Goal: Task Accomplishment & Management: Complete application form

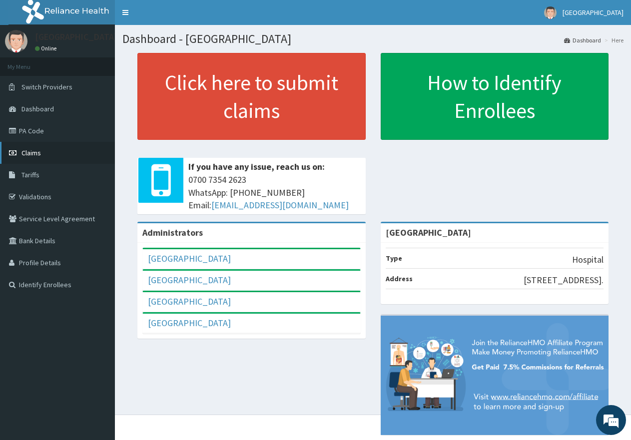
click at [29, 152] on span "Claims" at bounding box center [30, 152] width 19 height 9
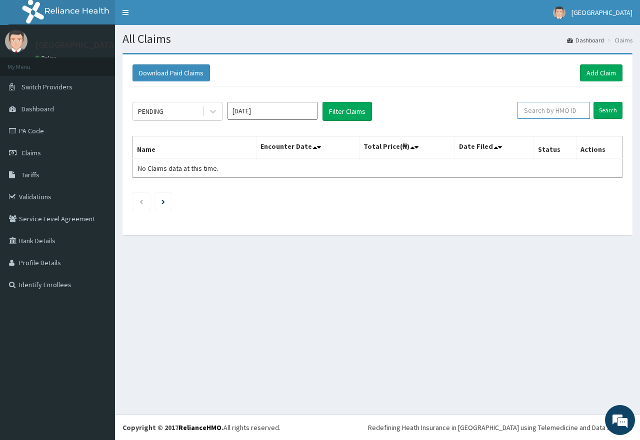
paste input "ARI/10037/C"
type input "ARI/10037/C"
click at [609, 112] on input "Search" at bounding box center [607, 110] width 29 height 17
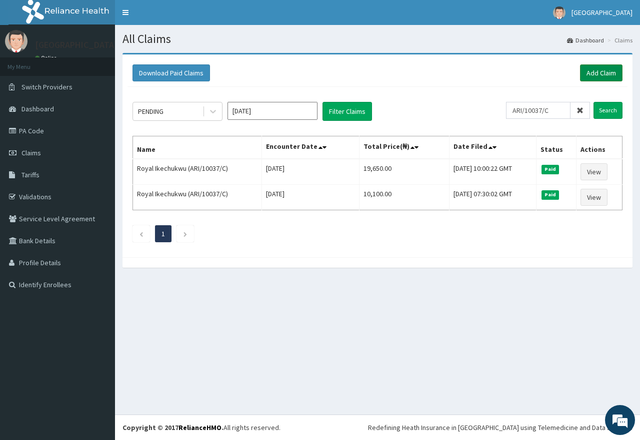
click at [601, 71] on link "Add Claim" at bounding box center [601, 72] width 42 height 17
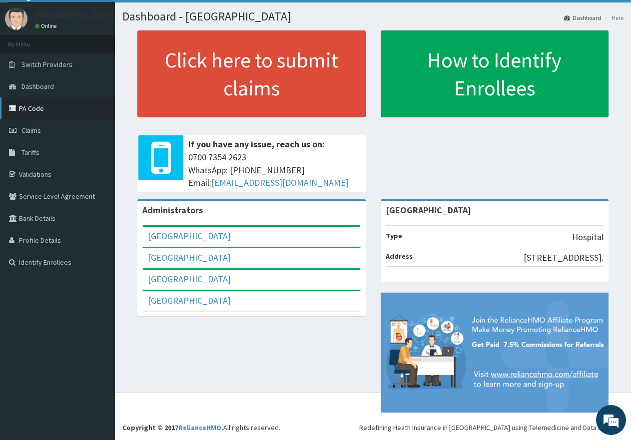
click at [33, 97] on link "PA Code" at bounding box center [57, 108] width 115 height 22
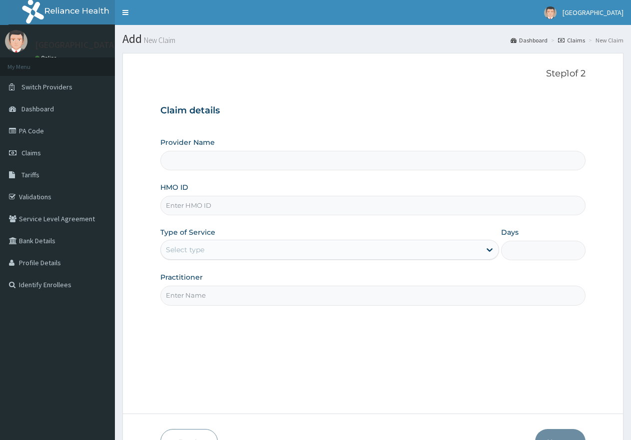
click at [285, 209] on input "HMO ID" at bounding box center [372, 205] width 425 height 19
paste input "ARI/10037/C"
type input "ARI/10037/C"
type input "[GEOGRAPHIC_DATA]"
type input "ARI/10037/C"
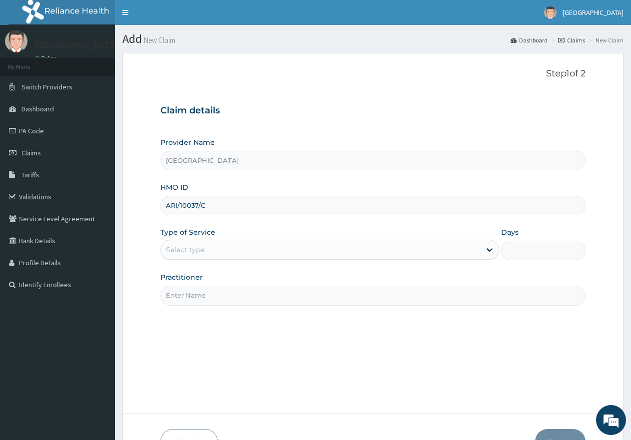
click at [239, 250] on div "Select type" at bounding box center [320, 250] width 319 height 16
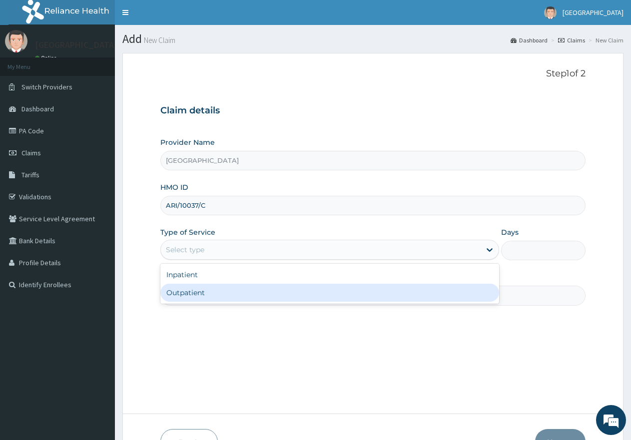
click at [227, 297] on div "Outpatient" at bounding box center [329, 293] width 338 height 18
type input "1"
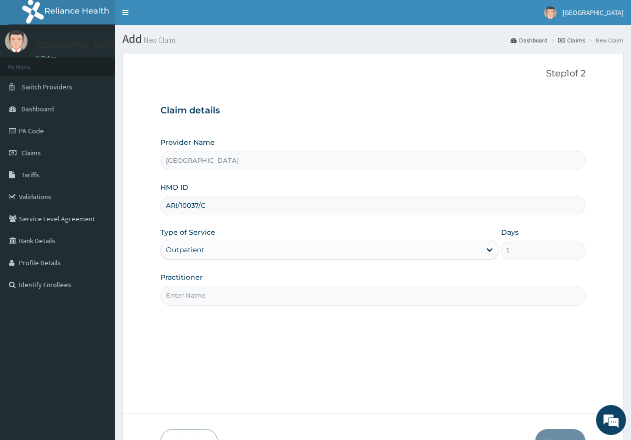
click at [232, 298] on input "Practitioner" at bounding box center [372, 295] width 425 height 19
type input "gp"
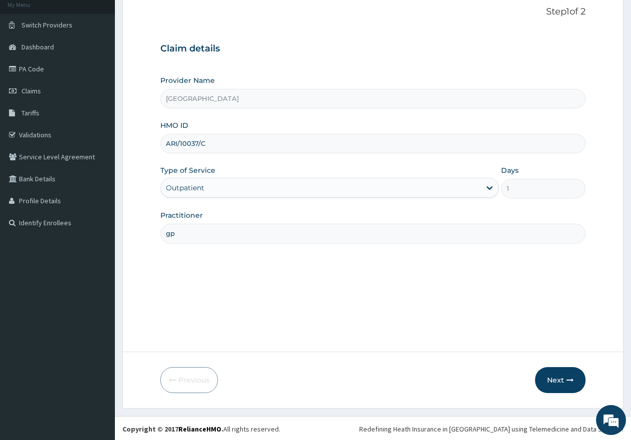
scroll to position [63, 0]
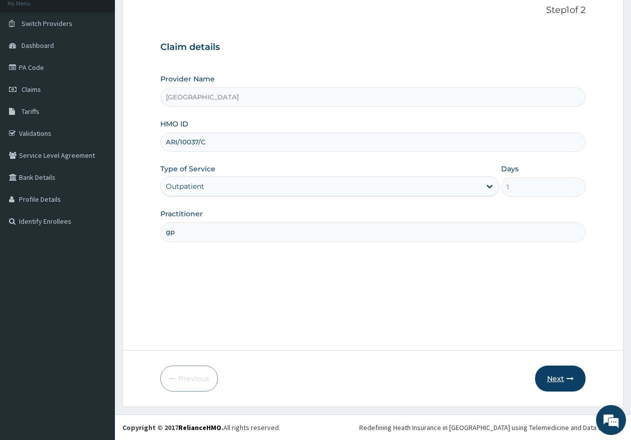
click at [551, 379] on button "Next" at bounding box center [560, 379] width 50 height 26
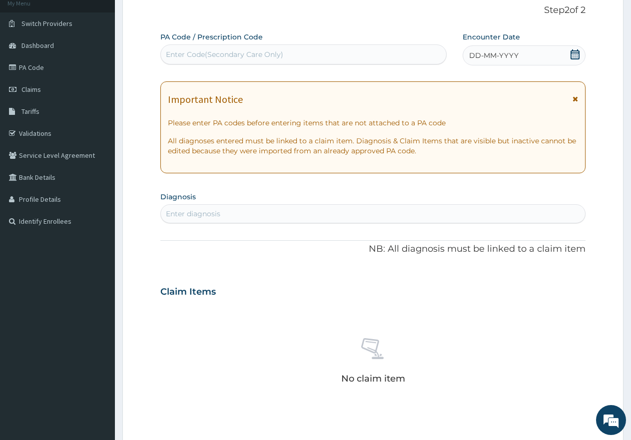
scroll to position [0, 0]
click at [207, 55] on div "Enter Code(Secondary Care Only)" at bounding box center [224, 54] width 117 height 10
paste input "PA/C82438"
type input "PA/C82438"
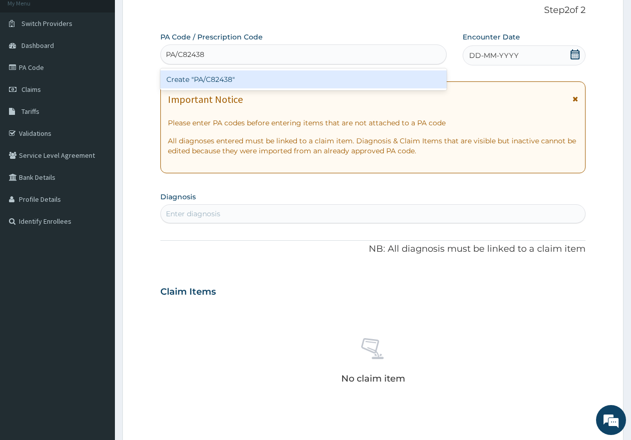
click at [208, 81] on div "Create "PA/C82438"" at bounding box center [303, 79] width 286 height 18
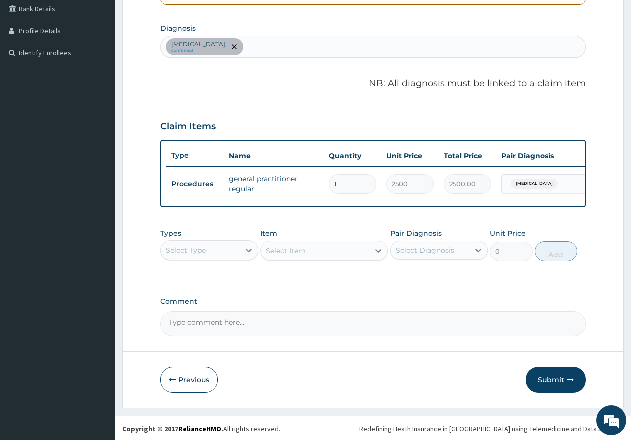
scroll to position [241, 0]
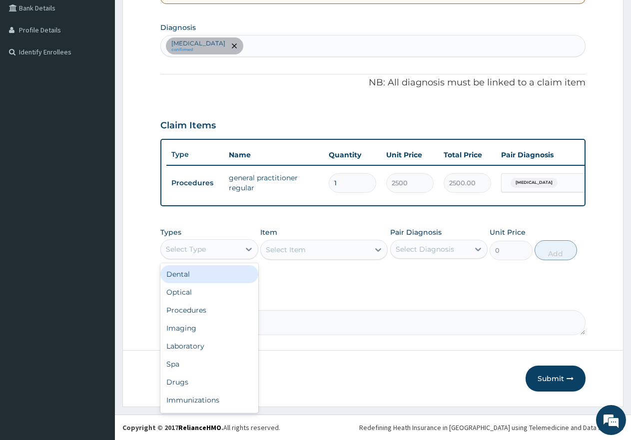
click at [184, 245] on div "Select Type" at bounding box center [186, 249] width 40 height 10
click at [186, 315] on div "Procedures" at bounding box center [209, 310] width 98 height 18
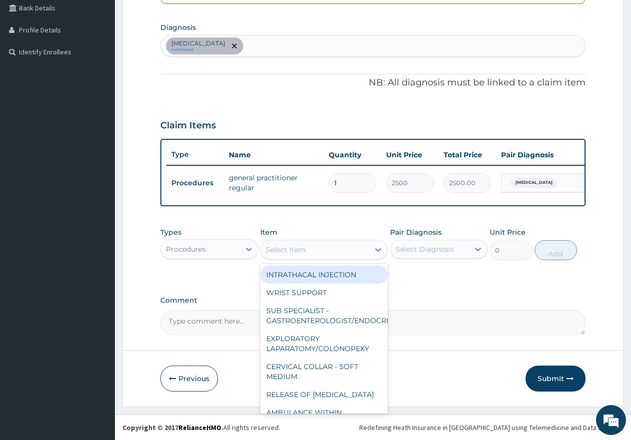
click at [289, 247] on div "Select Item" at bounding box center [286, 250] width 40 height 10
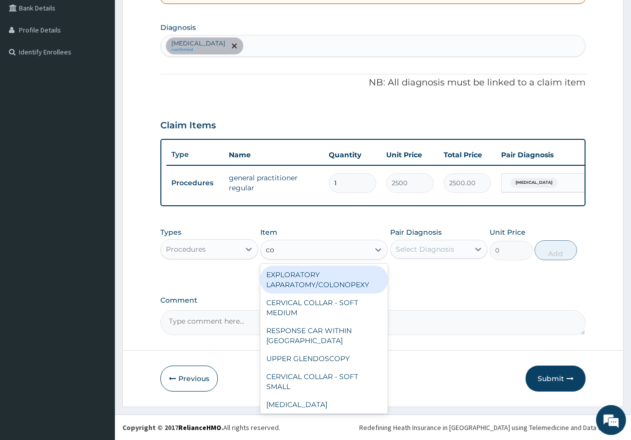
type input "con"
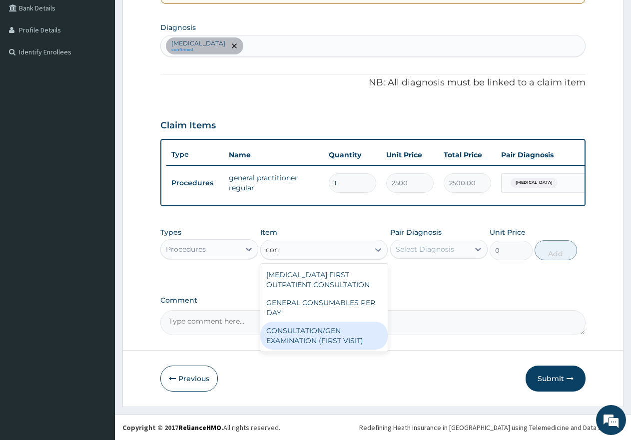
click at [282, 341] on div "CONSULTATION/GEN EXAMINATION (FIRST VISIT)" at bounding box center [323, 336] width 127 height 28
type input "5000"
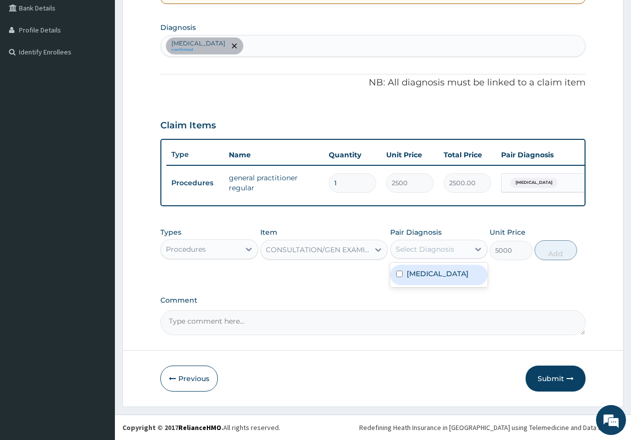
click at [430, 245] on div "Select Diagnosis" at bounding box center [425, 249] width 58 height 10
click at [400, 276] on input "checkbox" at bounding box center [399, 274] width 6 height 6
checkbox input "true"
click at [561, 253] on button "Add" at bounding box center [556, 250] width 42 height 20
type input "0"
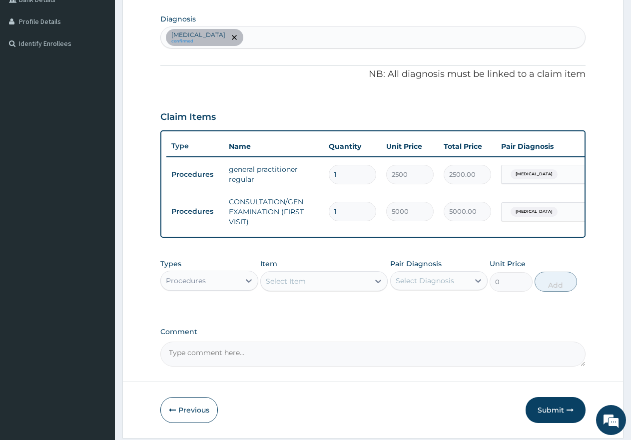
scroll to position [0, 76]
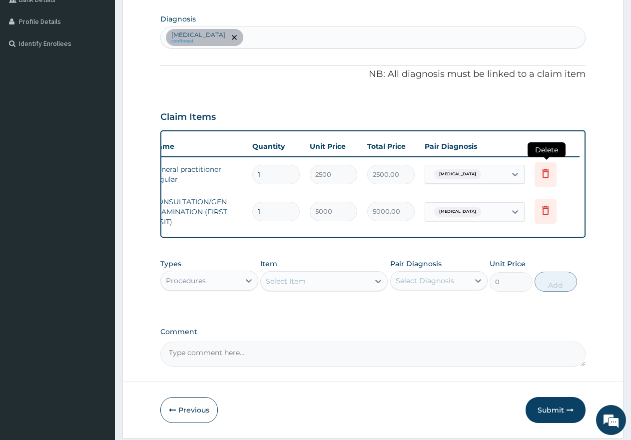
click at [548, 175] on icon at bounding box center [546, 173] width 12 height 12
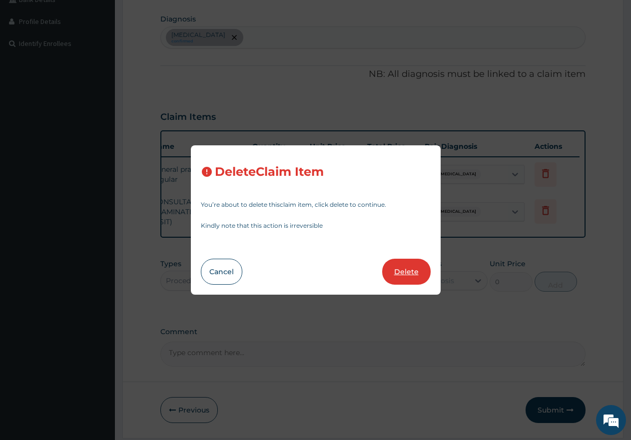
click at [407, 269] on button "Delete" at bounding box center [406, 272] width 48 height 26
type input "5000"
type input "5000.00"
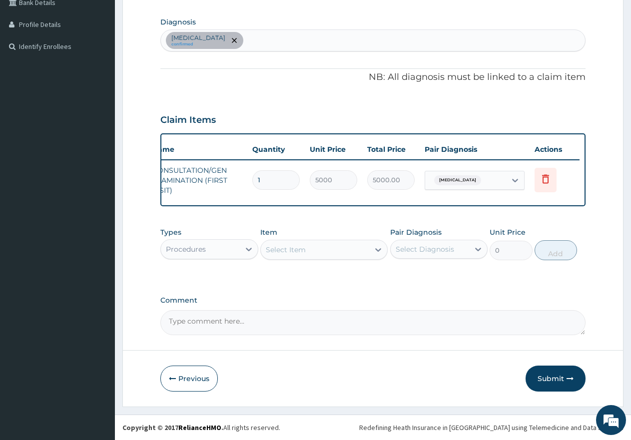
scroll to position [0, 0]
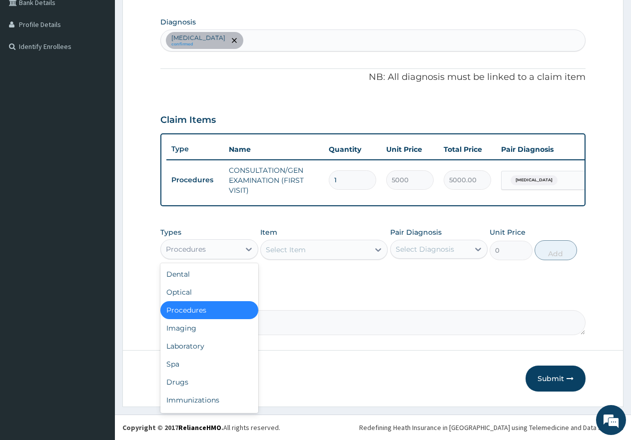
click at [212, 251] on div "Procedures" at bounding box center [200, 249] width 79 height 16
click at [189, 353] on div "Laboratory" at bounding box center [209, 346] width 98 height 18
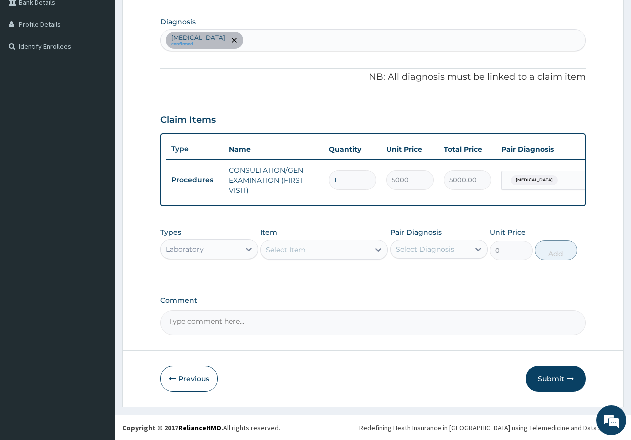
click at [253, 35] on div "Malaria confirmed" at bounding box center [373, 40] width 424 height 21
type input "sepsi"
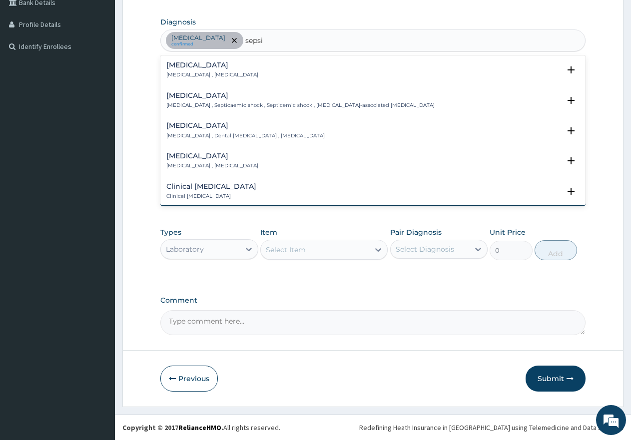
click at [181, 64] on h4 "Sepsis" at bounding box center [212, 64] width 92 height 7
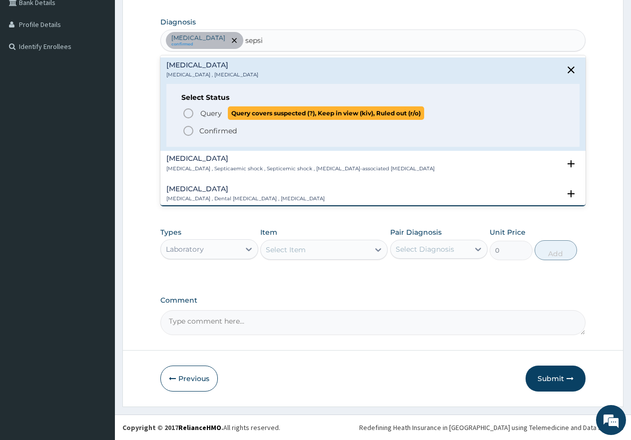
click at [186, 107] on icon "status option query" at bounding box center [188, 113] width 12 height 12
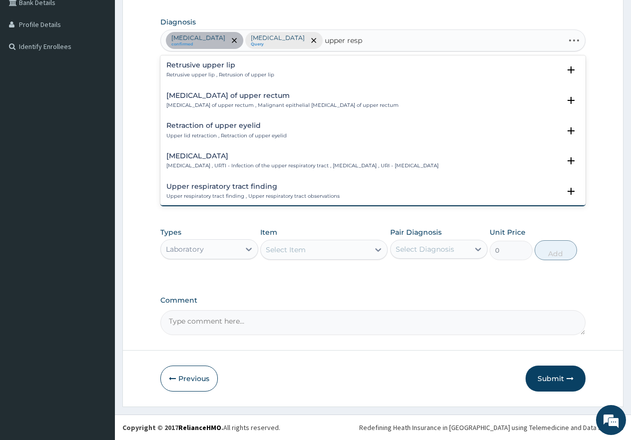
type input "upper respi"
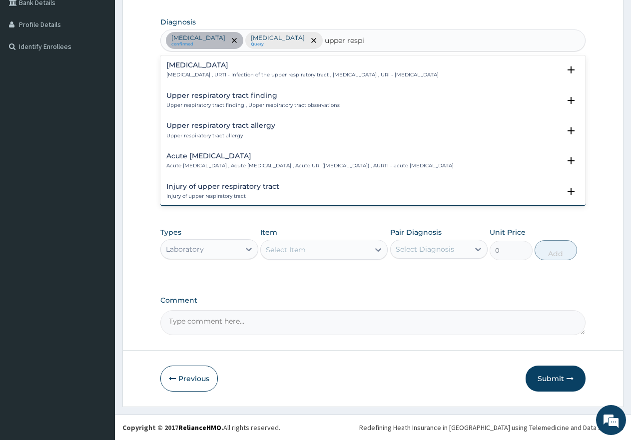
click at [203, 68] on div "Upper respiratory infection Upper respiratory infection , URTI - Infection of t…" at bounding box center [302, 69] width 272 height 17
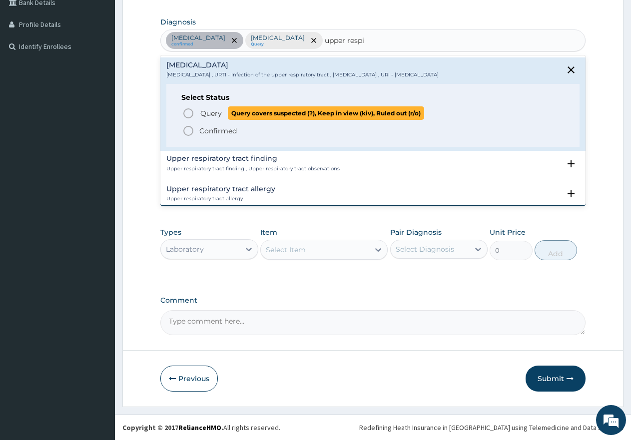
click at [186, 110] on icon "status option query" at bounding box center [188, 113] width 12 height 12
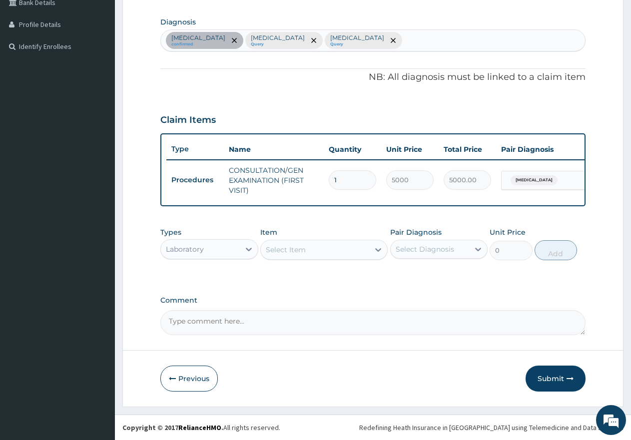
scroll to position [247, 0]
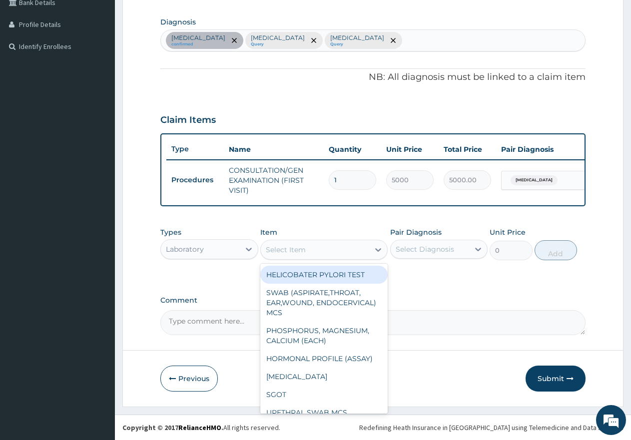
click at [293, 248] on div "Select Item" at bounding box center [286, 250] width 40 height 10
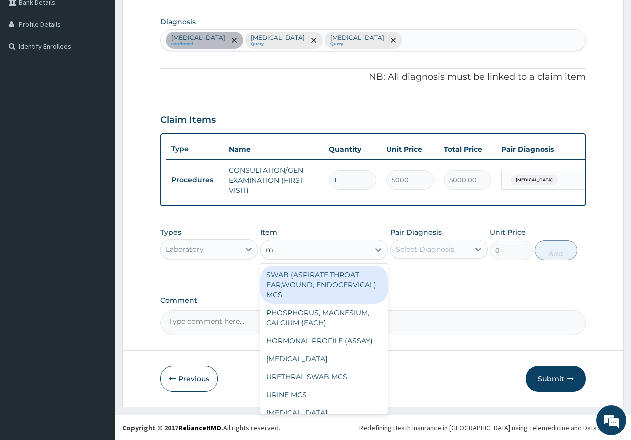
type input "mp"
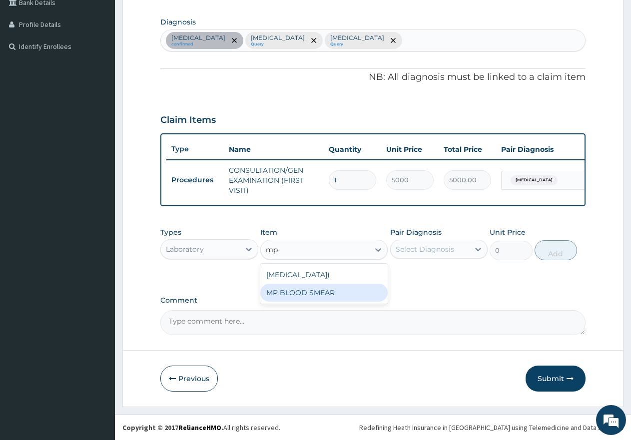
click at [307, 302] on div "MP BLOOD SMEAR" at bounding box center [323, 293] width 127 height 18
type input "2500"
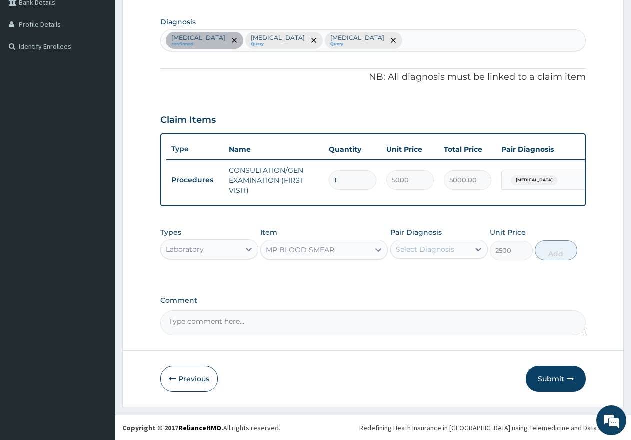
click at [436, 251] on div "Select Diagnosis" at bounding box center [425, 249] width 58 height 10
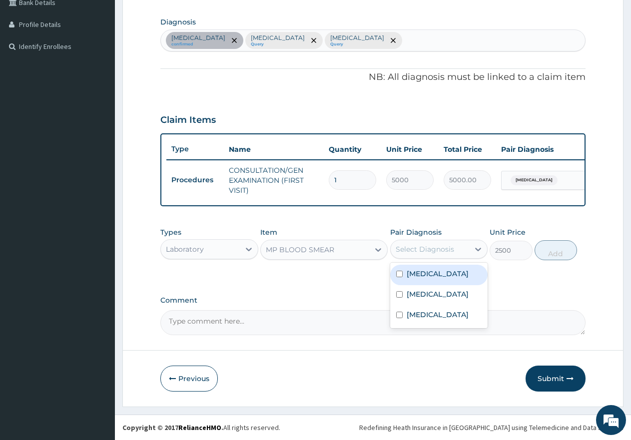
click at [398, 271] on input "checkbox" at bounding box center [399, 274] width 6 height 6
checkbox input "true"
click at [567, 248] on button "Add" at bounding box center [556, 250] width 42 height 20
type input "0"
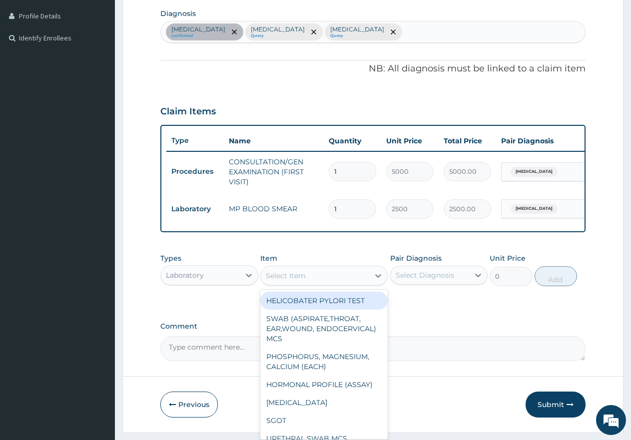
click at [329, 282] on div "Select Item" at bounding box center [315, 276] width 108 height 16
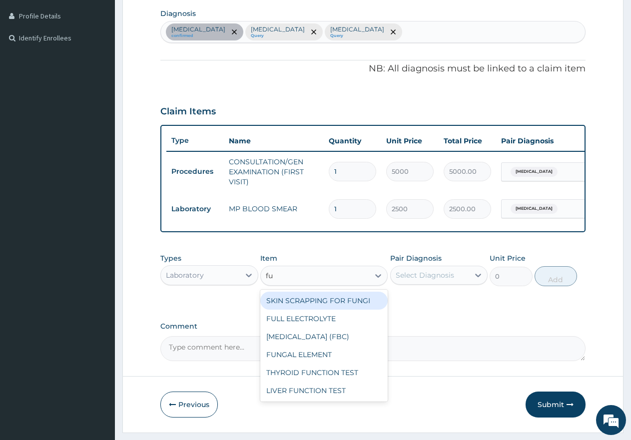
type input "ful"
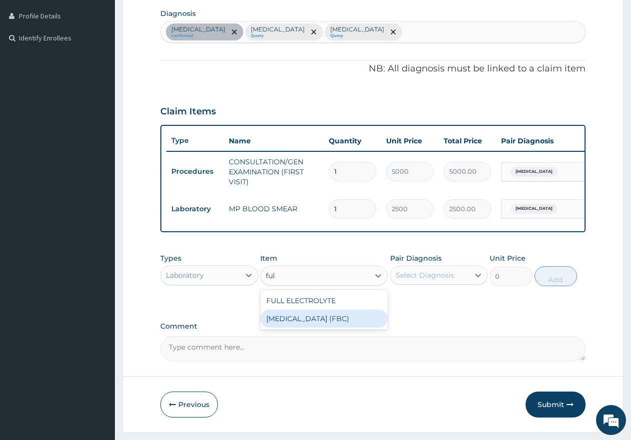
click at [302, 326] on div "FULL BLOOD COUNT (FBC)" at bounding box center [323, 319] width 127 height 18
type input "7000"
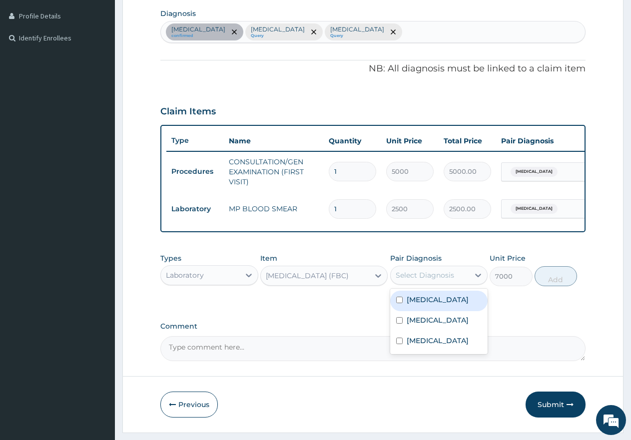
click at [414, 280] on div "Select Diagnosis" at bounding box center [425, 275] width 58 height 10
click at [399, 324] on input "checkbox" at bounding box center [399, 320] width 6 height 6
checkbox input "true"
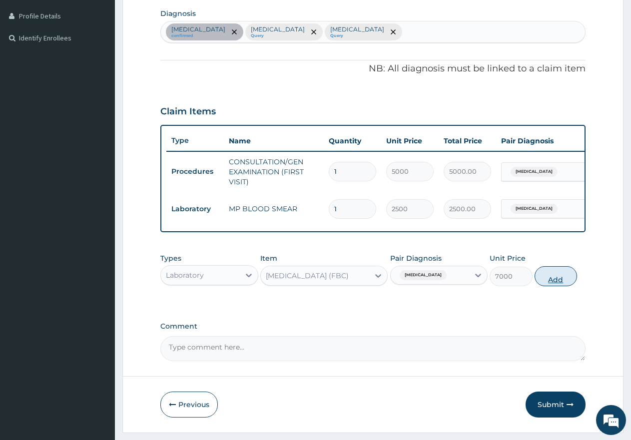
click at [556, 286] on button "Add" at bounding box center [556, 276] width 42 height 20
type input "0"
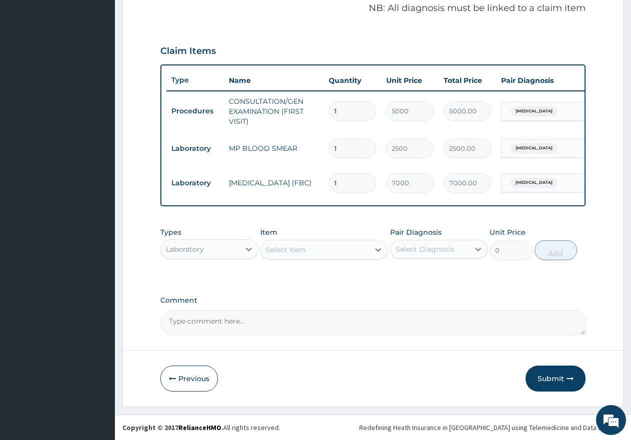
scroll to position [316, 0]
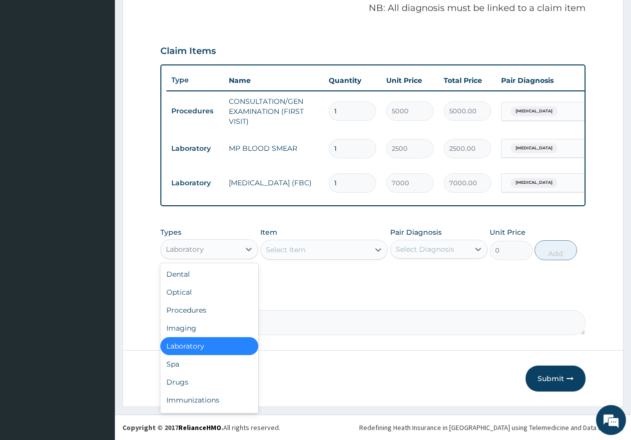
click at [215, 251] on div "Laboratory" at bounding box center [200, 249] width 79 height 16
click at [185, 383] on div "Drugs" at bounding box center [209, 382] width 98 height 18
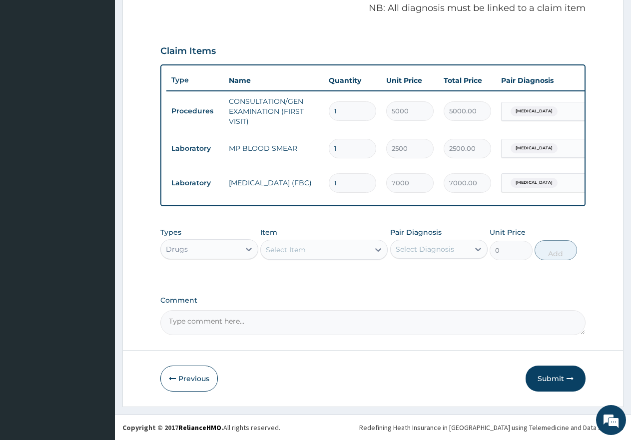
click at [301, 249] on div "Select Item" at bounding box center [286, 250] width 40 height 10
click at [288, 253] on div "Select Item" at bounding box center [286, 250] width 40 height 10
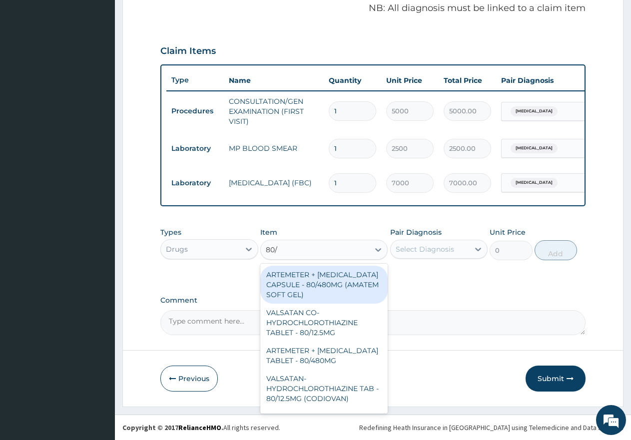
type input "80/4"
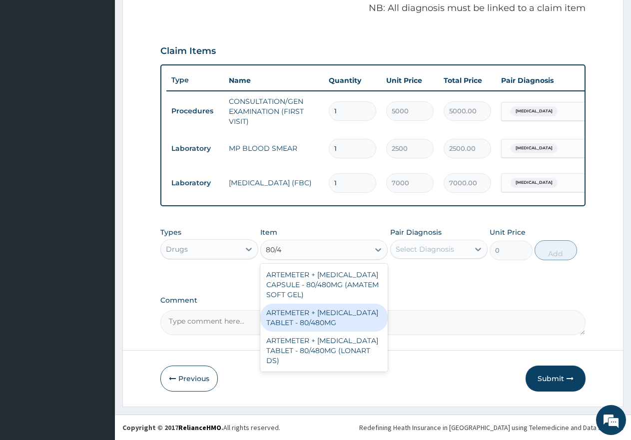
click at [293, 315] on div "ARTEMETER + LUMEFANTRINE TABLET - 80/480MG" at bounding box center [323, 318] width 127 height 28
type input "650"
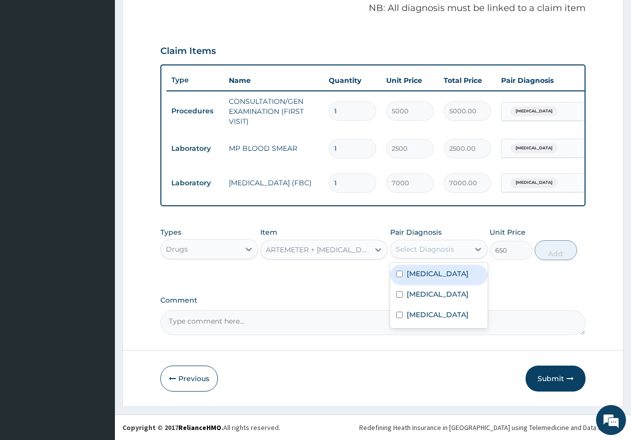
click at [433, 244] on div "Select Diagnosis" at bounding box center [425, 249] width 58 height 10
drag, startPoint x: 398, startPoint y: 272, endPoint x: 403, endPoint y: 273, distance: 5.1
click at [399, 272] on input "checkbox" at bounding box center [399, 274] width 6 height 6
checkbox input "true"
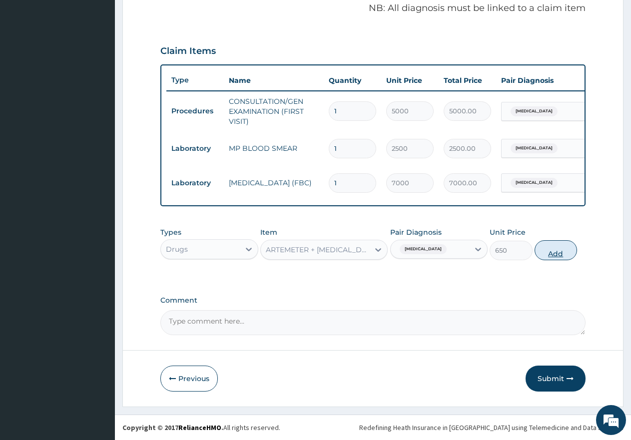
click at [551, 251] on button "Add" at bounding box center [556, 250] width 42 height 20
type input "0"
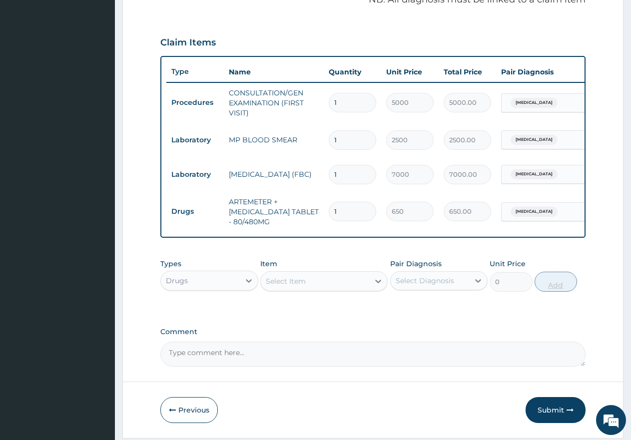
type input "0.00"
type input "6"
type input "3900.00"
type input "6"
click at [346, 287] on div "Select Item" at bounding box center [315, 281] width 108 height 16
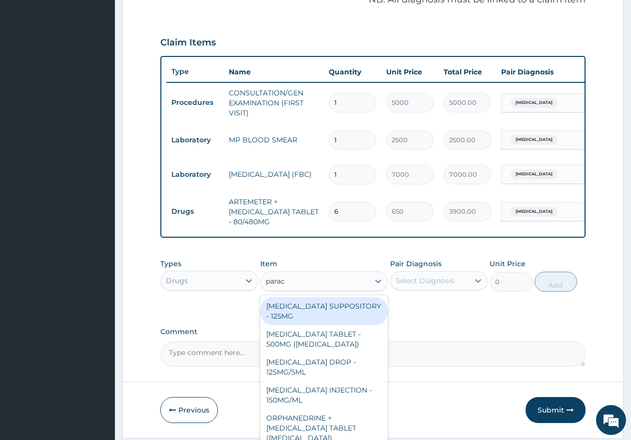
type input "parace"
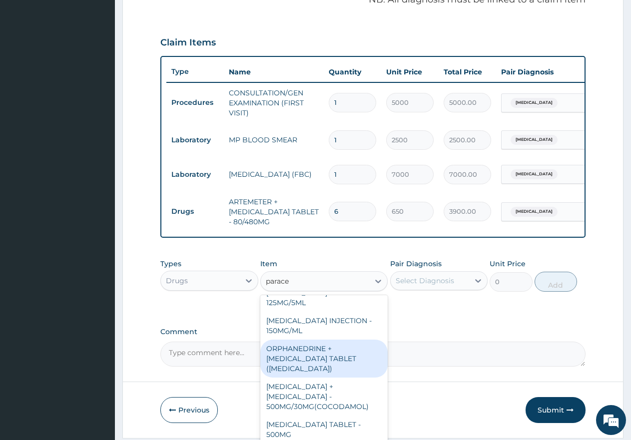
scroll to position [116, 0]
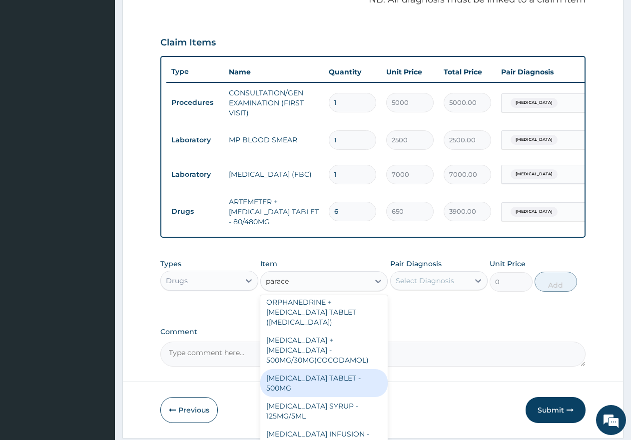
click at [314, 376] on div "PARACETAMOL TABLET - 500MG" at bounding box center [323, 383] width 127 height 28
type input "60"
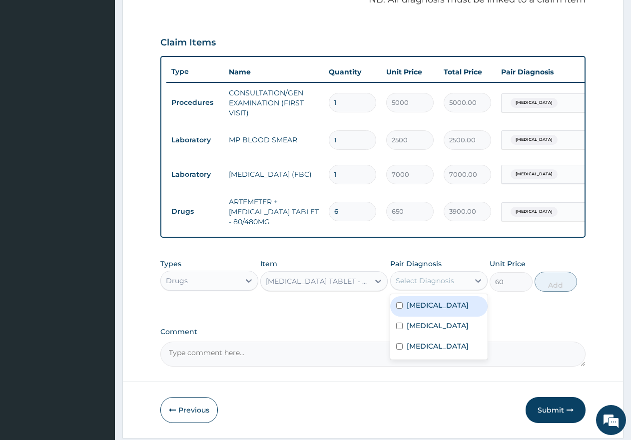
click at [418, 286] on div "Select Diagnosis" at bounding box center [425, 281] width 58 height 10
click at [398, 309] on input "checkbox" at bounding box center [399, 305] width 6 height 6
checkbox input "true"
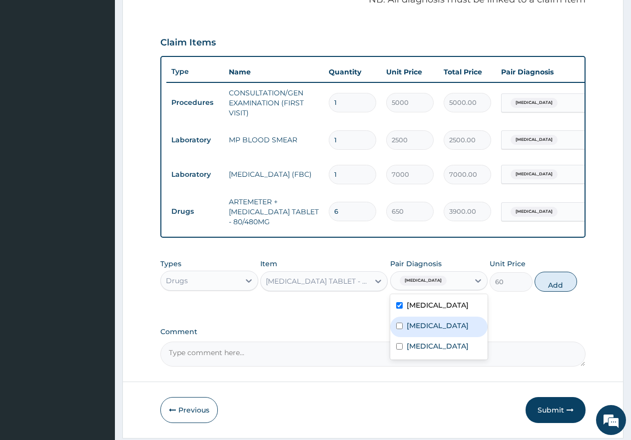
click at [399, 329] on input "checkbox" at bounding box center [399, 326] width 6 height 6
checkbox input "true"
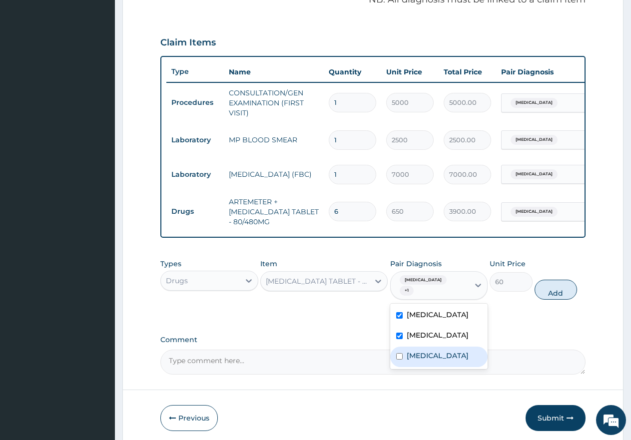
click at [395, 356] on div "Upper respiratory infection" at bounding box center [439, 357] width 98 height 20
checkbox input "true"
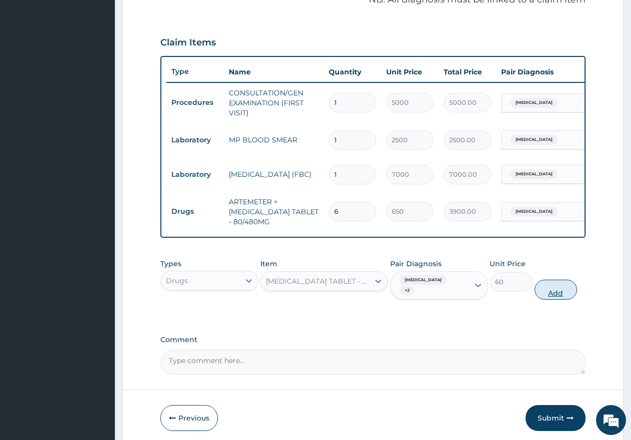
click at [555, 298] on button "Add" at bounding box center [556, 290] width 42 height 20
type input "0"
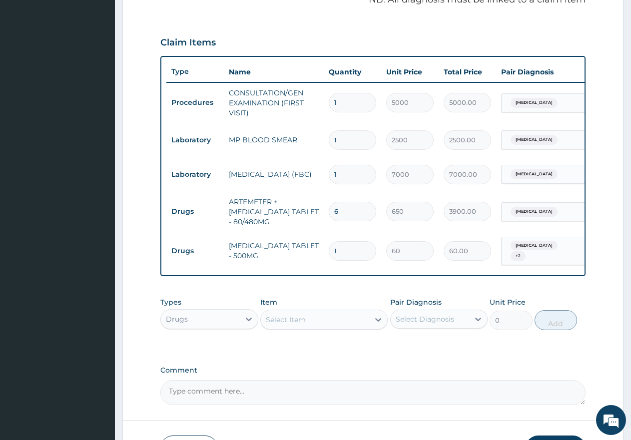
type input "18"
type input "1080.00"
type input "18"
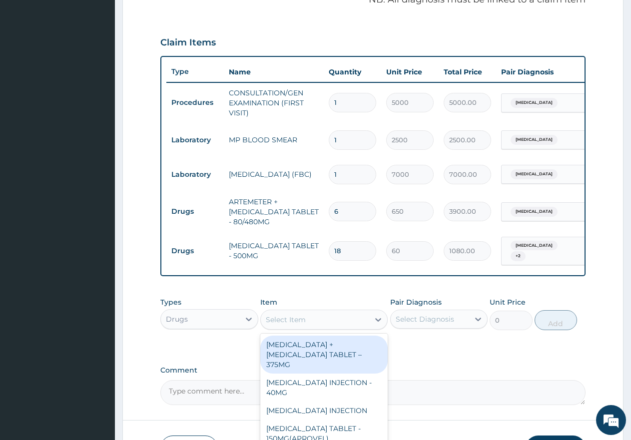
click at [298, 323] on div "Select Item" at bounding box center [286, 320] width 40 height 10
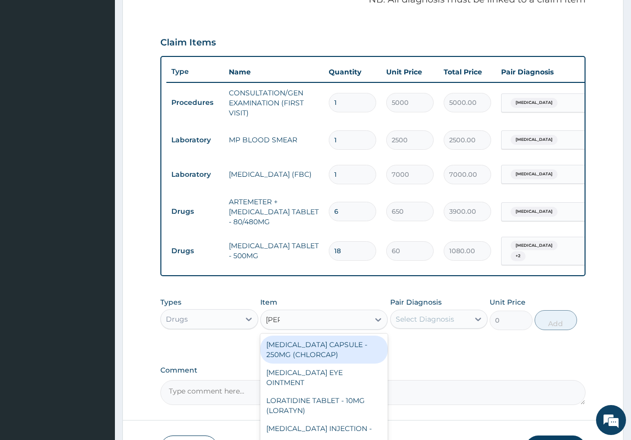
type input "lorat"
click at [307, 349] on div "LORATIDINE TABLET - 10MG (LORATYN)" at bounding box center [323, 350] width 127 height 28
type input "175"
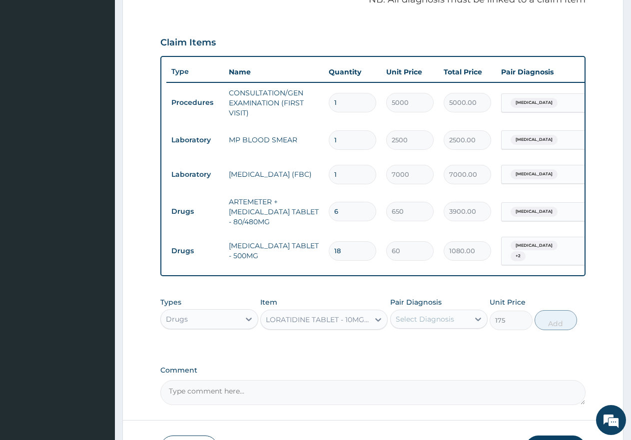
click at [423, 320] on div "Select Diagnosis" at bounding box center [425, 319] width 58 height 10
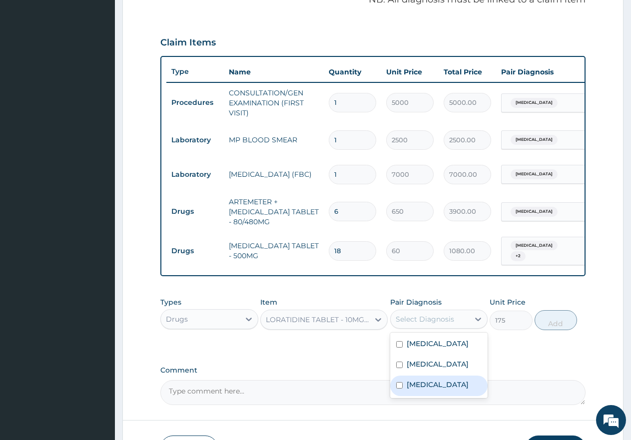
click at [400, 389] on input "checkbox" at bounding box center [399, 385] width 6 height 6
checkbox input "true"
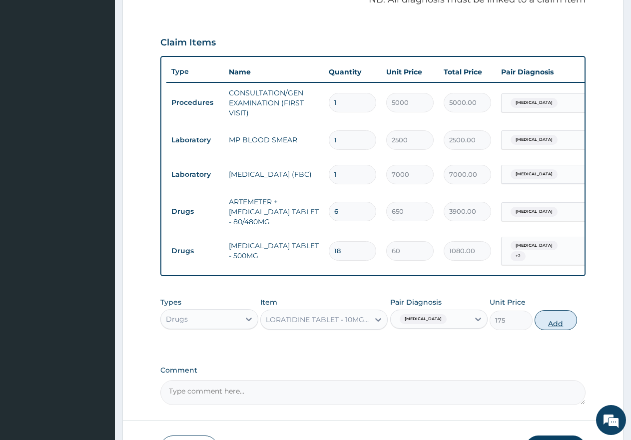
click at [554, 328] on button "Add" at bounding box center [556, 320] width 42 height 20
type input "0"
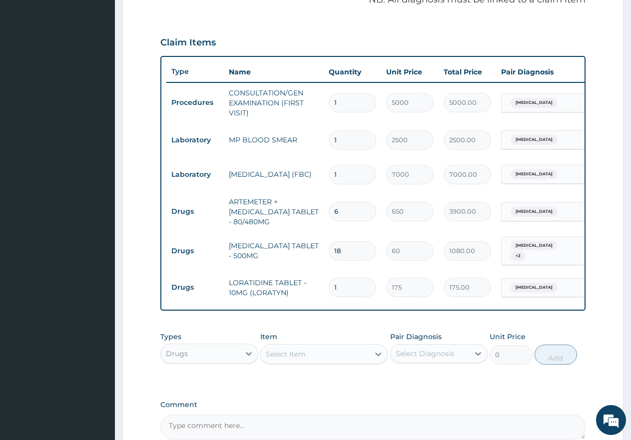
type input "0.00"
type input "5"
type input "875.00"
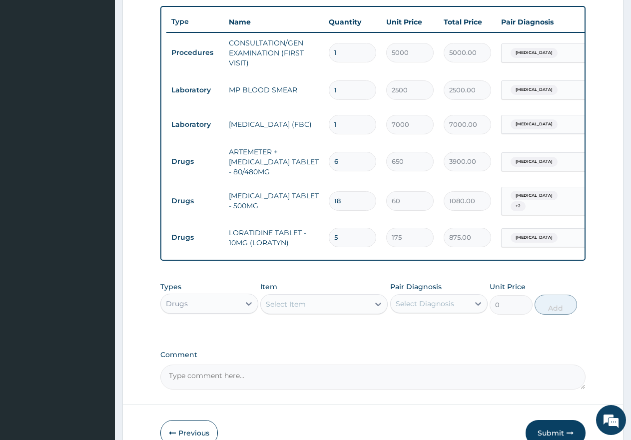
scroll to position [416, 0]
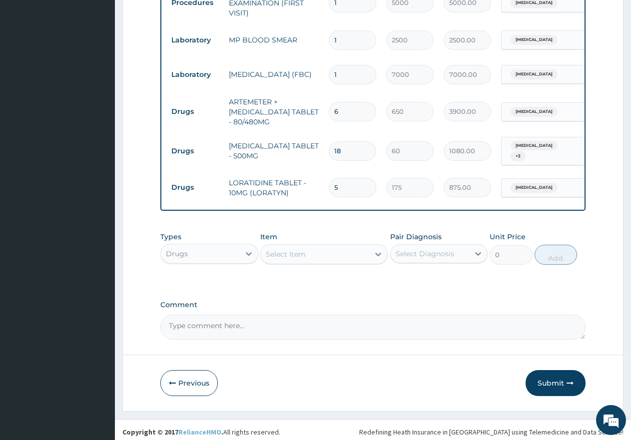
type input "5"
click at [322, 254] on div "Select Item" at bounding box center [315, 254] width 108 height 16
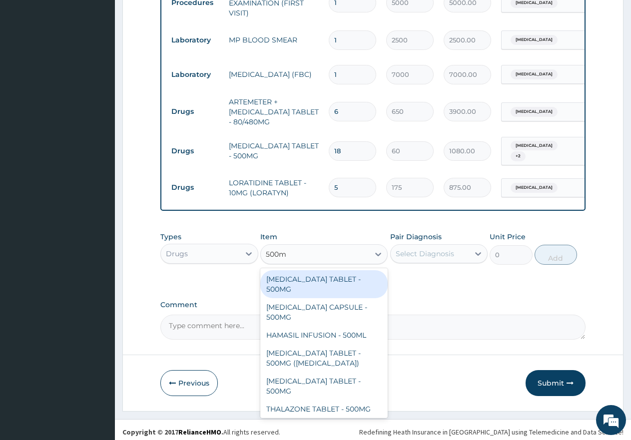
type input "500mg"
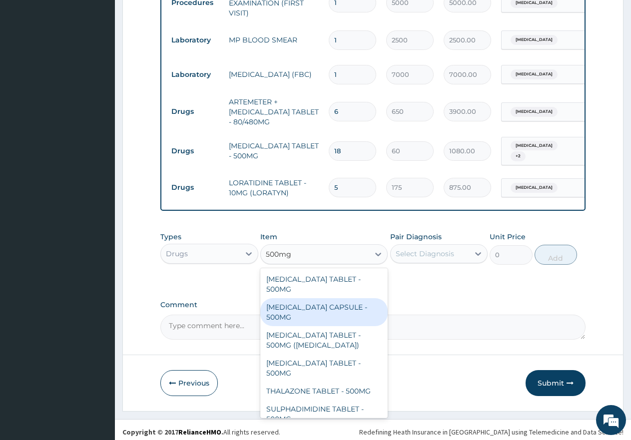
click at [307, 313] on div "[MEDICAL_DATA] CAPSULE - 500MG" at bounding box center [323, 312] width 127 height 28
type input "200"
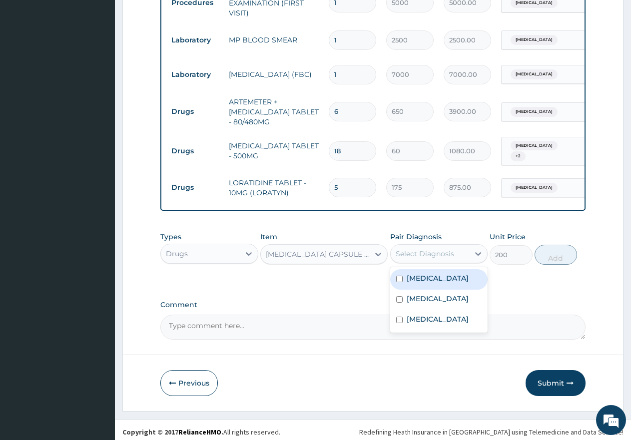
click at [429, 258] on div "Select Diagnosis" at bounding box center [425, 254] width 58 height 10
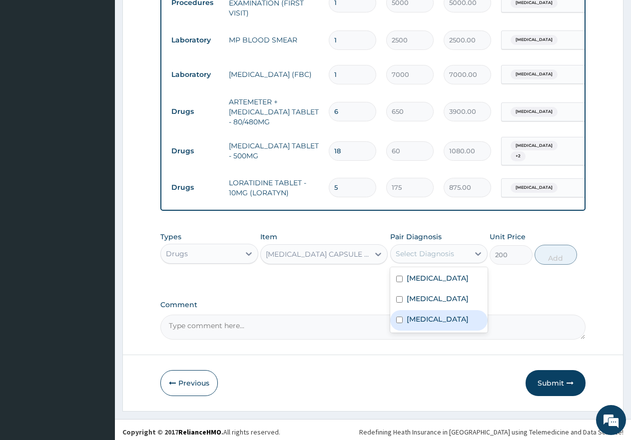
click at [401, 325] on div "Upper respiratory infection" at bounding box center [439, 320] width 98 height 20
checkbox input "true"
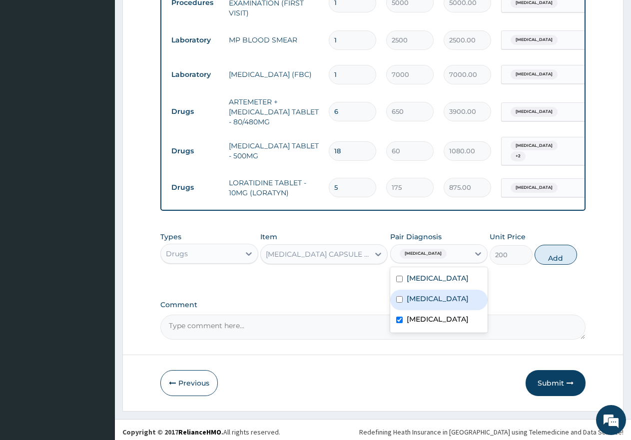
click at [403, 306] on div "[MEDICAL_DATA]" at bounding box center [439, 300] width 98 height 20
checkbox input "true"
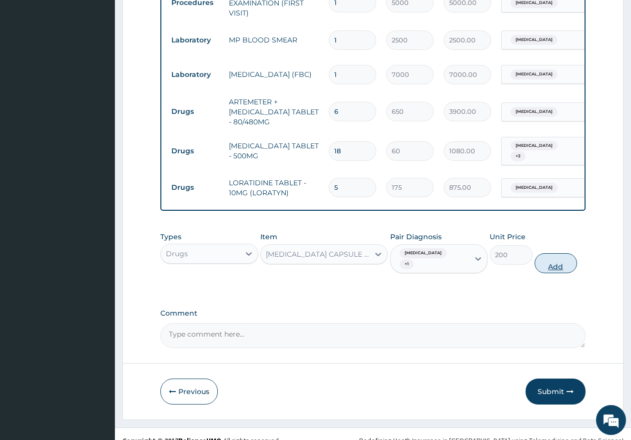
click at [552, 272] on button "Add" at bounding box center [556, 263] width 42 height 20
type input "0"
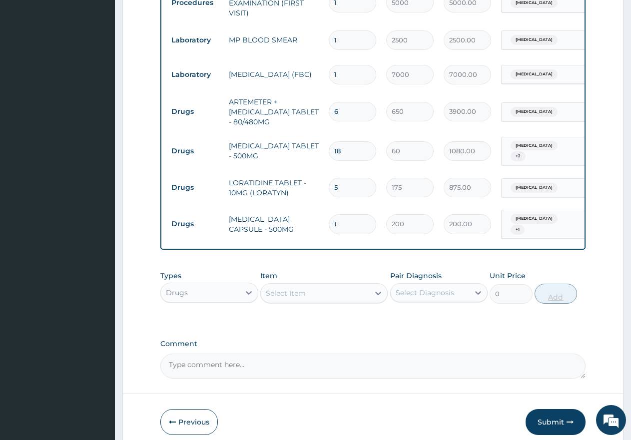
type input "15"
type input "3000.00"
type input "15"
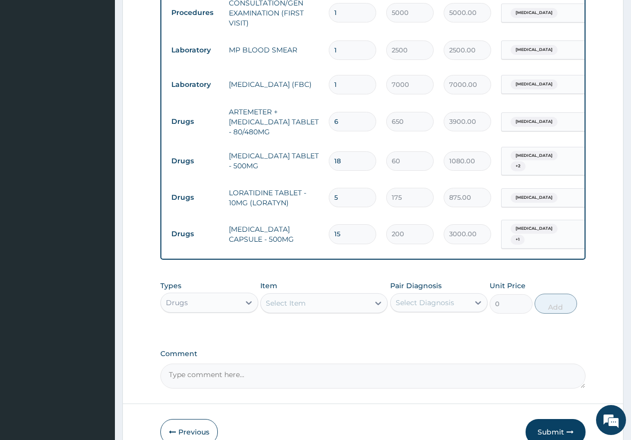
scroll to position [463, 0]
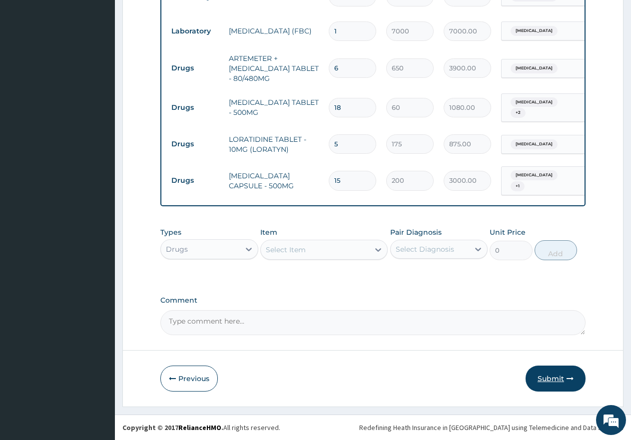
click at [542, 384] on button "Submit" at bounding box center [556, 379] width 60 height 26
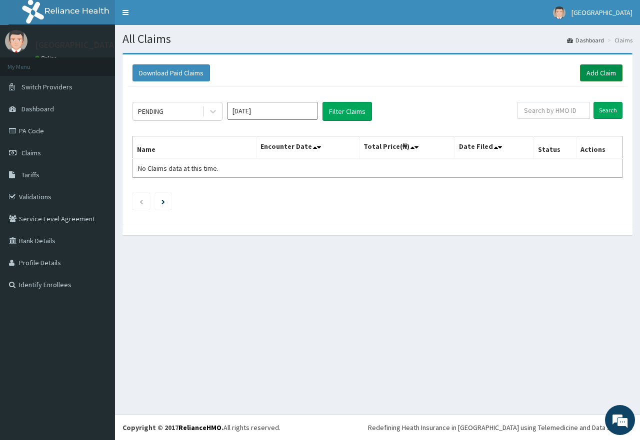
click at [600, 72] on link "Add Claim" at bounding box center [601, 72] width 42 height 17
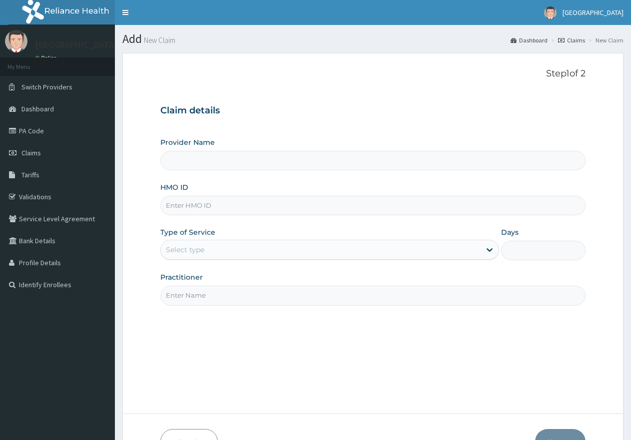
click at [246, 206] on input "HMO ID" at bounding box center [372, 205] width 425 height 19
paste input "AOM/10012/A"
type input "AOM/10012/A"
type input "[GEOGRAPHIC_DATA]"
type input "AOM/10012/A"
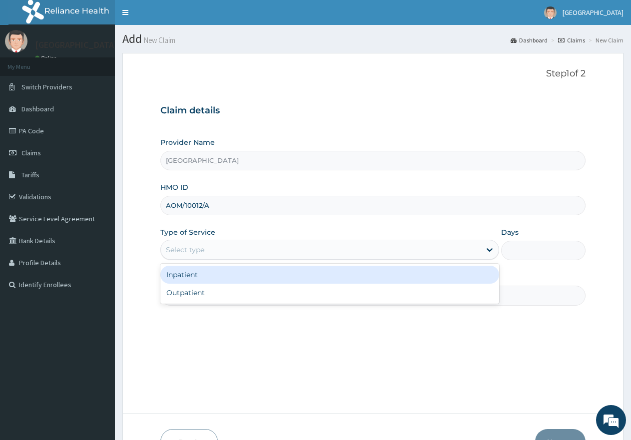
click at [271, 253] on div "Select type" at bounding box center [320, 250] width 319 height 16
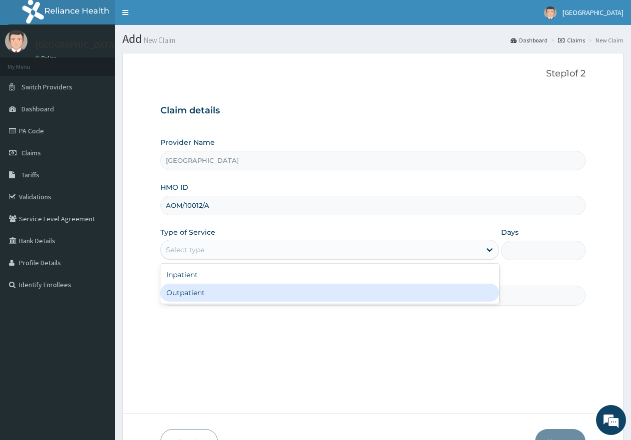
click at [252, 295] on div "Outpatient" at bounding box center [329, 293] width 338 height 18
type input "1"
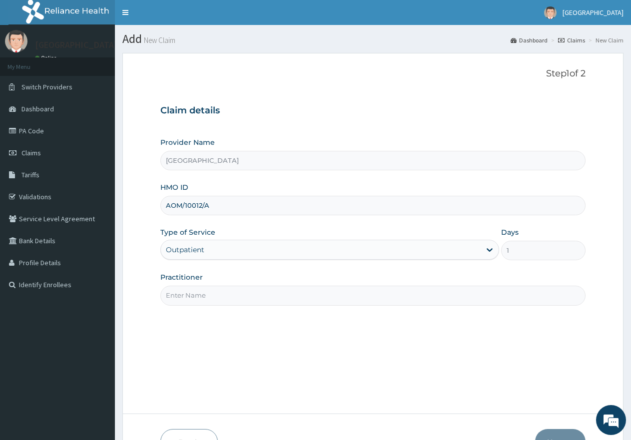
click at [252, 295] on input "Practitioner" at bounding box center [372, 295] width 425 height 19
type input "gp"
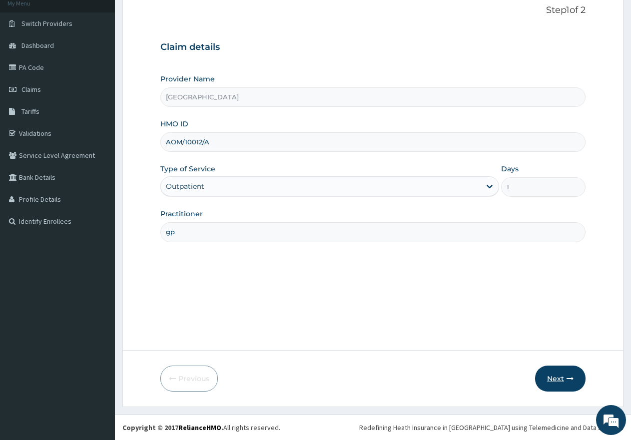
click at [563, 380] on button "Next" at bounding box center [560, 379] width 50 height 26
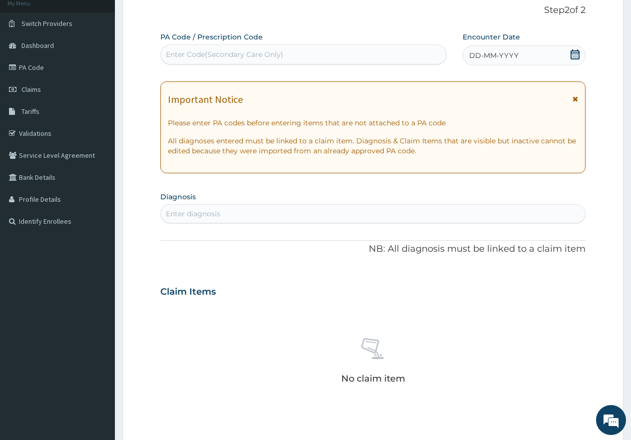
click at [295, 50] on div "Enter Code(Secondary Care Only)" at bounding box center [303, 54] width 285 height 16
type input "P"
click at [255, 214] on div "Enter diagnosis" at bounding box center [373, 214] width 424 height 16
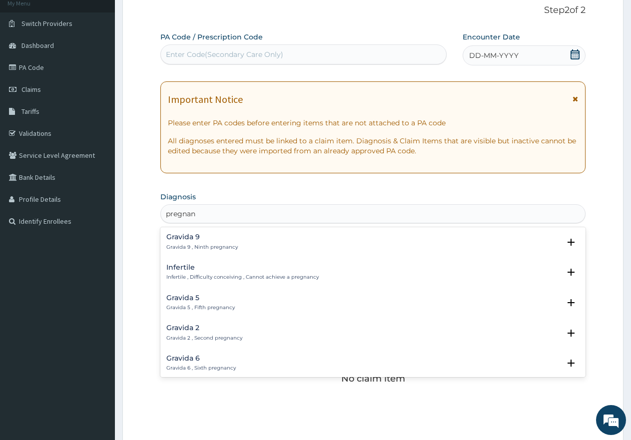
type input "pregnanc"
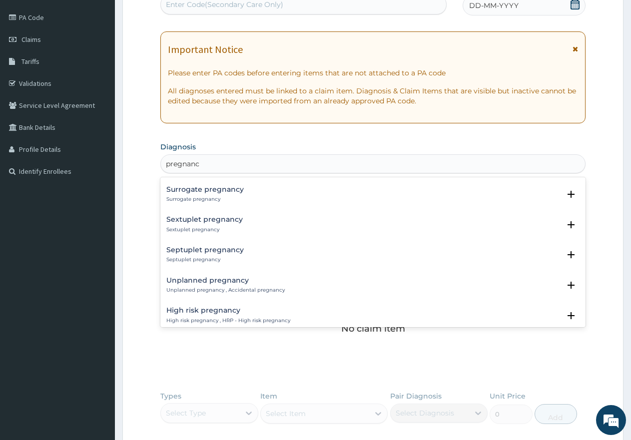
scroll to position [1399, 0]
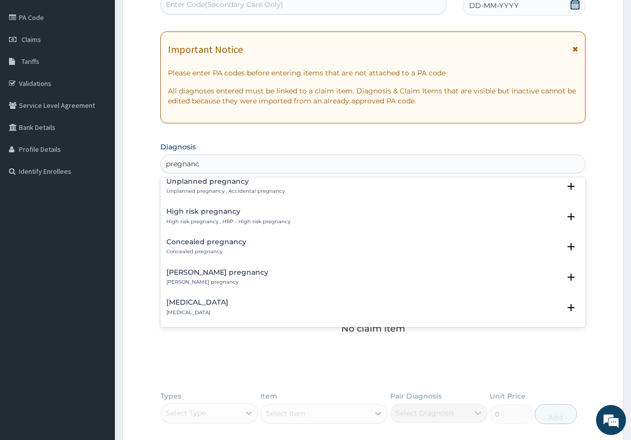
click at [215, 278] on div "[PERSON_NAME] pregnancy [PERSON_NAME] pregnancy" at bounding box center [217, 277] width 102 height 17
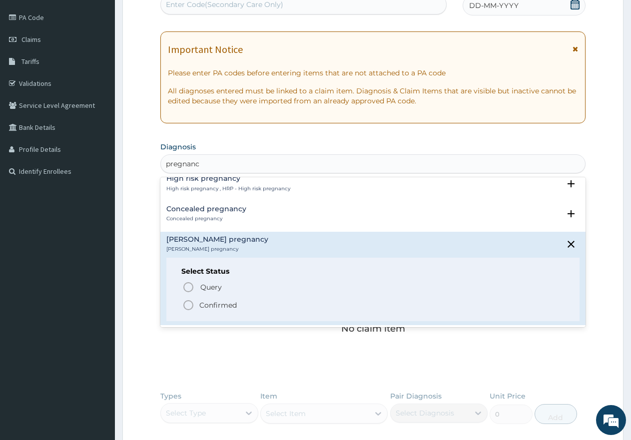
scroll to position [1449, 0]
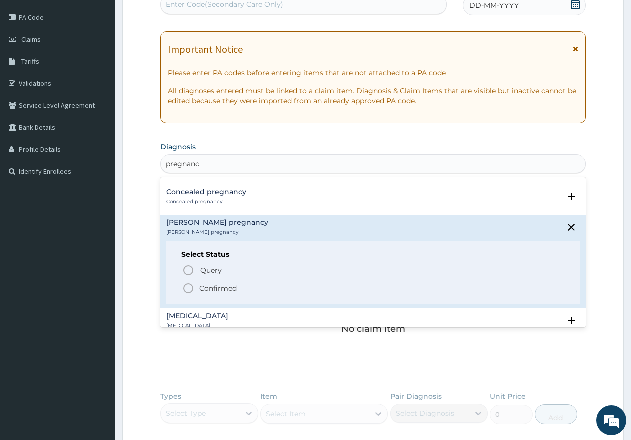
click at [190, 290] on icon "status option filled" at bounding box center [188, 288] width 12 height 12
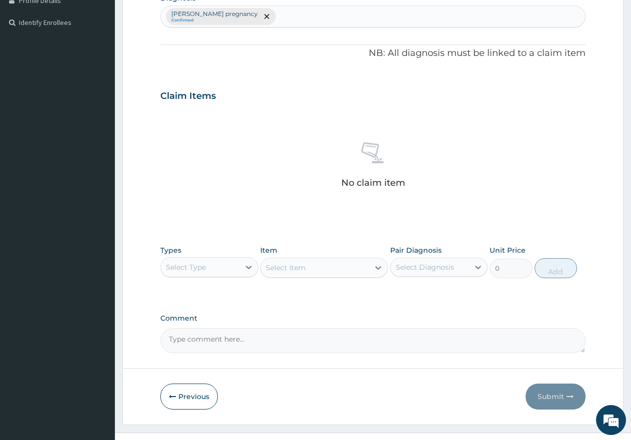
scroll to position [263, 0]
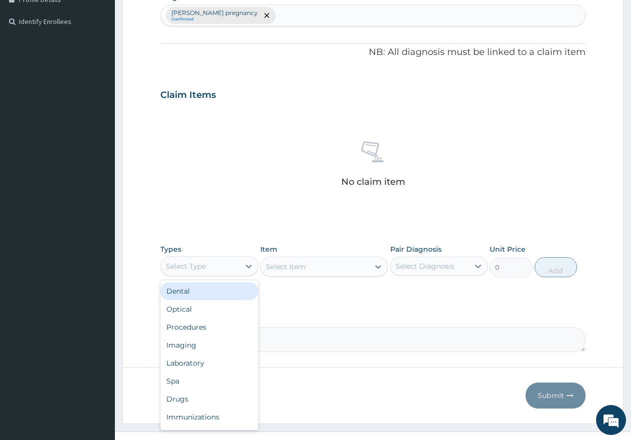
click at [235, 263] on div "Select Type" at bounding box center [200, 266] width 79 height 16
click at [173, 400] on div "Drugs" at bounding box center [209, 399] width 98 height 18
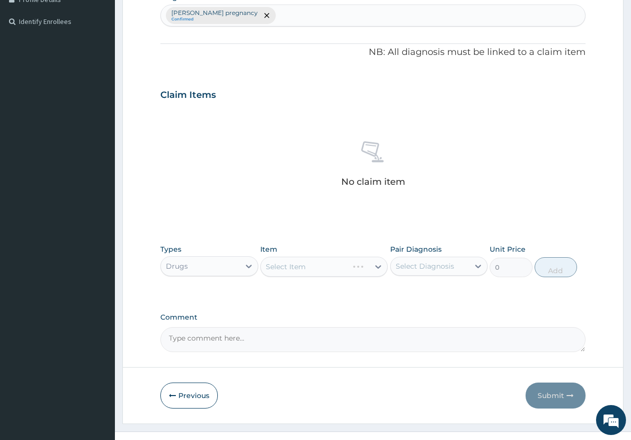
click at [324, 268] on div "Select Item" at bounding box center [323, 267] width 127 height 20
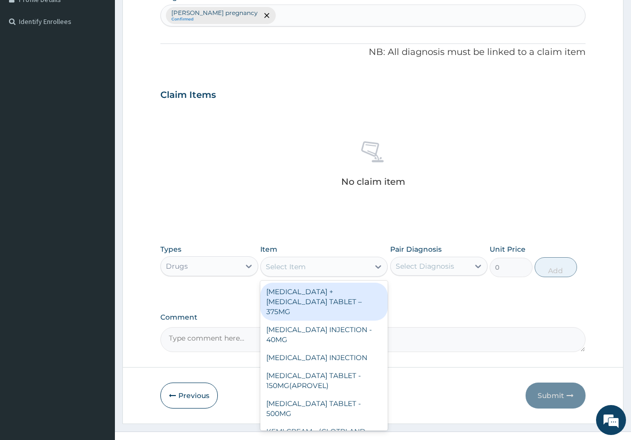
click at [324, 268] on div "Select Item" at bounding box center [315, 267] width 108 height 16
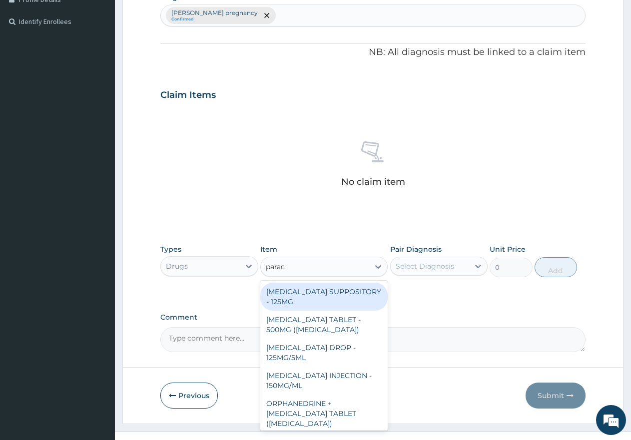
type input "parace"
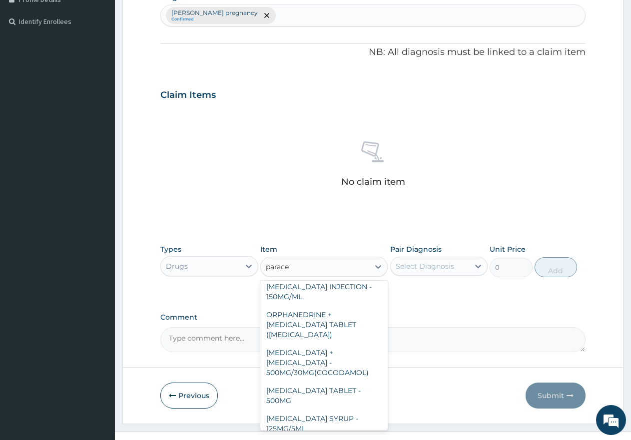
scroll to position [116, 0]
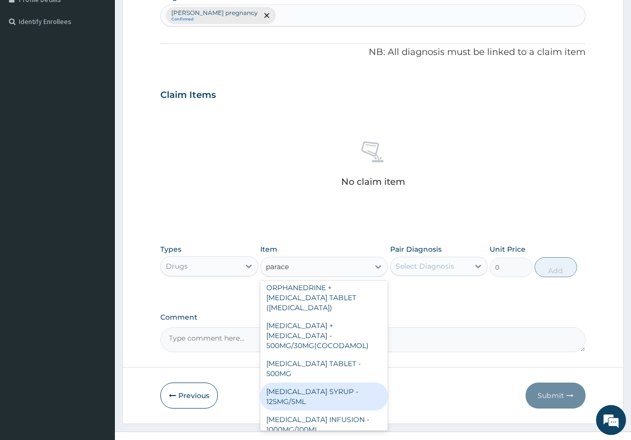
click at [318, 383] on div "PARACETAMOL SYRUP - 125MG/5ML" at bounding box center [323, 397] width 127 height 28
type input "1500"
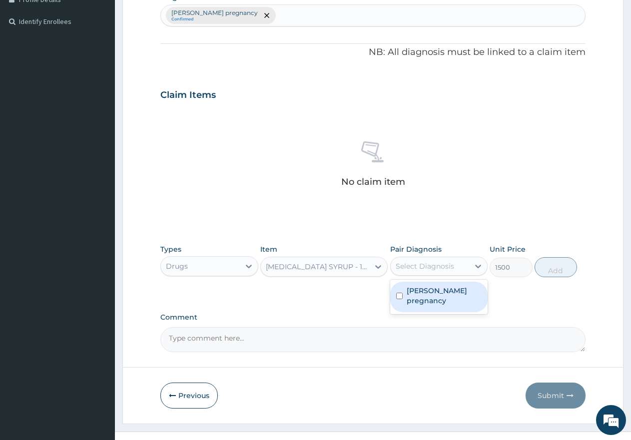
click at [427, 266] on div "Select Diagnosis" at bounding box center [425, 266] width 58 height 10
click at [400, 296] on input "checkbox" at bounding box center [399, 296] width 6 height 6
checkbox input "true"
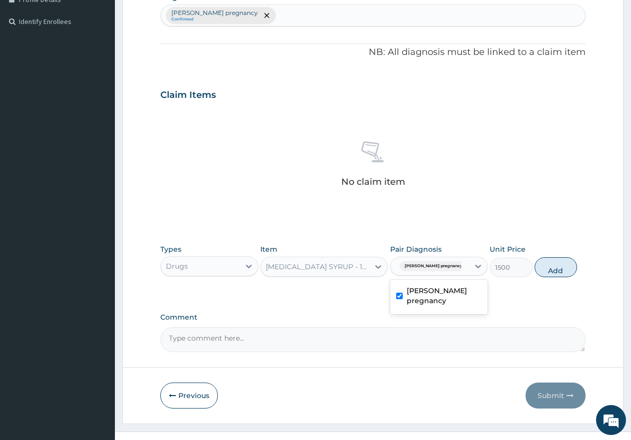
click at [293, 265] on div "PARACETAMOL SYRUP - 125MG/5ML" at bounding box center [318, 267] width 104 height 10
type input "parace"
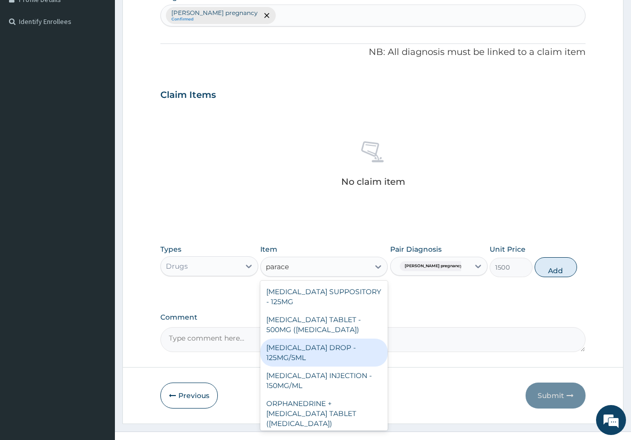
scroll to position [116, 0]
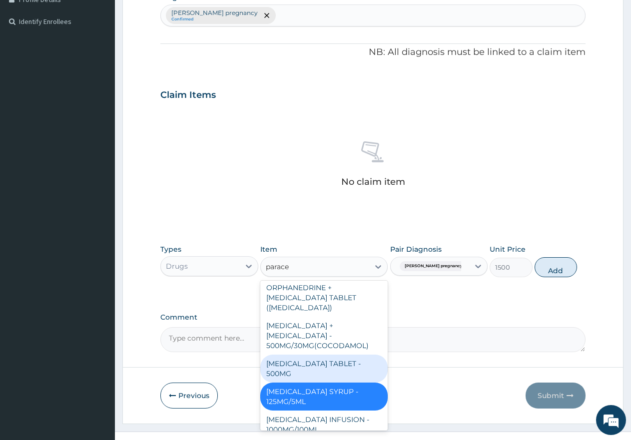
click at [333, 355] on div "PARACETAMOL TABLET - 500MG" at bounding box center [323, 369] width 127 height 28
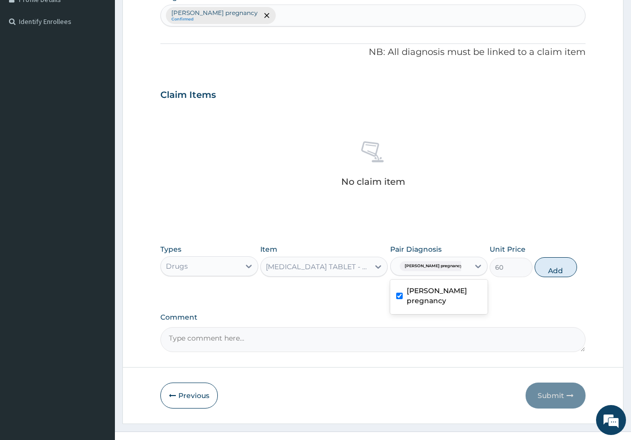
click at [422, 261] on span "Singleton pregnancy" at bounding box center [434, 266] width 68 height 10
click at [556, 269] on button "Add" at bounding box center [556, 267] width 42 height 20
type input "0"
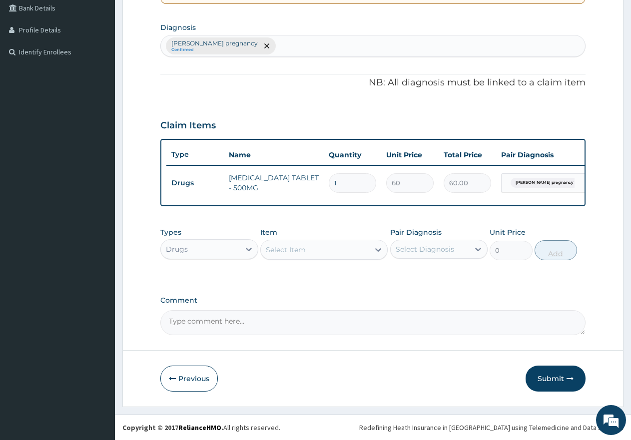
scroll to position [241, 0]
type input "18"
type input "1080.00"
type input "18"
click at [547, 379] on button "Submit" at bounding box center [556, 379] width 60 height 26
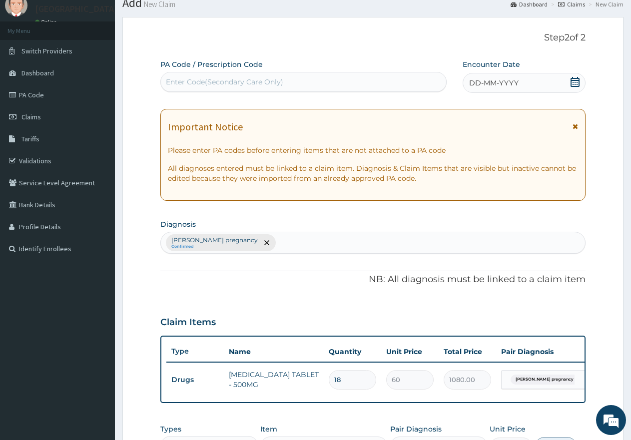
scroll to position [0, 0]
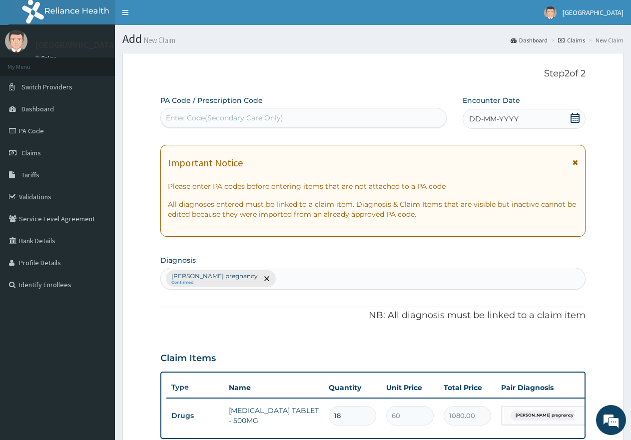
click at [576, 119] on icon at bounding box center [575, 118] width 10 height 10
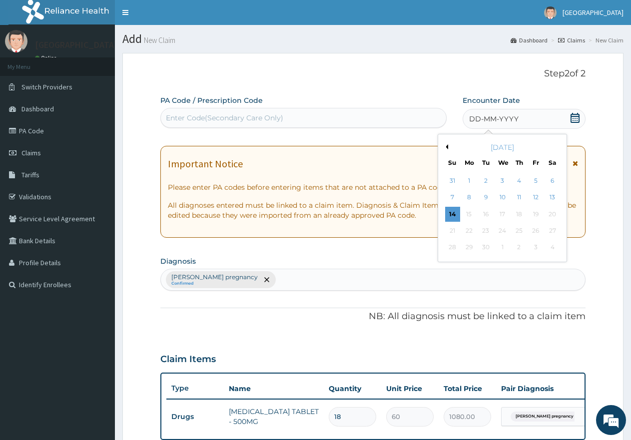
click at [445, 147] on button "Previous Month" at bounding box center [445, 146] width 5 height 5
click at [519, 196] on div "7" at bounding box center [519, 197] width 15 height 15
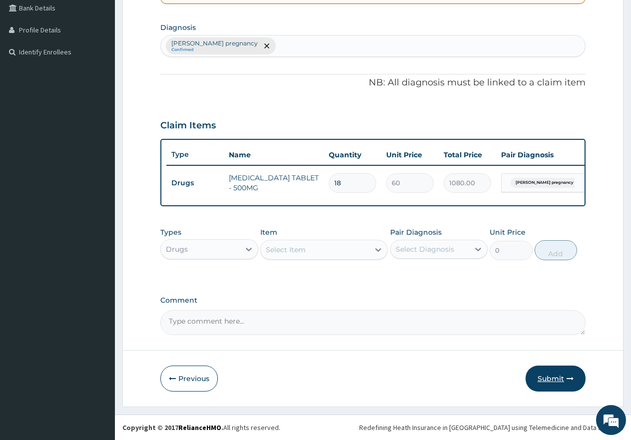
click at [549, 380] on button "Submit" at bounding box center [556, 379] width 60 height 26
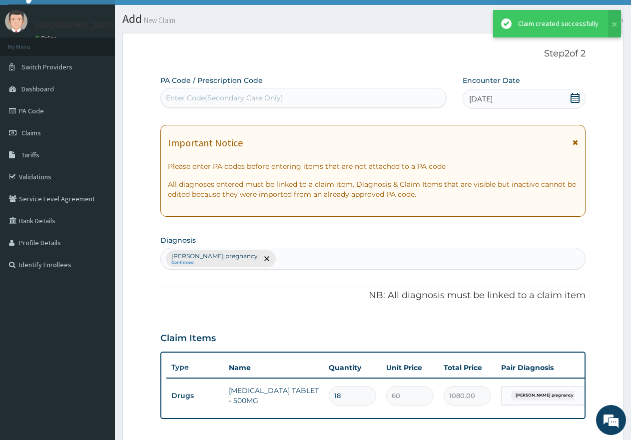
scroll to position [241, 0]
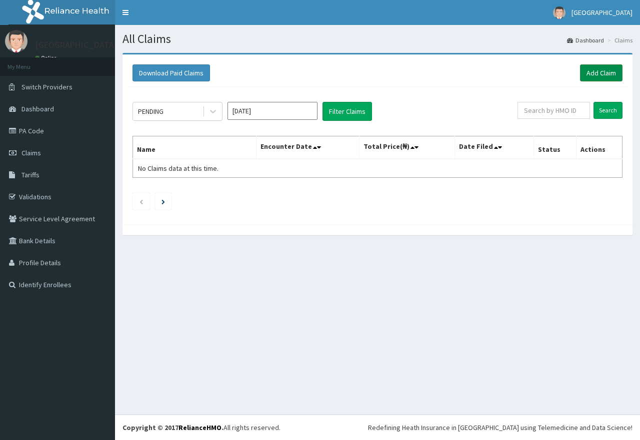
click at [602, 72] on link "Add Claim" at bounding box center [601, 72] width 42 height 17
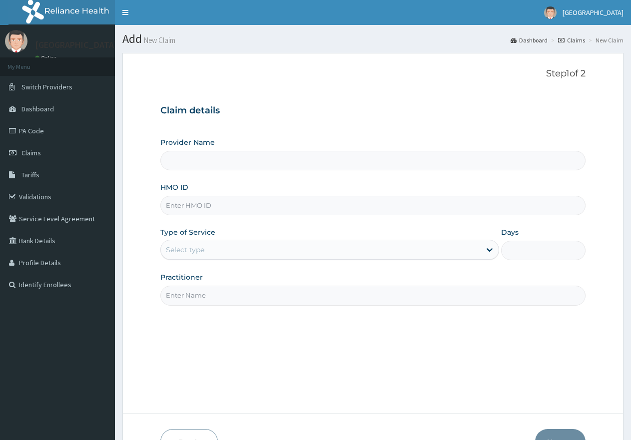
click at [236, 207] on input "HMO ID" at bounding box center [372, 205] width 425 height 19
type input "AOM/10012/A"
type input "[GEOGRAPHIC_DATA]"
type input "AOM/10012/A"
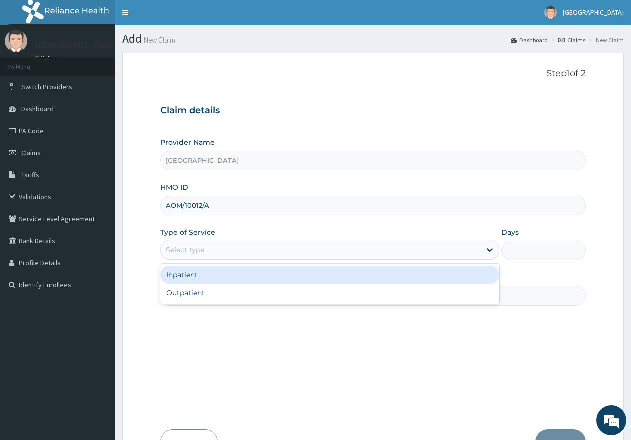
click at [210, 251] on div "Select type" at bounding box center [320, 250] width 319 height 16
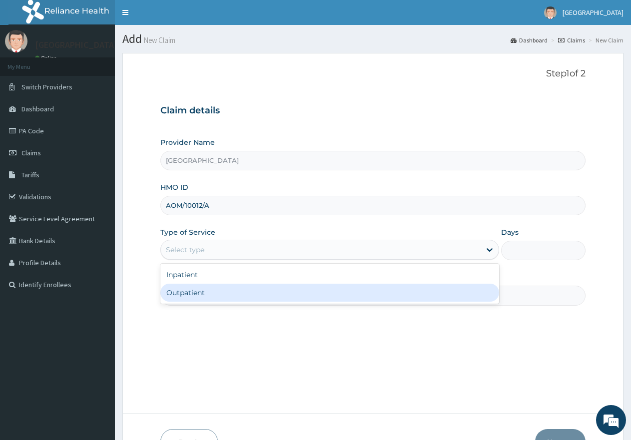
click at [207, 290] on div "Outpatient" at bounding box center [329, 293] width 338 height 18
type input "1"
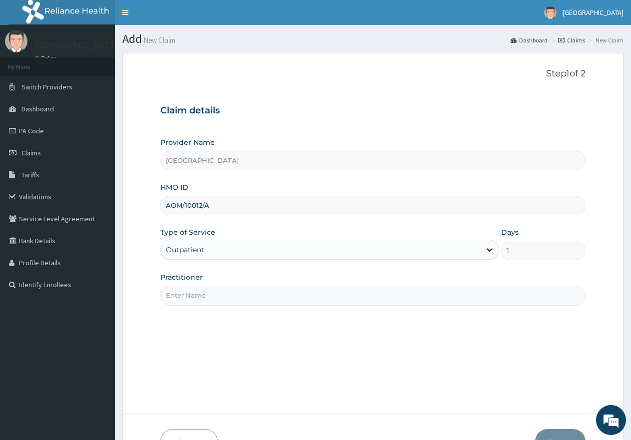
click at [207, 303] on input "Practitioner" at bounding box center [372, 295] width 425 height 19
type input "gp"
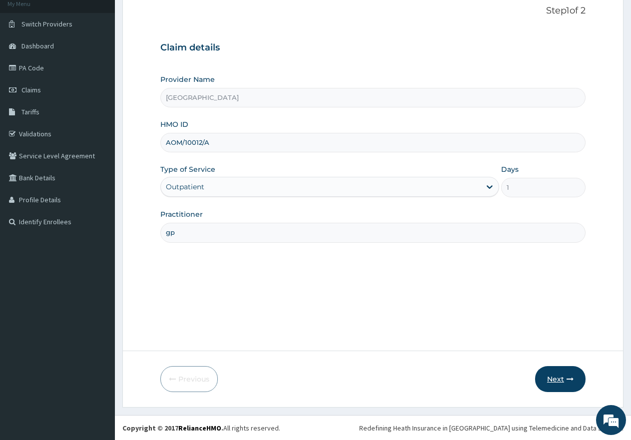
scroll to position [63, 0]
click at [557, 381] on button "Next" at bounding box center [560, 379] width 50 height 26
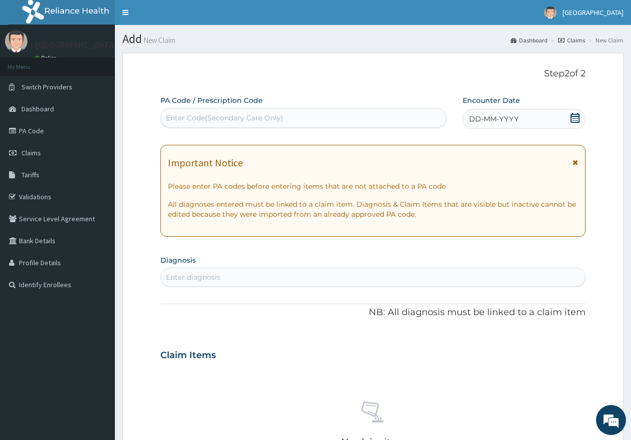
scroll to position [0, 0]
click at [577, 117] on icon at bounding box center [575, 118] width 10 height 10
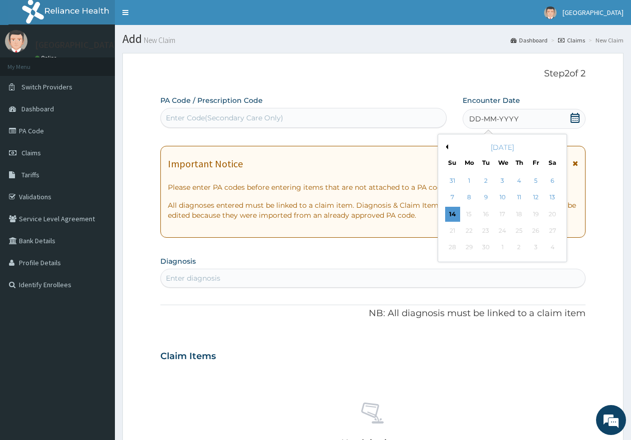
click at [446, 147] on button "Previous Month" at bounding box center [445, 146] width 5 height 5
click at [484, 229] on div "19" at bounding box center [486, 230] width 15 height 15
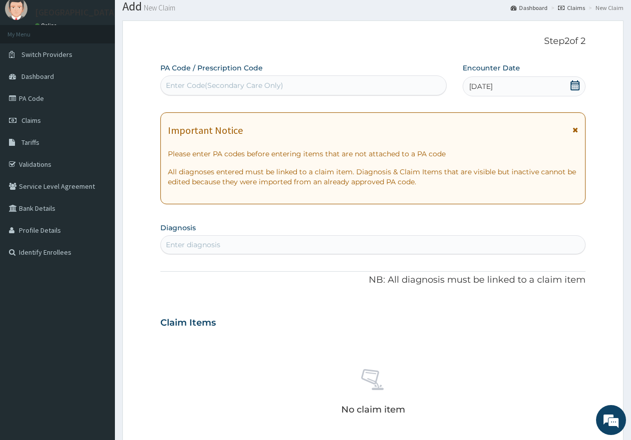
scroll to position [50, 0]
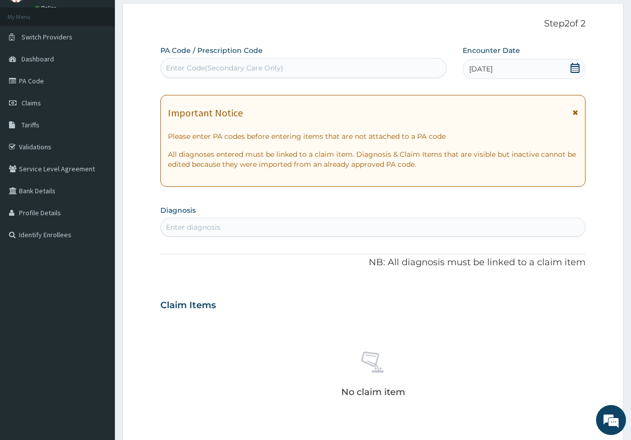
click at [252, 224] on div "Enter diagnosis" at bounding box center [373, 227] width 424 height 16
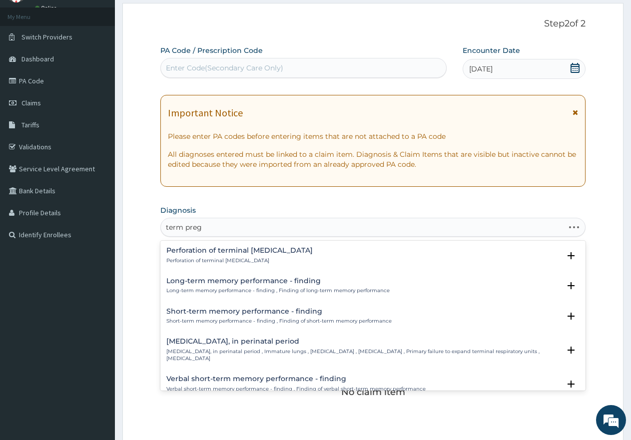
type input "term pregn"
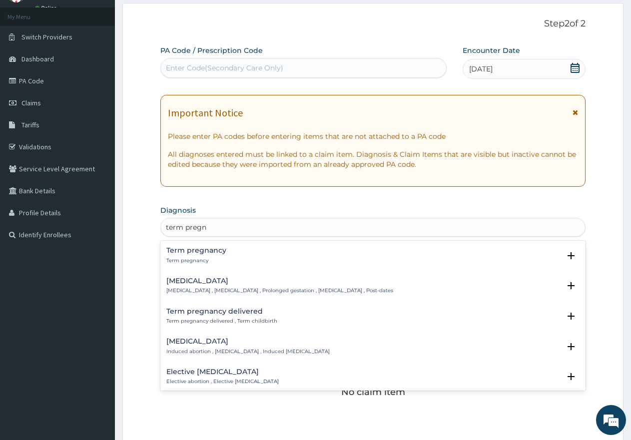
click at [191, 254] on h4 "Term pregnancy" at bounding box center [196, 250] width 60 height 7
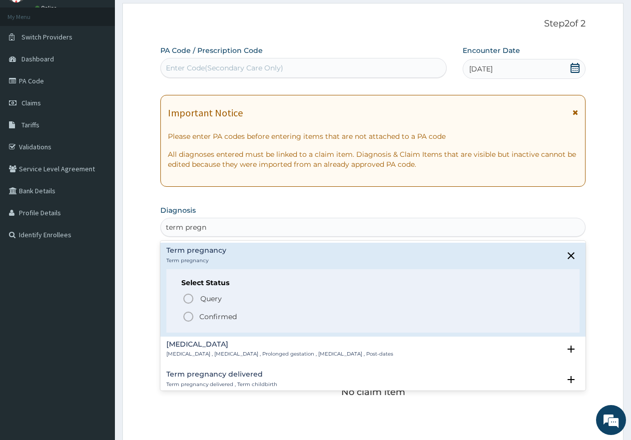
click at [187, 318] on icon "status option filled" at bounding box center [188, 317] width 12 height 12
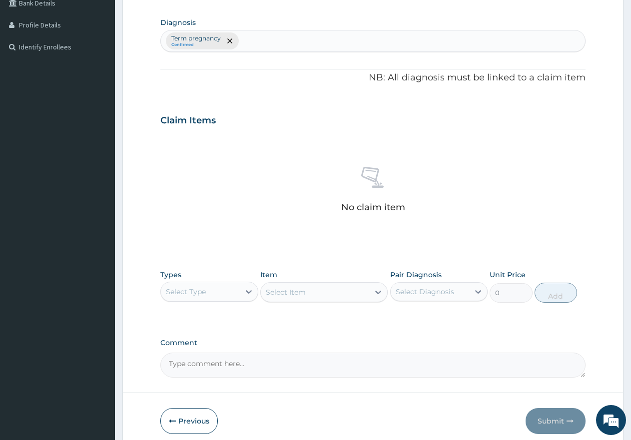
scroll to position [280, 0]
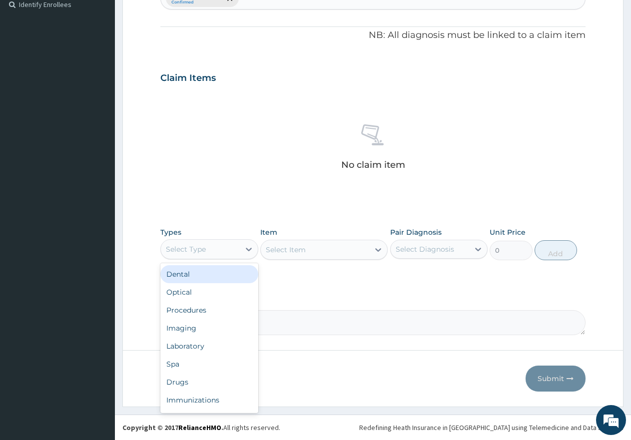
click at [231, 251] on div "Select Type" at bounding box center [200, 249] width 79 height 16
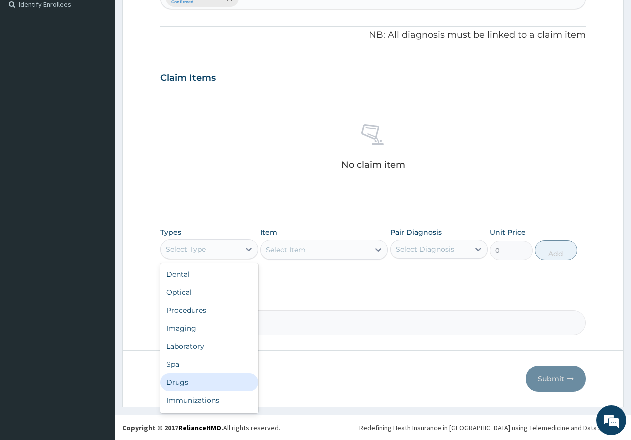
click at [188, 381] on div "Drugs" at bounding box center [209, 382] width 98 height 18
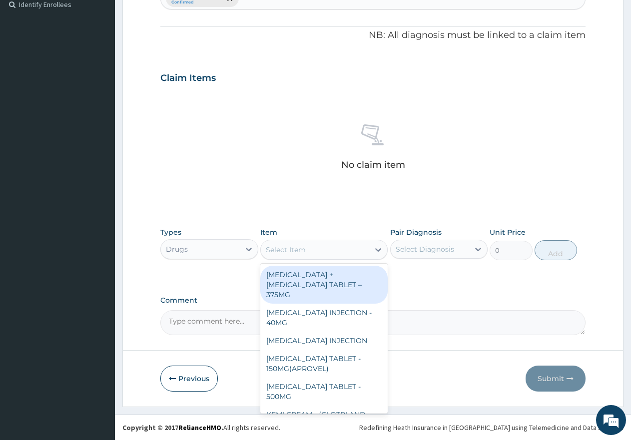
click at [298, 252] on div "Select Item" at bounding box center [286, 250] width 40 height 10
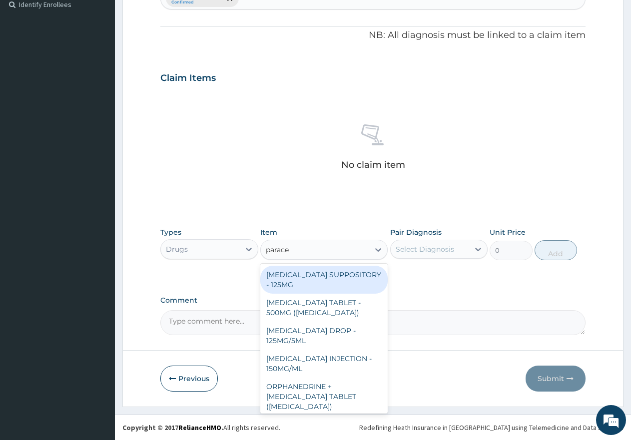
type input "paracet"
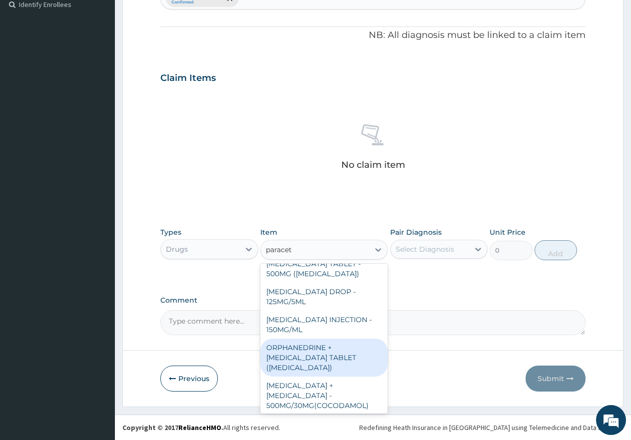
scroll to position [116, 0]
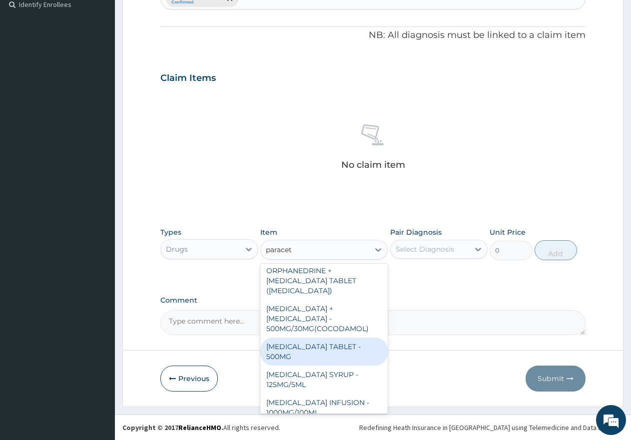
click at [303, 338] on div "PARACETAMOL TABLET - 500MG" at bounding box center [323, 352] width 127 height 28
type input "60"
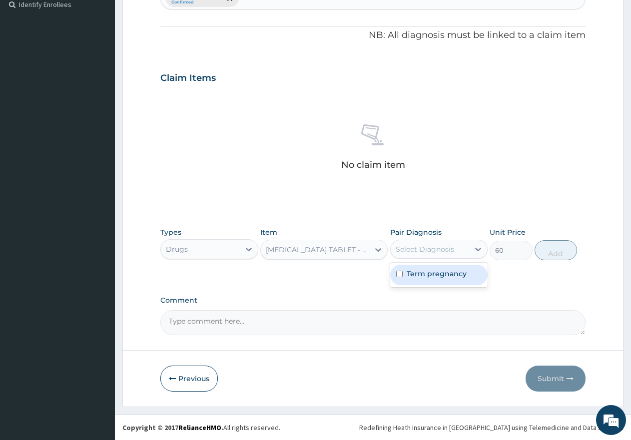
click at [428, 248] on div "Select Diagnosis" at bounding box center [425, 249] width 58 height 10
click at [402, 275] on input "checkbox" at bounding box center [399, 274] width 6 height 6
checkbox input "true"
click at [554, 255] on button "Add" at bounding box center [556, 250] width 42 height 20
type input "0"
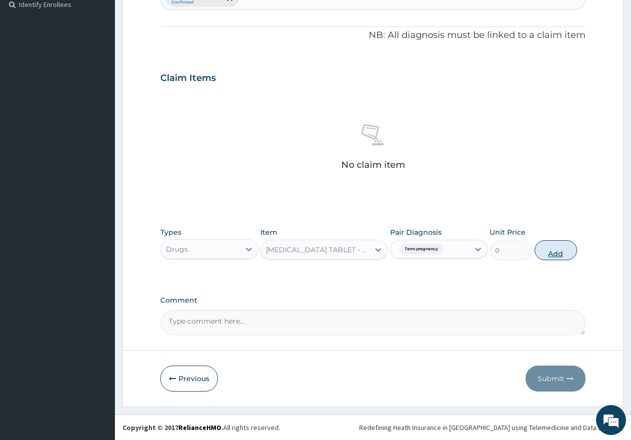
scroll to position [241, 0]
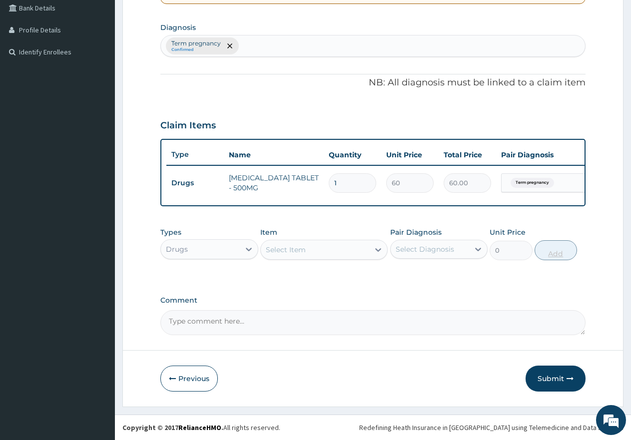
type input "18"
type input "1080.00"
type input "18"
click at [553, 381] on button "Submit" at bounding box center [556, 379] width 60 height 26
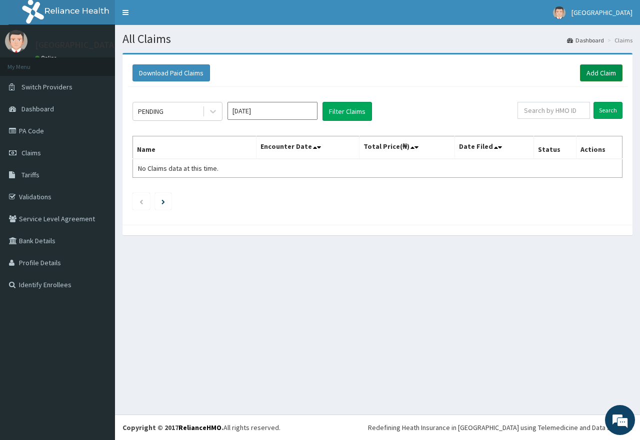
click at [597, 74] on link "Add Claim" at bounding box center [601, 72] width 42 height 17
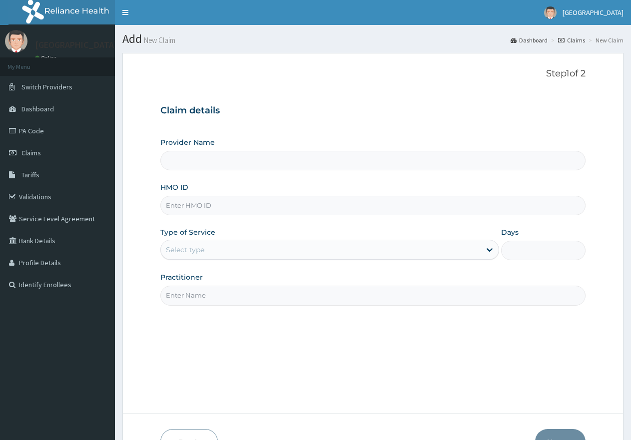
type input "AVO/10131/A"
type input "[GEOGRAPHIC_DATA]"
type input "AVO/10131/A"
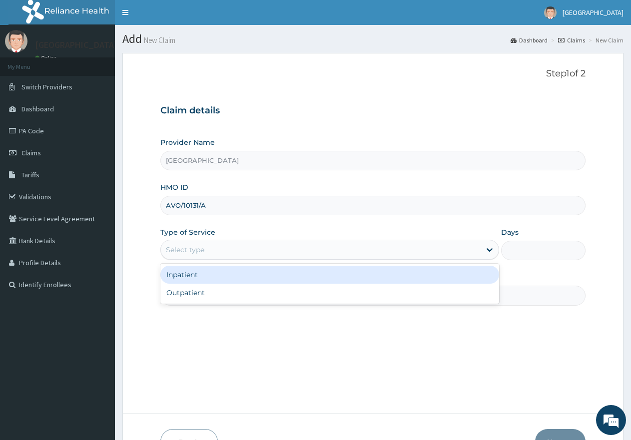
click at [230, 250] on div "Select type" at bounding box center [320, 250] width 319 height 16
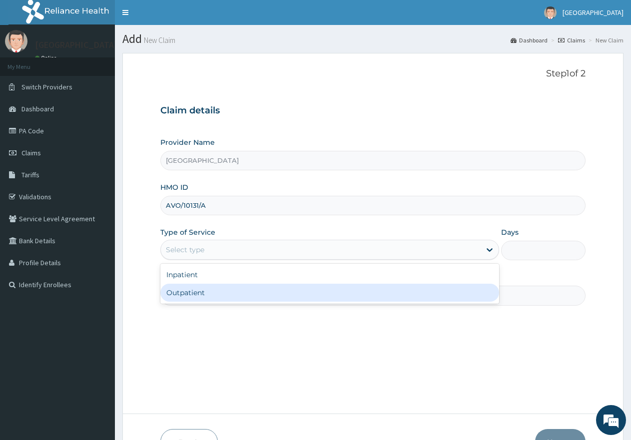
click at [214, 296] on div "Outpatient" at bounding box center [329, 293] width 338 height 18
type input "1"
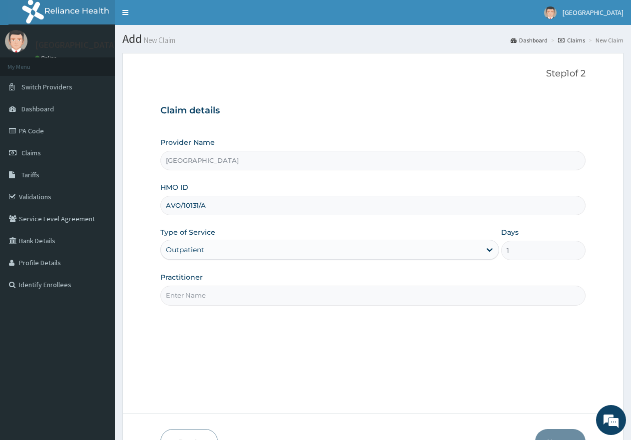
click at [230, 297] on input "Practitioner" at bounding box center [372, 295] width 425 height 19
type input "gp"
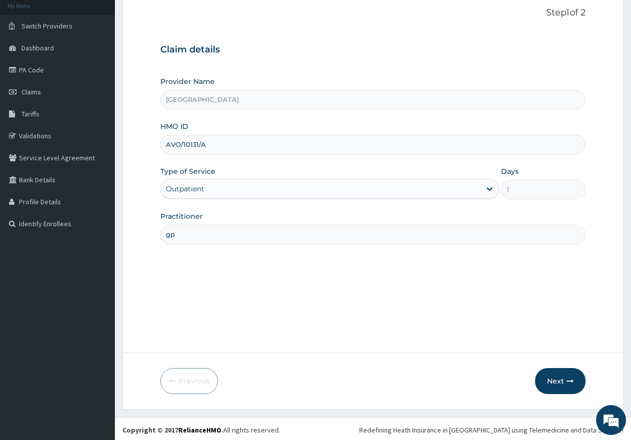
scroll to position [63, 0]
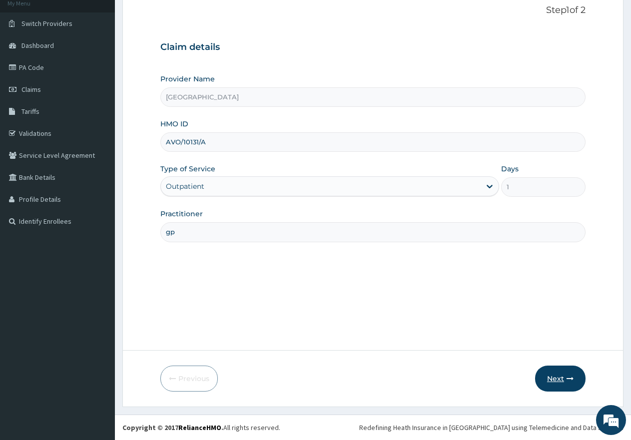
click at [552, 381] on button "Next" at bounding box center [560, 379] width 50 height 26
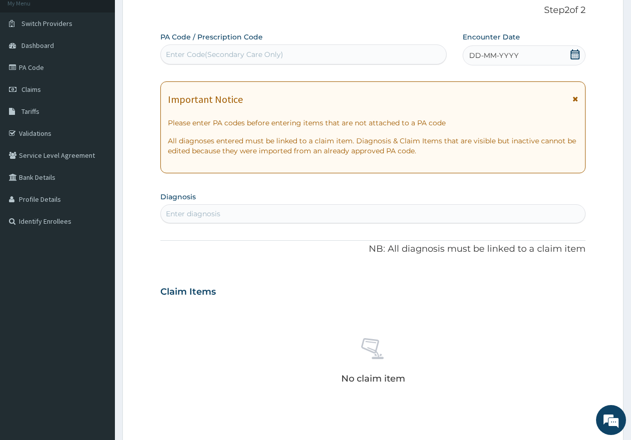
scroll to position [0, 0]
click at [251, 55] on div "Enter Code(Secondary Care Only)" at bounding box center [224, 54] width 117 height 10
paste input "PA/E59AD1"
type input "PA/E59AD1"
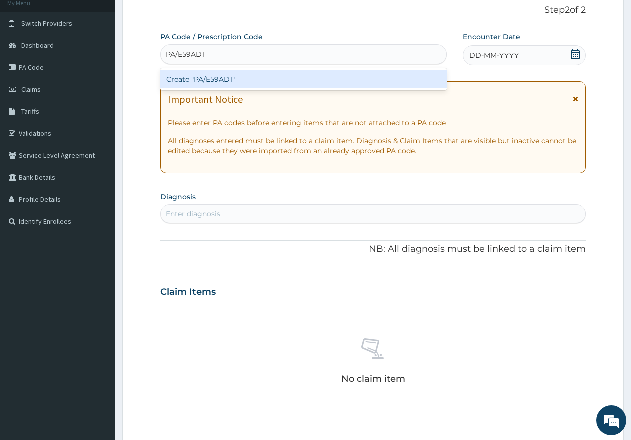
click at [228, 78] on div "Create "PA/E59AD1"" at bounding box center [303, 79] width 286 height 18
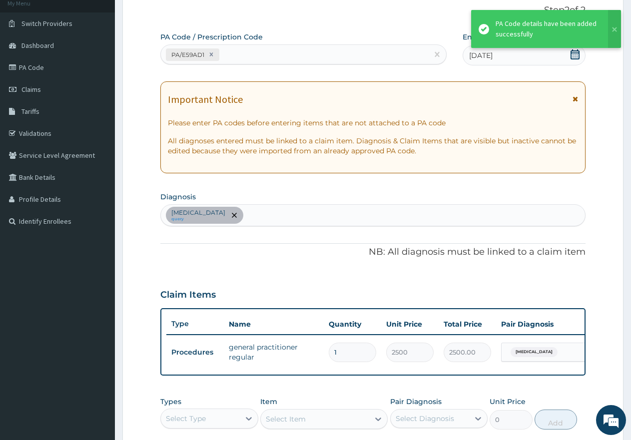
scroll to position [113, 0]
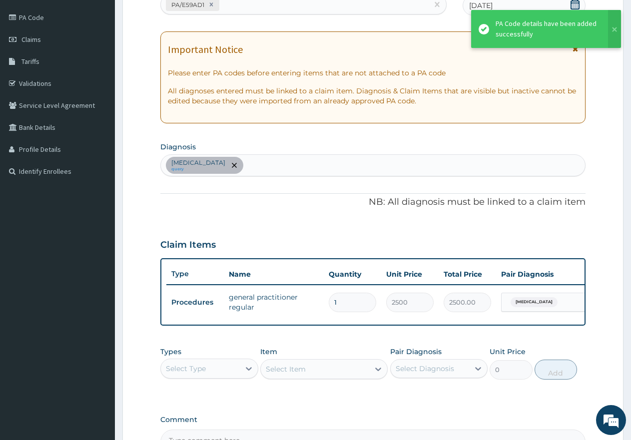
click at [223, 155] on div "[MEDICAL_DATA] query" at bounding box center [373, 165] width 424 height 21
type input "m"
type input "seps"
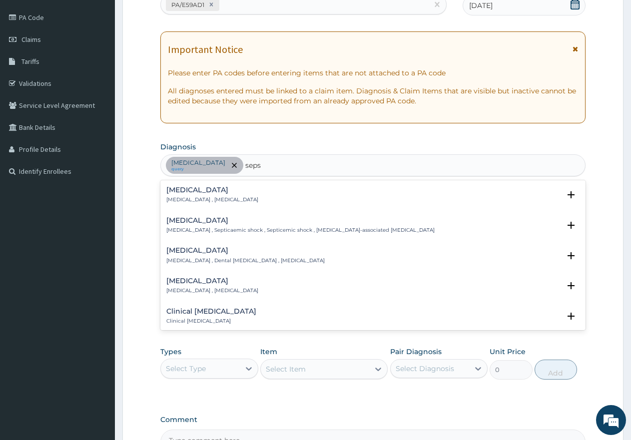
click at [191, 196] on div "[MEDICAL_DATA] [MEDICAL_DATA] , [MEDICAL_DATA]" at bounding box center [212, 194] width 92 height 17
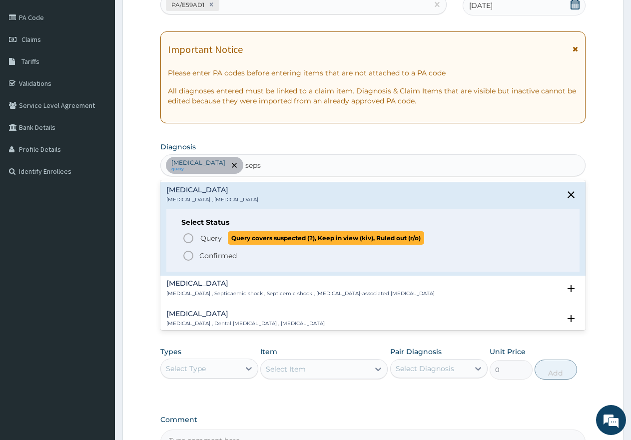
click at [183, 236] on icon "status option query" at bounding box center [188, 238] width 12 height 12
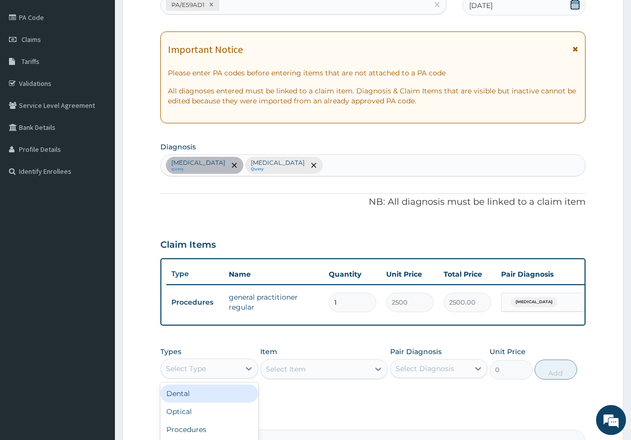
click at [205, 371] on div "Select Type" at bounding box center [200, 369] width 79 height 16
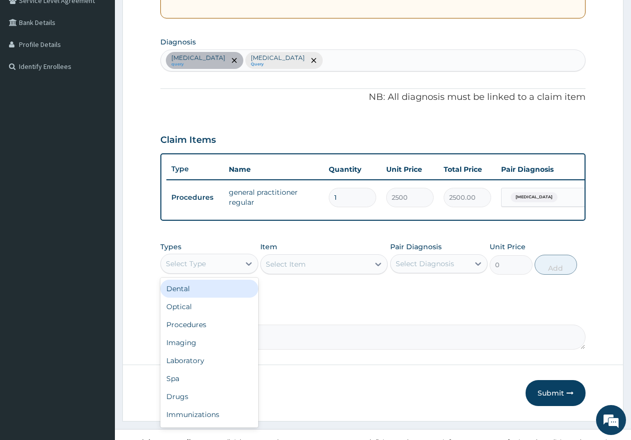
scroll to position [241, 0]
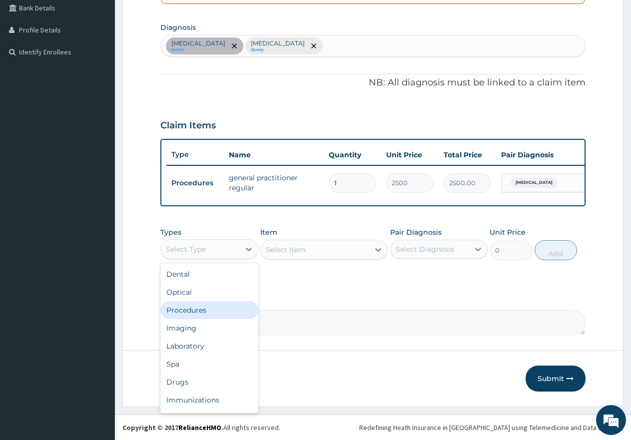
click at [204, 311] on div "Procedures" at bounding box center [209, 310] width 98 height 18
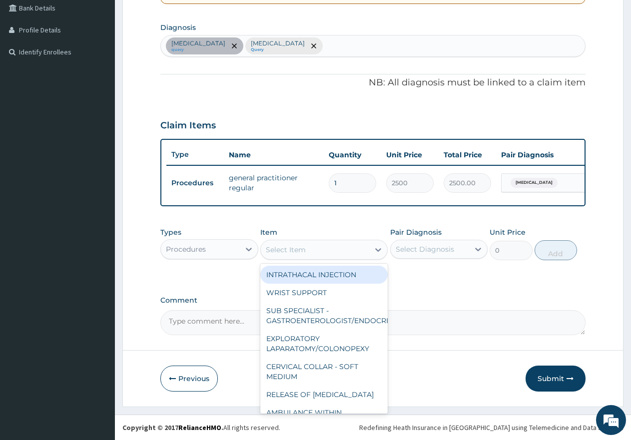
click at [323, 248] on div "Select Item" at bounding box center [315, 250] width 108 height 16
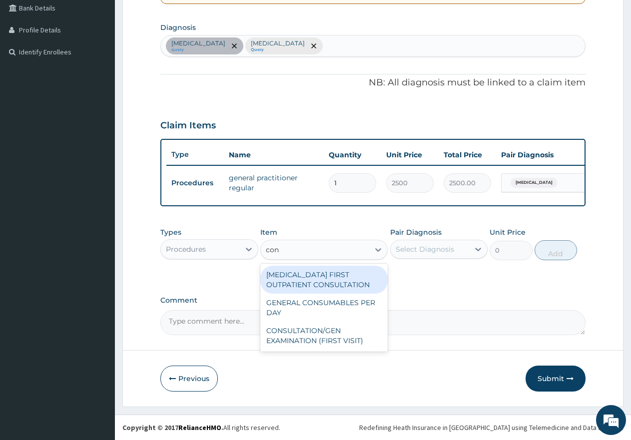
type input "cons"
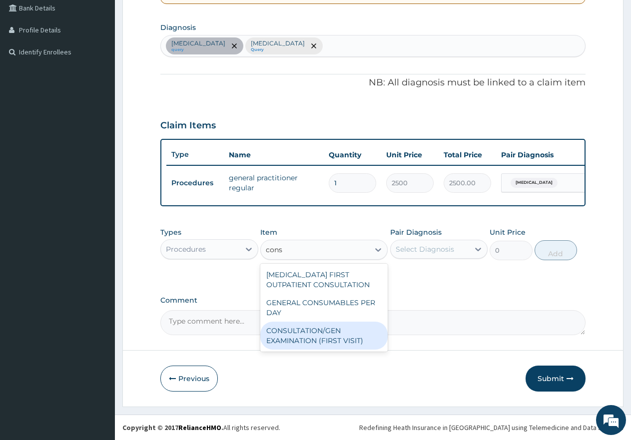
click at [316, 337] on div "CONSULTATION/GEN EXAMINATION (FIRST VISIT)" at bounding box center [323, 336] width 127 height 28
type input "5000"
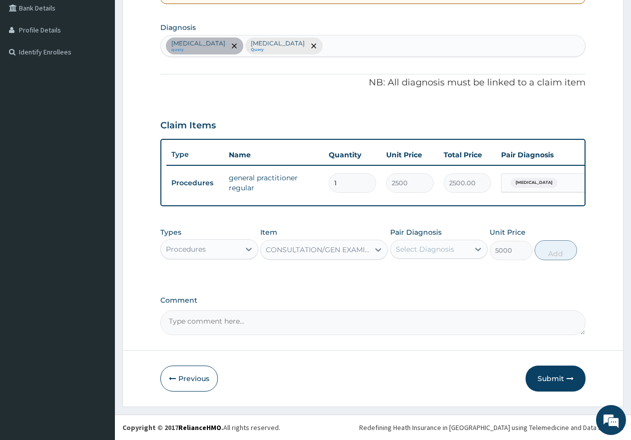
click at [413, 243] on div "Select Diagnosis" at bounding box center [430, 249] width 79 height 16
drag, startPoint x: 400, startPoint y: 273, endPoint x: 401, endPoint y: 294, distance: 21.5
click at [400, 276] on input "checkbox" at bounding box center [399, 274] width 6 height 6
checkbox input "true"
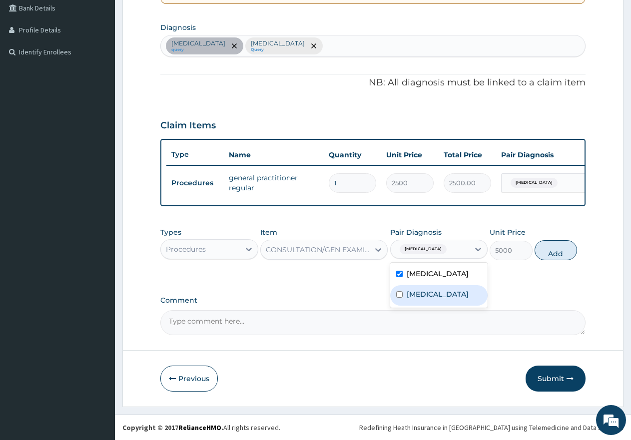
click at [402, 299] on div "Sepsis" at bounding box center [439, 295] width 98 height 20
checkbox input "true"
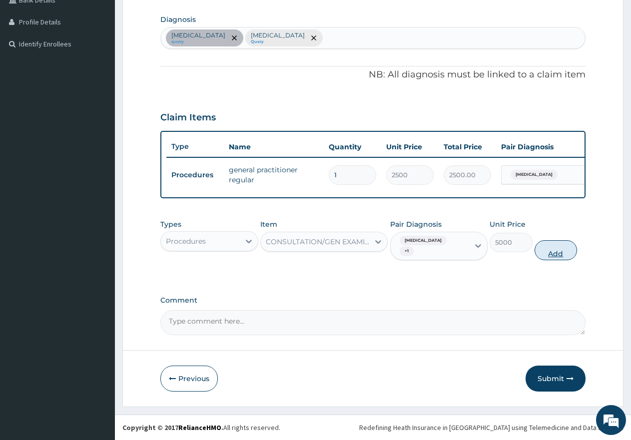
click at [561, 254] on button "Add" at bounding box center [556, 250] width 42 height 20
type input "0"
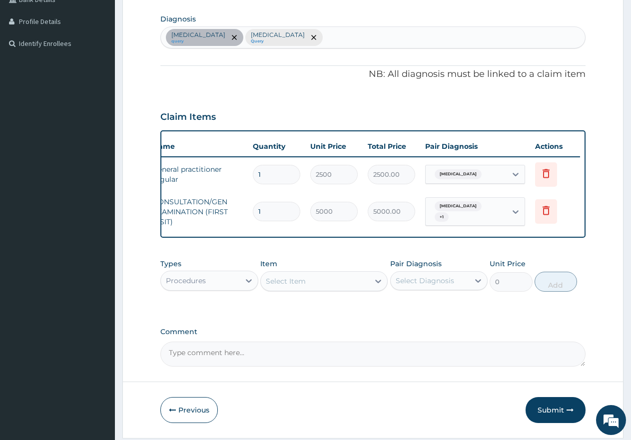
scroll to position [0, 76]
click at [547, 176] on icon at bounding box center [546, 173] width 12 height 12
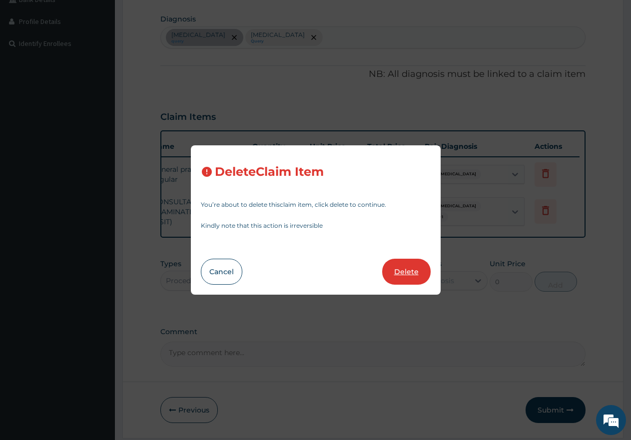
click at [412, 273] on button "Delete" at bounding box center [406, 272] width 48 height 26
type input "5000"
type input "5000.00"
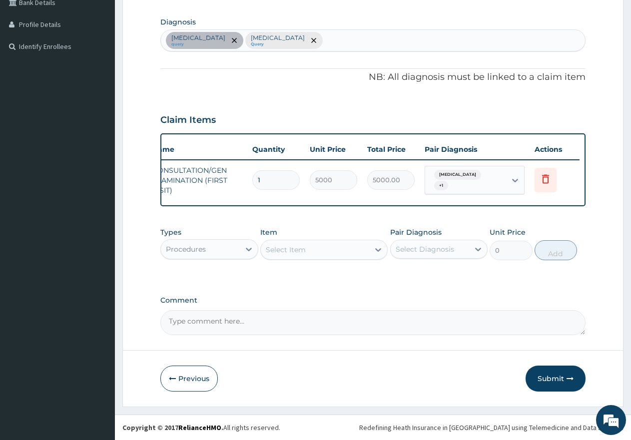
scroll to position [0, 0]
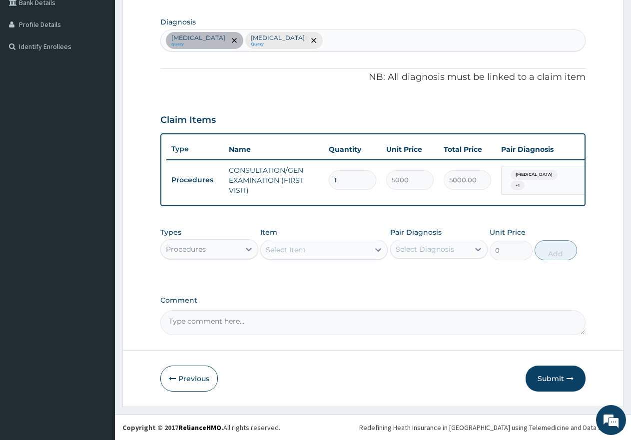
click at [216, 255] on div "Procedures" at bounding box center [200, 249] width 79 height 16
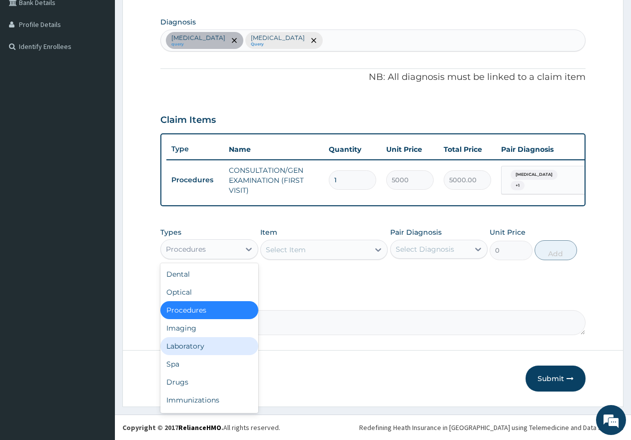
click at [191, 352] on div "Laboratory" at bounding box center [209, 346] width 98 height 18
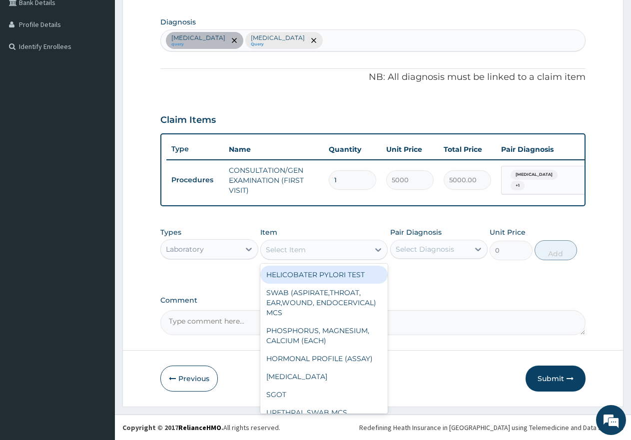
click at [295, 253] on div "Select Item" at bounding box center [286, 250] width 40 height 10
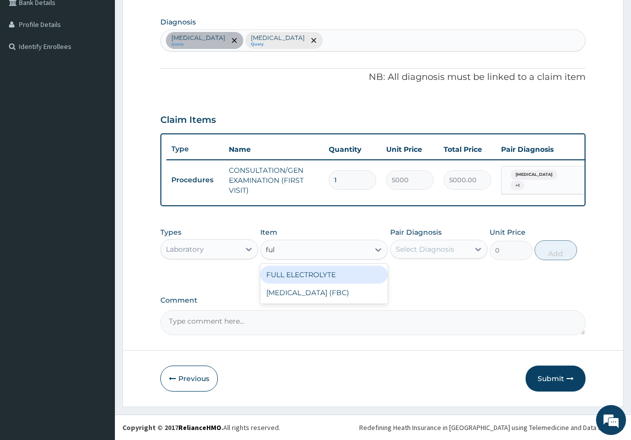
type input "full"
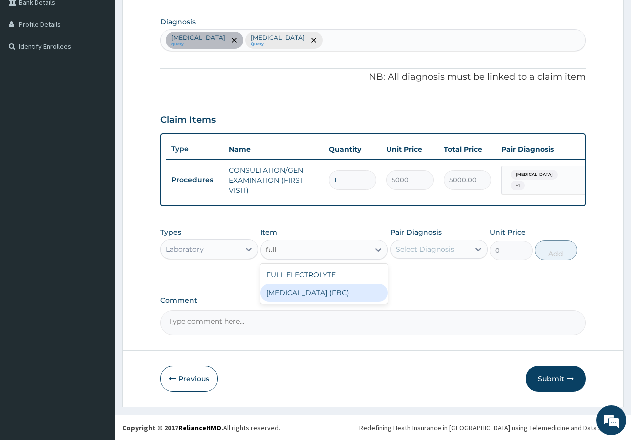
click at [299, 297] on div "FULL BLOOD COUNT (FBC)" at bounding box center [323, 293] width 127 height 18
type input "7000"
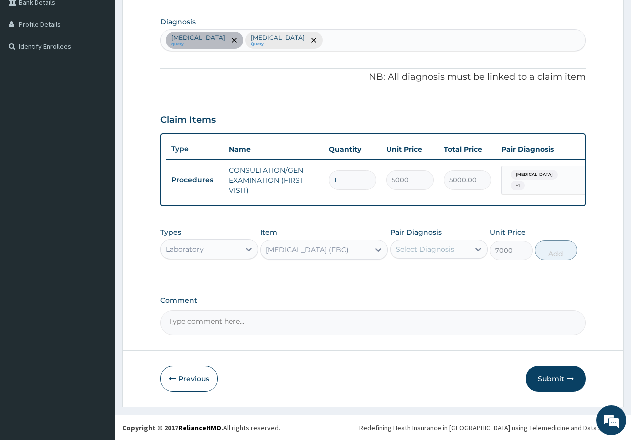
click at [410, 254] on div "Select Diagnosis" at bounding box center [425, 249] width 58 height 10
click at [396, 298] on input "checkbox" at bounding box center [399, 294] width 6 height 6
checkbox input "true"
click at [558, 256] on button "Add" at bounding box center [556, 250] width 42 height 20
type input "0"
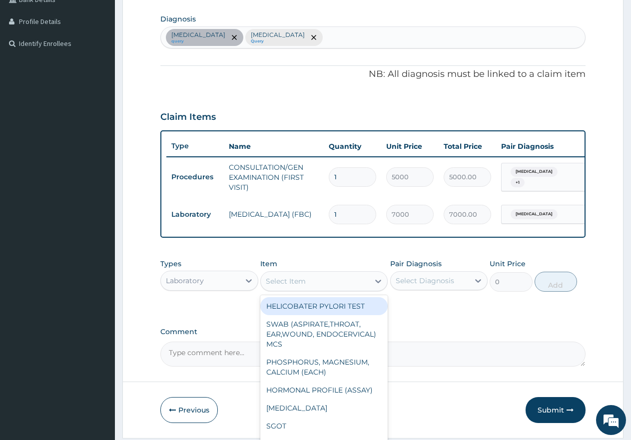
click at [295, 286] on div "Select Item" at bounding box center [286, 281] width 40 height 10
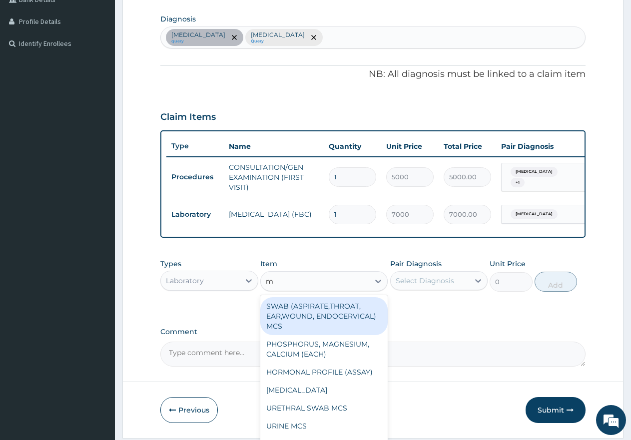
type input "mp"
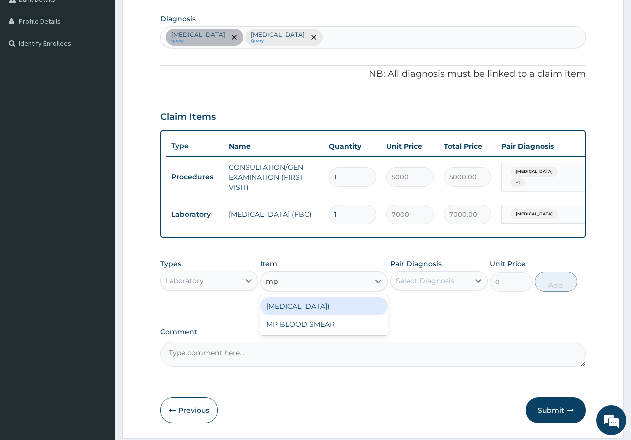
click at [296, 279] on div "mp mp" at bounding box center [323, 281] width 127 height 20
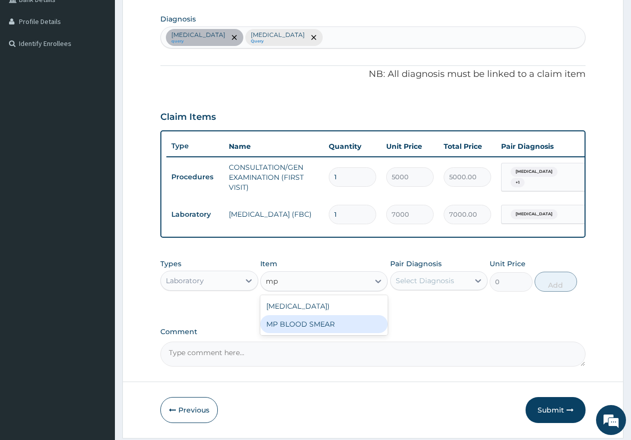
click at [291, 333] on div "MP BLOOD SMEAR" at bounding box center [323, 324] width 127 height 18
type input "2500"
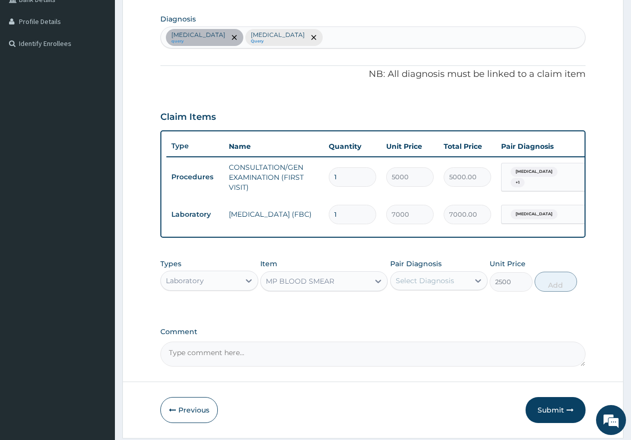
click at [408, 286] on div "Select Diagnosis" at bounding box center [425, 281] width 58 height 10
click at [400, 309] on input "checkbox" at bounding box center [399, 305] width 6 height 6
checkbox input "true"
click at [559, 292] on button "Add" at bounding box center [556, 282] width 42 height 20
type input "0"
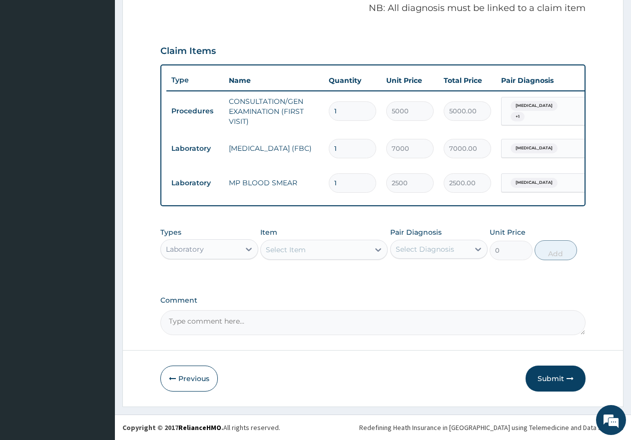
scroll to position [316, 0]
click at [223, 243] on div "Laboratory" at bounding box center [200, 249] width 79 height 16
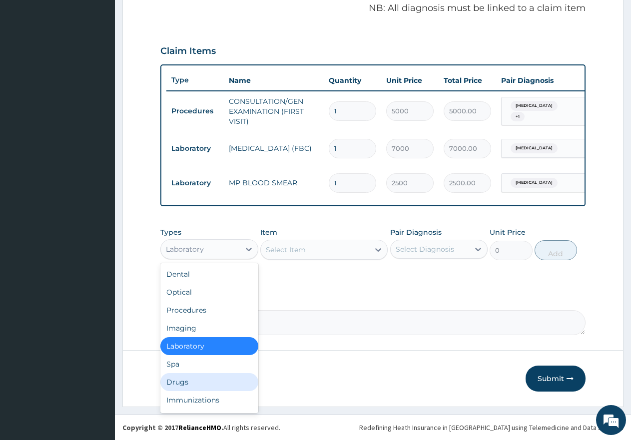
click at [185, 384] on div "Drugs" at bounding box center [209, 382] width 98 height 18
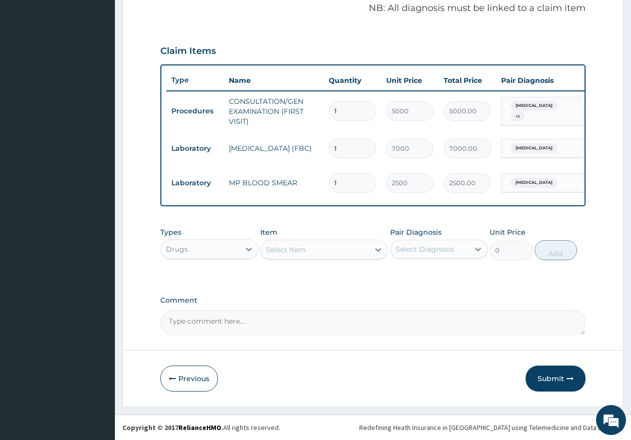
click at [312, 249] on div "Select Item" at bounding box center [315, 250] width 108 height 16
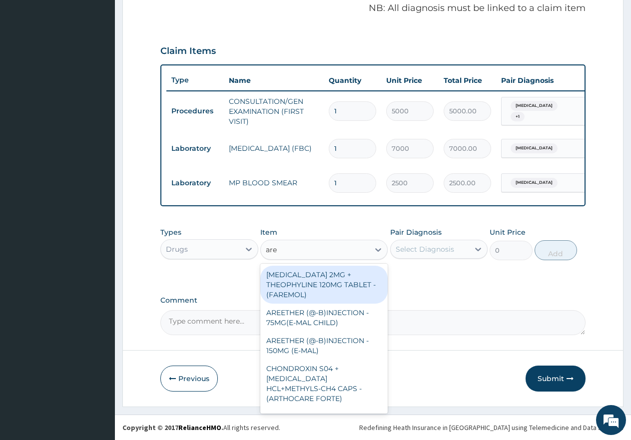
type input "aree"
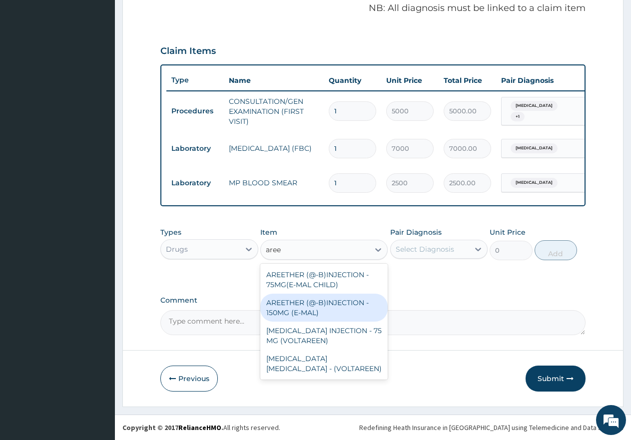
drag, startPoint x: 296, startPoint y: 307, endPoint x: 325, endPoint y: 299, distance: 30.2
click at [298, 307] on div "AREETHER (@-B)INJECTION - 150MG (E-MAL)" at bounding box center [323, 308] width 127 height 28
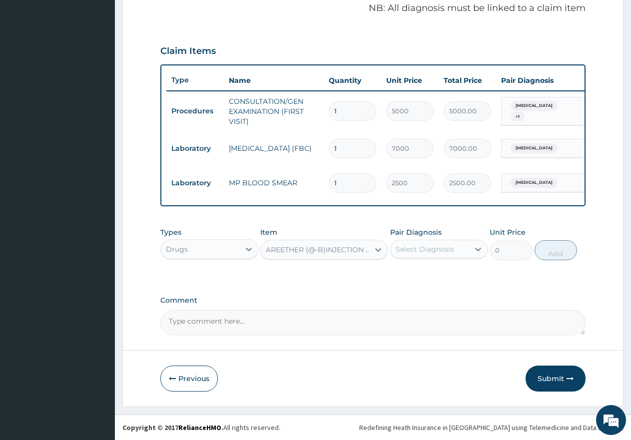
type input "3000"
click at [425, 254] on div "Select Diagnosis" at bounding box center [430, 249] width 79 height 16
click at [400, 273] on input "checkbox" at bounding box center [399, 274] width 6 height 6
checkbox input "true"
click at [552, 255] on button "Add" at bounding box center [556, 250] width 42 height 20
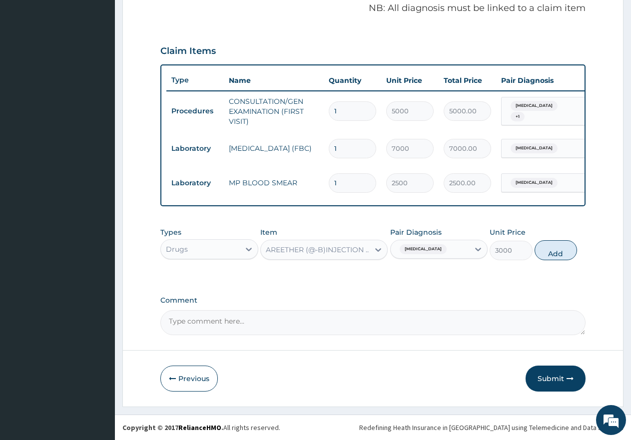
type input "0"
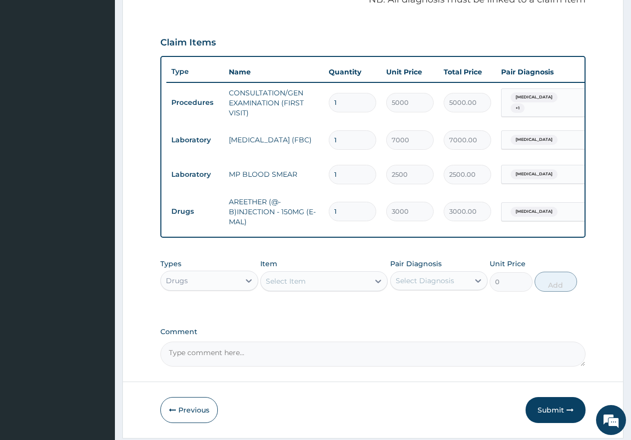
type input "0.00"
type input "3"
type input "9000.00"
type input "3"
click at [297, 286] on div "Select Item" at bounding box center [286, 281] width 40 height 10
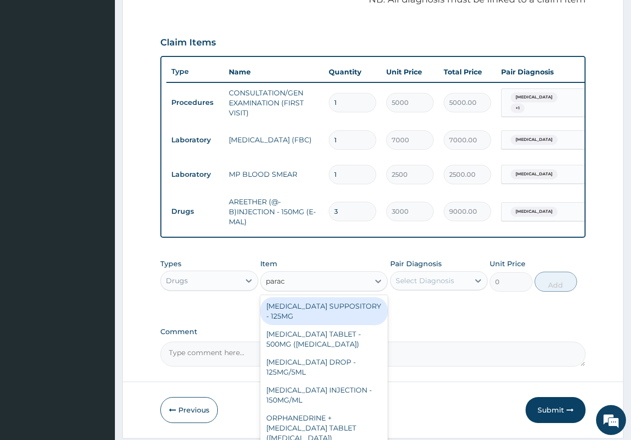
type input "parace"
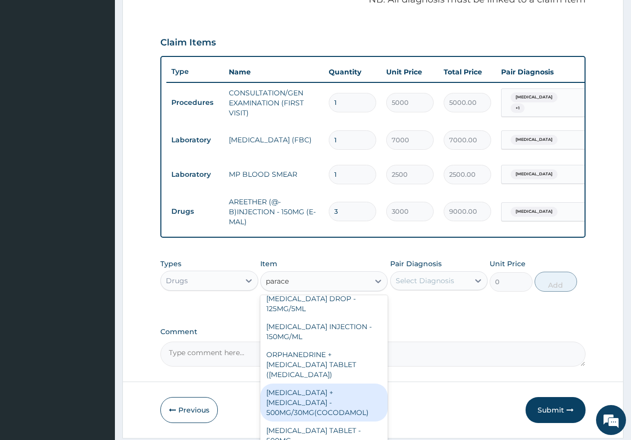
scroll to position [100, 0]
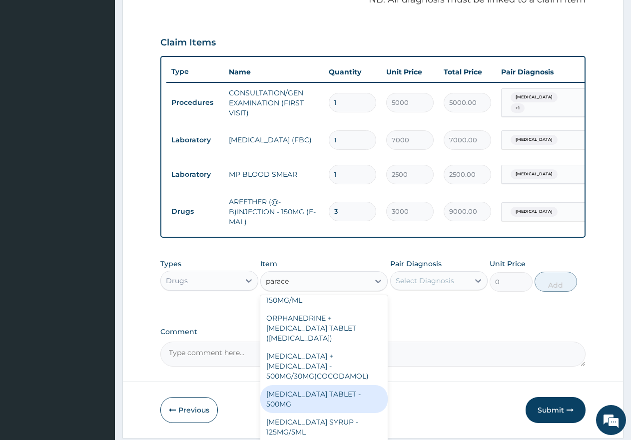
click at [289, 393] on div "PARACETAMOL TABLET - 500MG" at bounding box center [323, 399] width 127 height 28
type input "60"
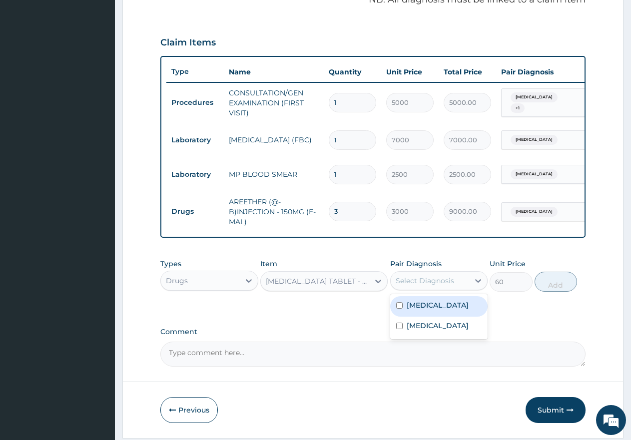
click at [425, 286] on div "Select Diagnosis" at bounding box center [425, 281] width 58 height 10
drag, startPoint x: 399, startPoint y: 313, endPoint x: 398, endPoint y: 318, distance: 5.1
click at [397, 309] on input "checkbox" at bounding box center [399, 305] width 6 height 6
checkbox input "true"
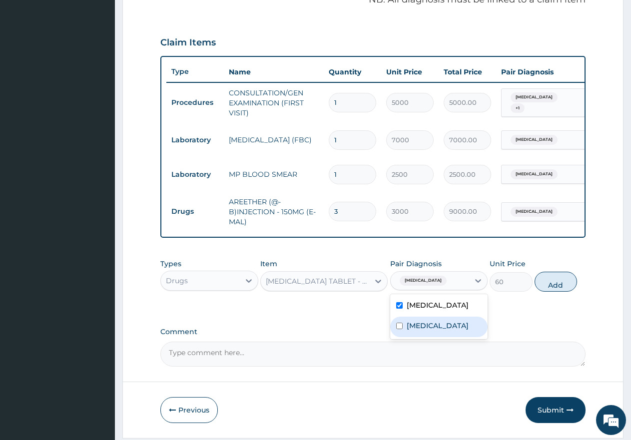
click at [398, 329] on input "checkbox" at bounding box center [399, 326] width 6 height 6
checkbox input "true"
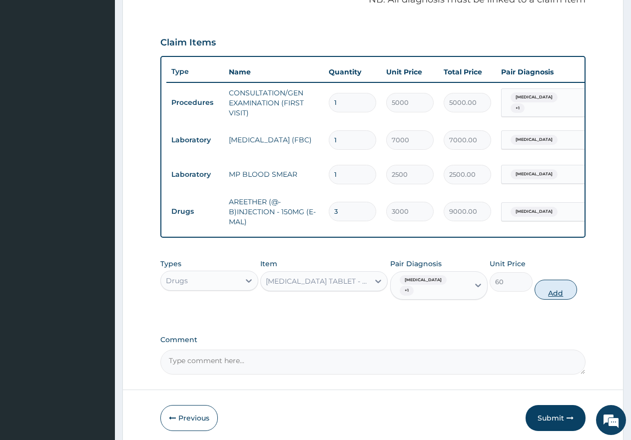
click at [554, 291] on button "Add" at bounding box center [556, 290] width 42 height 20
type input "0"
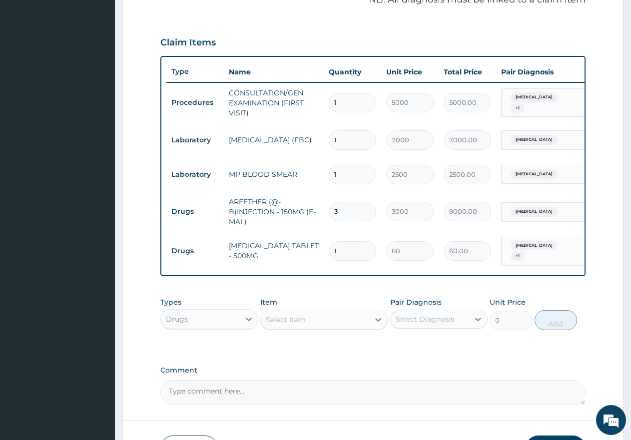
type input "18"
type input "1080.00"
type input "18"
click at [327, 327] on div "Select Item" at bounding box center [315, 320] width 108 height 16
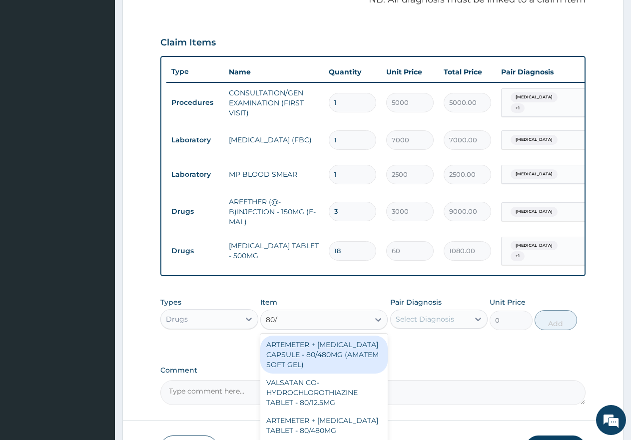
type input "80/4"
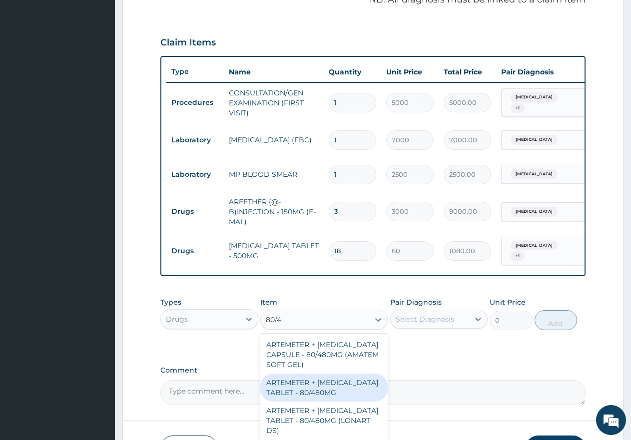
click at [303, 388] on div "ARTEMETER + LUMEFANTRINE TABLET - 80/480MG" at bounding box center [323, 388] width 127 height 28
type input "650"
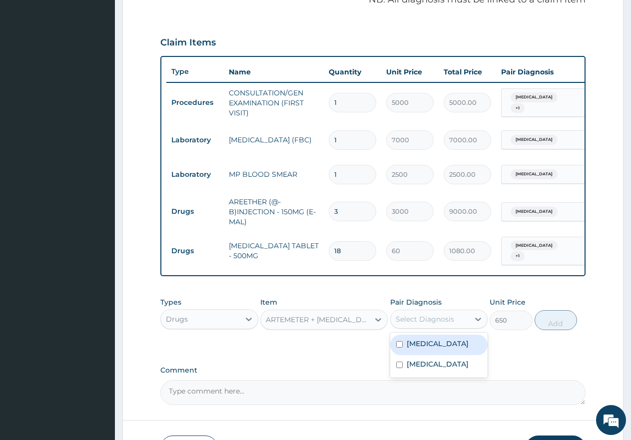
click at [405, 323] on div "Select Diagnosis" at bounding box center [425, 319] width 58 height 10
click at [402, 348] on input "checkbox" at bounding box center [399, 344] width 6 height 6
checkbox input "true"
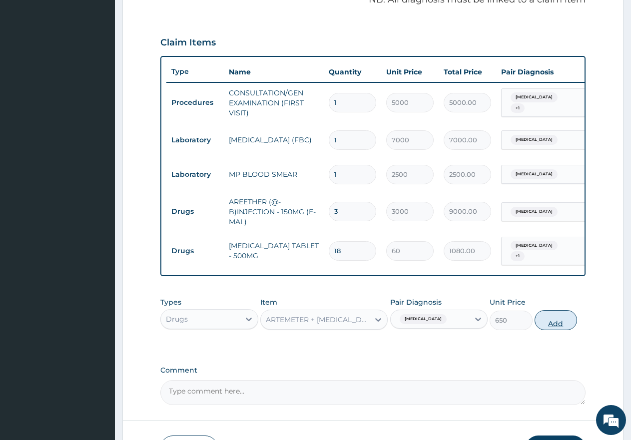
click at [545, 325] on button "Add" at bounding box center [556, 320] width 42 height 20
type input "0"
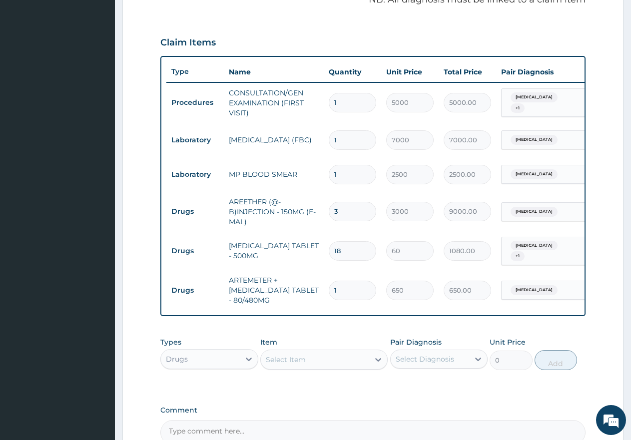
type input "0.00"
type input "6"
type input "3900.00"
type input "6"
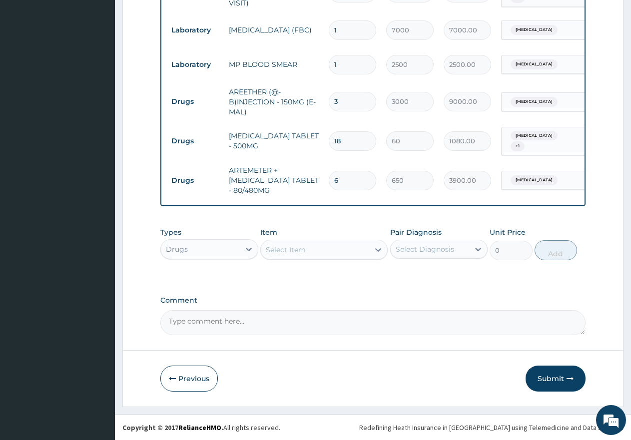
scroll to position [430, 0]
click at [545, 377] on button "Submit" at bounding box center [556, 379] width 60 height 26
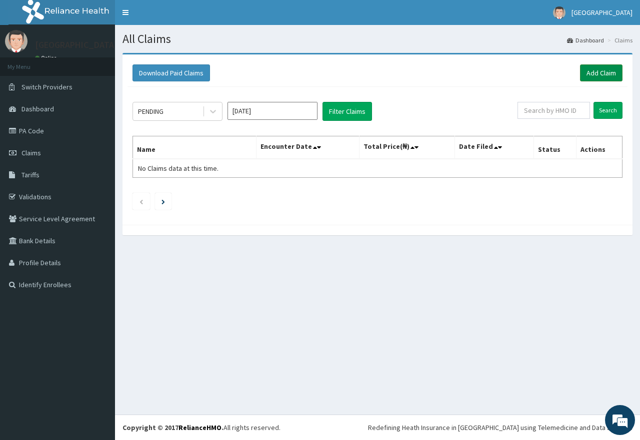
click at [593, 75] on link "Add Claim" at bounding box center [601, 72] width 42 height 17
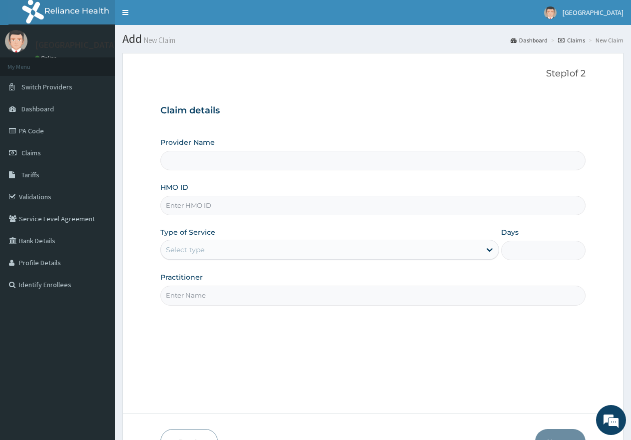
click at [299, 209] on input "HMO ID" at bounding box center [372, 205] width 425 height 19
type input "First Rivers Hospital"
paste input "AMO/10014/A"
type input "AMO/10014/A"
click at [251, 249] on div "Select type" at bounding box center [320, 250] width 319 height 16
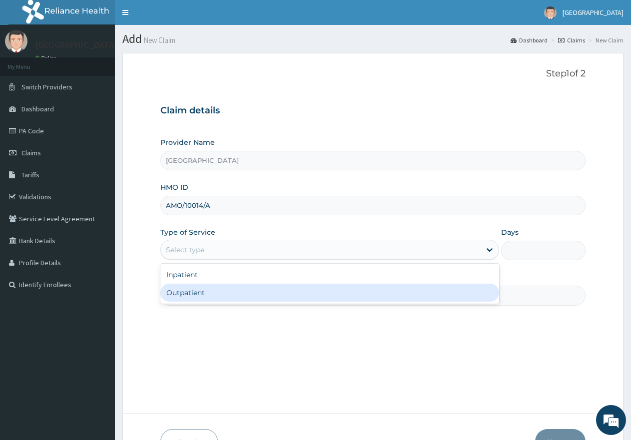
click at [232, 295] on div "Outpatient" at bounding box center [329, 293] width 338 height 18
type input "1"
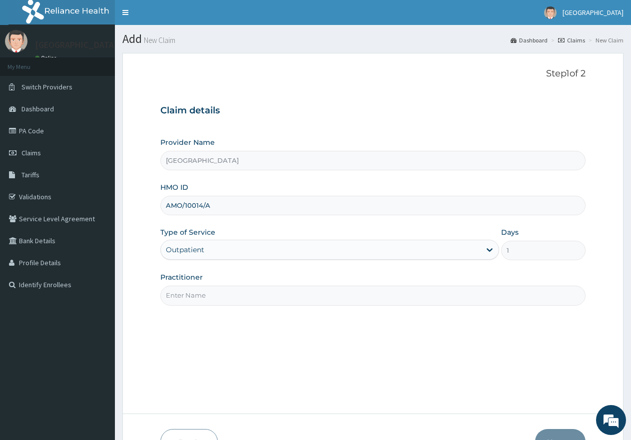
click at [232, 295] on input "Practitioner" at bounding box center [372, 295] width 425 height 19
type input "gp"
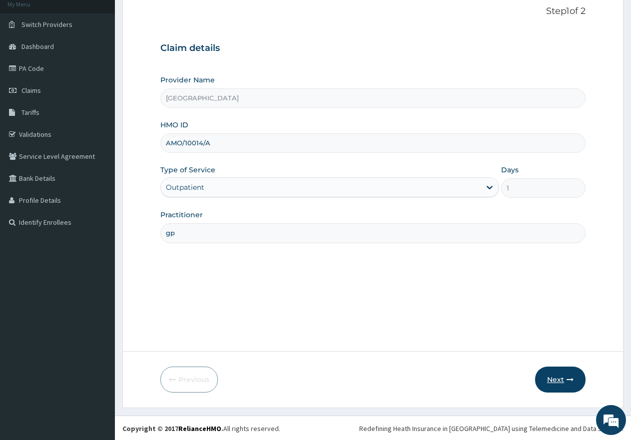
scroll to position [63, 0]
click at [547, 377] on button "Next" at bounding box center [560, 379] width 50 height 26
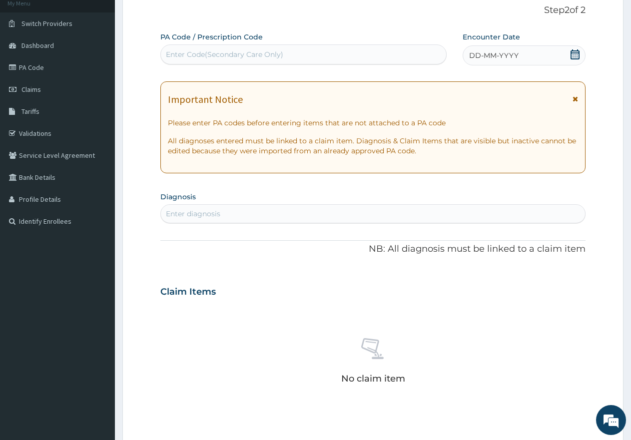
scroll to position [0, 0]
click at [273, 52] on div "Enter Code(Secondary Care Only)" at bounding box center [224, 54] width 117 height 10
paste input "PA/0E3413"
type input "PA/0E3413"
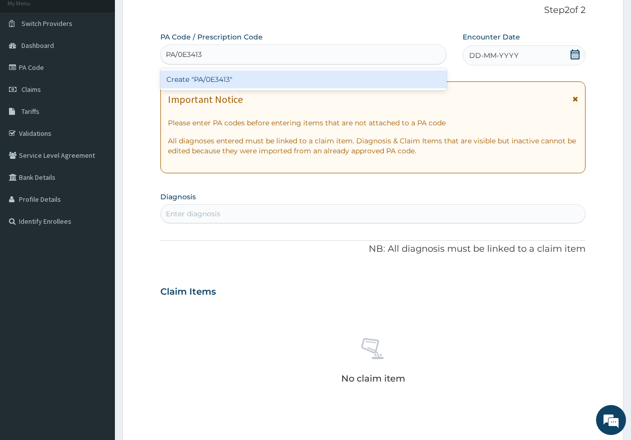
click at [260, 81] on div "Create "PA/0E3413"" at bounding box center [303, 79] width 286 height 18
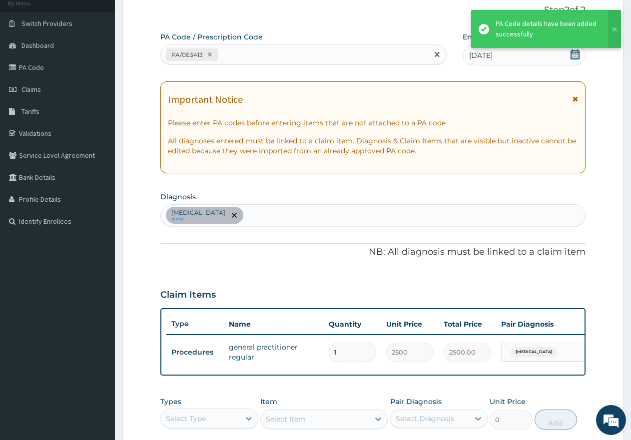
click at [253, 56] on div "PA/0E3413" at bounding box center [294, 54] width 267 height 16
paste input "PA/7CC4BA"
type input "PA/7CC4BA"
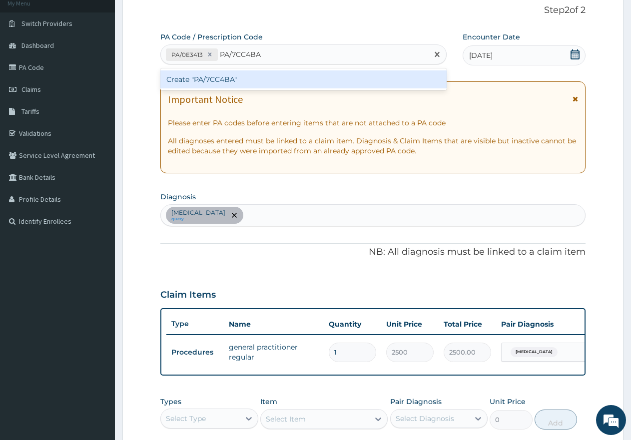
click at [217, 81] on div "Create "PA/7CC4BA"" at bounding box center [303, 79] width 286 height 18
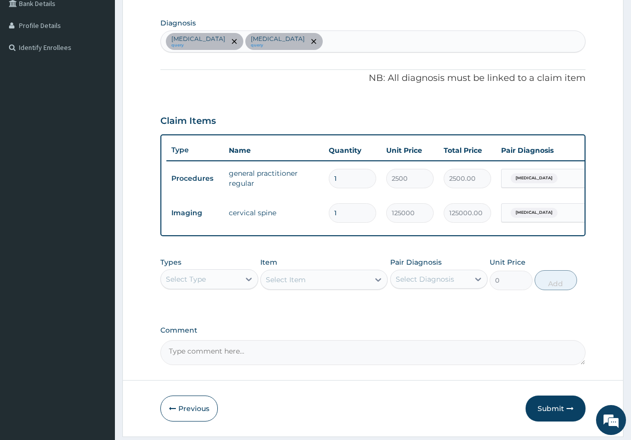
scroll to position [263, 0]
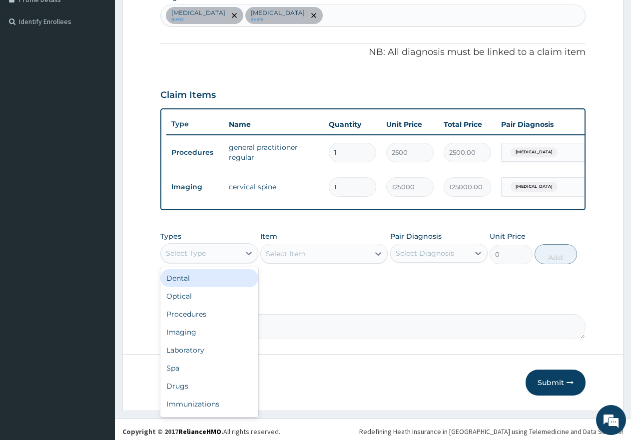
click at [205, 258] on div "Select Type" at bounding box center [186, 253] width 40 height 10
click at [195, 322] on div "Procedures" at bounding box center [209, 314] width 98 height 18
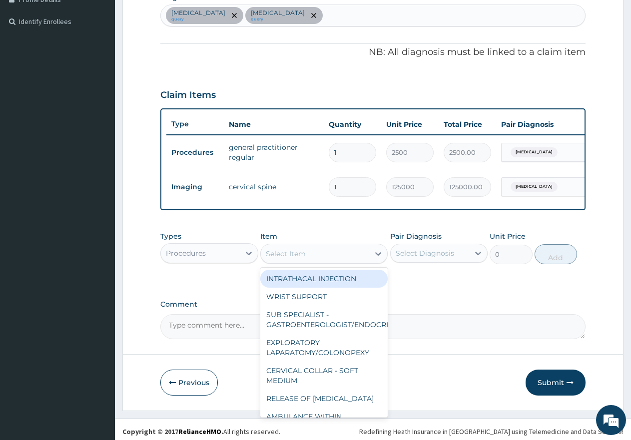
click at [303, 259] on div "Select Item" at bounding box center [286, 254] width 40 height 10
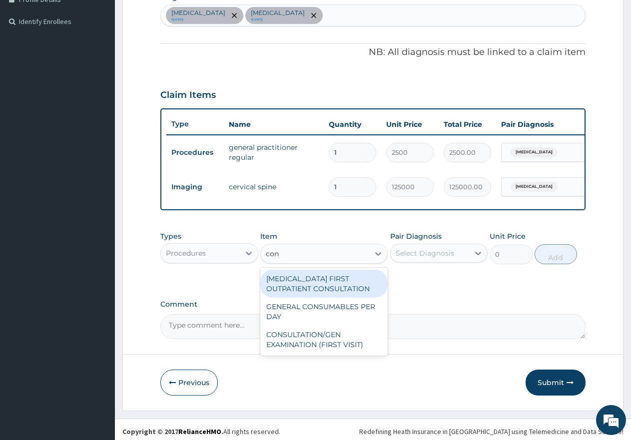
type input "cons"
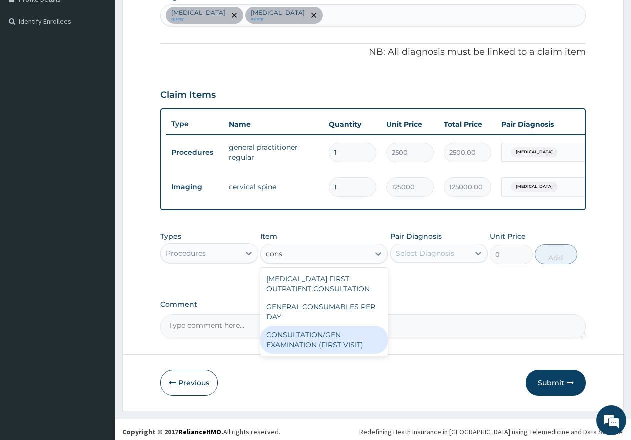
drag, startPoint x: 290, startPoint y: 348, endPoint x: 329, endPoint y: 337, distance: 41.0
click at [291, 348] on div "CONSULTATION/GEN EXAMINATION (FIRST VISIT)" at bounding box center [323, 340] width 127 height 28
type input "5000"
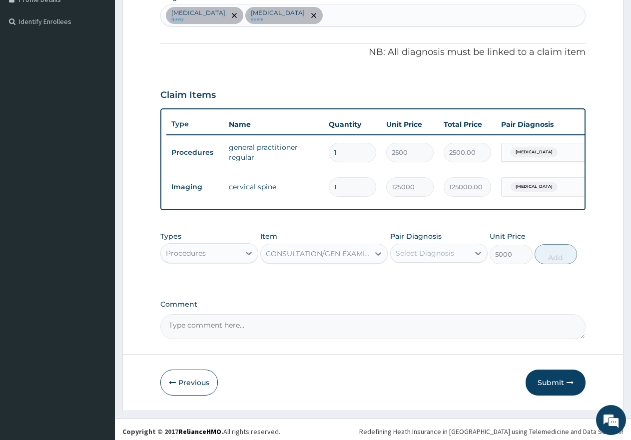
click at [445, 258] on div "Select Diagnosis" at bounding box center [425, 253] width 58 height 10
drag, startPoint x: 398, startPoint y: 285, endPoint x: 398, endPoint y: 291, distance: 5.5
click at [397, 281] on input "checkbox" at bounding box center [399, 278] width 6 height 6
checkbox input "true"
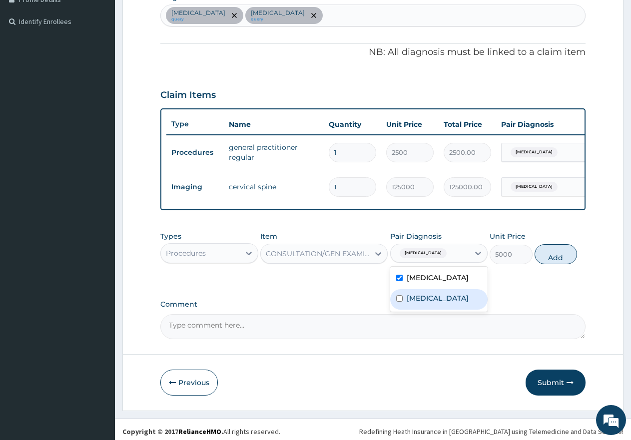
click at [398, 302] on input "checkbox" at bounding box center [399, 298] width 6 height 6
checkbox input "true"
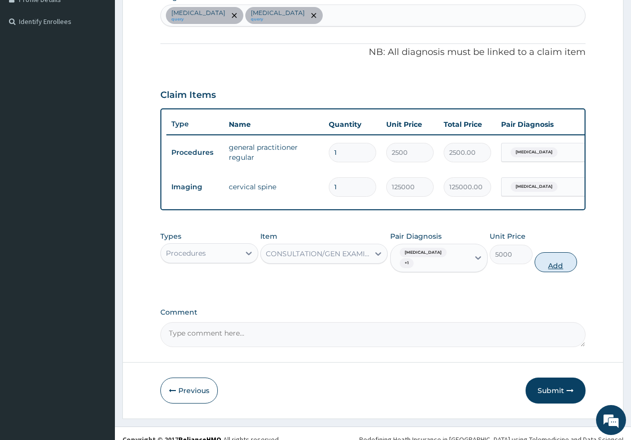
click at [557, 268] on button "Add" at bounding box center [556, 262] width 42 height 20
type input "0"
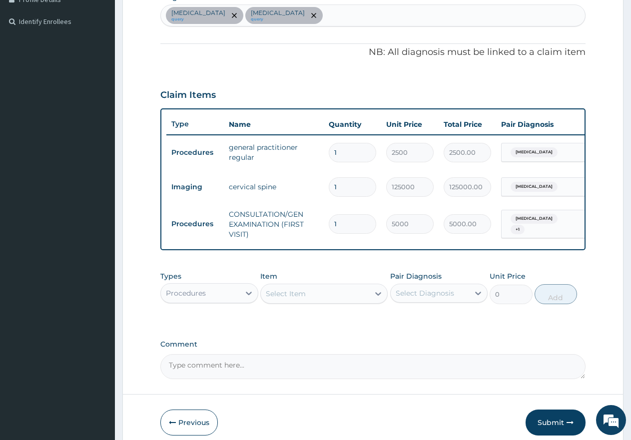
scroll to position [0, 76]
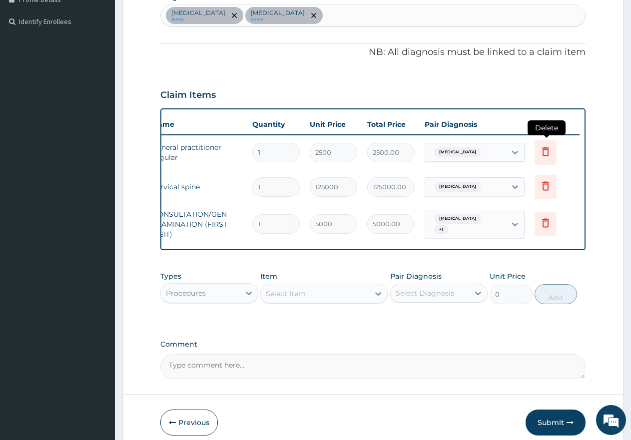
click at [544, 153] on icon at bounding box center [546, 151] width 12 height 12
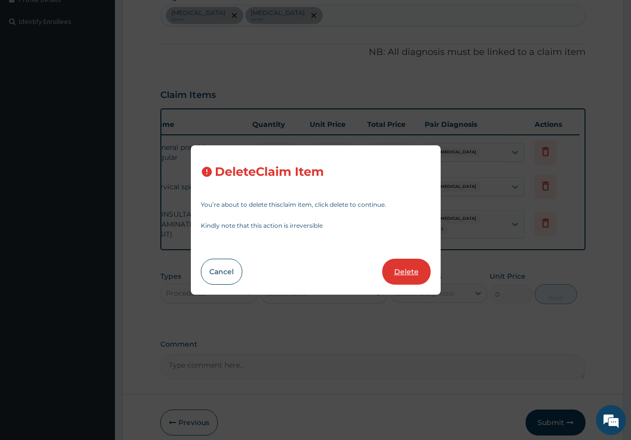
click at [409, 273] on button "Delete" at bounding box center [406, 272] width 48 height 26
type input "125000"
type input "125000.00"
type input "5000"
type input "5000.00"
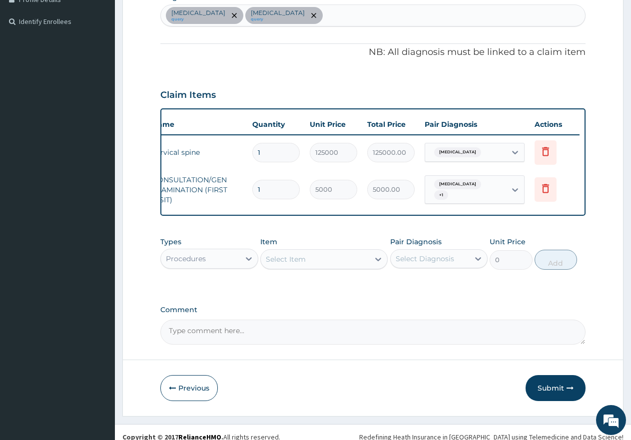
drag, startPoint x: 424, startPoint y: 224, endPoint x: 305, endPoint y: 225, distance: 119.0
click at [308, 228] on div "PA Code / Prescription Code PA/0E3413 PA/7CC4BA Encounter Date 20-08-2025 Impor…" at bounding box center [372, 88] width 425 height 513
click at [246, 249] on div "Types Procedures" at bounding box center [209, 253] width 98 height 33
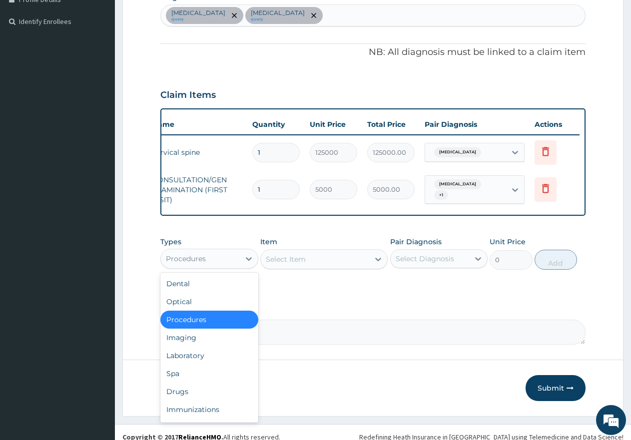
click at [204, 264] on div "Procedures" at bounding box center [186, 259] width 40 height 10
click at [187, 365] on div "Laboratory" at bounding box center [209, 356] width 98 height 18
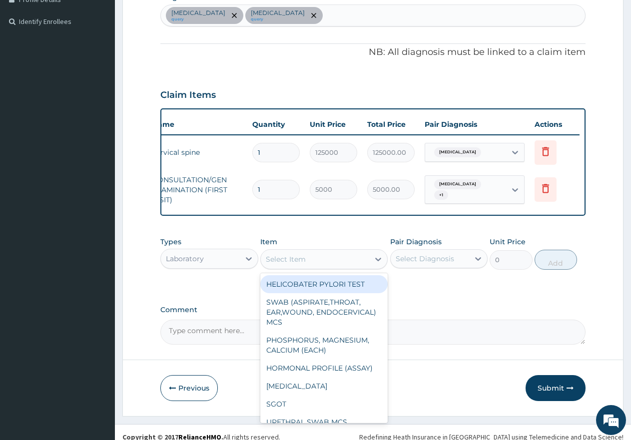
click at [299, 264] on div "Select Item" at bounding box center [286, 259] width 40 height 10
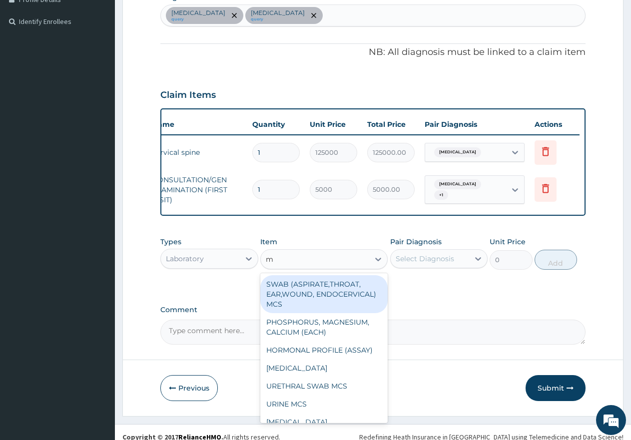
type input "mp"
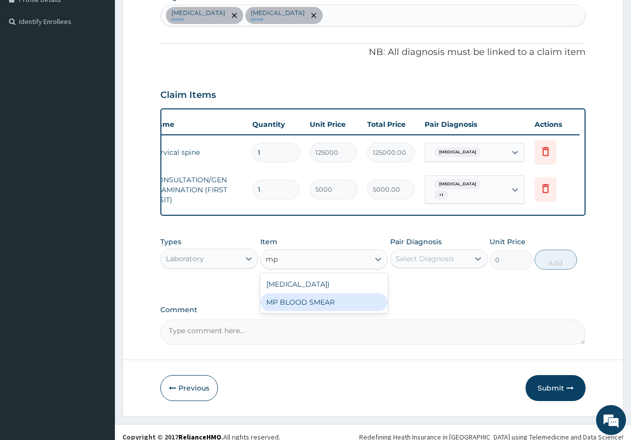
drag, startPoint x: 305, startPoint y: 322, endPoint x: 378, endPoint y: 296, distance: 77.3
click at [306, 311] on div "MP BLOOD SMEAR" at bounding box center [323, 302] width 127 height 18
type input "2500"
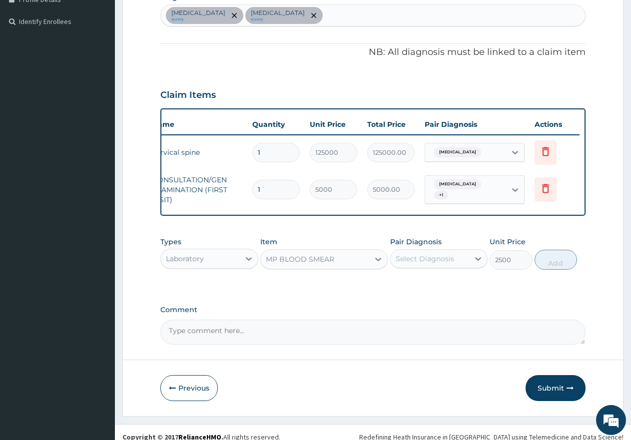
click at [447, 260] on div "Select Diagnosis" at bounding box center [430, 259] width 79 height 16
drag, startPoint x: 397, startPoint y: 292, endPoint x: 497, endPoint y: 295, distance: 99.5
click at [398, 287] on input "checkbox" at bounding box center [399, 283] width 6 height 6
checkbox input "true"
click at [556, 270] on button "Add" at bounding box center [556, 260] width 42 height 20
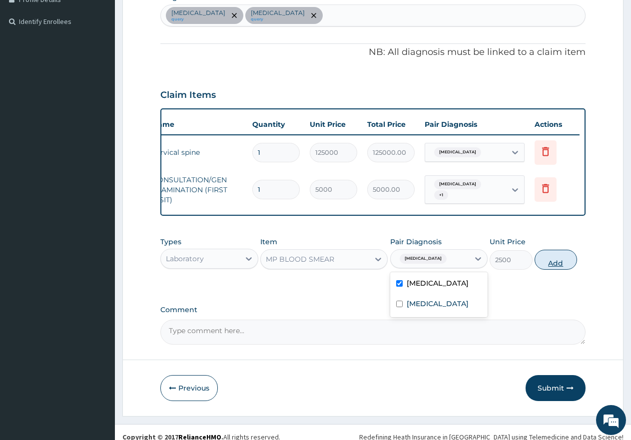
type input "0"
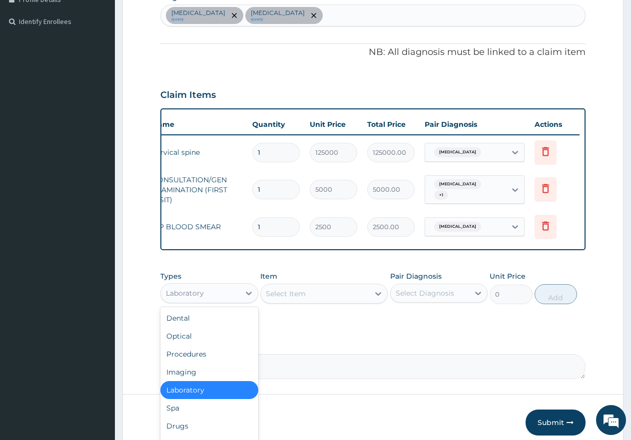
click at [206, 299] on div "Laboratory" at bounding box center [200, 293] width 79 height 16
click at [196, 432] on div "Drugs" at bounding box center [209, 426] width 98 height 18
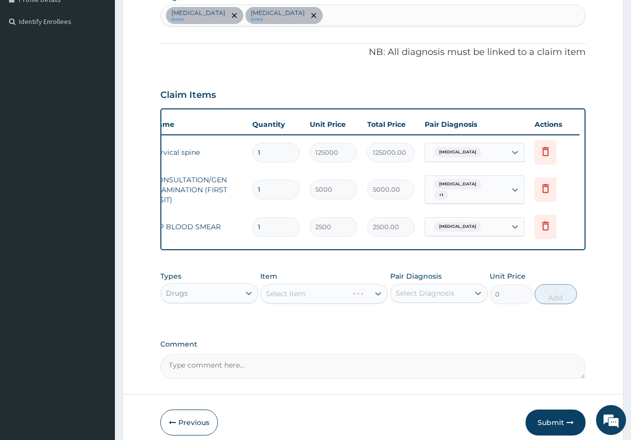
scroll to position [316, 0]
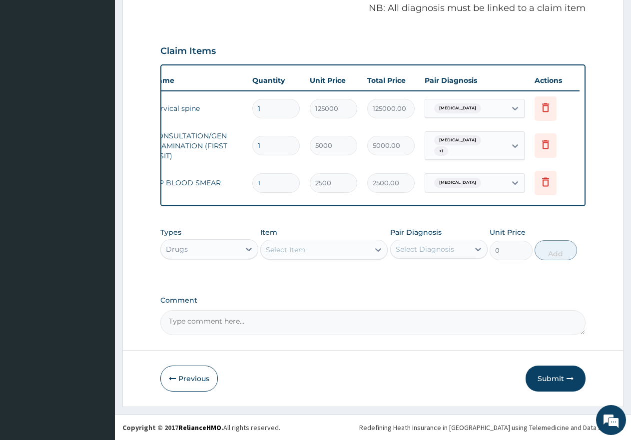
click at [300, 248] on div "Select Item" at bounding box center [286, 250] width 40 height 10
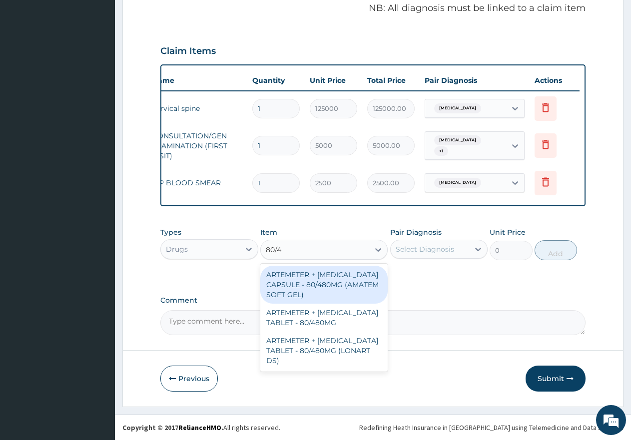
type input "80/48"
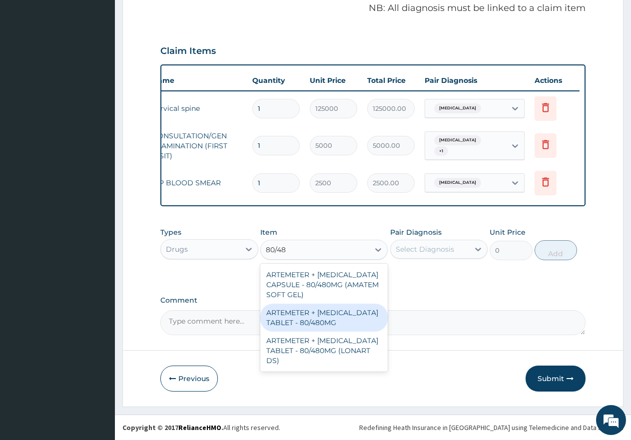
click at [282, 316] on div "ARTEMETER + LUMEFANTRINE TABLET - 80/480MG" at bounding box center [323, 318] width 127 height 28
type input "650"
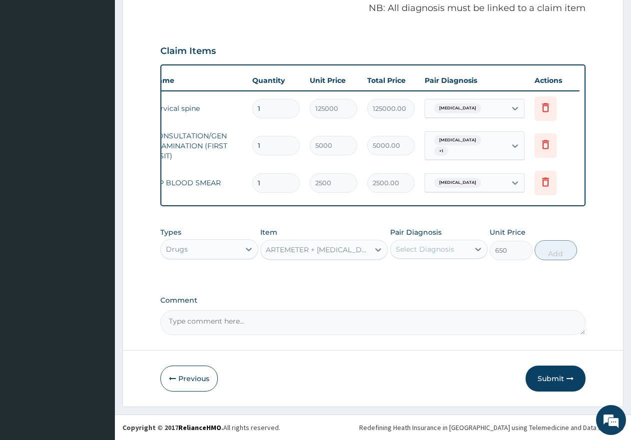
click at [429, 249] on div "Select Diagnosis" at bounding box center [425, 249] width 58 height 10
click at [400, 271] on input "checkbox" at bounding box center [399, 274] width 6 height 6
checkbox input "true"
click at [554, 257] on button "Add" at bounding box center [556, 250] width 42 height 20
type input "0"
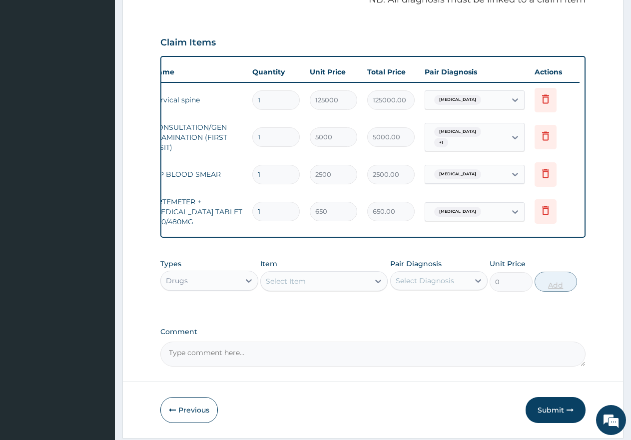
type input "0.00"
type input "6"
type input "3900.00"
type input "6"
click at [332, 289] on div "Select Item" at bounding box center [315, 281] width 108 height 16
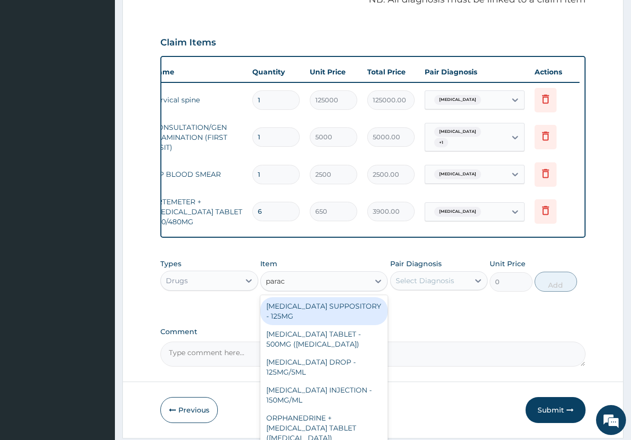
type input "parace"
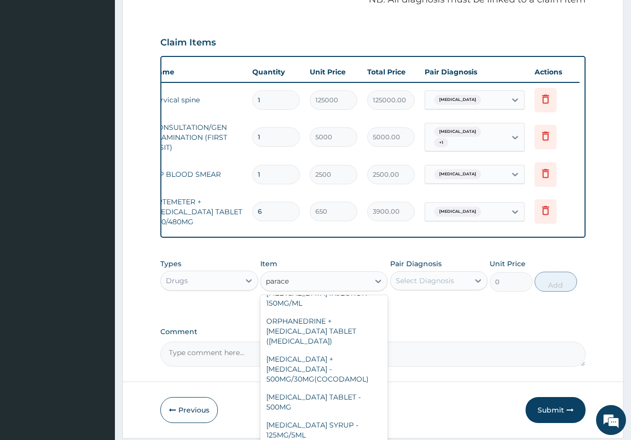
scroll to position [100, 0]
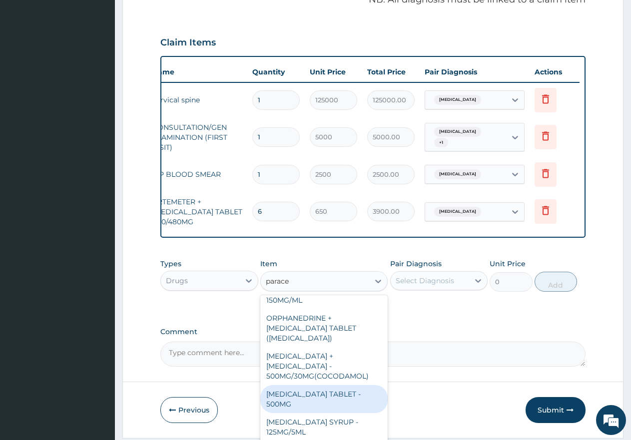
click at [296, 390] on div "PARACETAMOL TABLET - 500MG" at bounding box center [323, 399] width 127 height 28
type input "60"
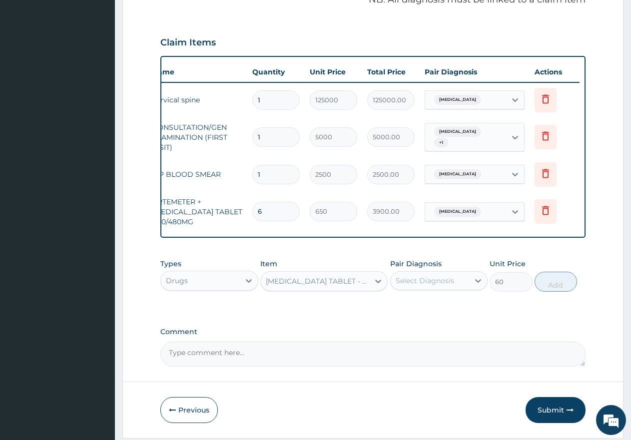
click at [423, 286] on div "Select Diagnosis" at bounding box center [425, 281] width 58 height 10
drag, startPoint x: 399, startPoint y: 313, endPoint x: 431, endPoint y: 312, distance: 32.0
click at [400, 309] on input "checkbox" at bounding box center [399, 305] width 6 height 6
checkbox input "true"
click at [559, 292] on button "Add" at bounding box center [556, 282] width 42 height 20
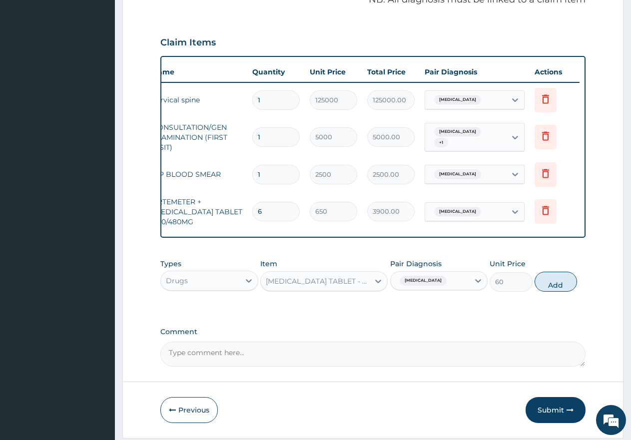
type input "0"
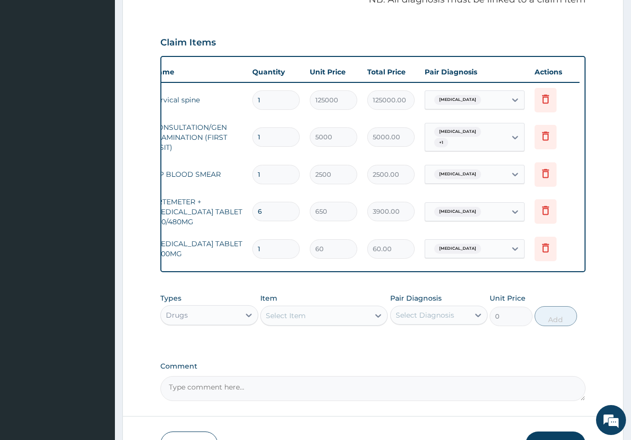
type input "18"
type input "1080.00"
type input "18"
click at [290, 321] on div "Select Item" at bounding box center [286, 316] width 40 height 10
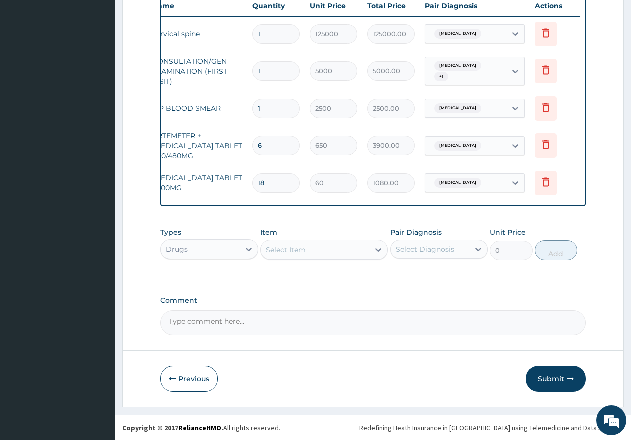
click at [546, 379] on button "Submit" at bounding box center [556, 379] width 60 height 26
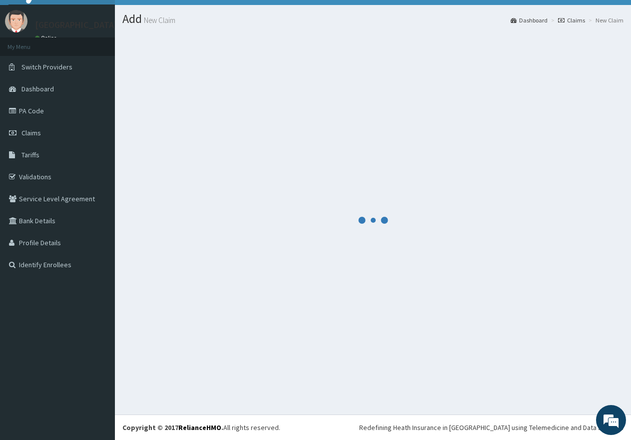
scroll to position [20, 0]
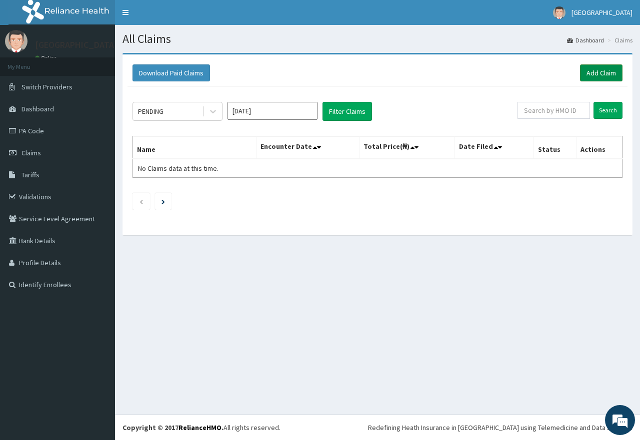
click at [601, 70] on link "Add Claim" at bounding box center [601, 72] width 42 height 17
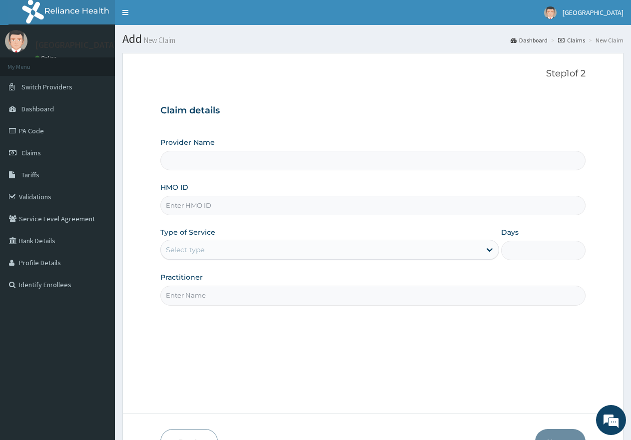
type input "[GEOGRAPHIC_DATA]"
paste input "AMO/10014/A"
type input "AMO/10014/A"
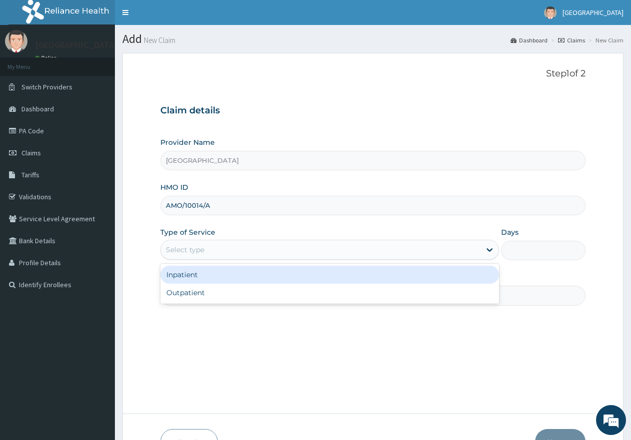
click at [261, 252] on div "Select type" at bounding box center [320, 250] width 319 height 16
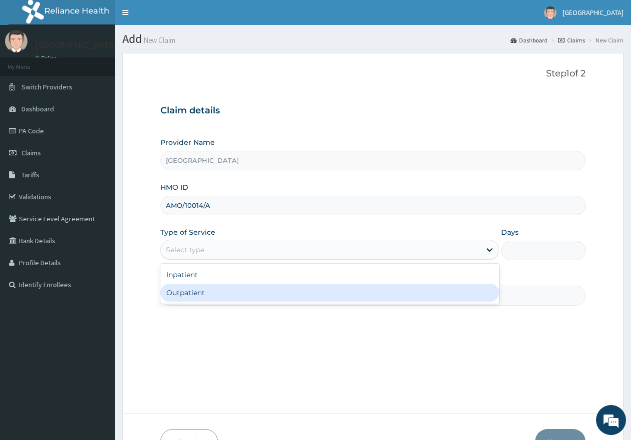
click at [240, 292] on div "Outpatient" at bounding box center [329, 293] width 338 height 18
type input "1"
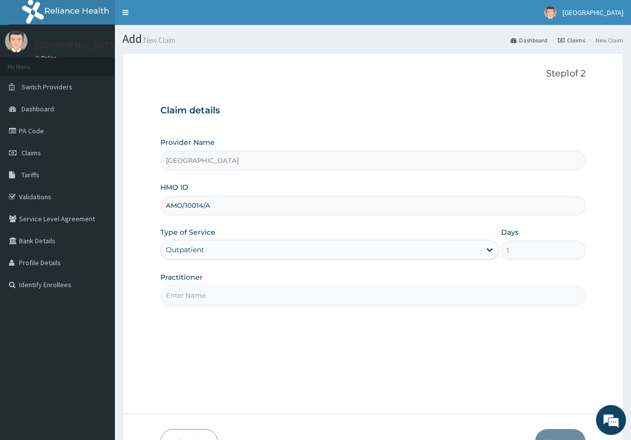
click at [239, 299] on input "Practitioner" at bounding box center [372, 295] width 425 height 19
type input "gp"
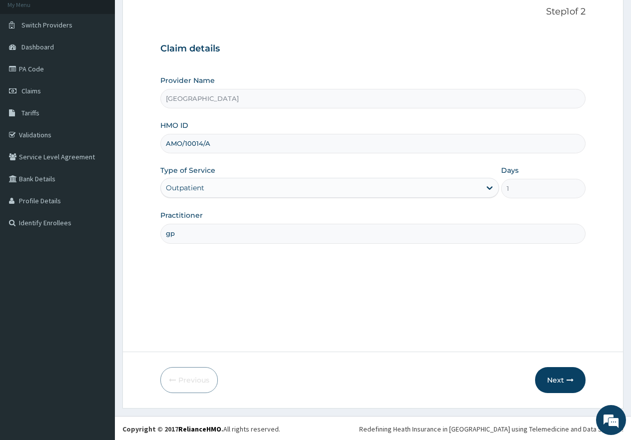
scroll to position [63, 0]
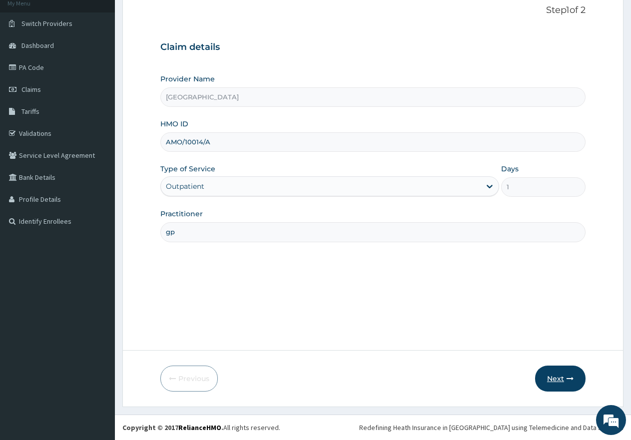
click at [554, 379] on button "Next" at bounding box center [560, 379] width 50 height 26
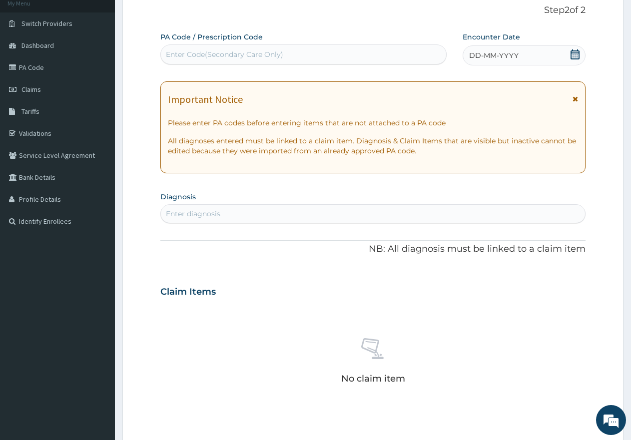
scroll to position [0, 0]
click at [229, 53] on div "Enter Code(Secondary Care Only)" at bounding box center [224, 54] width 117 height 10
paste input "PA/8898FE"
type input "PA/8898FE"
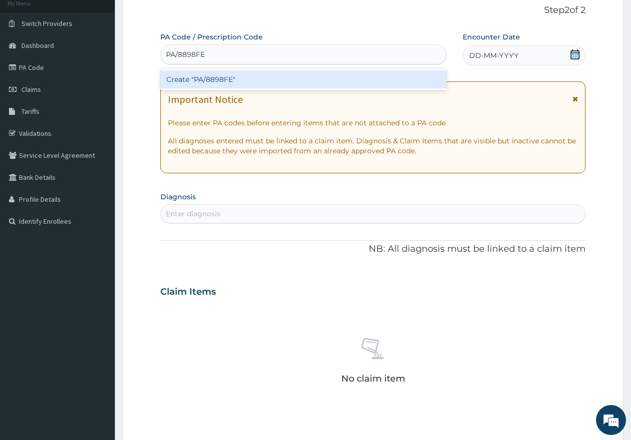
click at [227, 78] on div "Create "PA/8898FE"" at bounding box center [303, 79] width 286 height 18
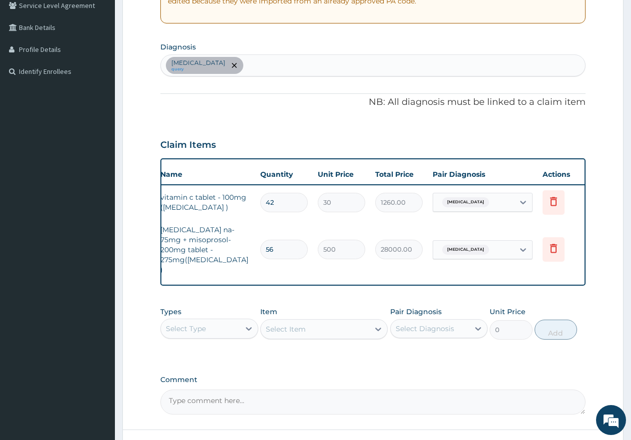
scroll to position [0, 76]
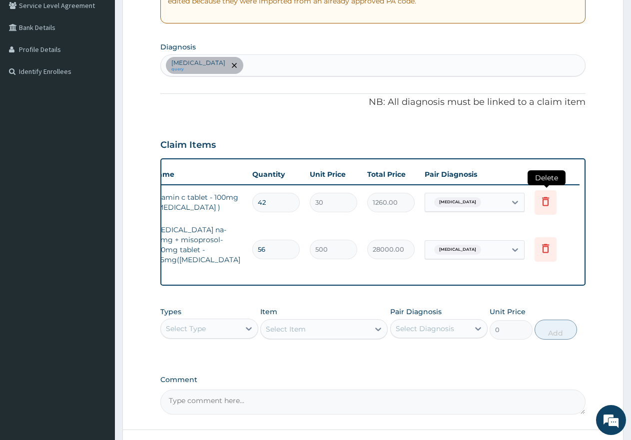
click at [549, 199] on icon at bounding box center [545, 201] width 7 height 9
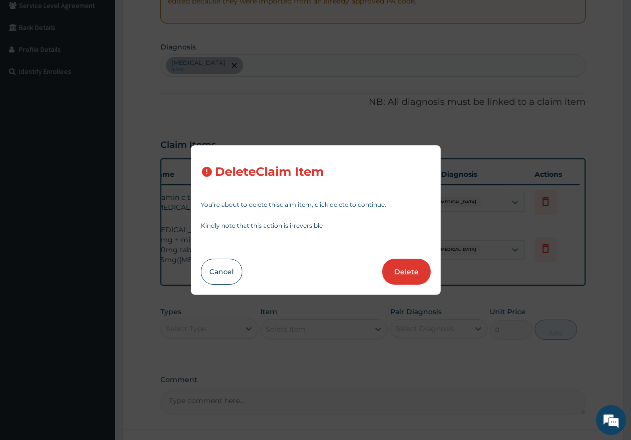
click at [408, 269] on button "Delete" at bounding box center [406, 272] width 48 height 26
type input "56"
type input "500"
type input "28000.00"
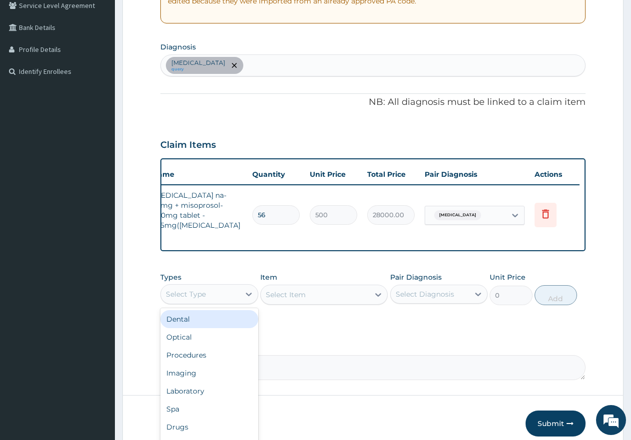
click at [213, 286] on div "Select Type" at bounding box center [200, 294] width 79 height 16
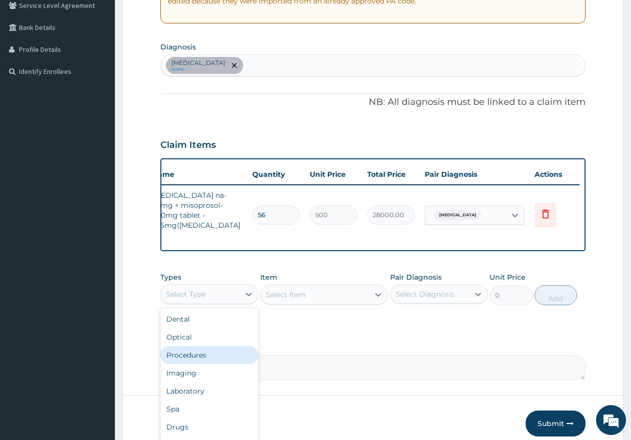
click at [207, 346] on div "Procedures" at bounding box center [209, 355] width 98 height 18
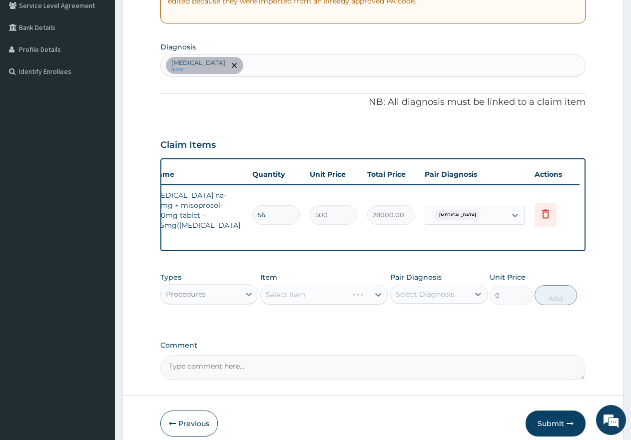
click at [302, 285] on div "Select Item" at bounding box center [323, 295] width 127 height 20
click at [303, 290] on div "Select Item" at bounding box center [286, 295] width 40 height 10
click at [306, 287] on div "Select Item" at bounding box center [315, 295] width 108 height 16
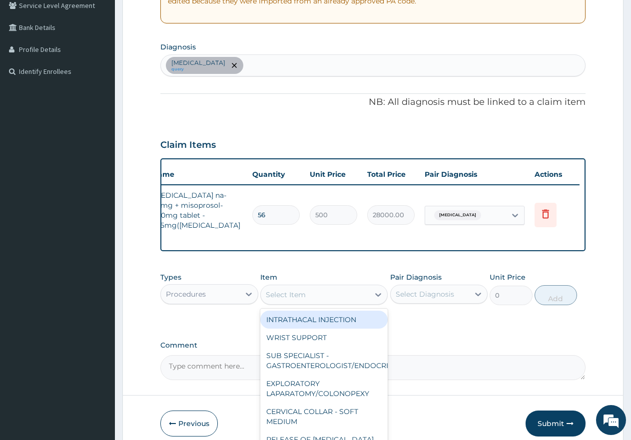
click at [306, 287] on div "Select Item" at bounding box center [315, 295] width 108 height 16
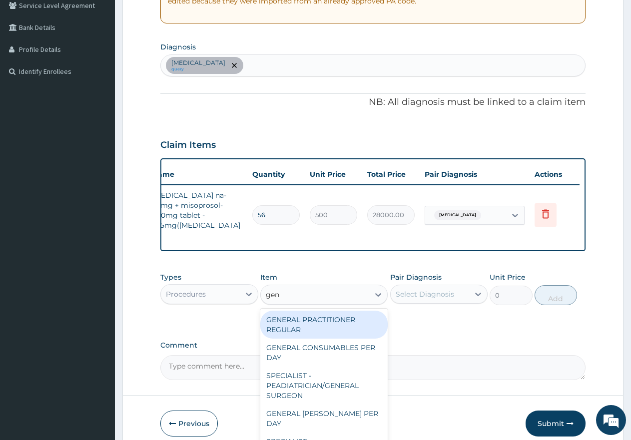
type input "gene"
click at [303, 311] on div "GENERAL PRACTITIONER REGULAR" at bounding box center [323, 325] width 127 height 28
type input "2500"
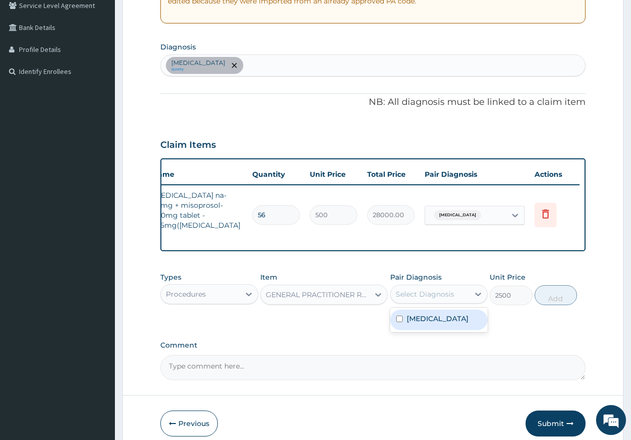
click at [427, 289] on div "Select Diagnosis" at bounding box center [425, 294] width 58 height 10
click at [399, 316] on input "checkbox" at bounding box center [399, 319] width 6 height 6
checkbox input "true"
click at [556, 289] on button "Add" at bounding box center [556, 295] width 42 height 20
type input "0"
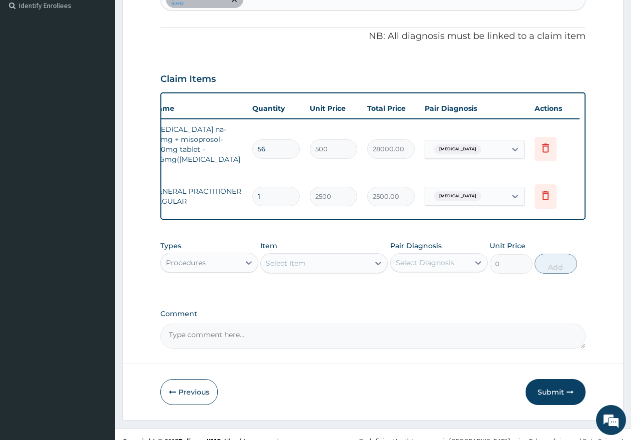
scroll to position [281, 0]
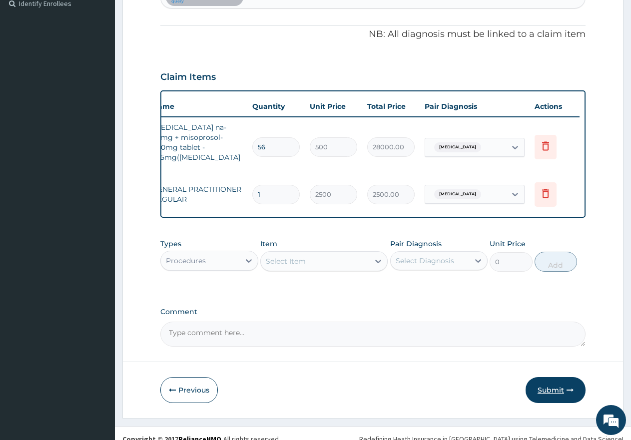
click at [553, 377] on button "Submit" at bounding box center [556, 390] width 60 height 26
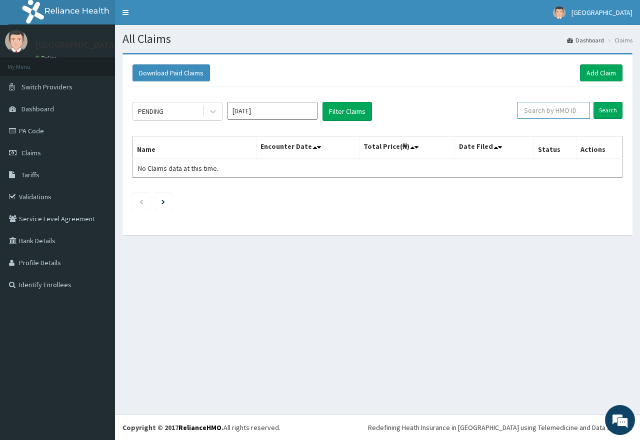
paste input "DNS/10025/B"
type input "DNS/10025/B"
click at [607, 108] on input "Search" at bounding box center [607, 110] width 29 height 17
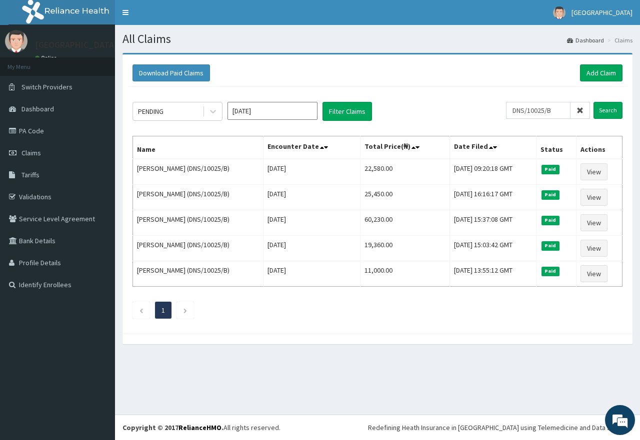
click at [580, 108] on icon at bounding box center [579, 110] width 7 height 7
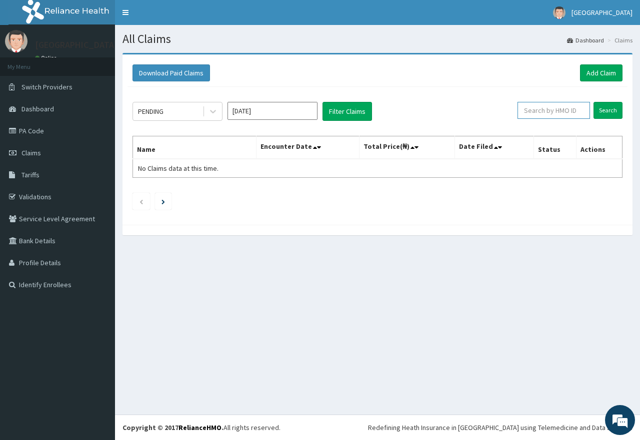
paste input "ERM/10003/B"
type input "ERM/10003/B"
click at [602, 112] on input "Search" at bounding box center [607, 110] width 29 height 17
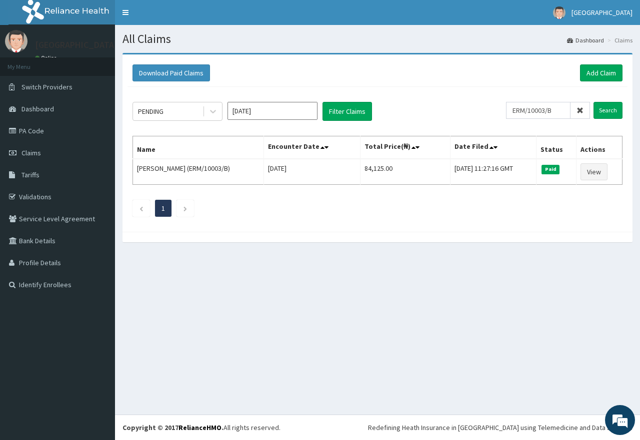
click at [579, 108] on icon at bounding box center [579, 110] width 7 height 7
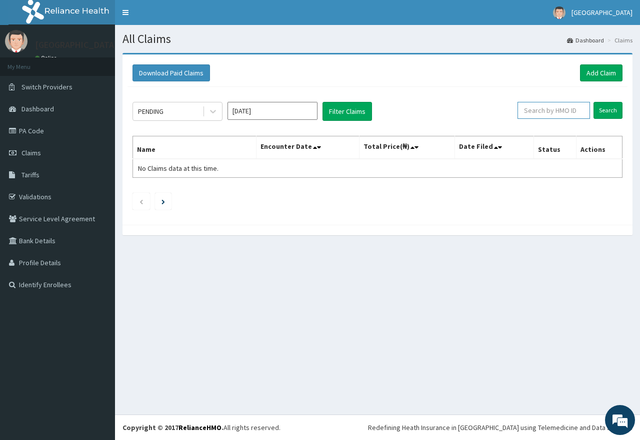
paste input "KGP/10305/B"
type input "KGP/10305/B"
click at [605, 110] on input "Search" at bounding box center [607, 110] width 29 height 17
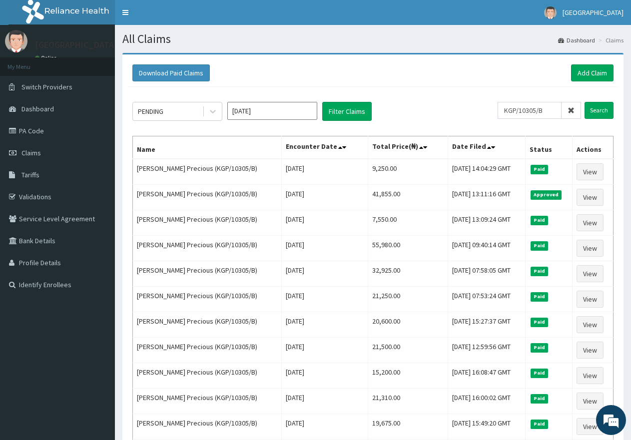
click at [570, 109] on icon at bounding box center [571, 110] width 7 height 7
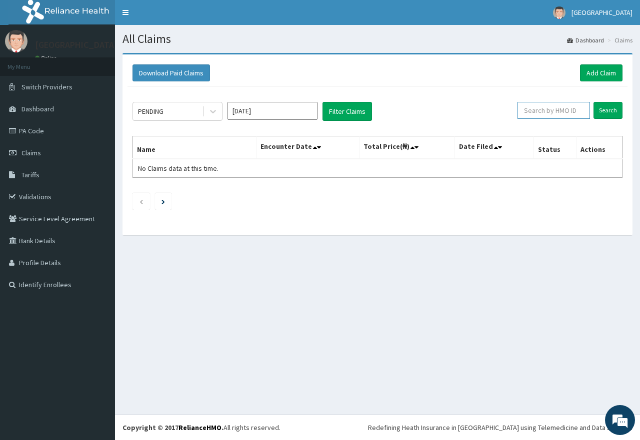
paste input "RPO/10154/A"
type input "RPO/10154/A"
click at [606, 109] on input "Search" at bounding box center [607, 110] width 29 height 17
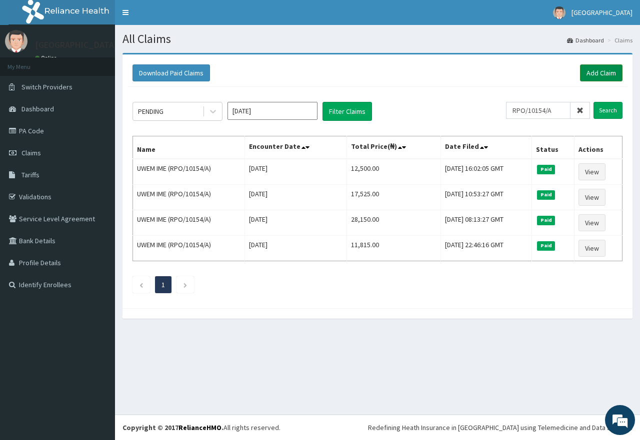
click at [595, 74] on link "Add Claim" at bounding box center [601, 72] width 42 height 17
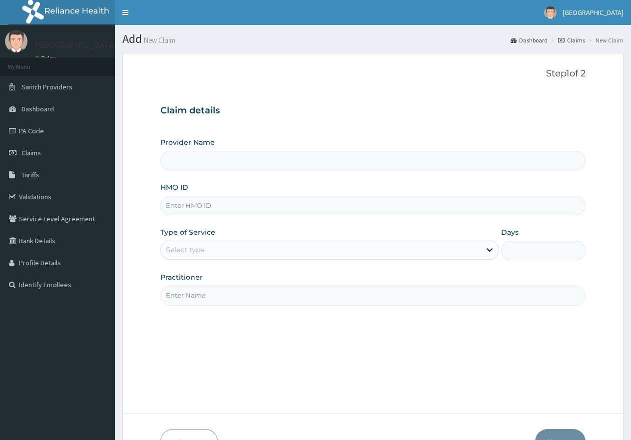
type input "[GEOGRAPHIC_DATA]"
paste input "RPO/10154/A"
type input "RPO/10154/A"
click at [193, 252] on div "Select type" at bounding box center [185, 250] width 38 height 10
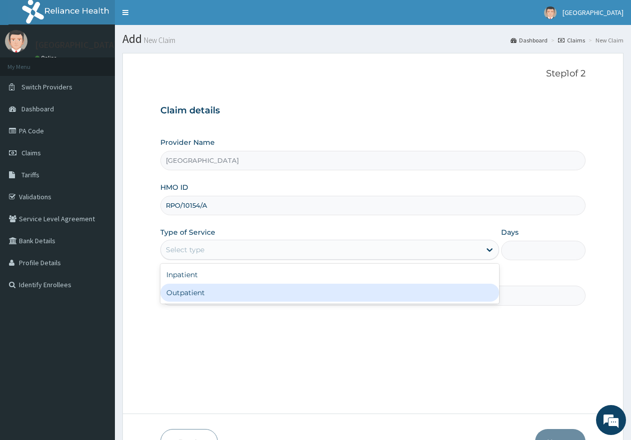
click at [184, 295] on div "Outpatient" at bounding box center [329, 293] width 338 height 18
type input "1"
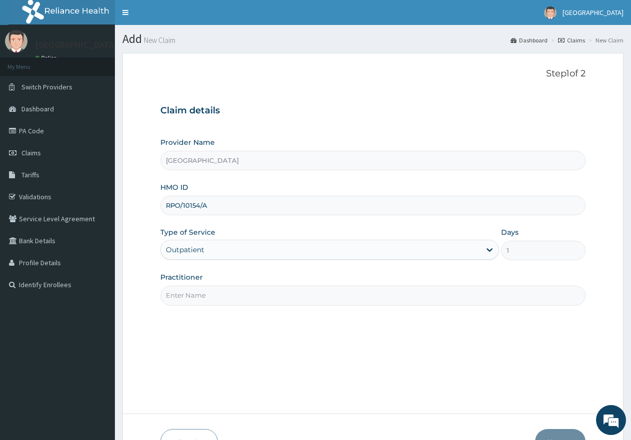
click at [199, 298] on input "Practitioner" at bounding box center [372, 295] width 425 height 19
type input "gp"
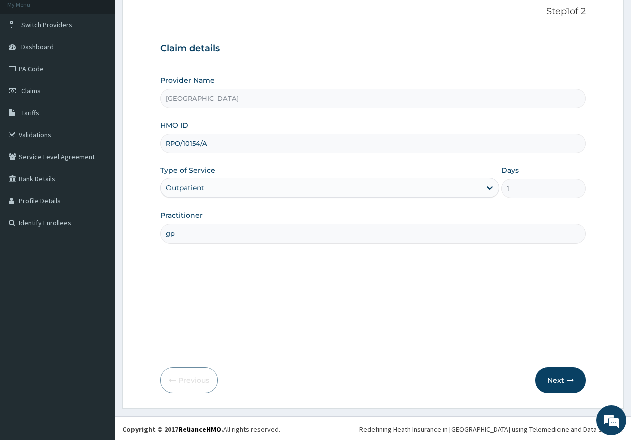
scroll to position [63, 0]
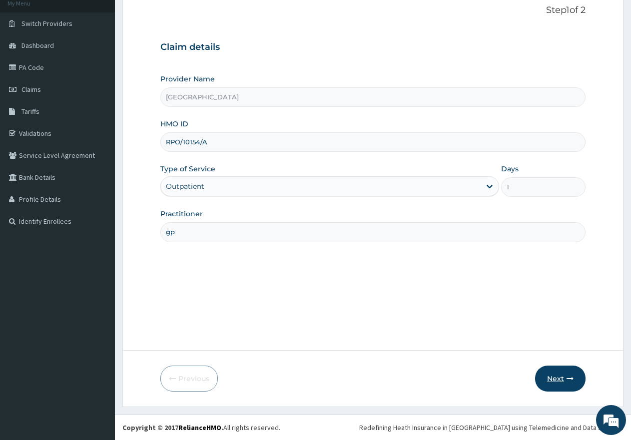
click at [561, 381] on button "Next" at bounding box center [560, 379] width 50 height 26
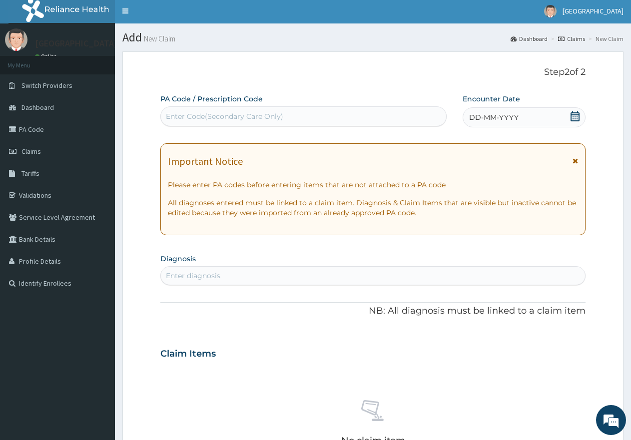
scroll to position [0, 0]
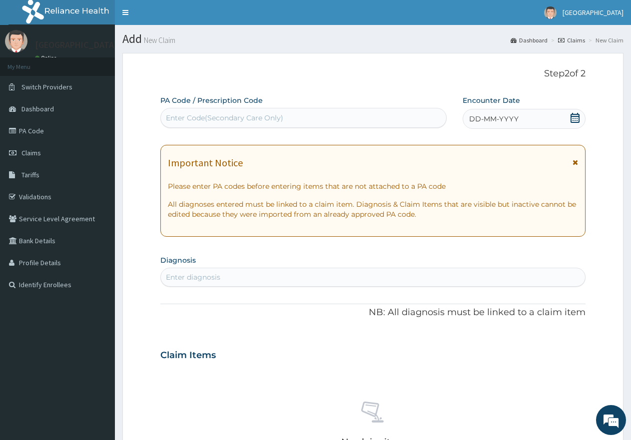
click at [254, 118] on div "Enter Code(Secondary Care Only)" at bounding box center [224, 118] width 117 height 10
paste input "PA/7E9EA4"
type input "PA/7E9EA4"
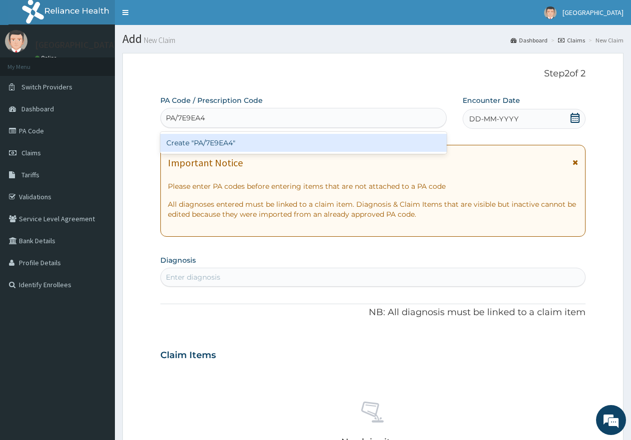
click at [231, 144] on div "Create "PA/7E9EA4"" at bounding box center [303, 143] width 286 height 18
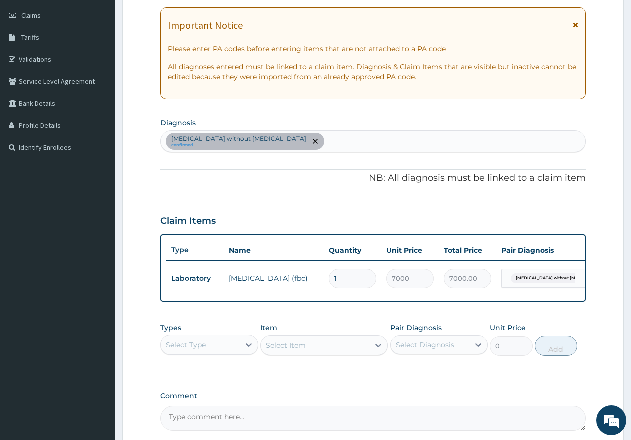
scroll to position [150, 0]
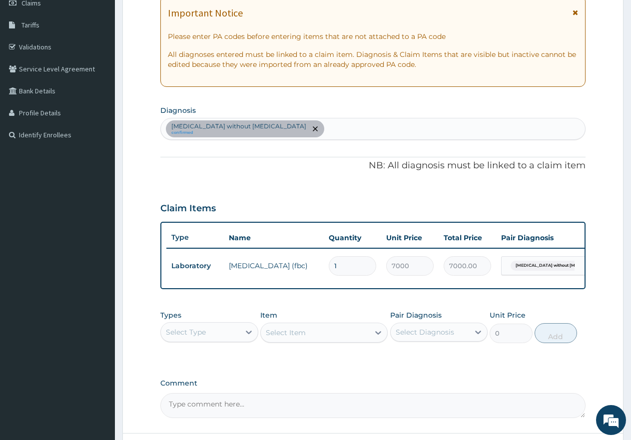
click at [327, 129] on div "Sepsis without septic shock confirmed" at bounding box center [373, 128] width 424 height 21
type input "mala"
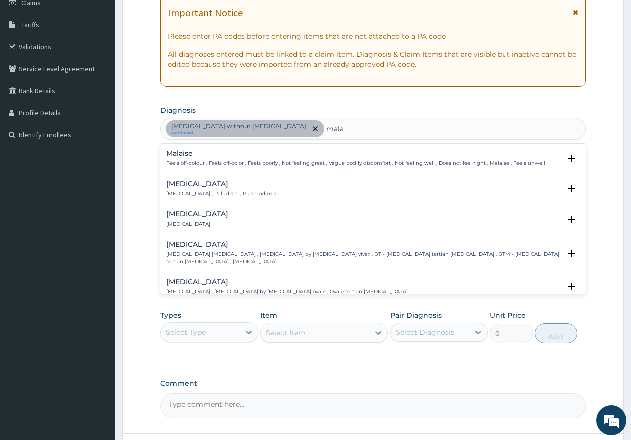
click at [184, 189] on div "Malaria Malaria , Paludism , Plasmodiosis" at bounding box center [221, 188] width 110 height 17
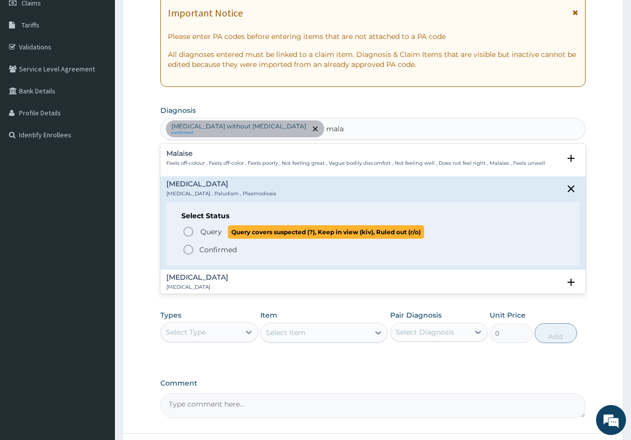
click at [186, 231] on icon "status option query" at bounding box center [188, 232] width 12 height 12
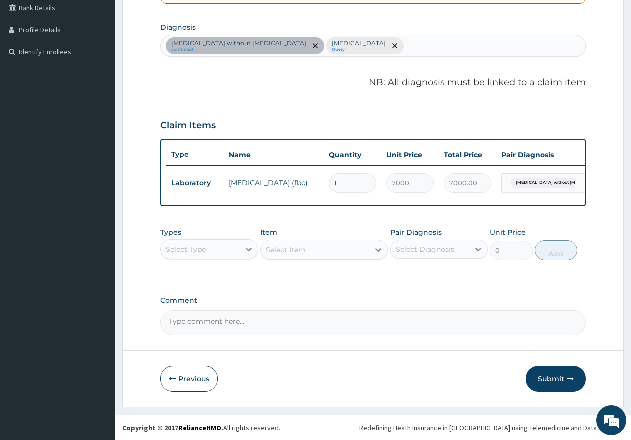
scroll to position [241, 0]
click at [222, 250] on div "Select Type" at bounding box center [200, 249] width 79 height 16
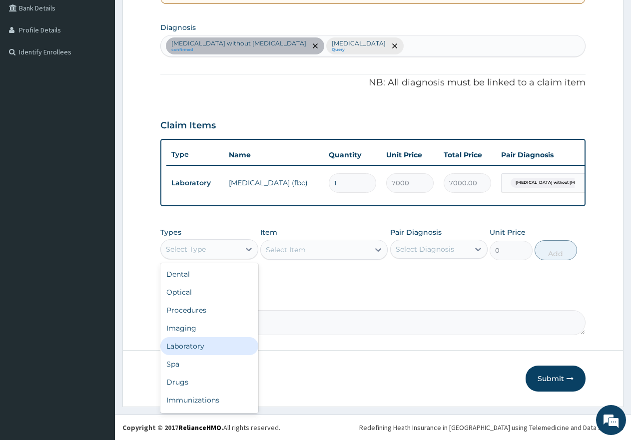
click at [183, 346] on div "Laboratory" at bounding box center [209, 346] width 98 height 18
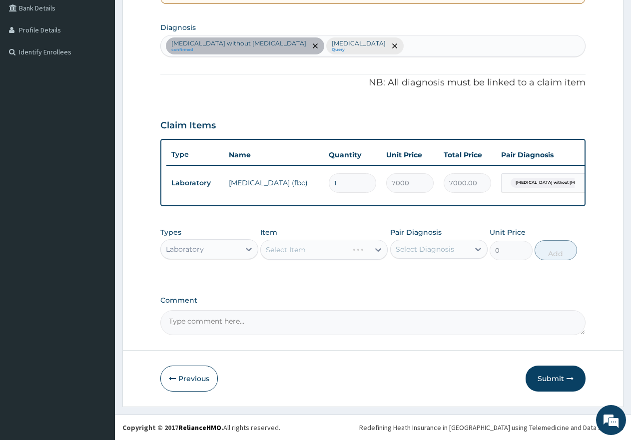
click at [318, 247] on div "Select Item" at bounding box center [323, 250] width 127 height 20
click at [323, 254] on div "Select Item" at bounding box center [315, 250] width 108 height 16
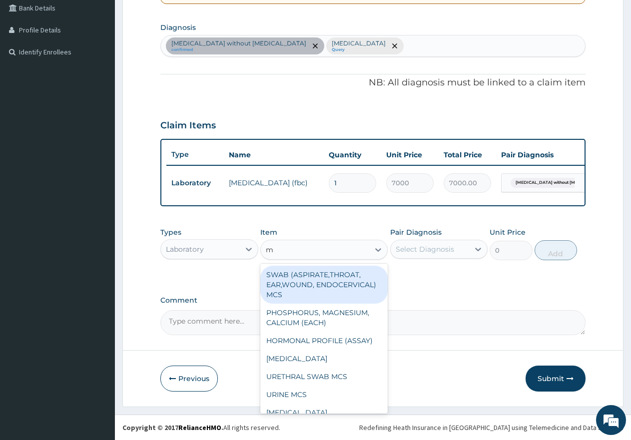
type input "mp"
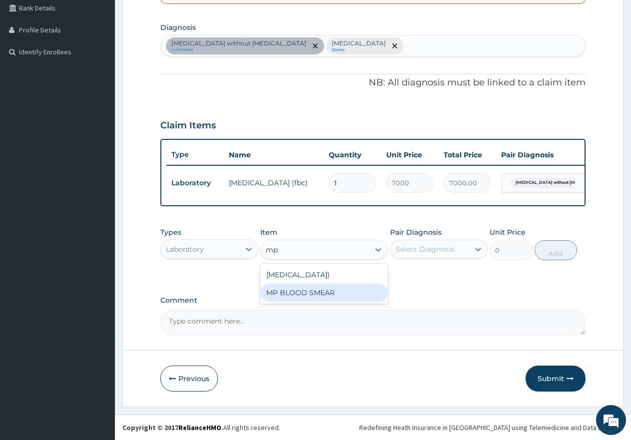
drag, startPoint x: 304, startPoint y: 303, endPoint x: 314, endPoint y: 300, distance: 10.6
click at [305, 302] on div "MP BLOOD SMEAR" at bounding box center [323, 293] width 127 height 18
type input "2500"
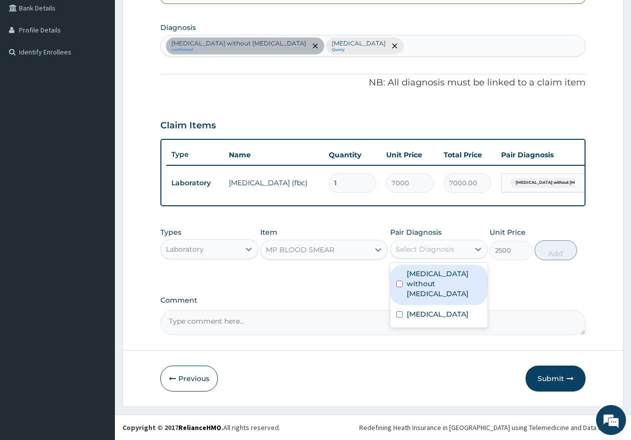
click at [429, 252] on div "Select Diagnosis" at bounding box center [425, 249] width 58 height 10
drag, startPoint x: 400, startPoint y: 278, endPoint x: 398, endPoint y: 283, distance: 5.4
click at [399, 281] on input "checkbox" at bounding box center [399, 284] width 6 height 6
checkbox input "true"
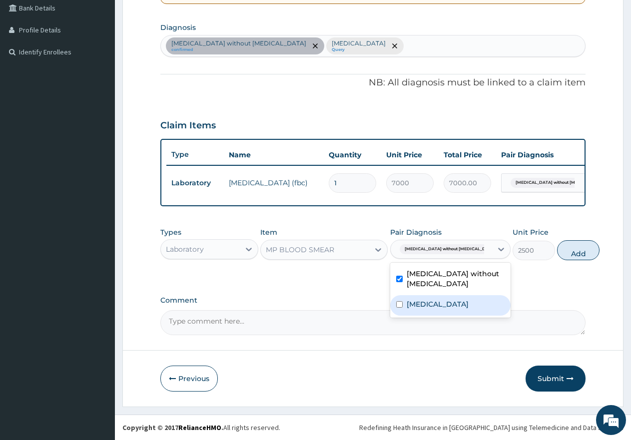
click at [403, 308] on div "[MEDICAL_DATA]" at bounding box center [450, 305] width 120 height 20
checkbox input "true"
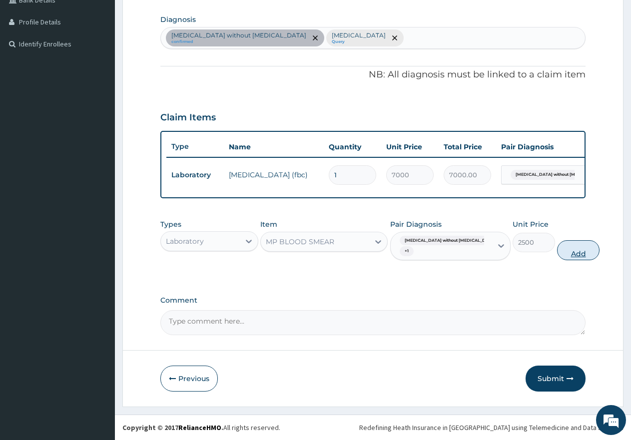
click at [566, 260] on button "Add" at bounding box center [578, 250] width 42 height 20
type input "0"
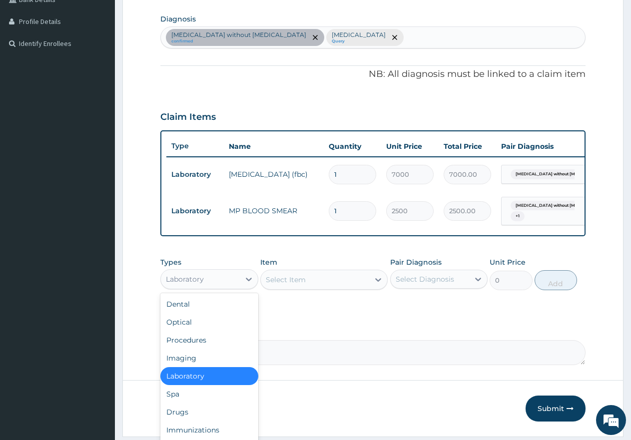
click at [214, 285] on div "Laboratory" at bounding box center [200, 279] width 79 height 16
click at [197, 349] on div "Procedures" at bounding box center [209, 340] width 98 height 18
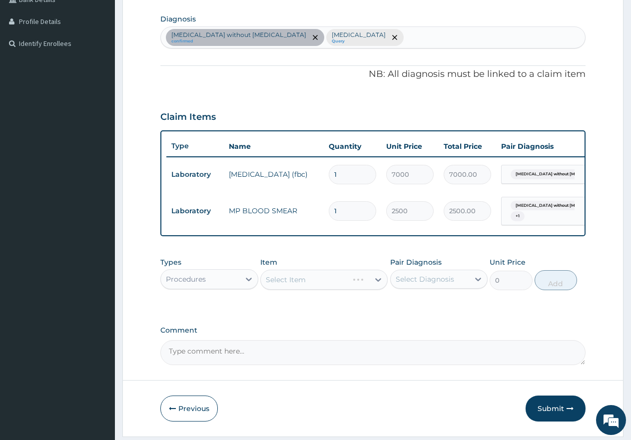
click at [317, 284] on div "Select Item" at bounding box center [323, 280] width 127 height 20
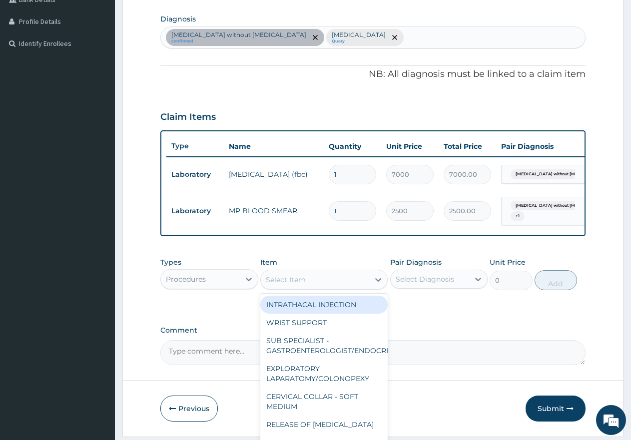
click at [314, 288] on div "Select Item" at bounding box center [315, 280] width 108 height 16
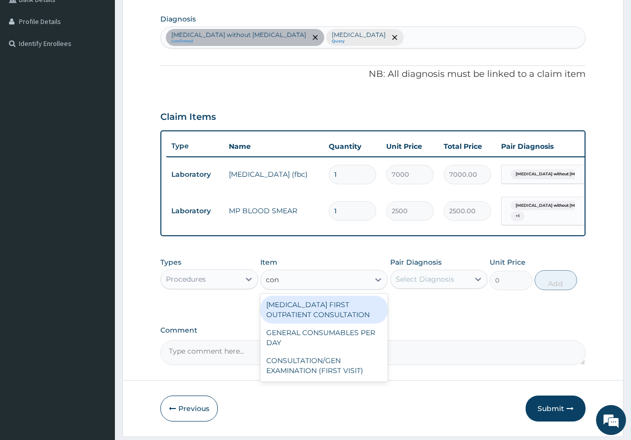
type input "cons"
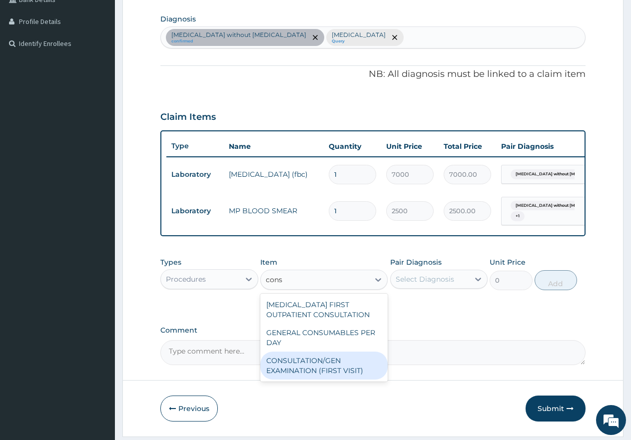
click at [307, 376] on div "CONSULTATION/GEN EXAMINATION (FIRST VISIT)" at bounding box center [323, 366] width 127 height 28
type input "5000"
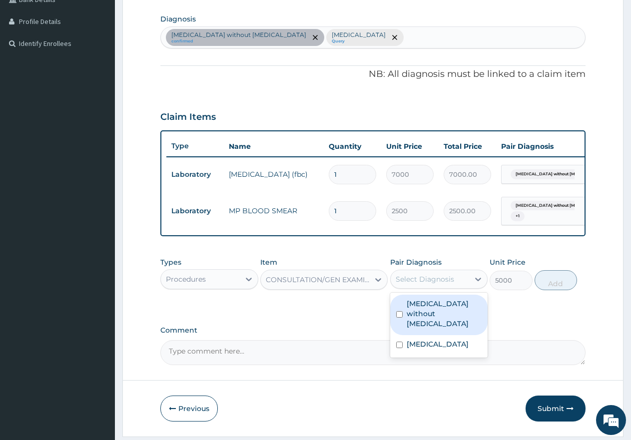
click at [413, 284] on div "Select Diagnosis" at bounding box center [425, 279] width 58 height 10
click at [399, 318] on input "checkbox" at bounding box center [399, 314] width 6 height 6
checkbox input "true"
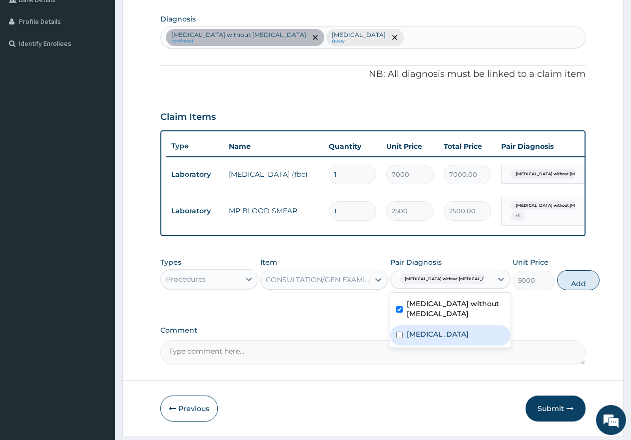
drag, startPoint x: 401, startPoint y: 340, endPoint x: 464, endPoint y: 334, distance: 63.7
click at [402, 338] on input "checkbox" at bounding box center [399, 335] width 6 height 6
checkbox input "true"
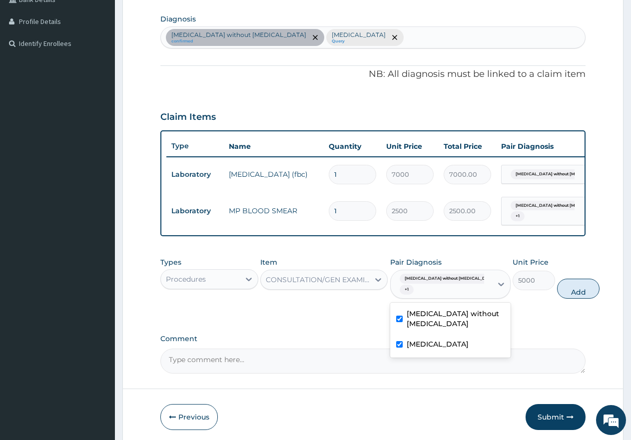
drag, startPoint x: 550, startPoint y: 300, endPoint x: 541, endPoint y: 300, distance: 9.5
click at [557, 299] on button "Add" at bounding box center [578, 289] width 42 height 20
type input "0"
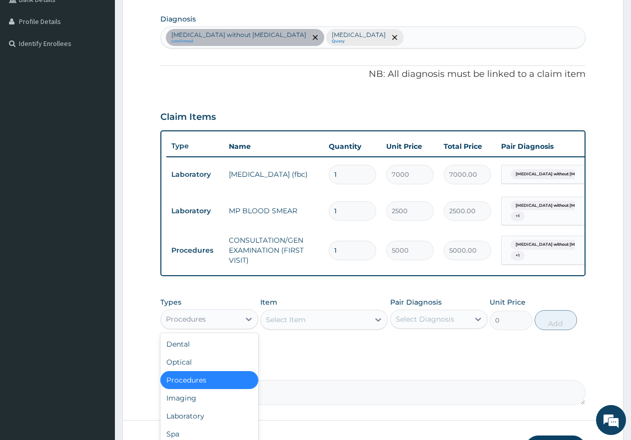
click at [219, 325] on div "Procedures" at bounding box center [200, 319] width 79 height 16
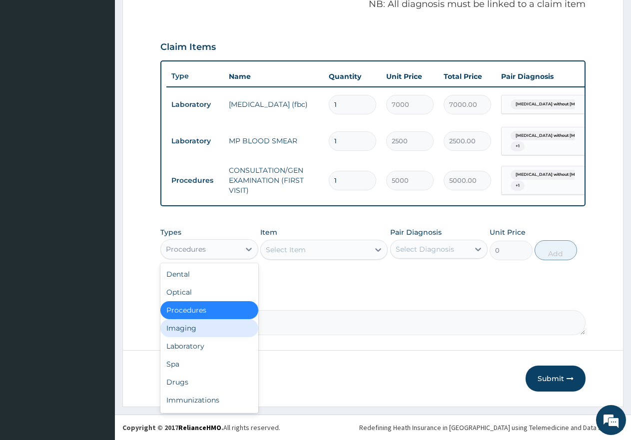
scroll to position [320, 0]
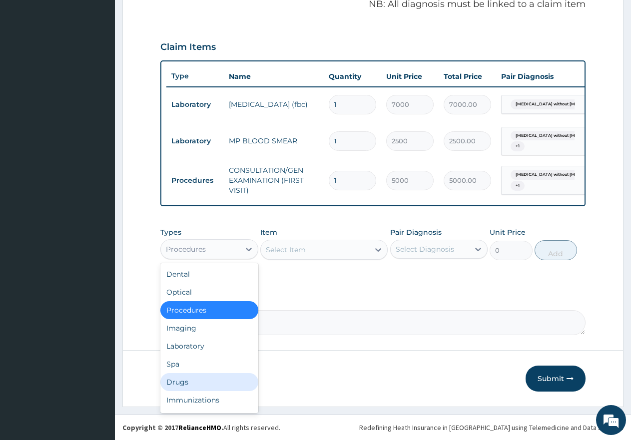
click at [193, 381] on div "Drugs" at bounding box center [209, 382] width 98 height 18
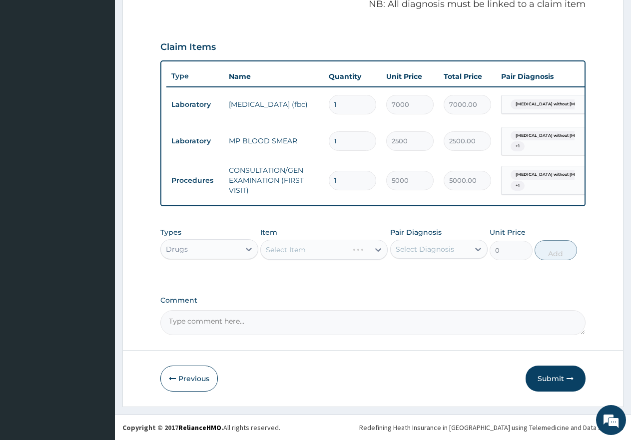
click at [317, 248] on div "Select Item" at bounding box center [323, 250] width 127 height 20
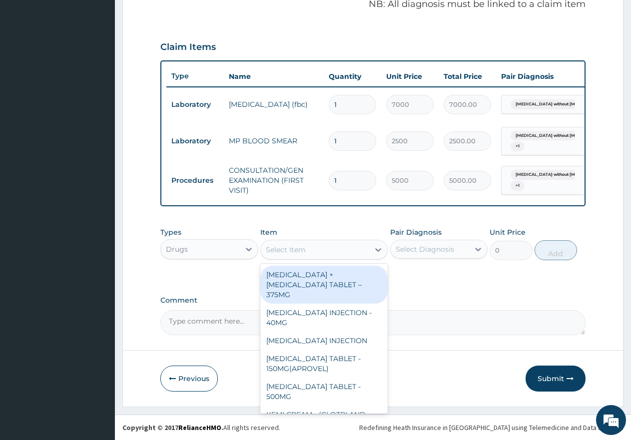
click at [317, 248] on div "Select Item" at bounding box center [315, 250] width 108 height 16
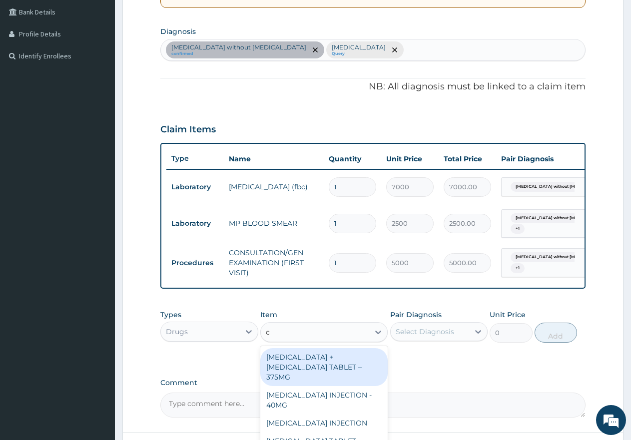
scroll to position [220, 0]
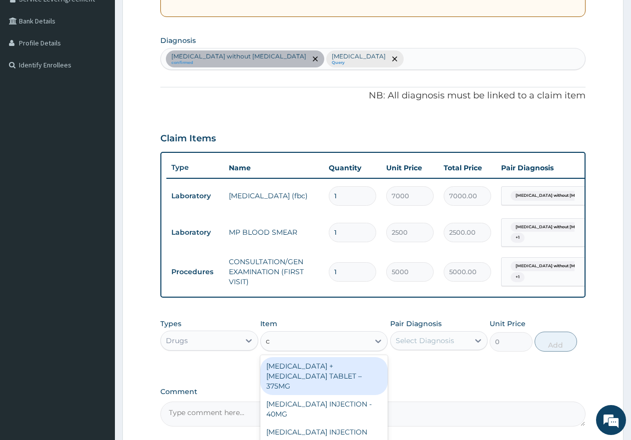
type input "c"
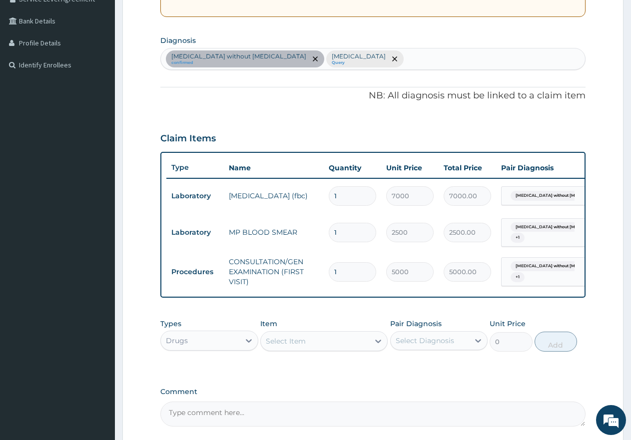
click at [338, 59] on div "Sepsis without septic shock confirmed Malaria Query" at bounding box center [373, 58] width 424 height 21
type input "upper respir"
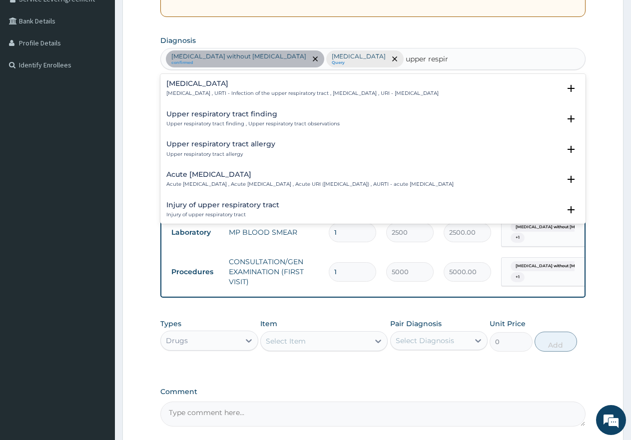
click at [208, 89] on div "Upper respiratory infection Upper respiratory infection , URTI - Infection of t…" at bounding box center [302, 88] width 272 height 17
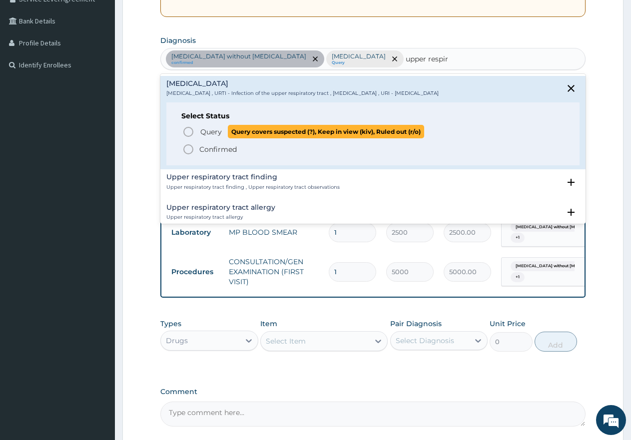
click at [189, 132] on icon "status option query" at bounding box center [188, 132] width 12 height 12
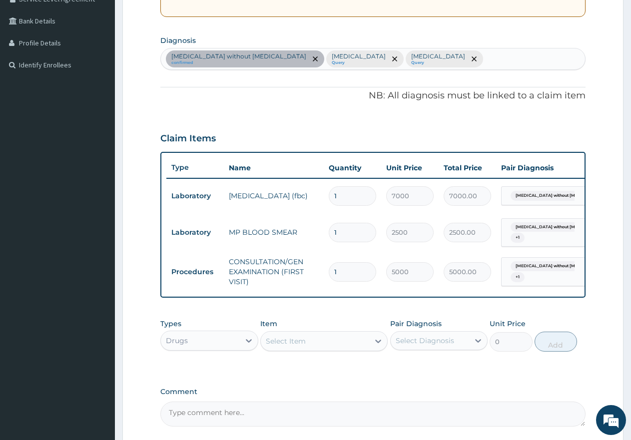
click at [304, 346] on div "Select Item" at bounding box center [286, 341] width 40 height 10
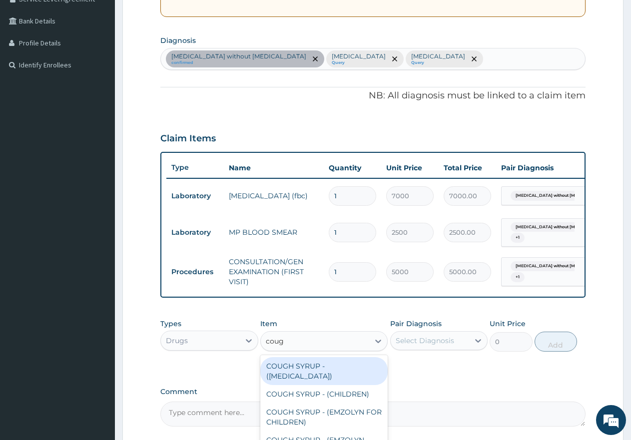
type input "cough"
click at [291, 381] on div "COUGH SYRUP - (EXPECTORANT)" at bounding box center [323, 371] width 127 height 28
type input "2000"
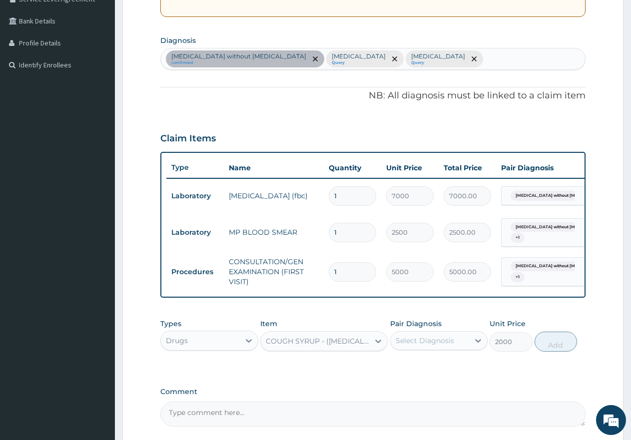
click at [414, 346] on div "Select Diagnosis" at bounding box center [425, 341] width 58 height 10
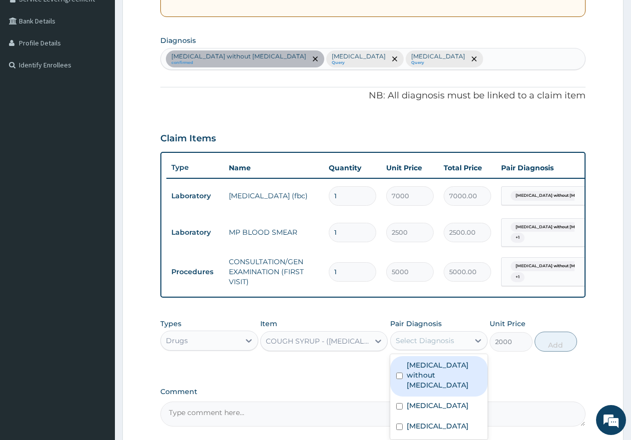
click at [401, 378] on input "checkbox" at bounding box center [399, 376] width 6 height 6
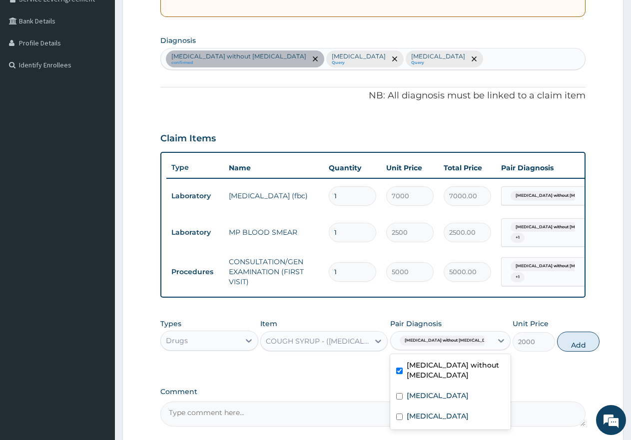
click at [399, 374] on input "checkbox" at bounding box center [399, 371] width 6 height 6
checkbox input "false"
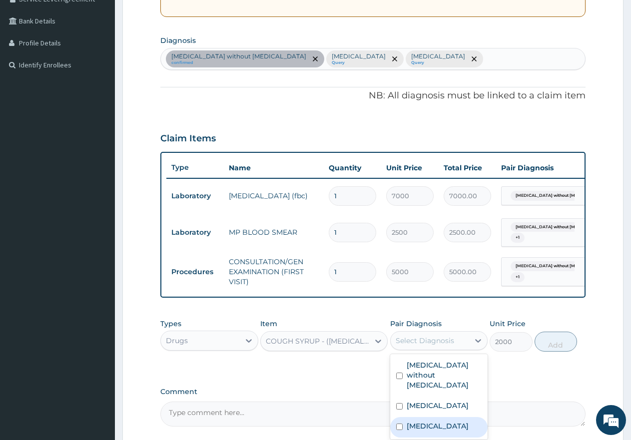
click at [402, 429] on input "checkbox" at bounding box center [399, 427] width 6 height 6
checkbox input "true"
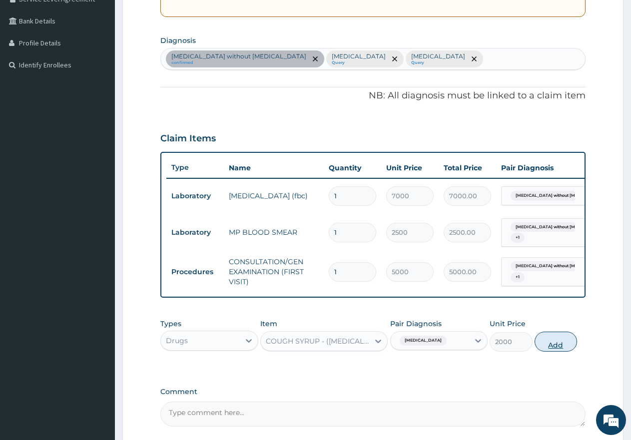
click at [552, 352] on button "Add" at bounding box center [556, 342] width 42 height 20
type input "0"
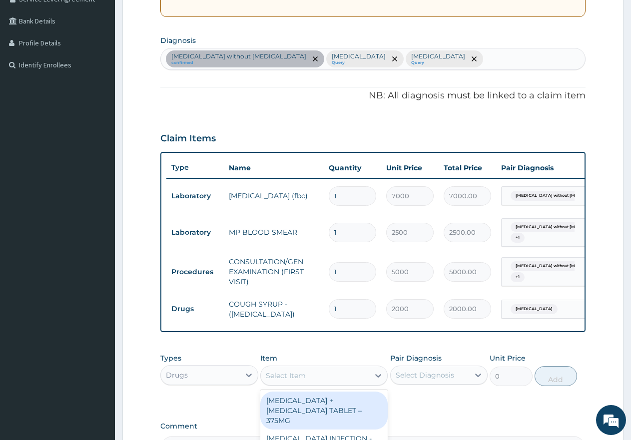
click at [299, 381] on div "Select Item" at bounding box center [286, 376] width 40 height 10
type input "80/48"
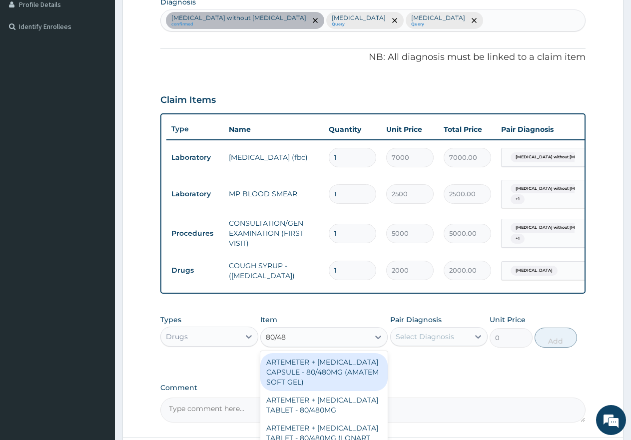
scroll to position [270, 0]
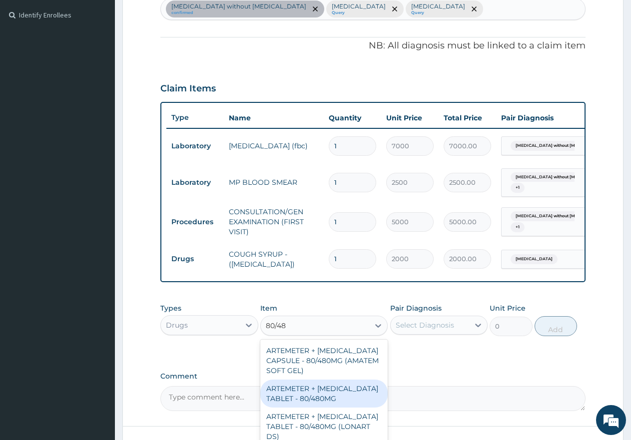
click at [320, 399] on div "ARTEMETER + LUMEFANTRINE TABLET - 80/480MG" at bounding box center [323, 394] width 127 height 28
type input "650"
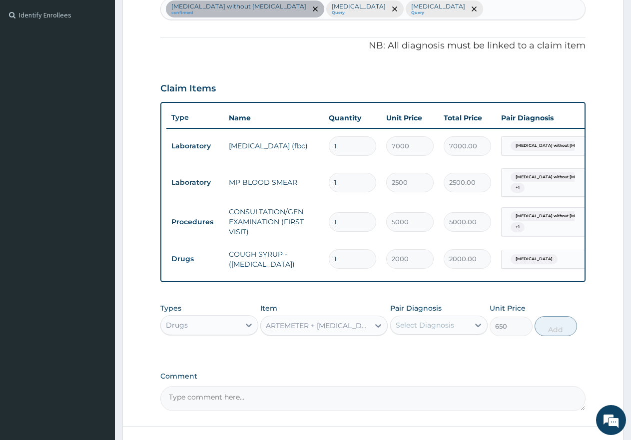
click at [437, 330] on div "Select Diagnosis" at bounding box center [425, 325] width 58 height 10
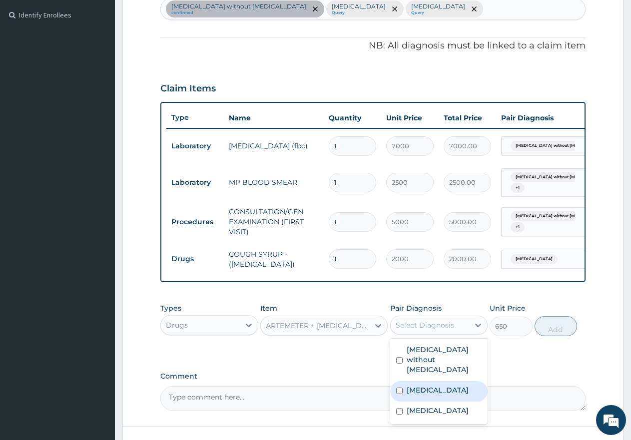
click at [392, 389] on div "[MEDICAL_DATA]" at bounding box center [439, 391] width 98 height 20
checkbox input "true"
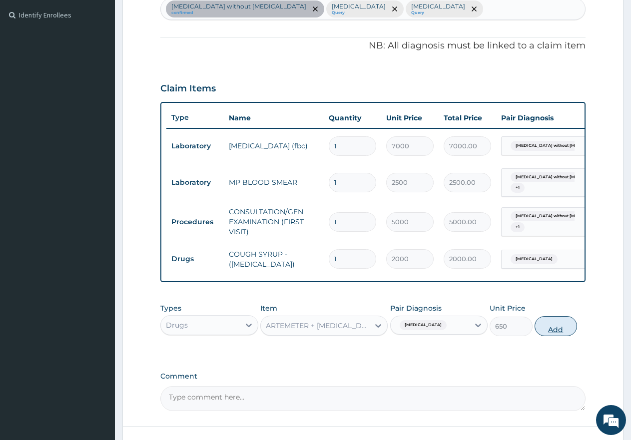
click at [558, 336] on button "Add" at bounding box center [556, 326] width 42 height 20
type input "0"
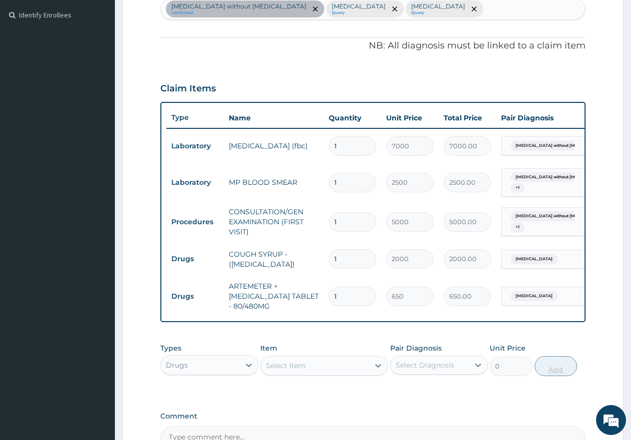
type input "0.00"
type input "6"
type input "3900.00"
type input "6"
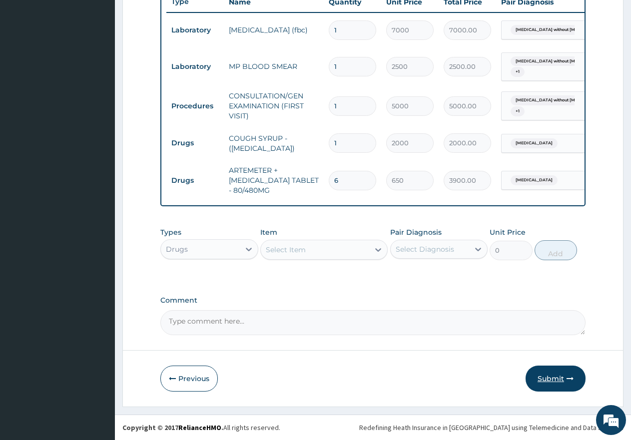
click at [550, 381] on button "Submit" at bounding box center [556, 379] width 60 height 26
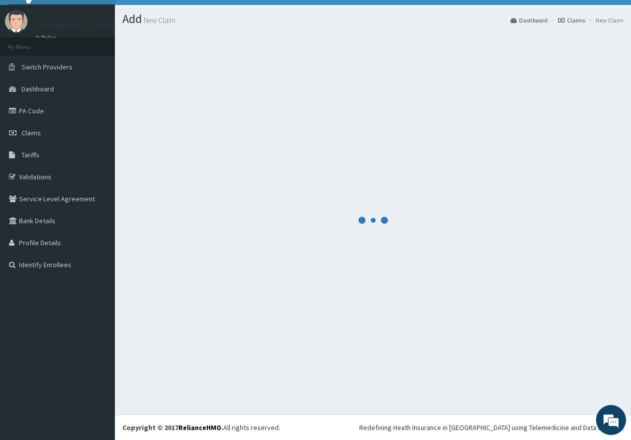
scroll to position [394, 0]
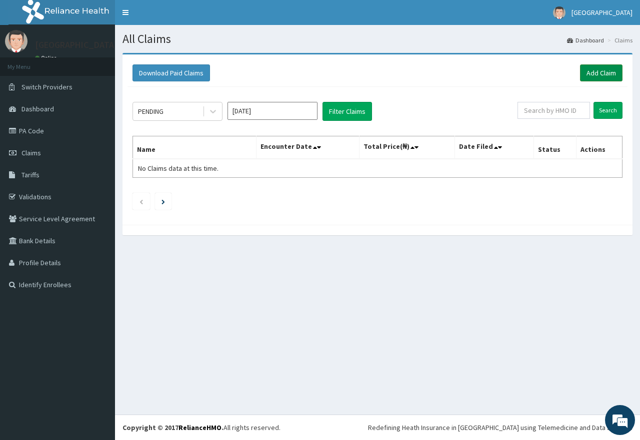
click at [603, 75] on link "Add Claim" at bounding box center [601, 72] width 42 height 17
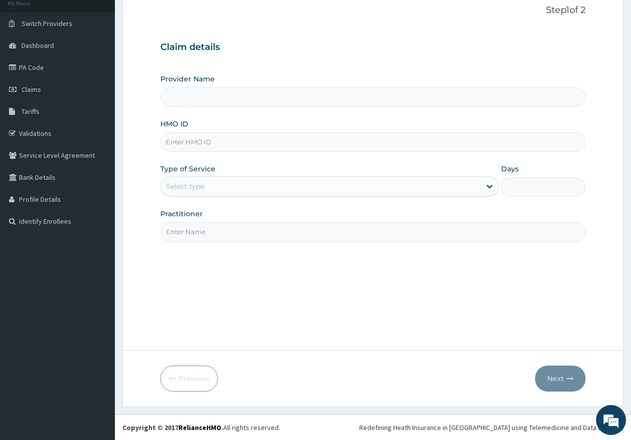
type input "[GEOGRAPHIC_DATA]"
drag, startPoint x: 247, startPoint y: 95, endPoint x: 203, endPoint y: 143, distance: 65.1
click at [203, 143] on input "HMO ID" at bounding box center [372, 141] width 425 height 19
drag, startPoint x: 203, startPoint y: 143, endPoint x: 172, endPoint y: 257, distance: 118.5
click at [172, 257] on div "Step 1 of 2 Claim details Provider Name [GEOGRAPHIC_DATA] HMO ID Type of Servic…" at bounding box center [372, 170] width 425 height 330
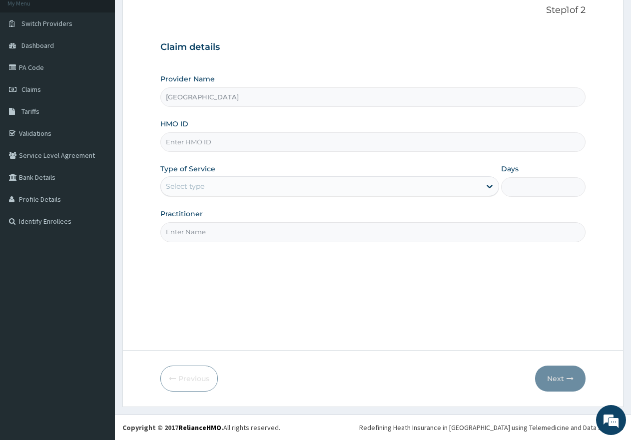
paste input "PPI/10220/B"
type input "PPI/10220/B"
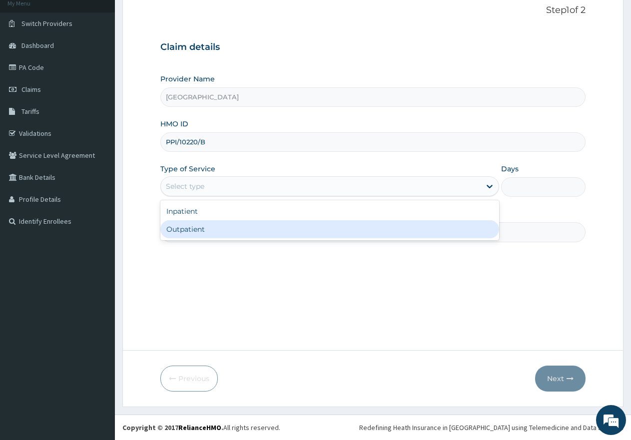
click at [223, 181] on div "Select type" at bounding box center [320, 186] width 319 height 16
click at [202, 230] on div "Outpatient" at bounding box center [329, 229] width 338 height 18
type input "1"
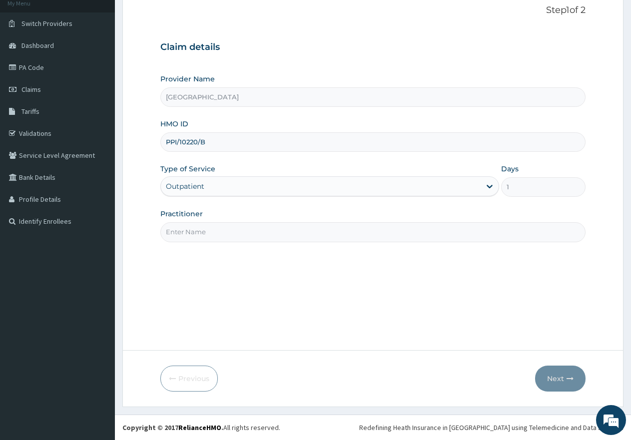
click at [209, 233] on input "Practitioner" at bounding box center [372, 231] width 425 height 19
type input "gp"
click at [559, 379] on button "Next" at bounding box center [560, 379] width 50 height 26
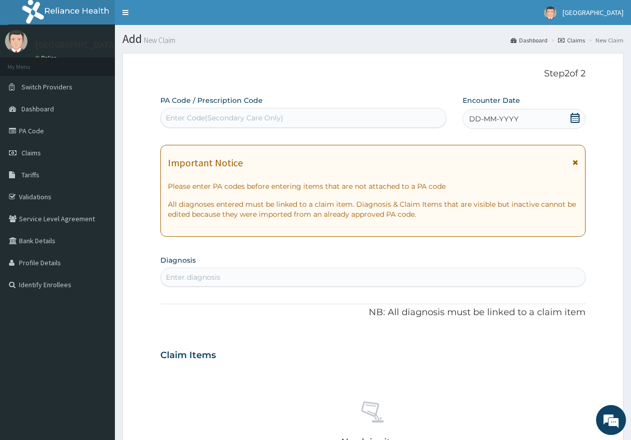
click at [261, 117] on div "Enter Code(Secondary Care Only)" at bounding box center [224, 118] width 117 height 10
paste input "PA/AD6084"
type input "PA/AD6084"
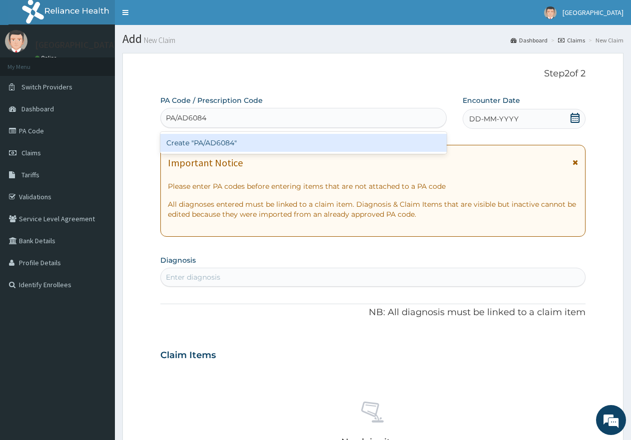
click at [239, 144] on div "Create "PA/AD6084"" at bounding box center [303, 143] width 286 height 18
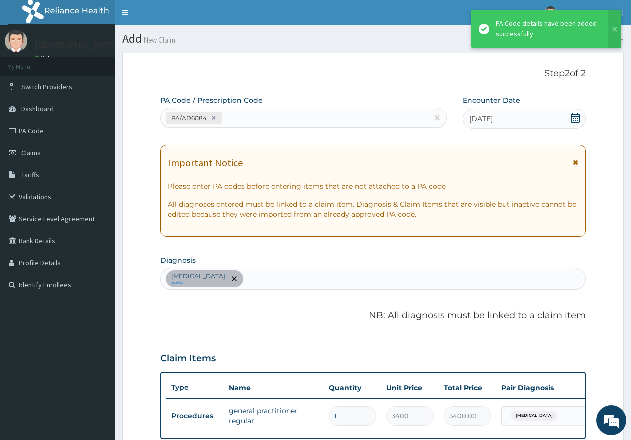
click at [248, 113] on div "PA/AD6084" at bounding box center [294, 118] width 267 height 16
paste input "PA/E195F8"
type input "PA/E195F8"
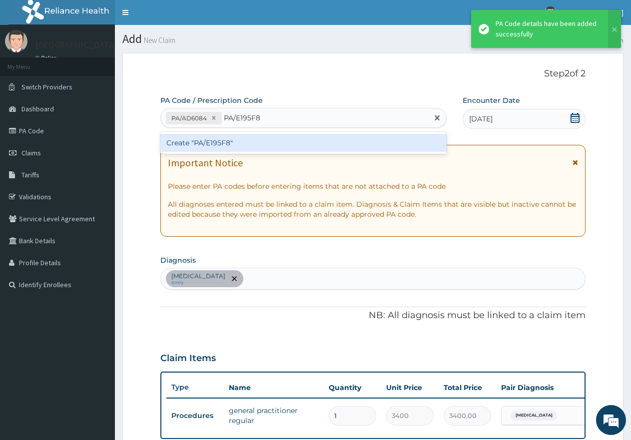
click at [234, 146] on div "Create "PA/E195F8"" at bounding box center [303, 143] width 286 height 18
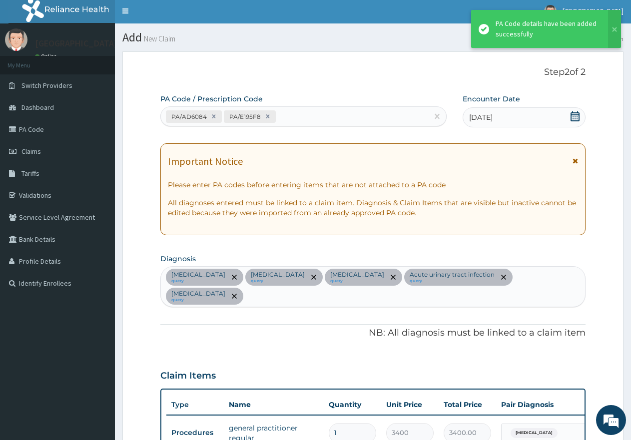
scroll to position [1, 0]
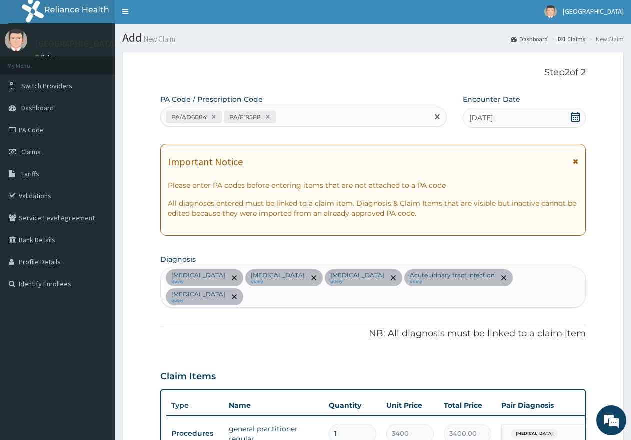
click at [288, 115] on div "PA/AD6084 PA/E195F8" at bounding box center [294, 117] width 267 height 16
paste input "PA/F900F1"
type input "PA/F900F1"
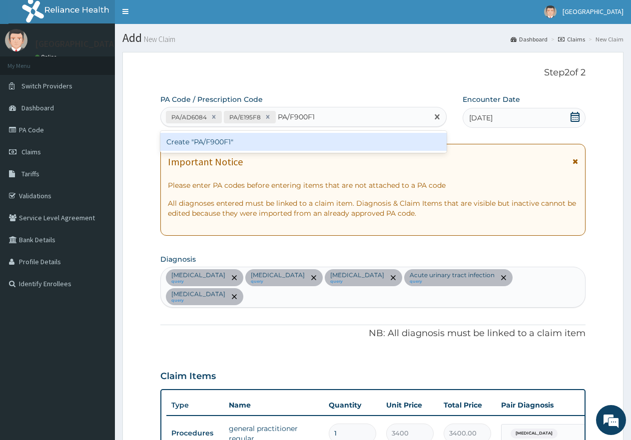
click at [258, 143] on div "Create "PA/F900F1"" at bounding box center [303, 142] width 286 height 18
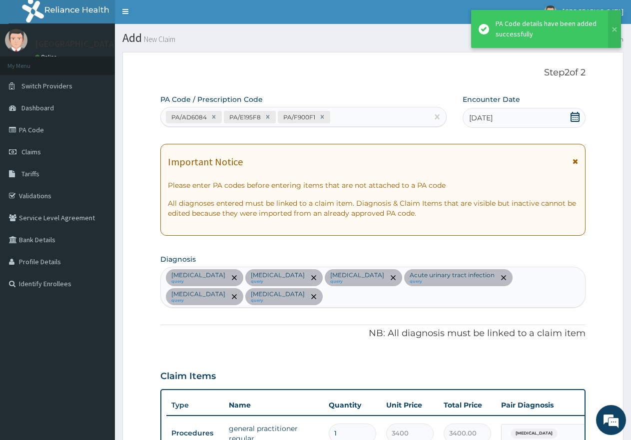
scroll to position [338, 0]
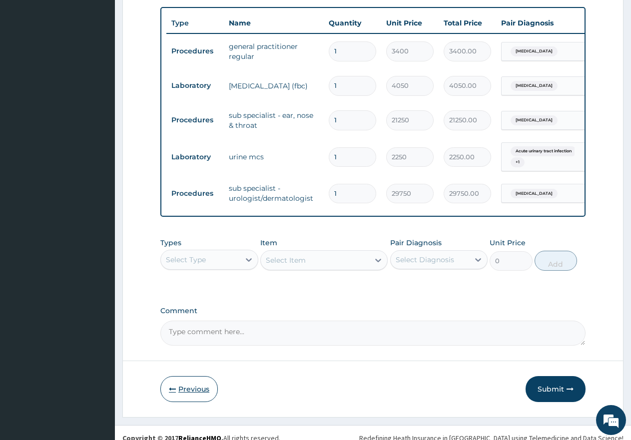
click at [191, 381] on button "Previous" at bounding box center [188, 389] width 57 height 26
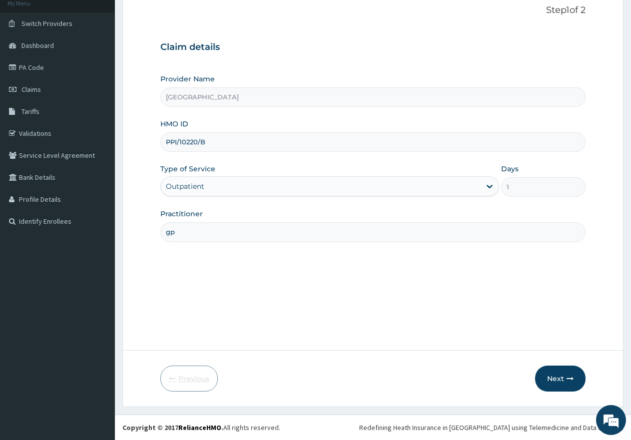
scroll to position [63, 0]
click at [557, 382] on button "Next" at bounding box center [560, 379] width 50 height 26
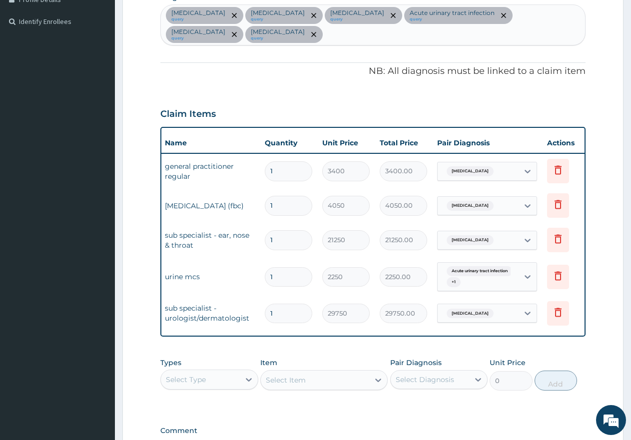
scroll to position [0, 76]
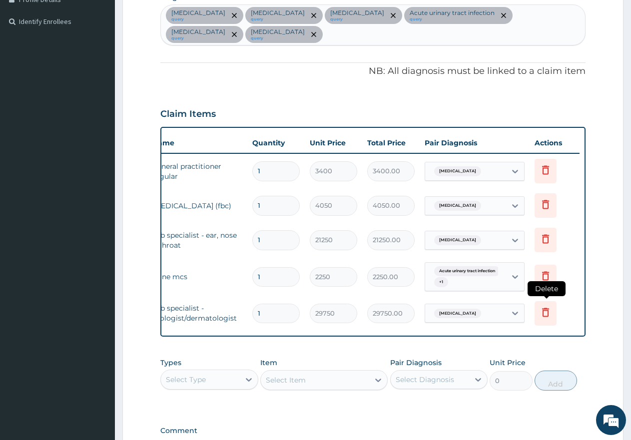
click at [544, 308] on icon at bounding box center [545, 312] width 7 height 9
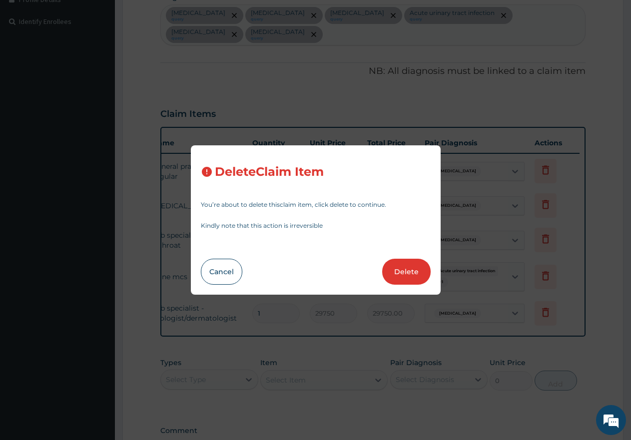
click at [410, 274] on button "Delete" at bounding box center [406, 272] width 48 height 26
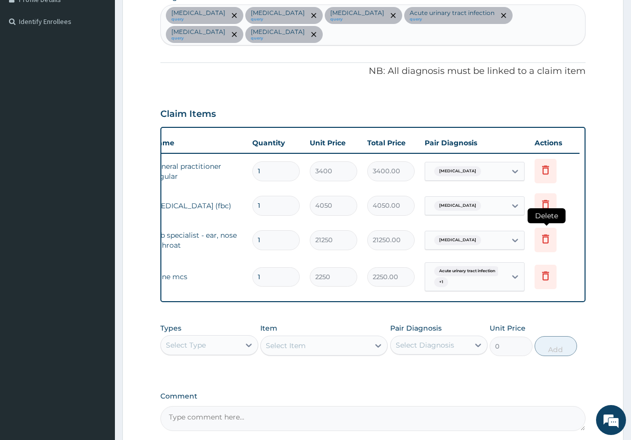
click at [545, 233] on icon at bounding box center [546, 239] width 12 height 12
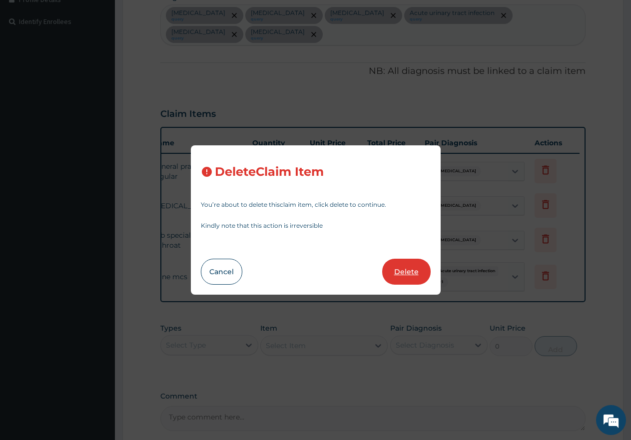
click at [409, 271] on button "Delete" at bounding box center [406, 272] width 48 height 26
type input "2250"
type input "2250.00"
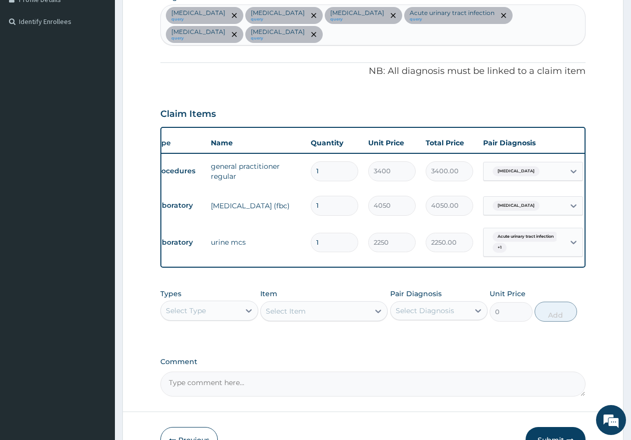
scroll to position [0, 0]
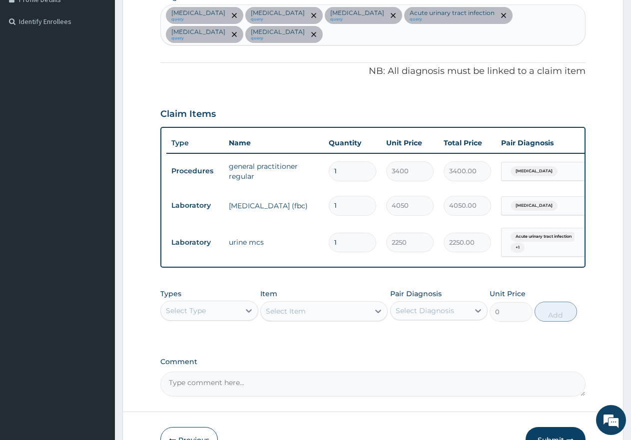
click at [211, 303] on div "Select Type" at bounding box center [200, 311] width 79 height 16
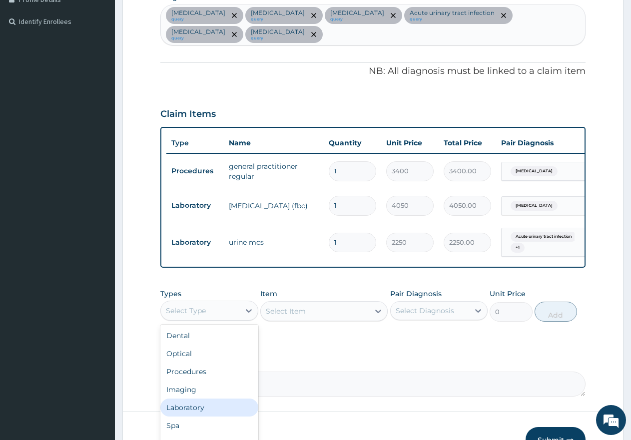
click at [190, 399] on div "Laboratory" at bounding box center [209, 408] width 98 height 18
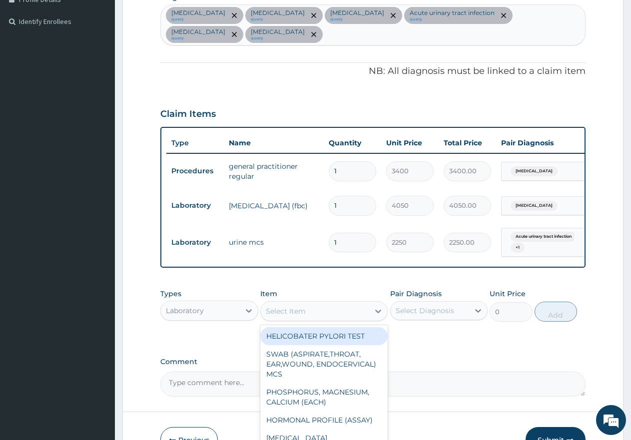
click at [282, 306] on div "Select Item" at bounding box center [286, 311] width 40 height 10
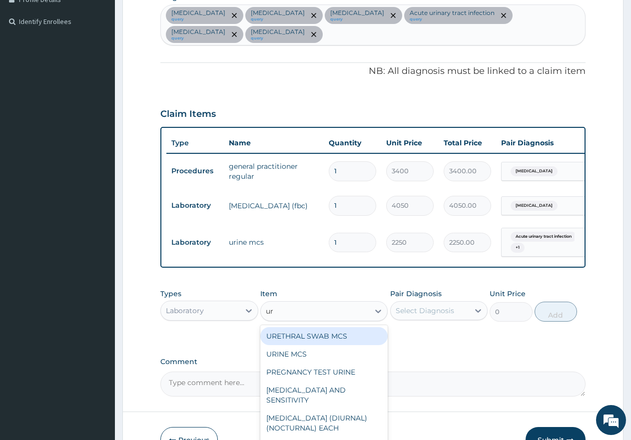
type input "uri"
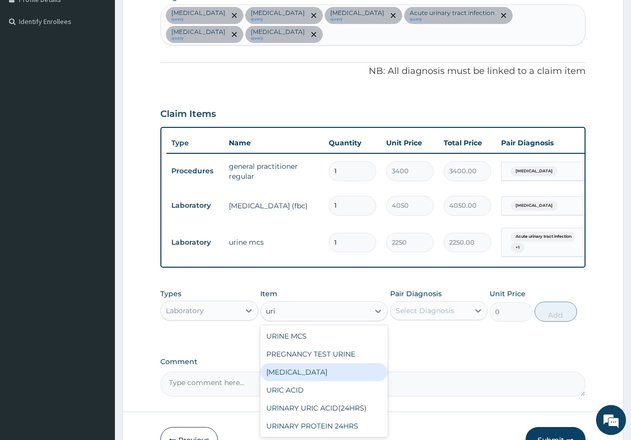
click at [285, 363] on div "[MEDICAL_DATA]" at bounding box center [323, 372] width 127 height 18
type input "2500"
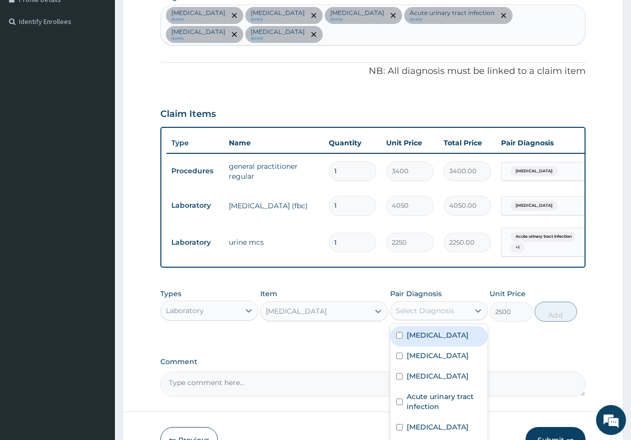
click at [438, 306] on div "Select Diagnosis" at bounding box center [425, 311] width 58 height 10
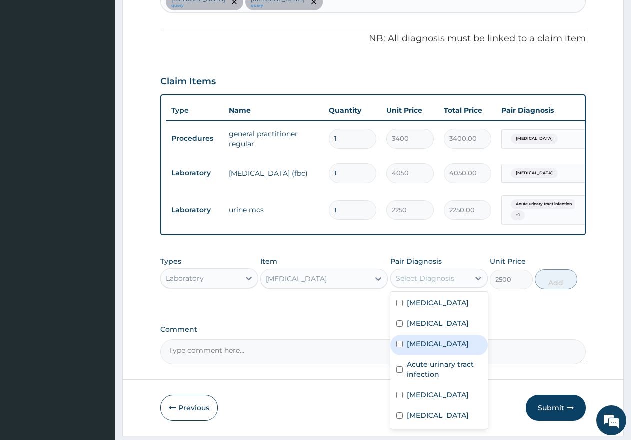
scroll to position [314, 0]
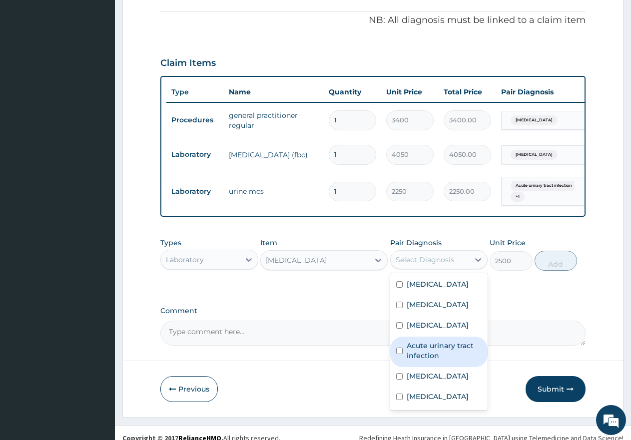
click at [400, 348] on input "checkbox" at bounding box center [399, 351] width 6 height 6
checkbox input "true"
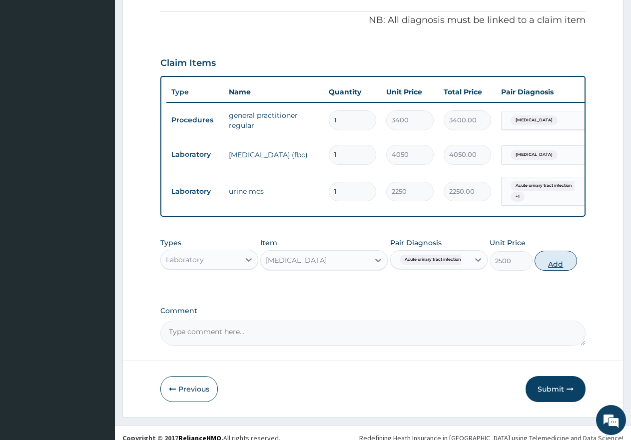
click at [555, 254] on button "Add" at bounding box center [556, 261] width 42 height 20
type input "0"
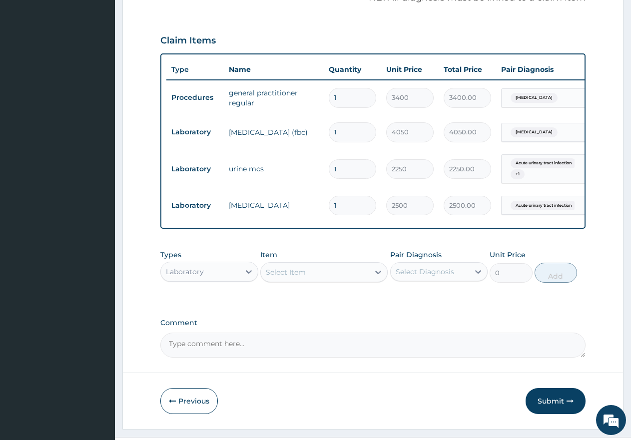
scroll to position [349, 0]
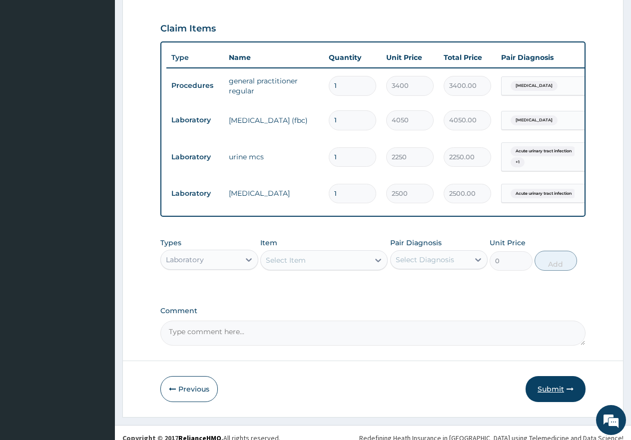
click at [548, 380] on button "Submit" at bounding box center [556, 389] width 60 height 26
click at [547, 379] on button "Submit" at bounding box center [556, 389] width 60 height 26
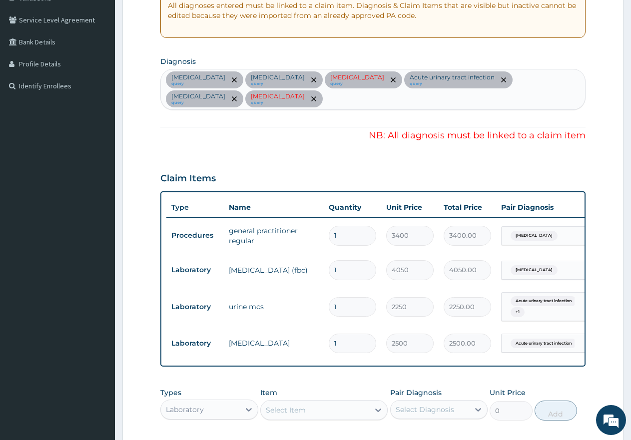
scroll to position [149, 0]
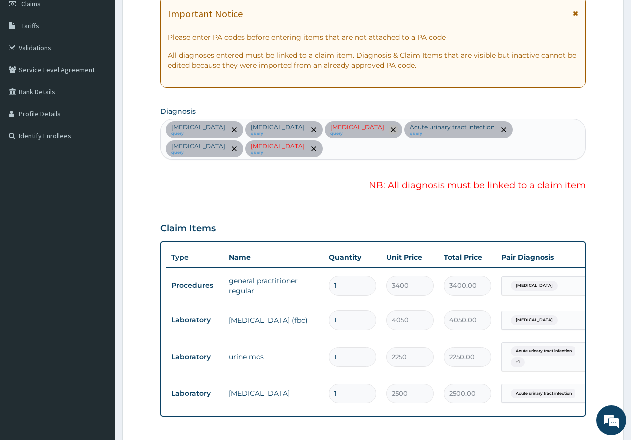
click at [391, 129] on icon "remove selection option" at bounding box center [393, 129] width 5 height 5
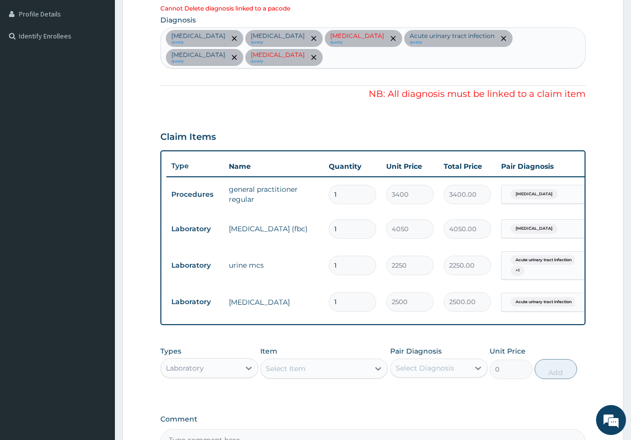
scroll to position [0, 76]
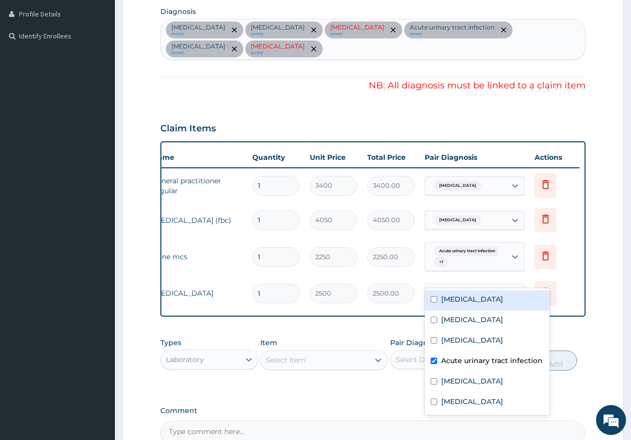
click at [475, 287] on div "Acute urinary tract infection" at bounding box center [464, 293] width 68 height 13
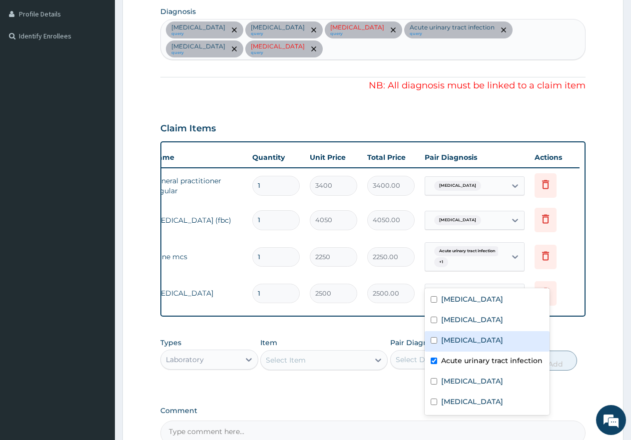
click at [434, 339] on input "checkbox" at bounding box center [434, 340] width 6 height 6
checkbox input "true"
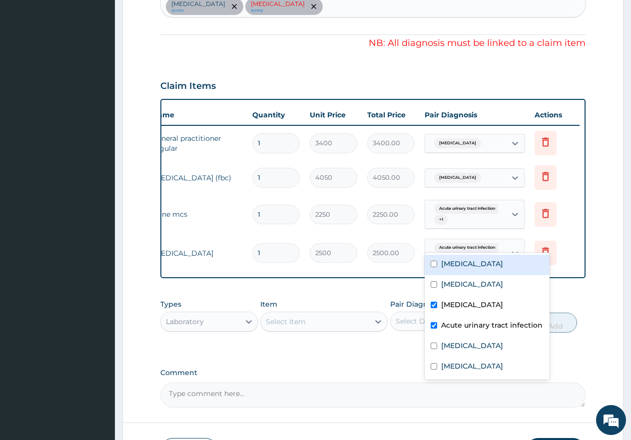
scroll to position [349, 0]
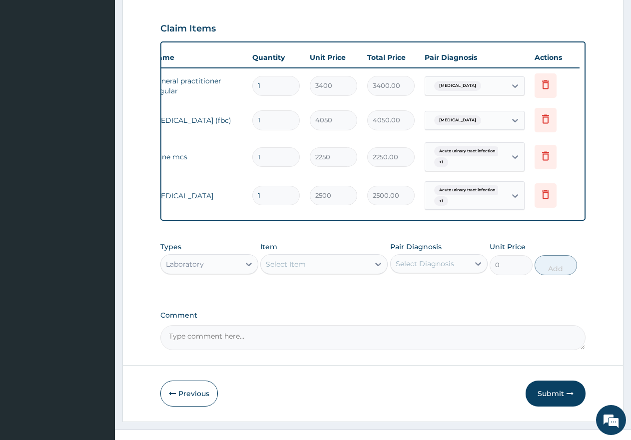
drag, startPoint x: 341, startPoint y: 335, endPoint x: 459, endPoint y: 364, distance: 121.0
click at [342, 335] on textarea "Comment" at bounding box center [372, 337] width 425 height 25
click at [564, 383] on button "Submit" at bounding box center [556, 394] width 60 height 26
click at [550, 383] on button "Submit" at bounding box center [556, 394] width 60 height 26
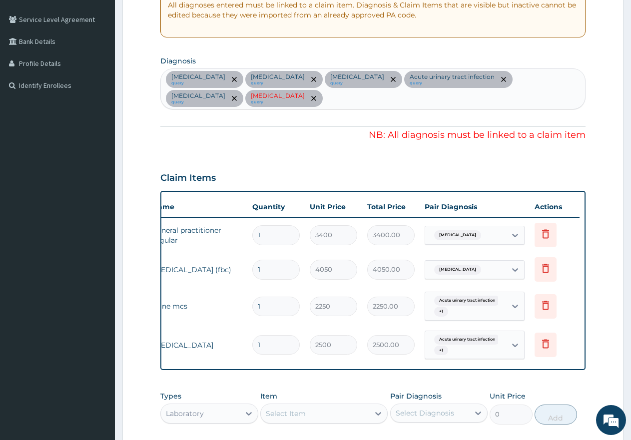
scroll to position [199, 0]
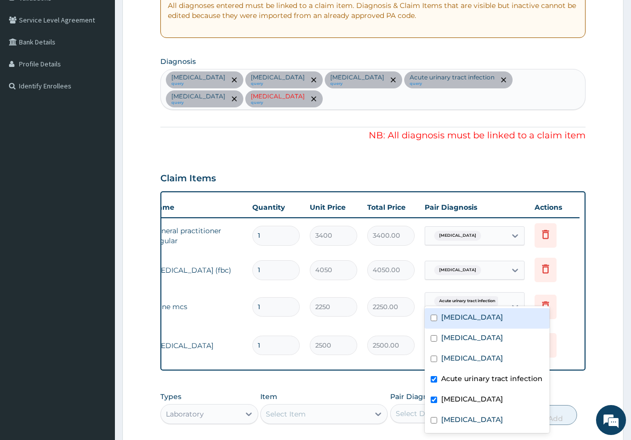
click at [456, 295] on div "Acute [MEDICAL_DATA] + 1" at bounding box center [464, 307] width 68 height 24
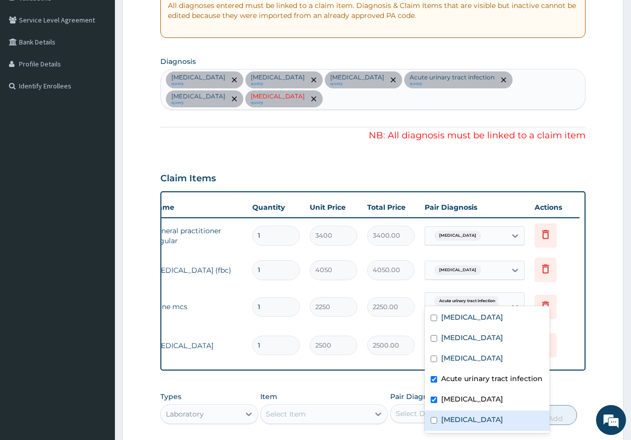
drag, startPoint x: 434, startPoint y: 422, endPoint x: 442, endPoint y: 419, distance: 8.5
click at [434, 421] on input "checkbox" at bounding box center [434, 420] width 6 height 6
checkbox input "true"
click at [568, 387] on div "Types Laboratory Item Select Item Pair Diagnosis Select Diagnosis Unit Price 0 …" at bounding box center [372, 408] width 425 height 43
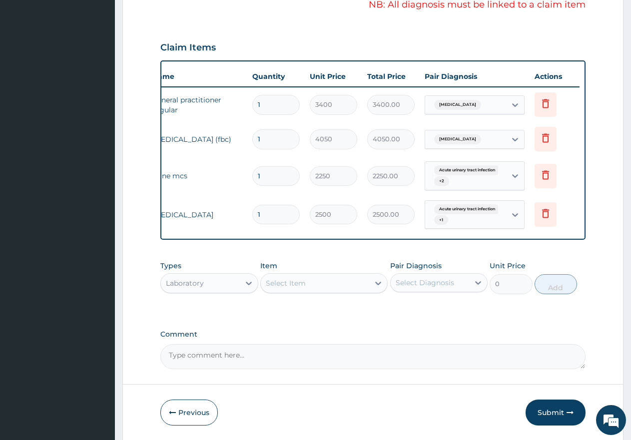
scroll to position [353, 0]
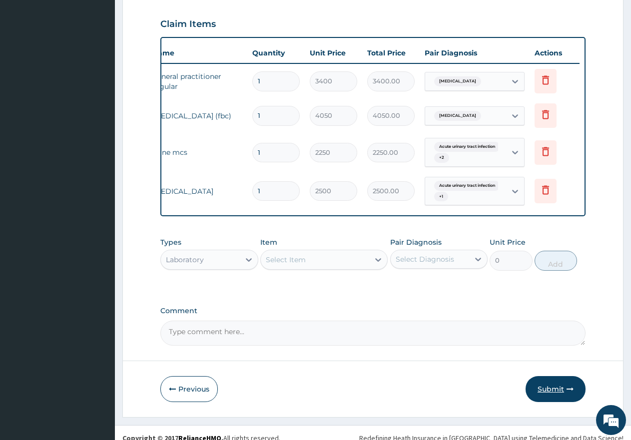
click at [549, 377] on button "Submit" at bounding box center [556, 389] width 60 height 26
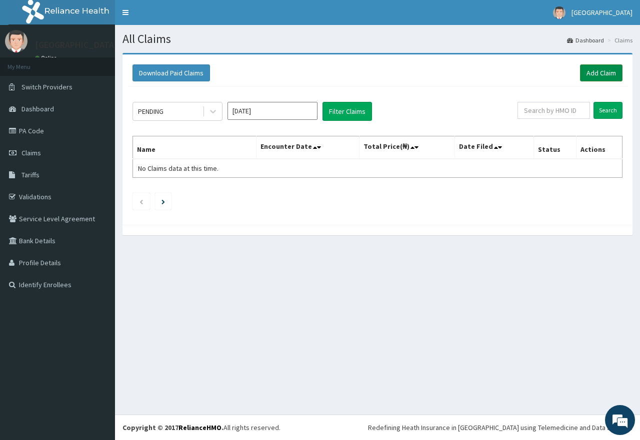
click at [595, 73] on link "Add Claim" at bounding box center [601, 72] width 42 height 17
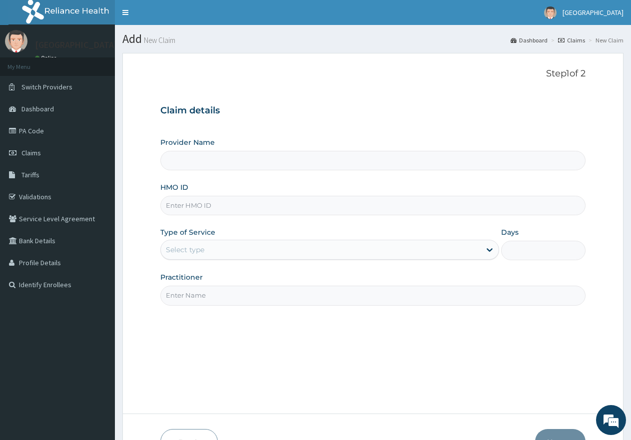
click at [276, 202] on input "HMO ID" at bounding box center [372, 205] width 425 height 19
type input "First Rivers Hospital"
paste input "SER/10005/A"
type input "SER/10005/A"
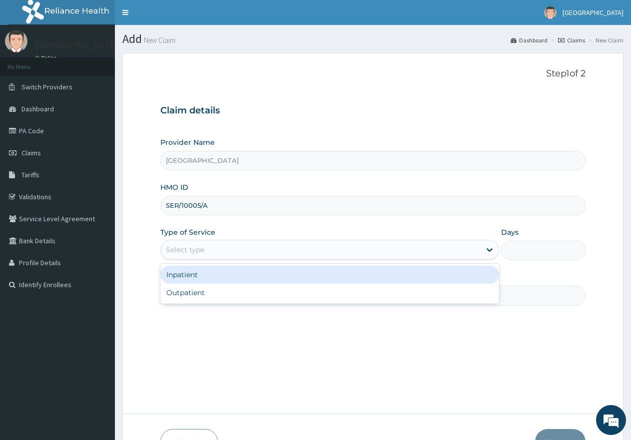
click at [184, 252] on div "Select type" at bounding box center [185, 250] width 38 height 10
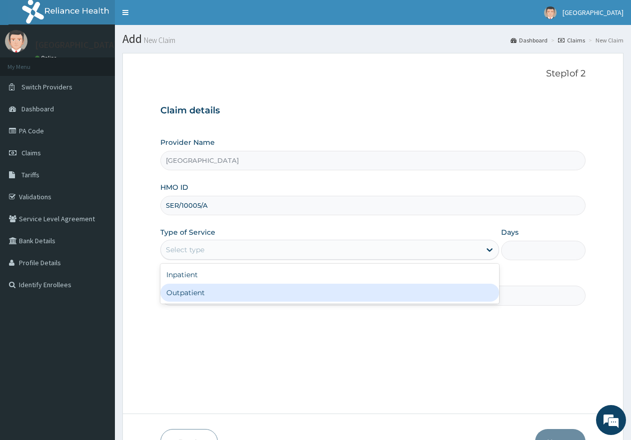
click at [179, 292] on div "Outpatient" at bounding box center [329, 293] width 338 height 18
type input "1"
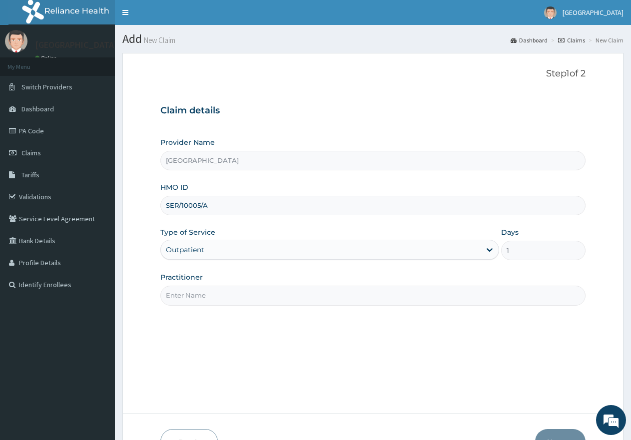
click at [189, 297] on input "Practitioner" at bounding box center [372, 295] width 425 height 19
type input "gp"
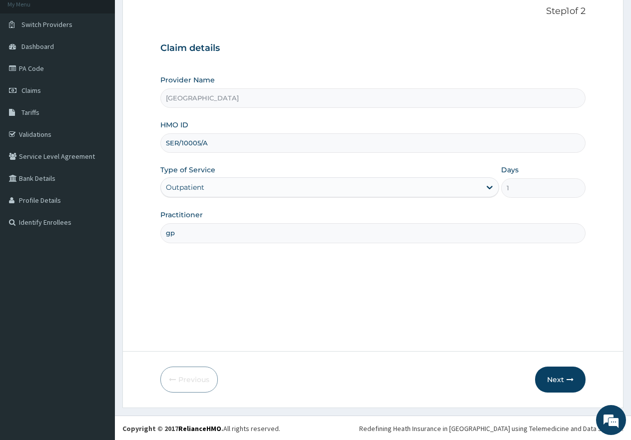
scroll to position [63, 0]
click at [564, 385] on button "Next" at bounding box center [560, 379] width 50 height 26
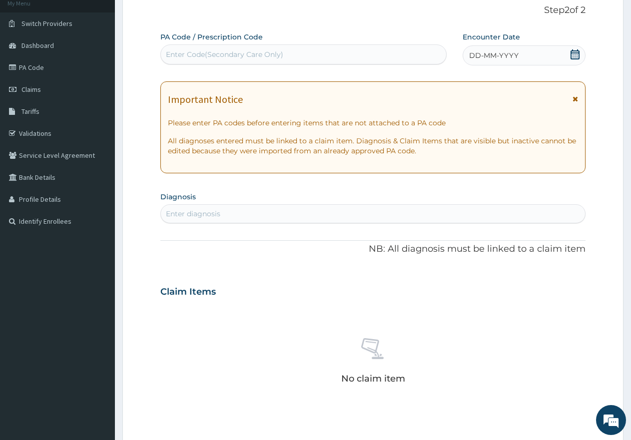
scroll to position [0, 0]
click at [278, 54] on div "Enter Code(Secondary Care Only)" at bounding box center [224, 54] width 117 height 10
paste input "PA/61948A"
type input "PA/61948A"
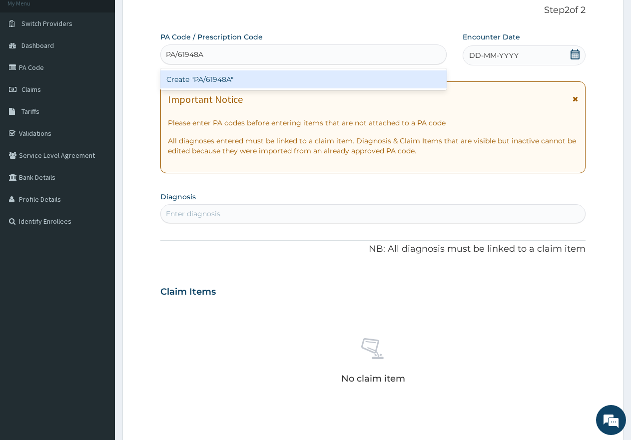
click at [241, 81] on div "Create "PA/61948A"" at bounding box center [303, 79] width 286 height 18
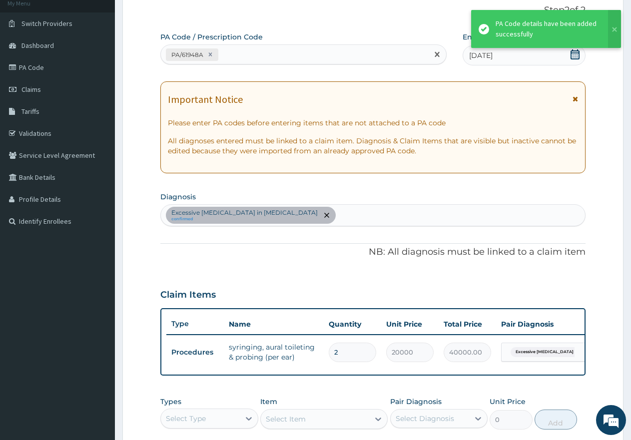
click at [273, 55] on div "PA/61948A" at bounding box center [294, 54] width 267 height 16
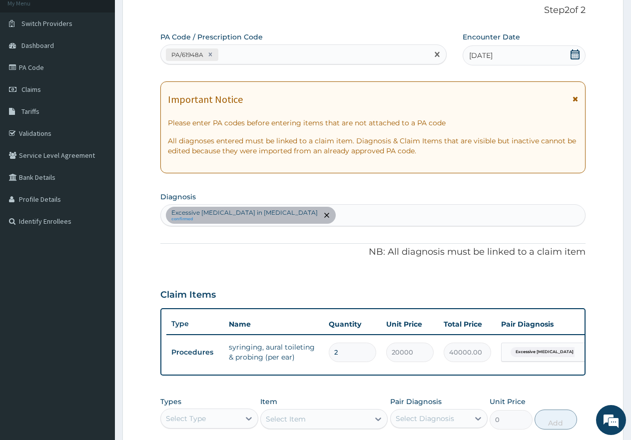
paste input "PA/CD5936"
type input "PA/CD5936"
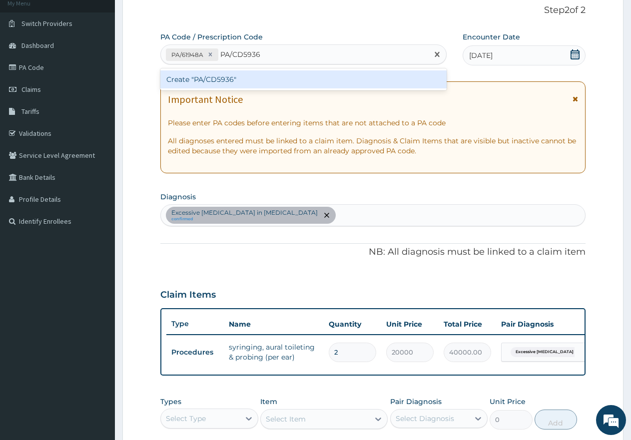
click at [232, 80] on div "Create "PA/CD5936"" at bounding box center [303, 79] width 286 height 18
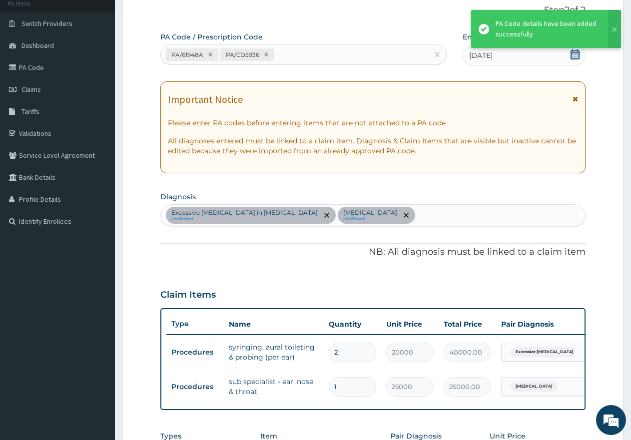
click at [307, 52] on div "PA/61948A PA/CD5936" at bounding box center [294, 54] width 267 height 16
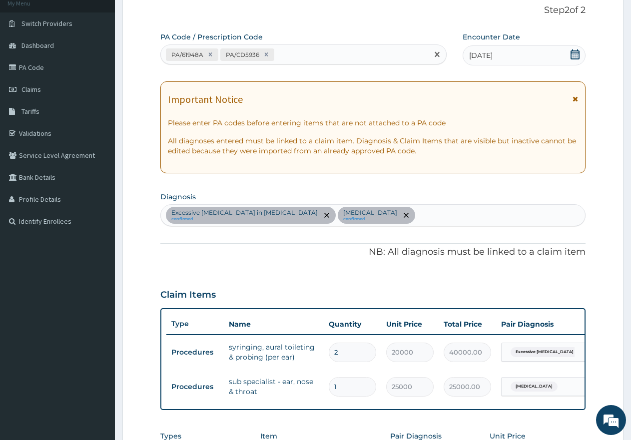
paste input "PA/099407"
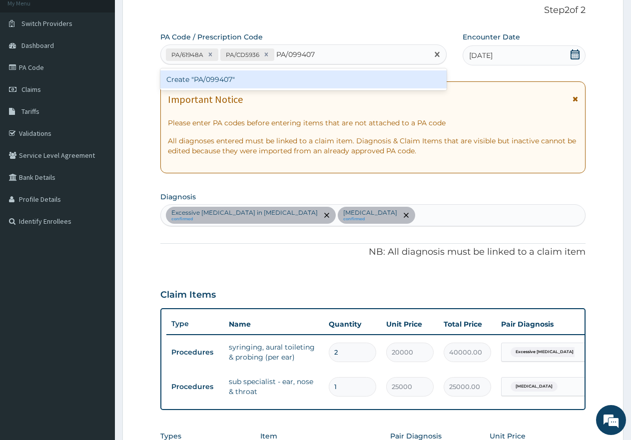
paste input "PA/099407"
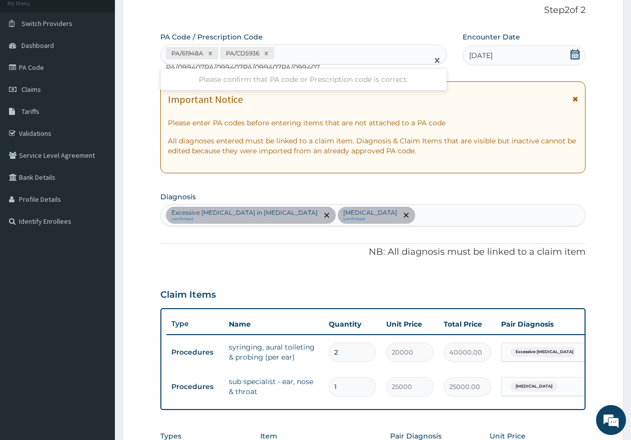
type input "PA/099407PA/099407PA/099407PA/099407"
click at [134, 120] on form "Step 2 of 2 PA Code / Prescription Code option Create "PA/CD5936", selected. Us…" at bounding box center [372, 300] width 501 height 621
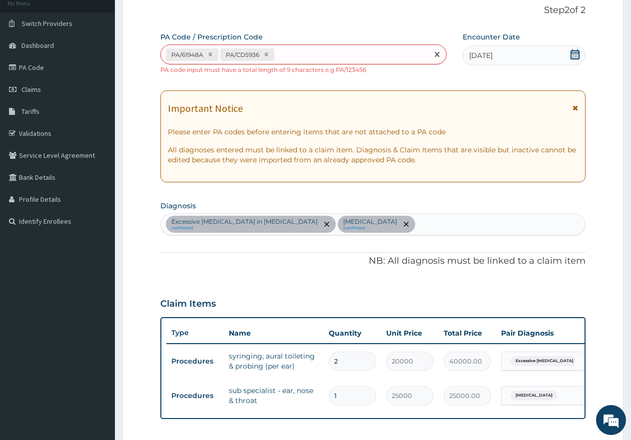
click at [289, 51] on div "PA/61948A PA/CD5936" at bounding box center [294, 54] width 267 height 16
paste input "PA/099407"
type input "PA/099407"
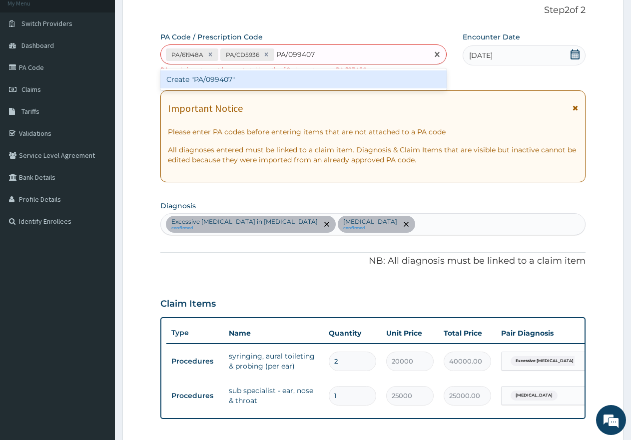
click at [254, 77] on div "Create "PA/099407"" at bounding box center [303, 79] width 286 height 18
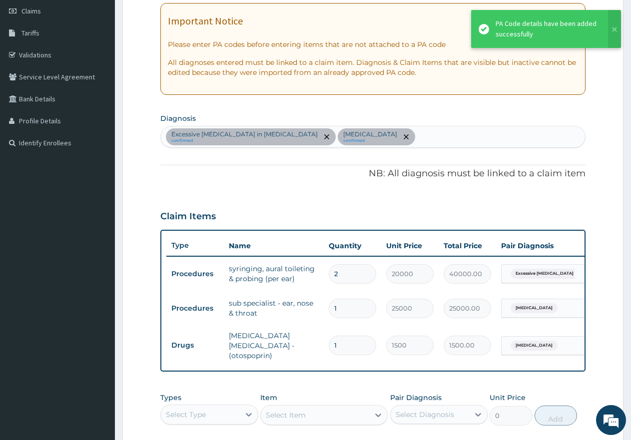
scroll to position [163, 0]
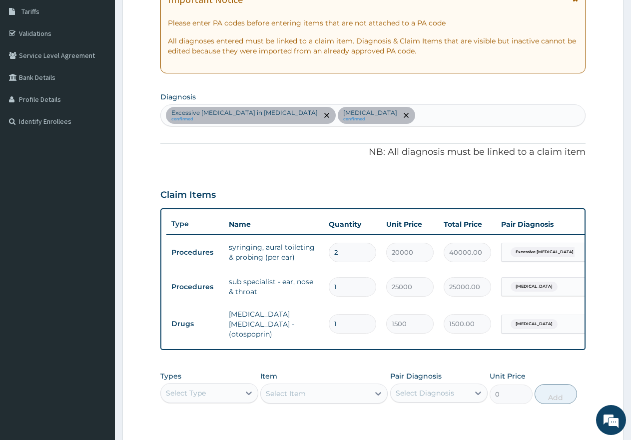
type input "0"
type input "0.00"
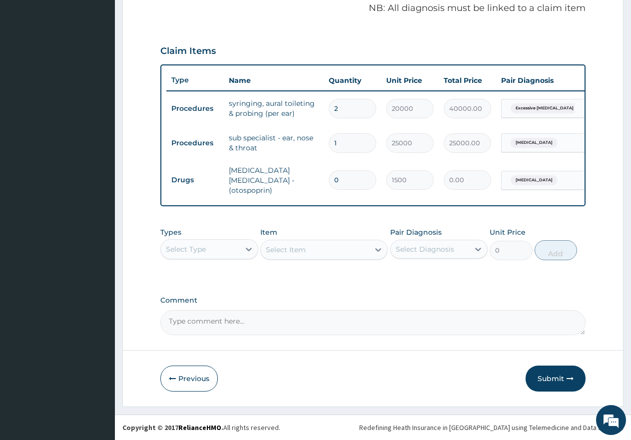
scroll to position [310, 0]
type input "0"
click at [548, 376] on button "Submit" at bounding box center [556, 379] width 60 height 26
click at [346, 174] on input "0" at bounding box center [352, 179] width 47 height 19
type input "1"
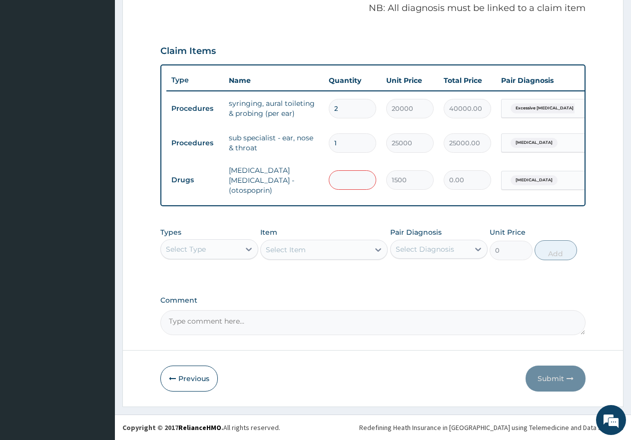
type input "1500.00"
type input "1"
click at [347, 310] on textarea "Comment" at bounding box center [372, 322] width 425 height 25
click at [548, 380] on button "Submit" at bounding box center [556, 379] width 60 height 26
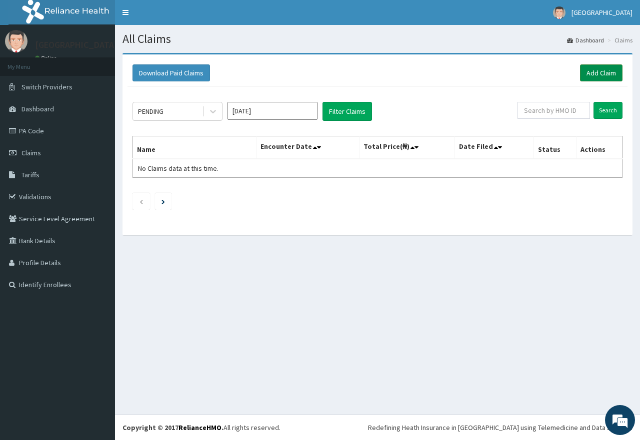
click at [598, 74] on link "Add Claim" at bounding box center [601, 72] width 42 height 17
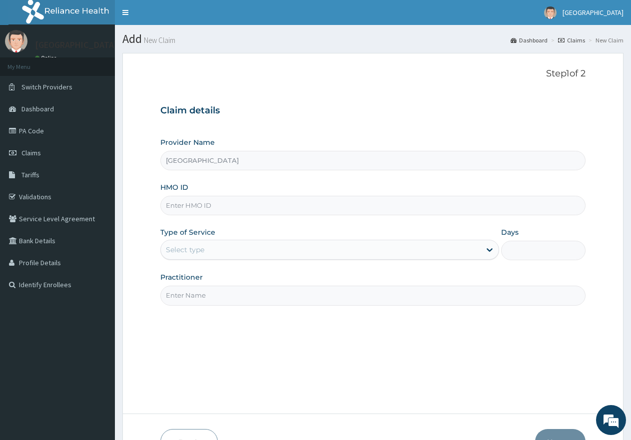
paste input "EDE/10006/D"
type input "EDE/10006/D"
click at [187, 251] on div "Select type" at bounding box center [185, 250] width 38 height 10
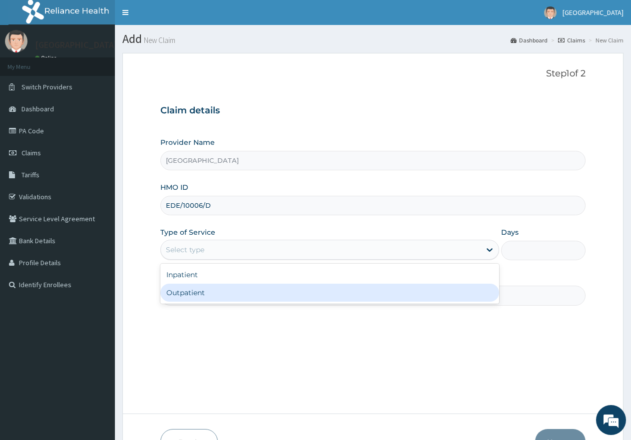
click at [187, 297] on div "Outpatient" at bounding box center [329, 293] width 338 height 18
type input "1"
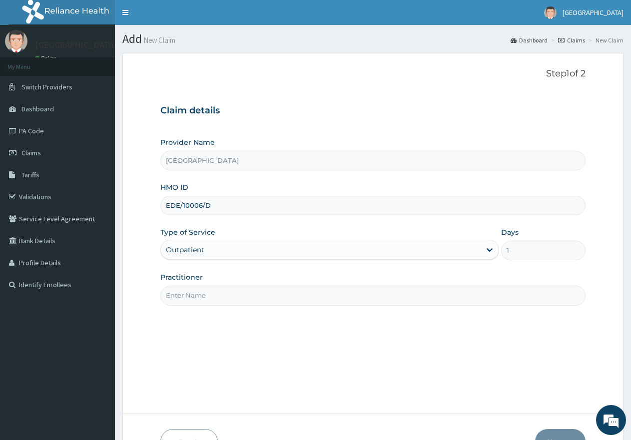
click at [217, 290] on input "Practitioner" at bounding box center [372, 295] width 425 height 19
type input "gp"
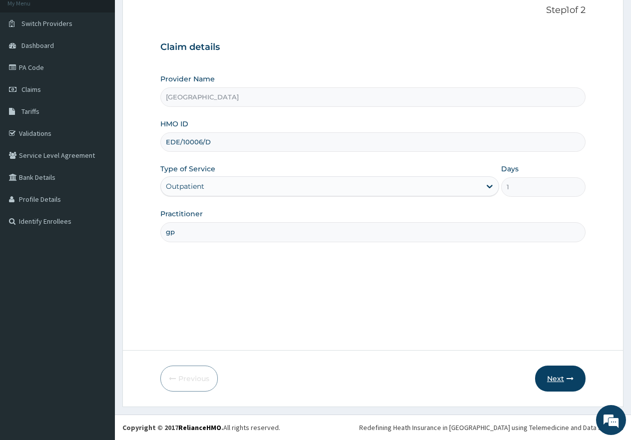
click at [563, 384] on button "Next" at bounding box center [560, 379] width 50 height 26
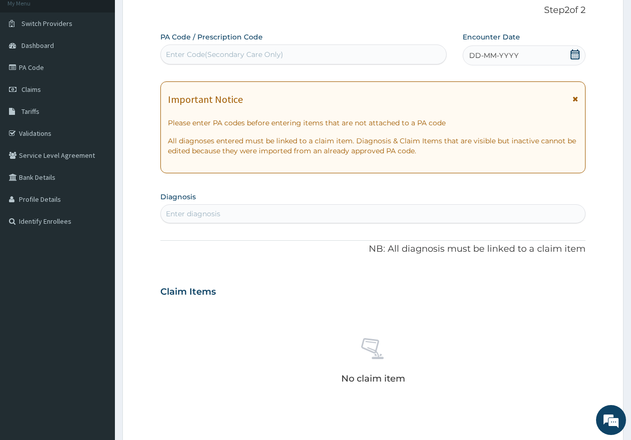
click at [500, 54] on span "DD-MM-YYYY" at bounding box center [493, 55] width 49 height 10
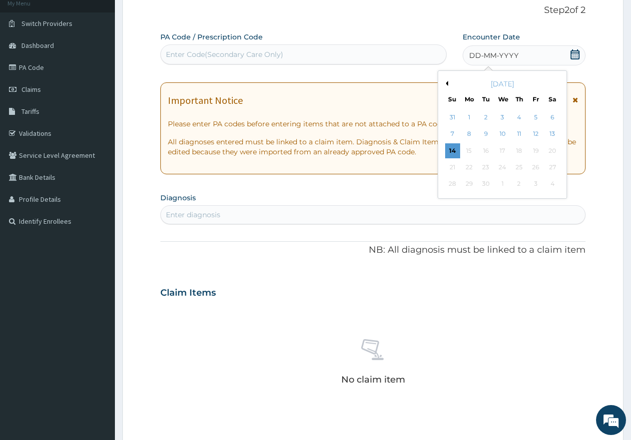
click at [445, 82] on button "Previous Month" at bounding box center [445, 83] width 5 height 5
click at [536, 166] on div "22" at bounding box center [535, 167] width 15 height 15
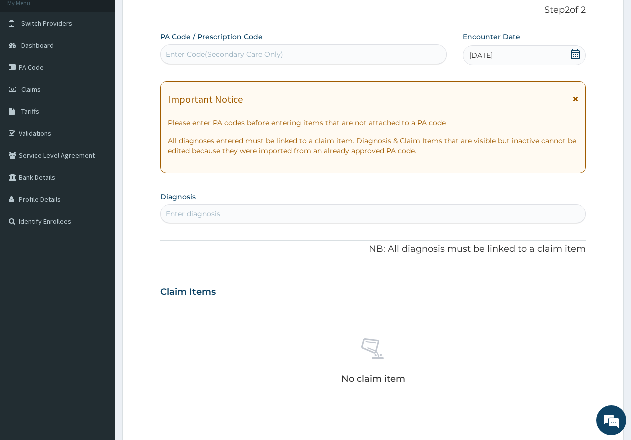
click at [213, 212] on div "Enter diagnosis" at bounding box center [193, 214] width 54 height 10
type input "mala"
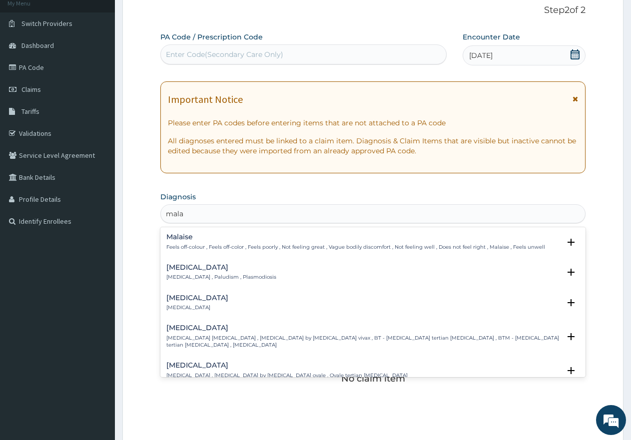
click at [217, 277] on p "Malaria , Paludism , Plasmodiosis" at bounding box center [221, 277] width 110 height 7
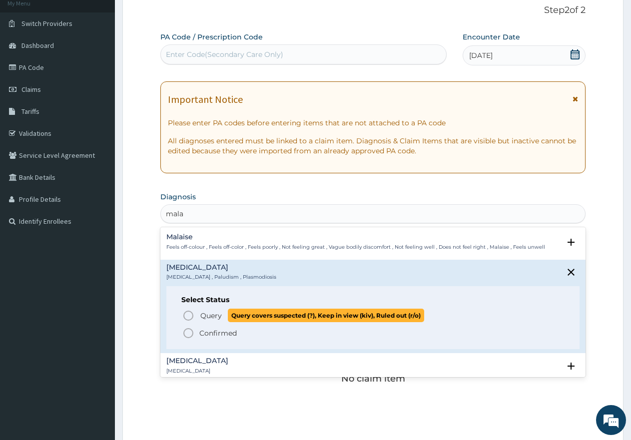
click at [189, 317] on icon "status option query" at bounding box center [188, 316] width 12 height 12
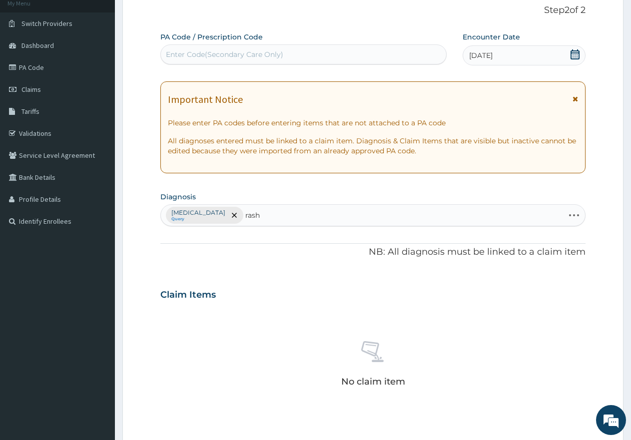
type input "rashe"
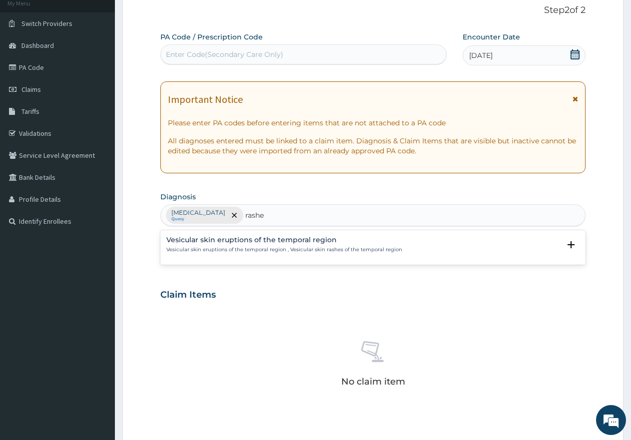
click at [260, 248] on p "Vesicular skin eruptions of the temporal region , Vesicular skin rashes of the …" at bounding box center [284, 249] width 236 height 7
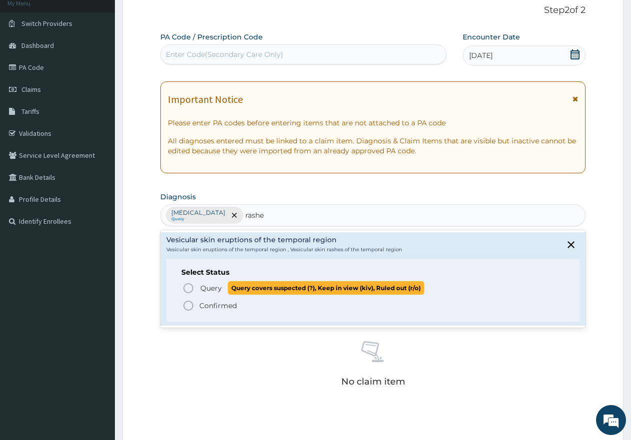
click at [184, 287] on circle "status option query" at bounding box center [188, 288] width 9 height 9
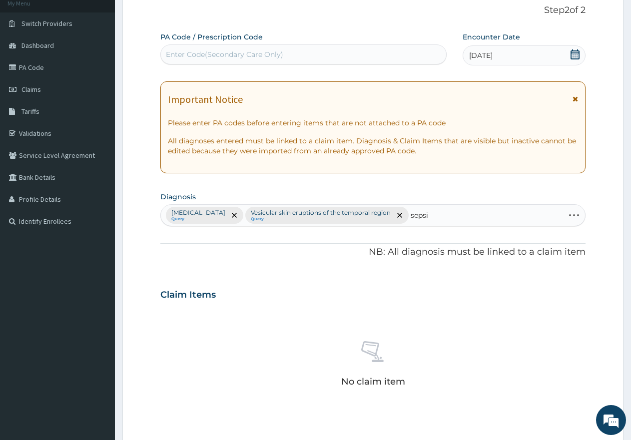
type input "sepsis"
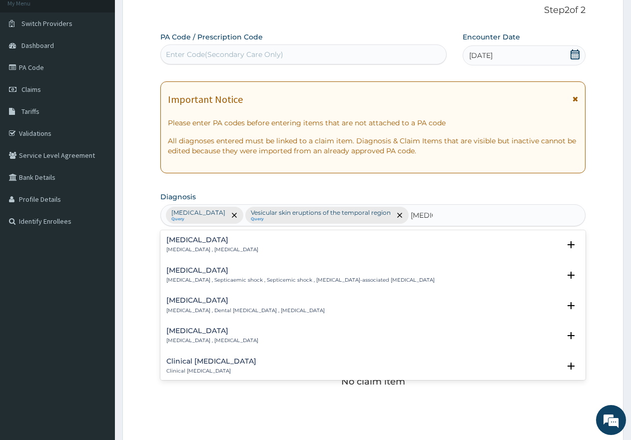
click at [202, 248] on p "Systemic infection , Sepsis" at bounding box center [212, 249] width 92 height 7
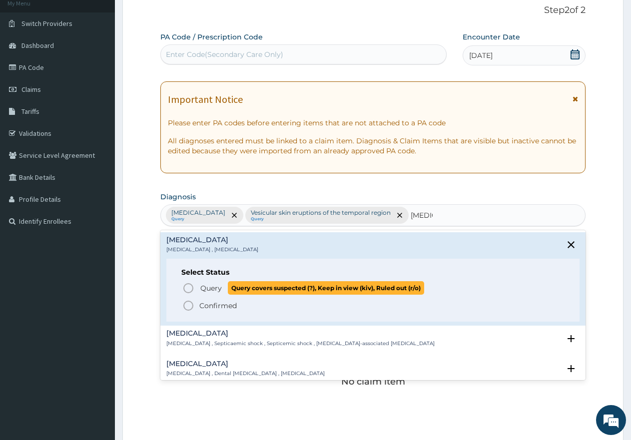
drag, startPoint x: 185, startPoint y: 283, endPoint x: 200, endPoint y: 280, distance: 15.2
click at [186, 283] on icon "status option query" at bounding box center [188, 288] width 12 height 12
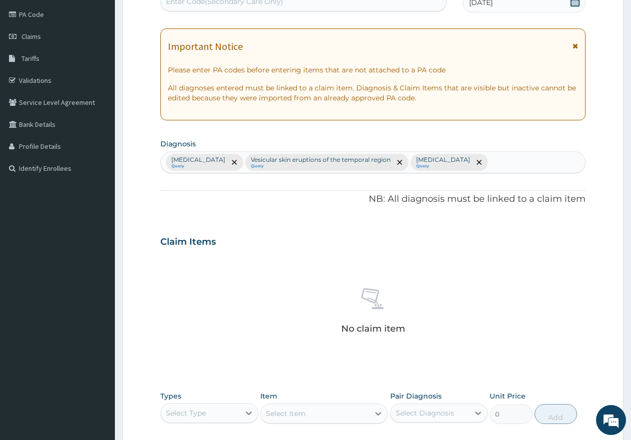
scroll to position [280, 0]
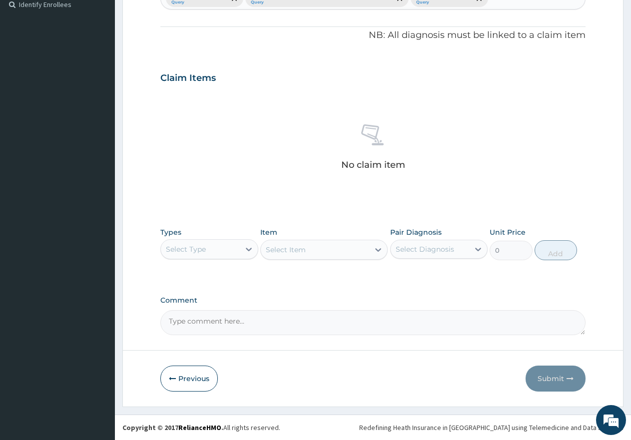
click at [212, 250] on div "Select Type" at bounding box center [200, 249] width 79 height 16
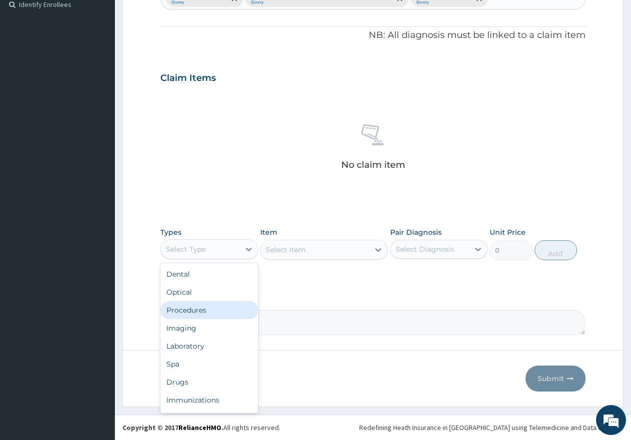
drag, startPoint x: 193, startPoint y: 305, endPoint x: 224, endPoint y: 298, distance: 32.3
click at [194, 305] on div "Procedures" at bounding box center [209, 310] width 98 height 18
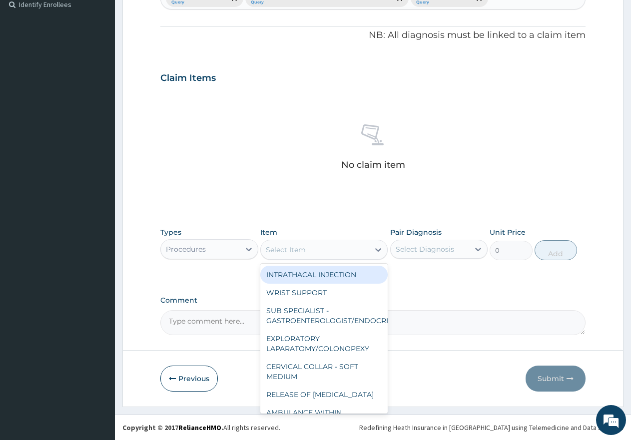
click at [336, 249] on div "Select Item" at bounding box center [315, 250] width 108 height 16
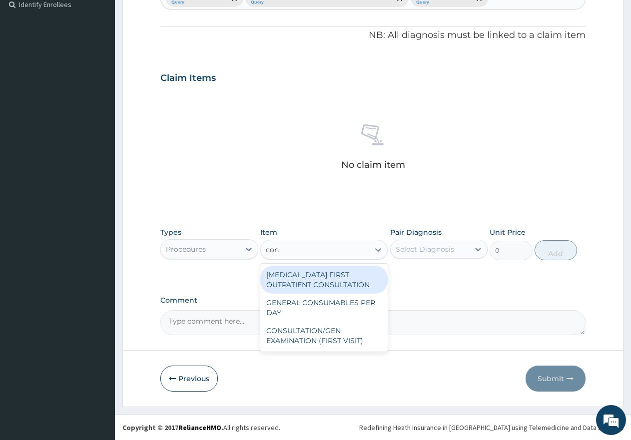
type input "cons"
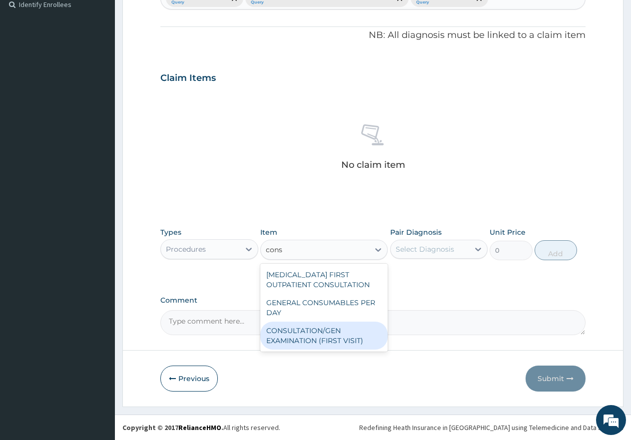
click at [318, 335] on div "CONSULTATION/GEN EXAMINATION (FIRST VISIT)" at bounding box center [323, 336] width 127 height 28
type input "5000"
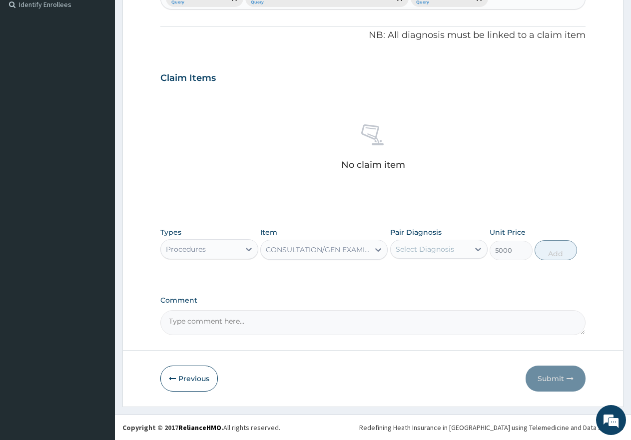
click at [415, 247] on div "Select Diagnosis" at bounding box center [425, 249] width 58 height 10
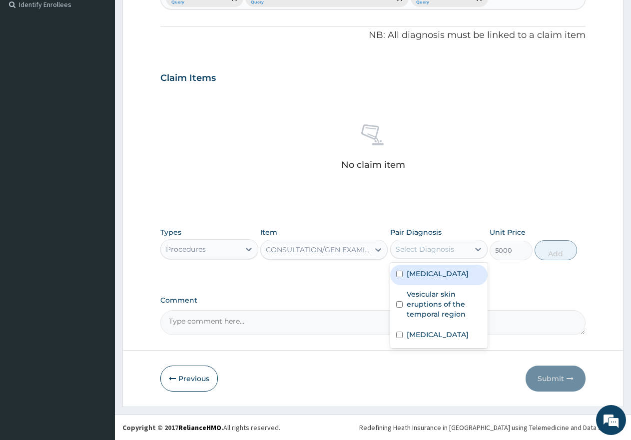
click at [397, 273] on input "checkbox" at bounding box center [399, 274] width 6 height 6
checkbox input "true"
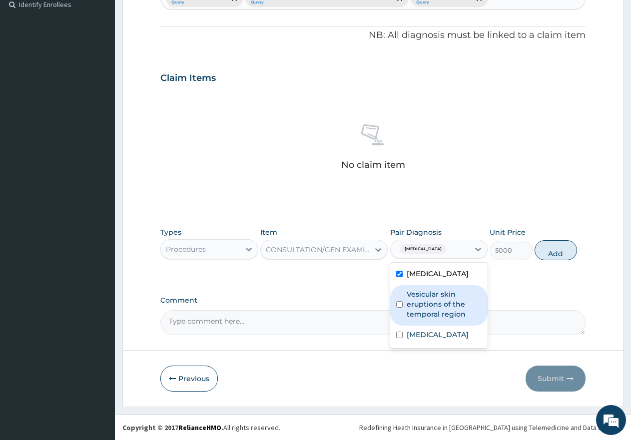
drag, startPoint x: 401, startPoint y: 306, endPoint x: 399, endPoint y: 326, distance: 20.6
click at [401, 306] on input "checkbox" at bounding box center [399, 304] width 6 height 6
checkbox input "true"
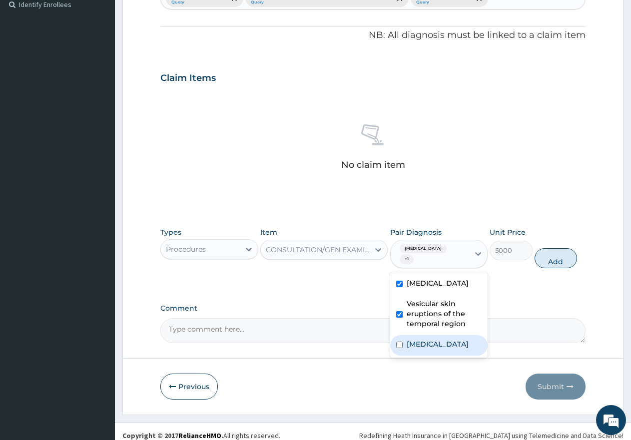
click at [404, 337] on div "[MEDICAL_DATA]" at bounding box center [439, 345] width 98 height 20
checkbox input "true"
click at [550, 252] on button "Add" at bounding box center [556, 258] width 42 height 20
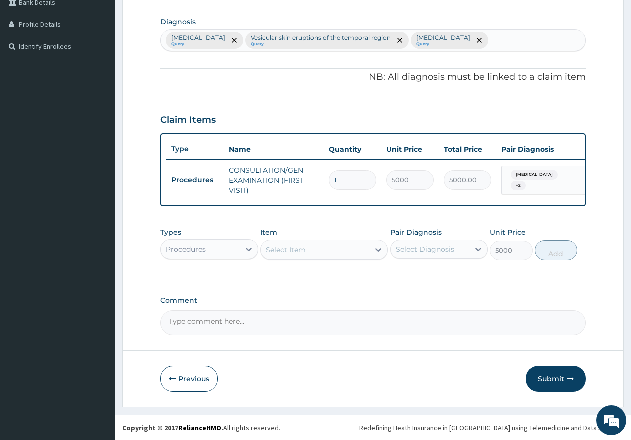
type input "0"
click at [216, 247] on div "Procedures" at bounding box center [200, 249] width 79 height 16
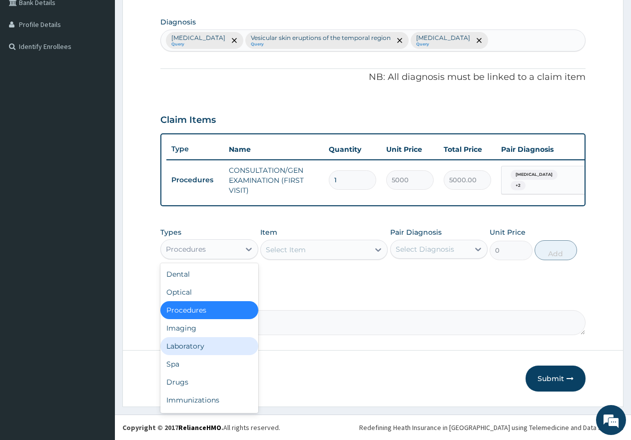
click at [189, 351] on div "Laboratory" at bounding box center [209, 346] width 98 height 18
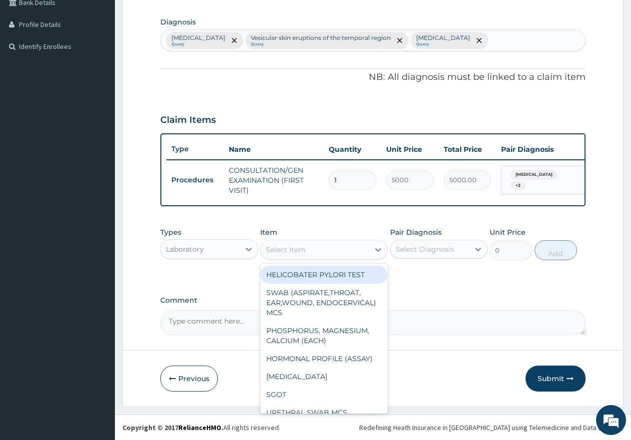
click at [312, 248] on div "Select Item" at bounding box center [315, 250] width 108 height 16
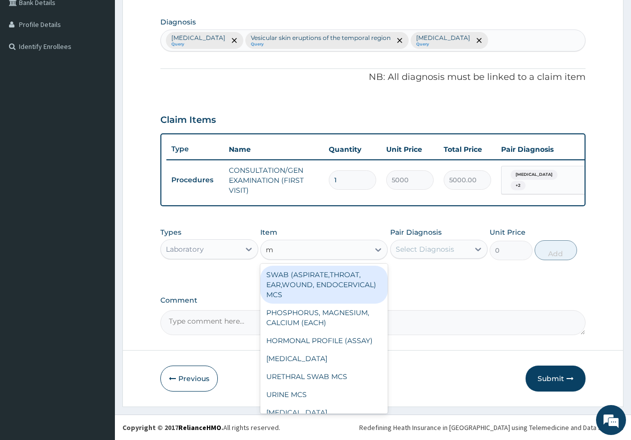
type input "mp"
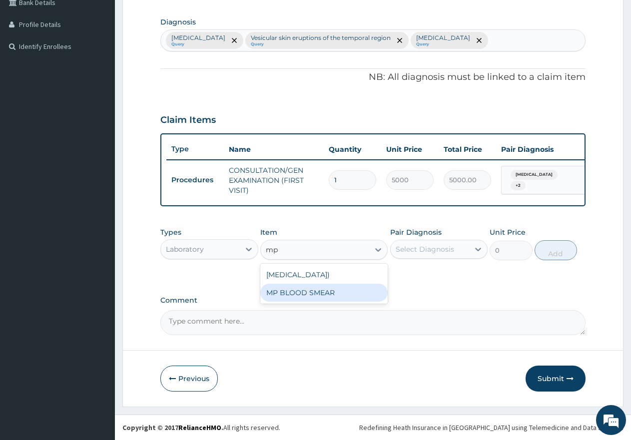
drag, startPoint x: 334, startPoint y: 304, endPoint x: 353, endPoint y: 289, distance: 24.6
click at [334, 302] on div "MP BLOOD SMEAR" at bounding box center [323, 293] width 127 height 18
type input "2500"
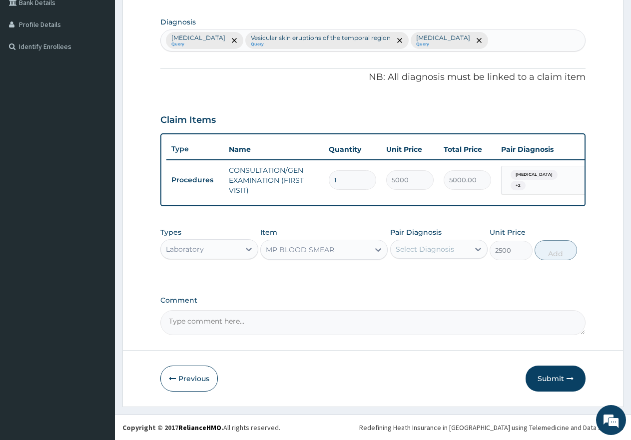
click at [416, 242] on div "Select Diagnosis" at bounding box center [430, 249] width 79 height 16
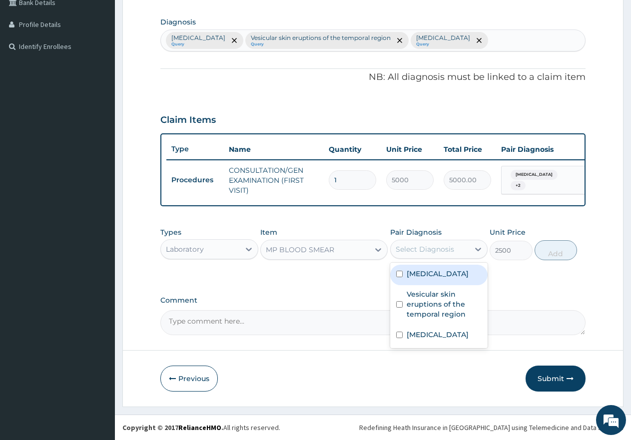
drag, startPoint x: 402, startPoint y: 273, endPoint x: 442, endPoint y: 272, distance: 40.5
click at [403, 273] on div "Malaria" at bounding box center [439, 275] width 98 height 20
checkbox input "true"
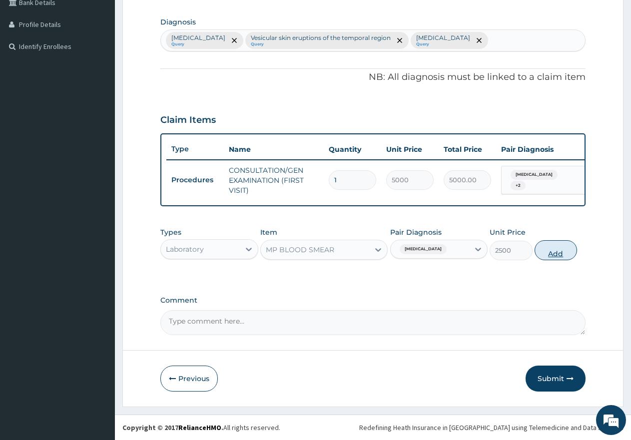
click at [570, 255] on button "Add" at bounding box center [556, 250] width 42 height 20
type input "0"
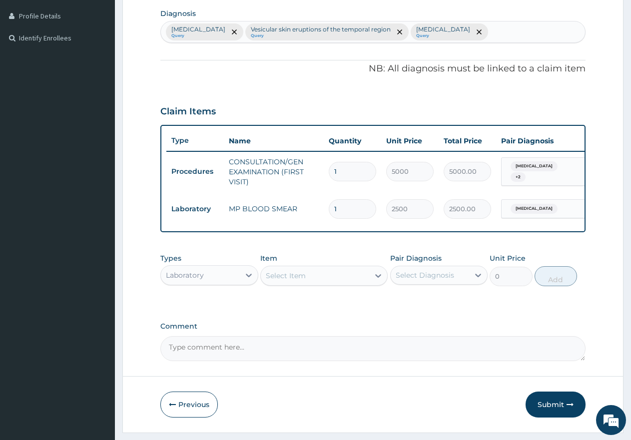
click at [310, 284] on div "Select Item" at bounding box center [315, 276] width 108 height 16
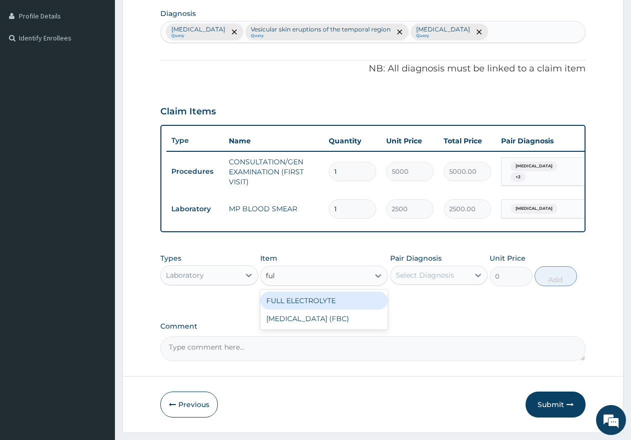
type input "full"
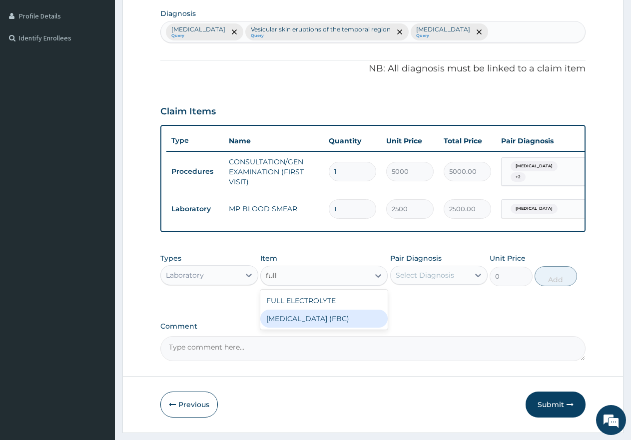
click at [308, 328] on div "FULL BLOOD COUNT (FBC)" at bounding box center [323, 319] width 127 height 18
type input "7000"
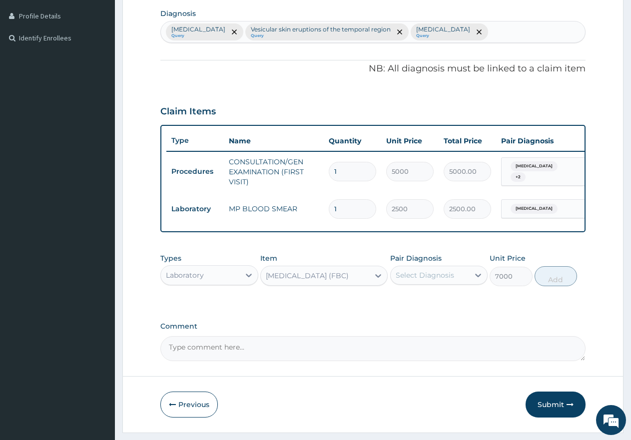
click at [431, 280] on div "Select Diagnosis" at bounding box center [425, 275] width 58 height 10
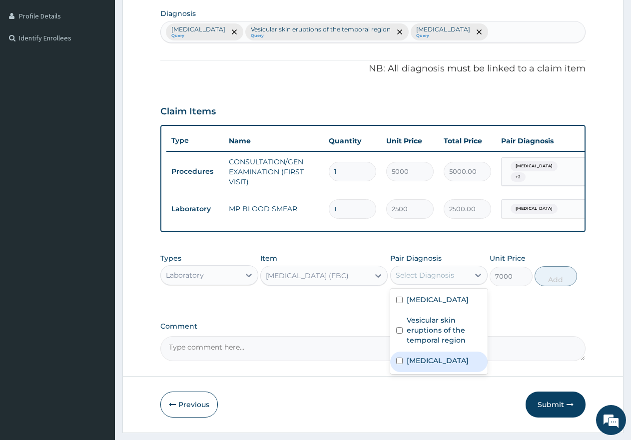
click at [400, 364] on input "checkbox" at bounding box center [399, 361] width 6 height 6
checkbox input "true"
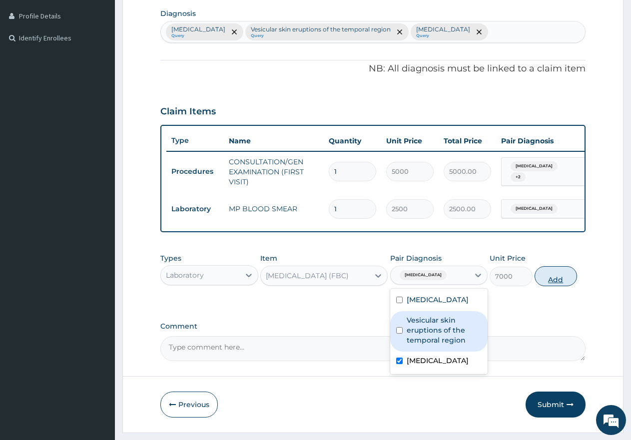
click at [557, 286] on button "Add" at bounding box center [556, 276] width 42 height 20
type input "0"
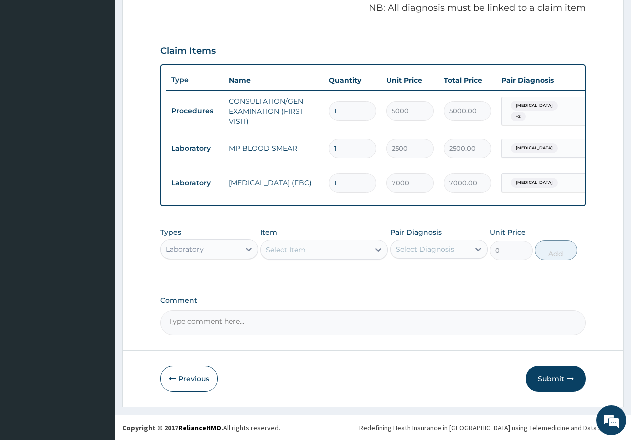
scroll to position [316, 0]
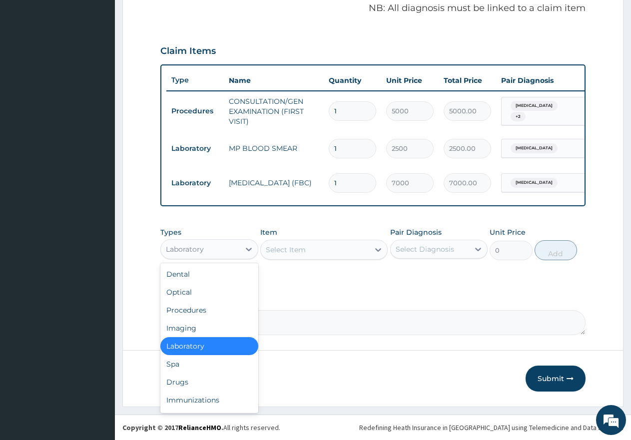
click at [217, 255] on div "Laboratory" at bounding box center [200, 249] width 79 height 16
click at [188, 383] on div "Drugs" at bounding box center [209, 382] width 98 height 18
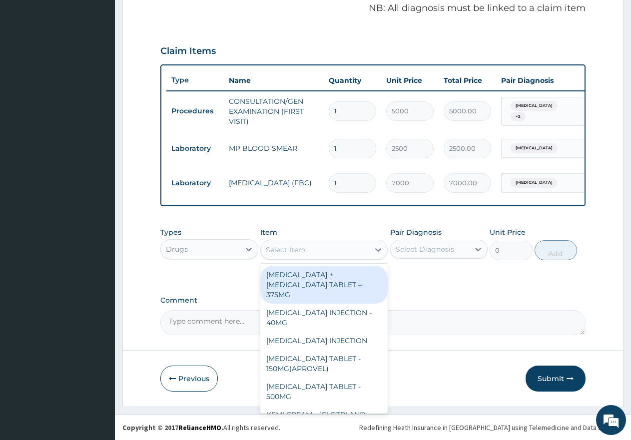
click at [308, 251] on div "Select Item" at bounding box center [315, 250] width 108 height 16
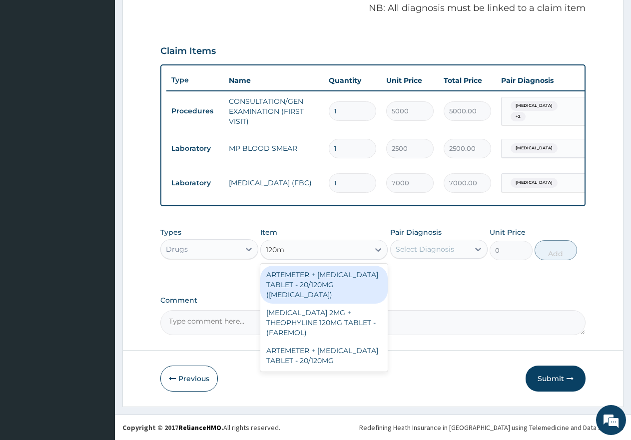
type input "120mg"
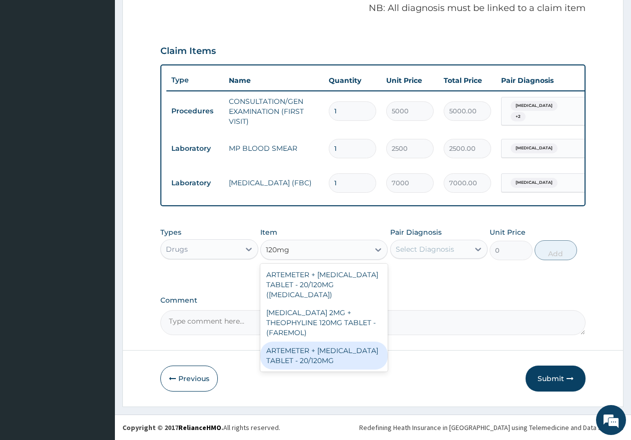
drag, startPoint x: 313, startPoint y: 347, endPoint x: 392, endPoint y: 303, distance: 90.8
click at [314, 347] on div "ARTEMETER + [MEDICAL_DATA] TABLET - 20/120MG" at bounding box center [323, 356] width 127 height 28
type input "350"
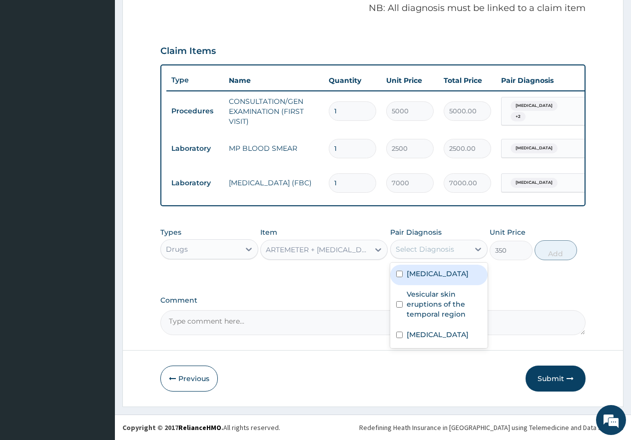
click at [421, 246] on div "Select Diagnosis" at bounding box center [425, 249] width 58 height 10
click at [402, 274] on input "checkbox" at bounding box center [399, 274] width 6 height 6
checkbox input "true"
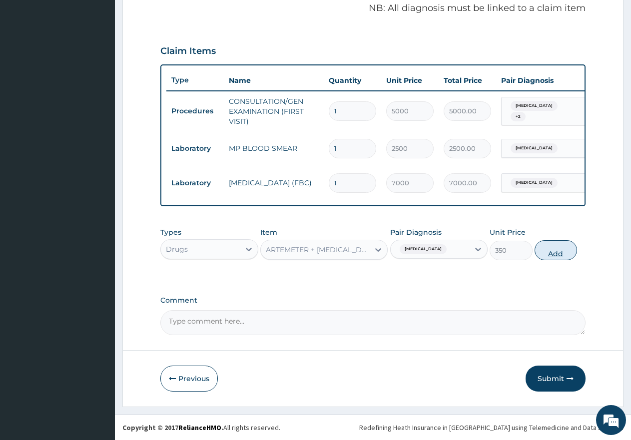
click at [549, 257] on button "Add" at bounding box center [556, 250] width 42 height 20
type input "0"
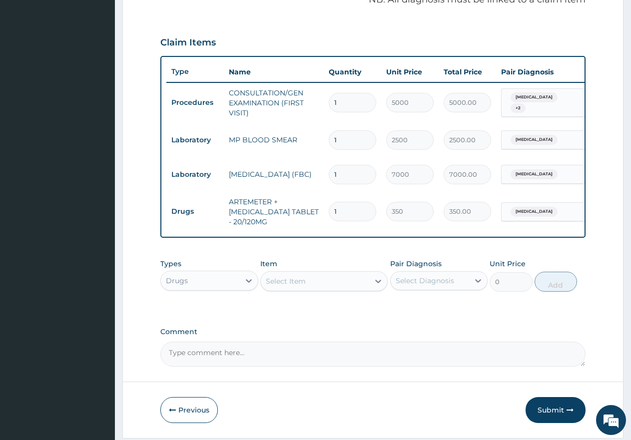
type input "12"
type input "4200.00"
type input "12"
click at [358, 289] on div "Select Item" at bounding box center [315, 281] width 108 height 16
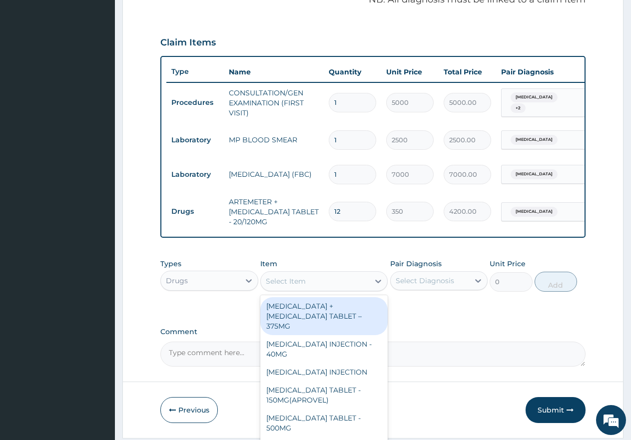
click at [340, 326] on div "[MEDICAL_DATA] + [MEDICAL_DATA] TABLET – 375MG" at bounding box center [323, 316] width 127 height 38
type input "850"
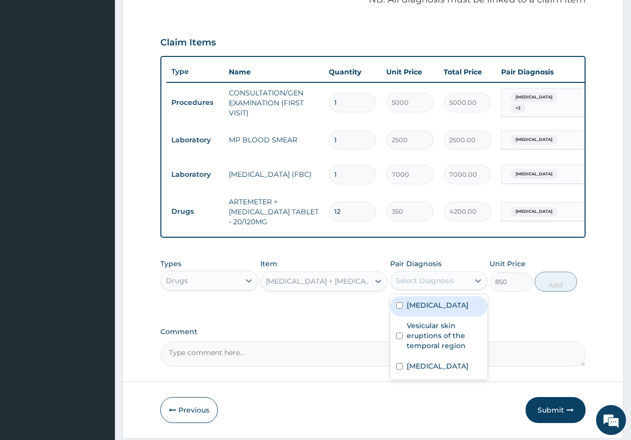
click at [420, 286] on div "Select Diagnosis" at bounding box center [425, 281] width 58 height 10
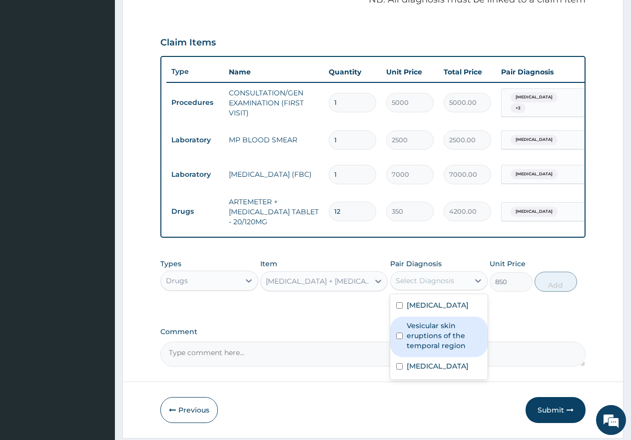
click at [399, 339] on input "checkbox" at bounding box center [399, 336] width 6 height 6
checkbox input "true"
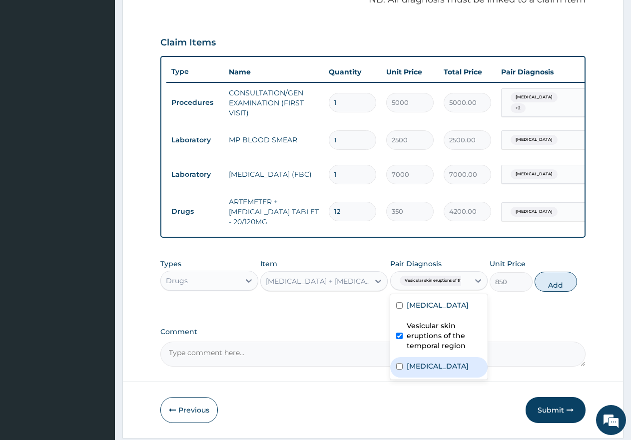
click at [397, 370] on div "[MEDICAL_DATA]" at bounding box center [439, 367] width 98 height 20
checkbox input "true"
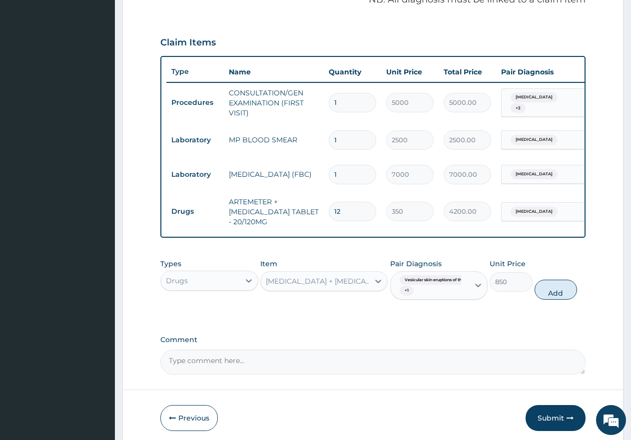
click at [559, 300] on button "Add" at bounding box center [556, 290] width 42 height 20
type input "0"
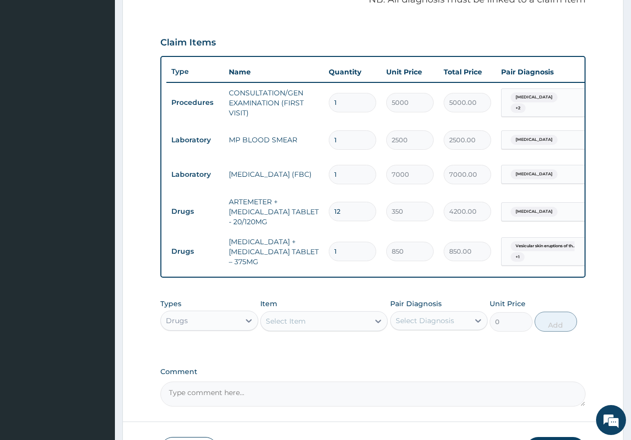
type input "14"
type input "11900.00"
type input "14"
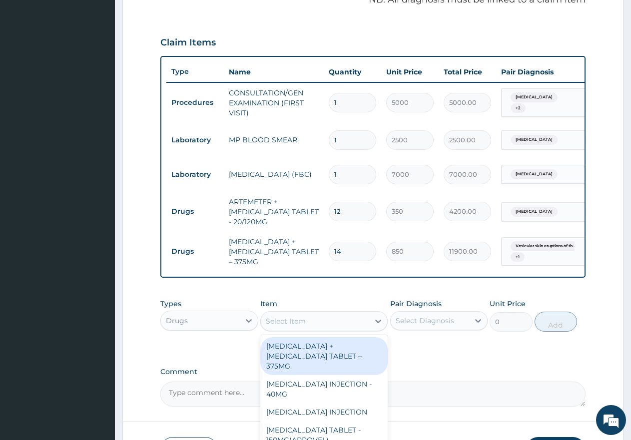
click at [308, 329] on div "Select Item" at bounding box center [315, 321] width 108 height 16
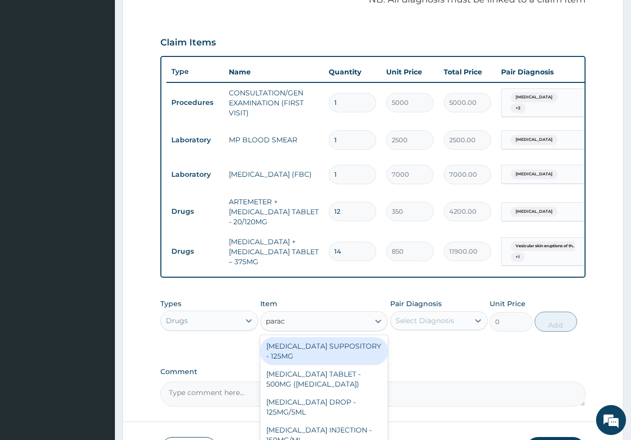
type input "parace"
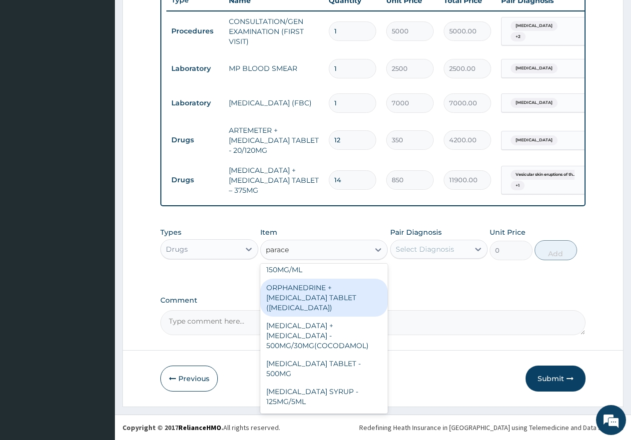
scroll to position [100, 0]
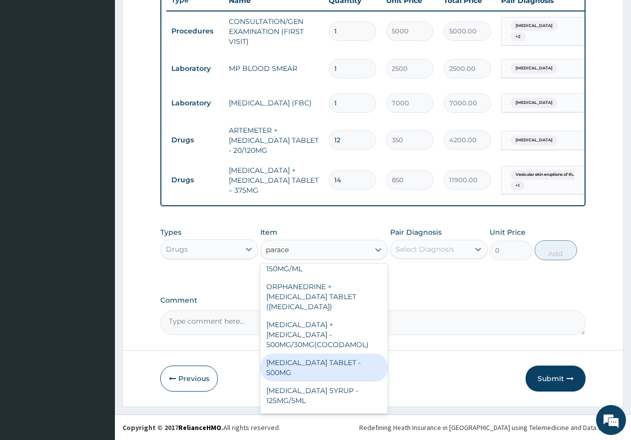
click at [304, 354] on div "[MEDICAL_DATA] TABLET - 500MG" at bounding box center [323, 368] width 127 height 28
type input "60"
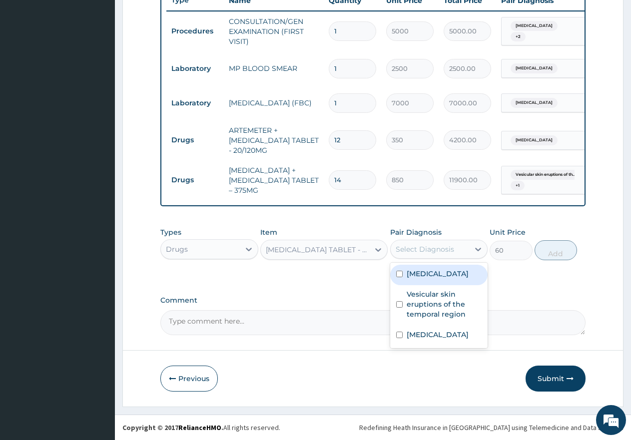
click at [412, 249] on div "Select Diagnosis" at bounding box center [425, 249] width 58 height 10
drag, startPoint x: 401, startPoint y: 273, endPoint x: 398, endPoint y: 290, distance: 17.8
click at [401, 273] on input "checkbox" at bounding box center [399, 274] width 6 height 6
checkbox input "true"
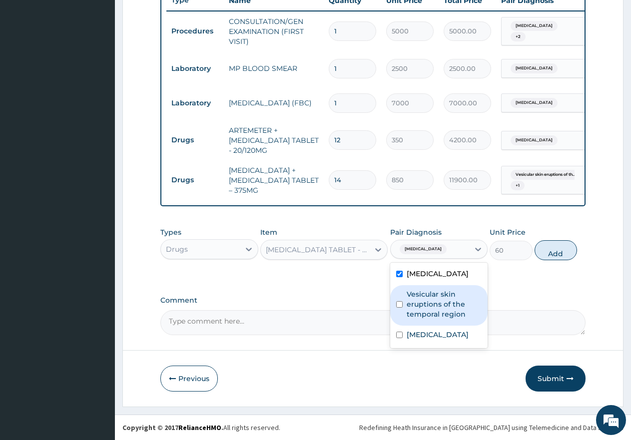
click at [398, 301] on div "Vesicular skin eruptions of the temporal region" at bounding box center [439, 305] width 98 height 40
checkbox input "true"
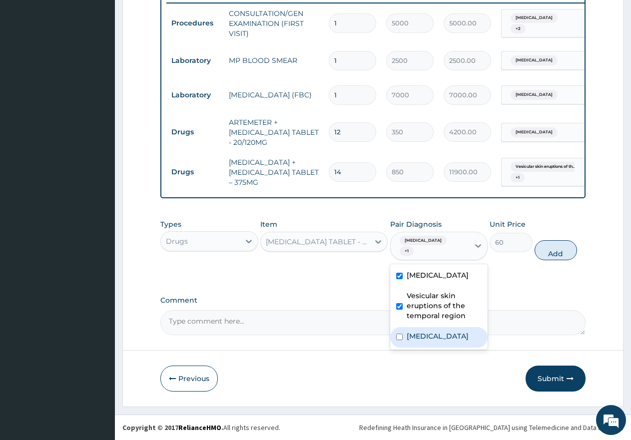
click at [401, 336] on input "checkbox" at bounding box center [399, 337] width 6 height 6
checkbox input "true"
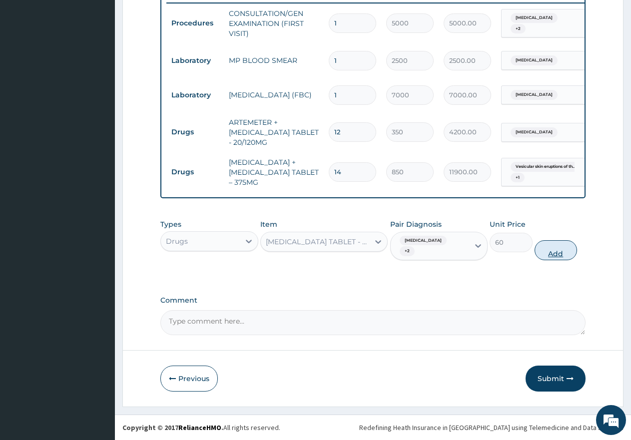
click at [559, 252] on button "Add" at bounding box center [556, 250] width 42 height 20
type input "0"
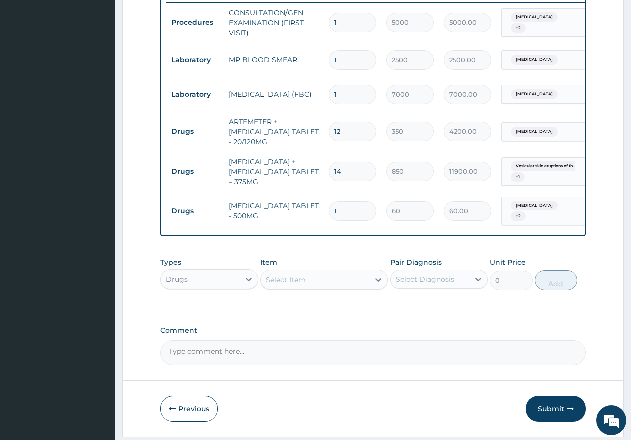
type input "0.00"
type input "9"
type input "540.00"
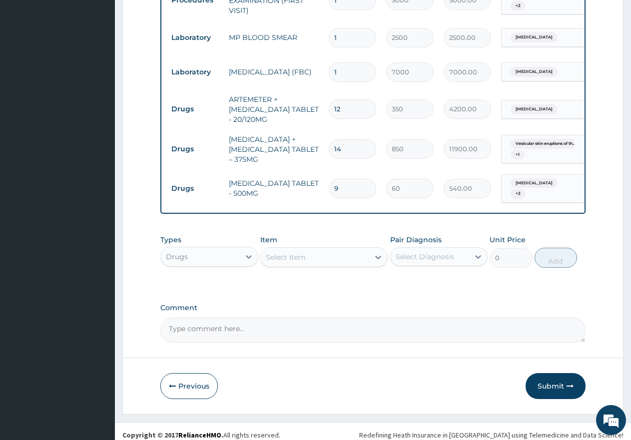
scroll to position [430, 0]
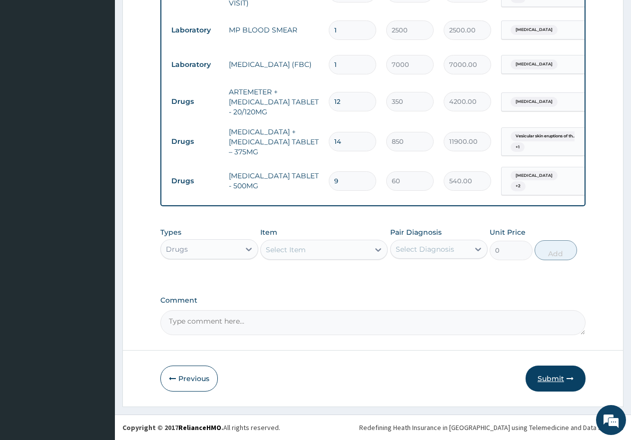
type input "9"
drag, startPoint x: 552, startPoint y: 380, endPoint x: 513, endPoint y: 369, distance: 41.1
click at [552, 380] on button "Submit" at bounding box center [556, 379] width 60 height 26
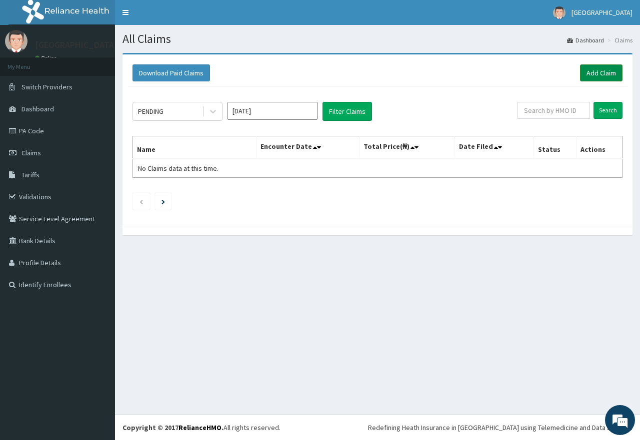
click at [602, 74] on link "Add Claim" at bounding box center [601, 72] width 42 height 17
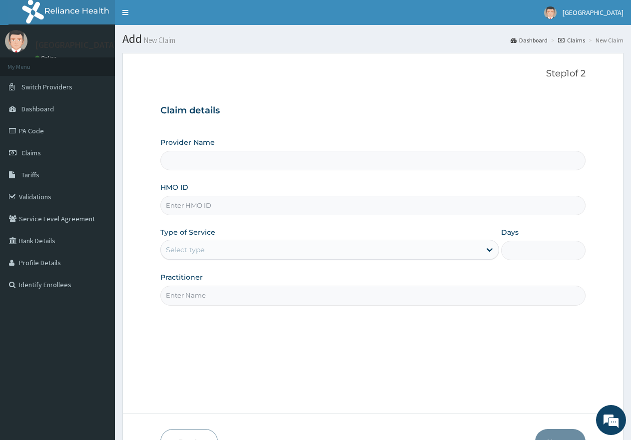
click at [278, 208] on input "HMO ID" at bounding box center [372, 205] width 425 height 19
paste input "EDE/10006/C"
type input "EDE/10006/C"
type input "[GEOGRAPHIC_DATA]"
type input "EDE/10006/C"
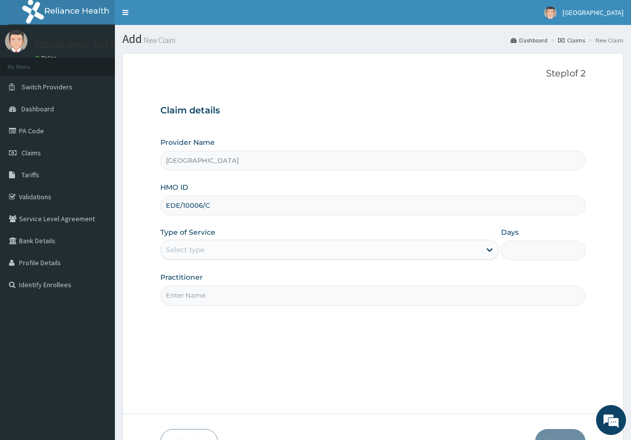
click at [214, 251] on div "Select type" at bounding box center [320, 250] width 319 height 16
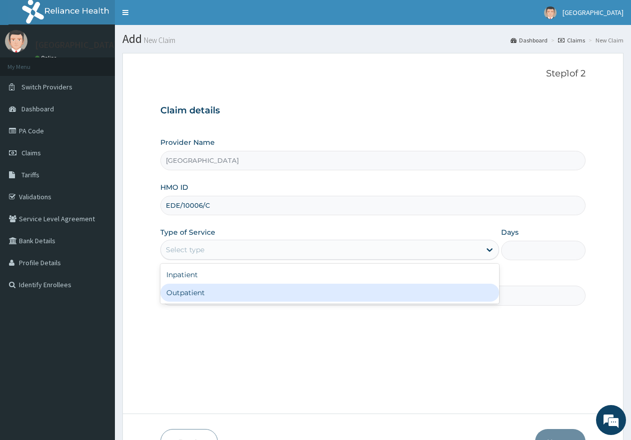
drag, startPoint x: 192, startPoint y: 294, endPoint x: 206, endPoint y: 293, distance: 14.5
click at [192, 294] on div "Outpatient" at bounding box center [329, 293] width 338 height 18
type input "1"
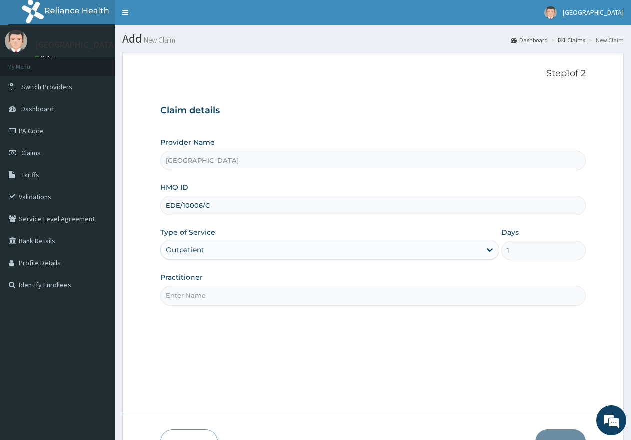
click at [219, 293] on input "Practitioner" at bounding box center [372, 295] width 425 height 19
type input "gp"
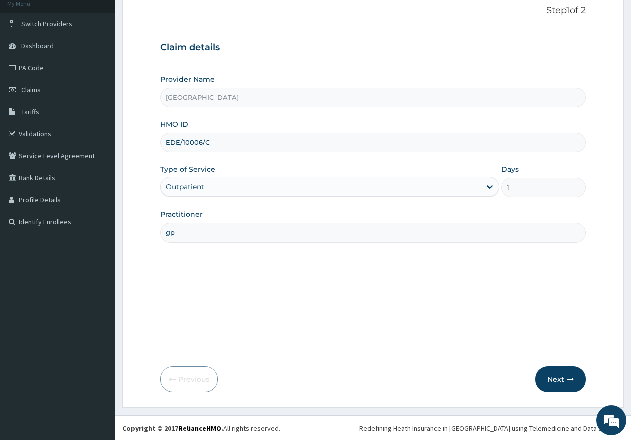
scroll to position [63, 0]
click at [564, 383] on button "Next" at bounding box center [560, 379] width 50 height 26
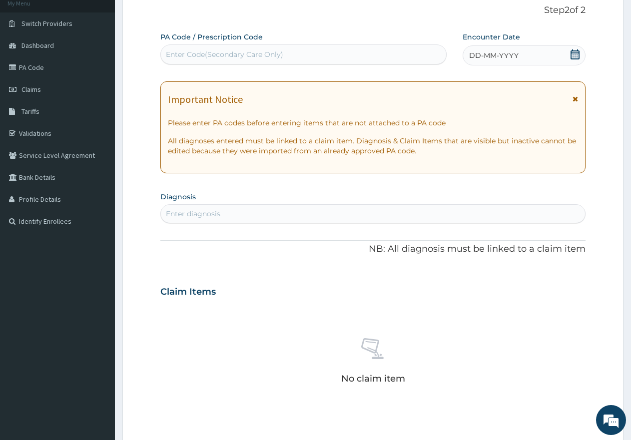
scroll to position [0, 0]
click at [250, 52] on div "Enter Code(Secondary Care Only)" at bounding box center [224, 54] width 117 height 10
paste input "PA/34525F"
type input "PA/34525F"
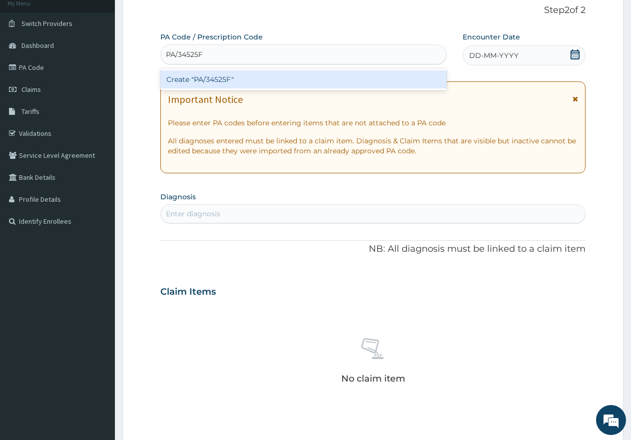
click at [204, 78] on div "Create "PA/34525F"" at bounding box center [303, 79] width 286 height 18
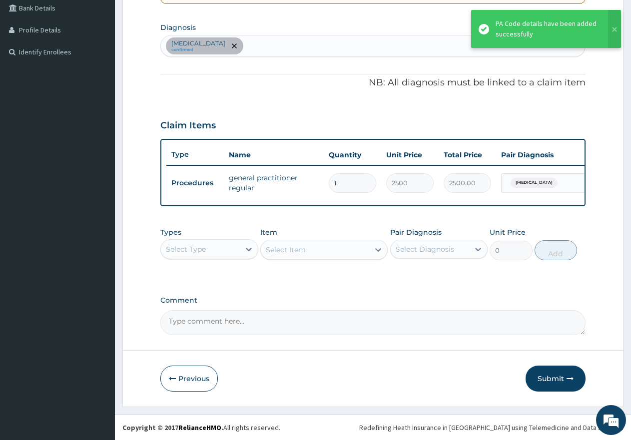
scroll to position [241, 0]
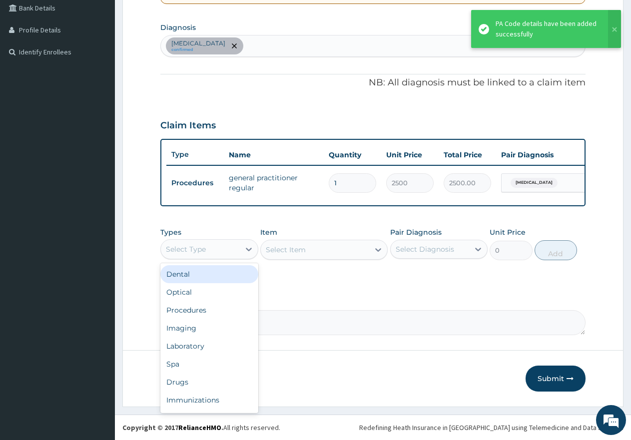
click at [211, 247] on div "Select Type" at bounding box center [200, 249] width 79 height 16
drag, startPoint x: 174, startPoint y: 312, endPoint x: 215, endPoint y: 300, distance: 42.6
click at [176, 311] on div "Procedures" at bounding box center [209, 310] width 98 height 18
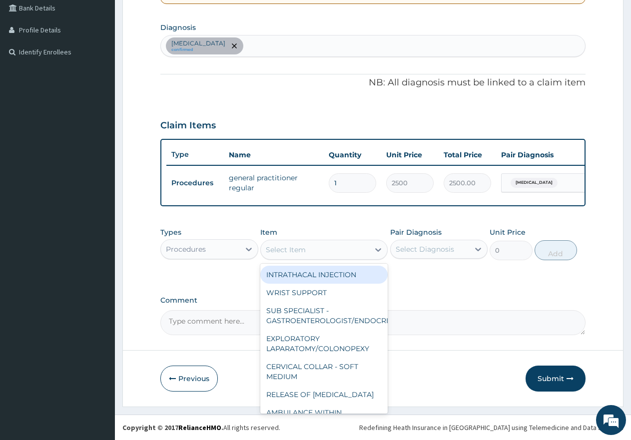
click at [293, 245] on div "Select Item" at bounding box center [286, 250] width 40 height 10
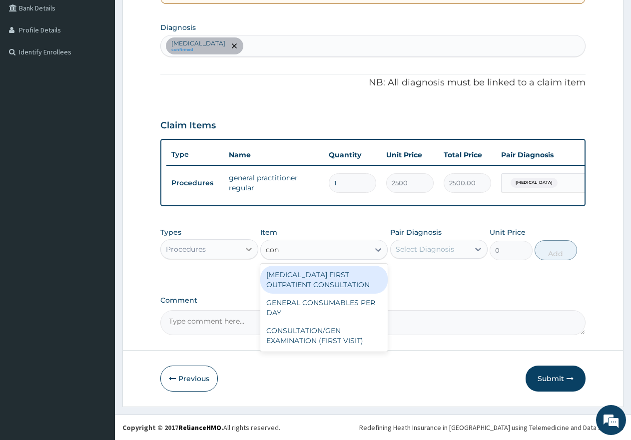
type input "cons"
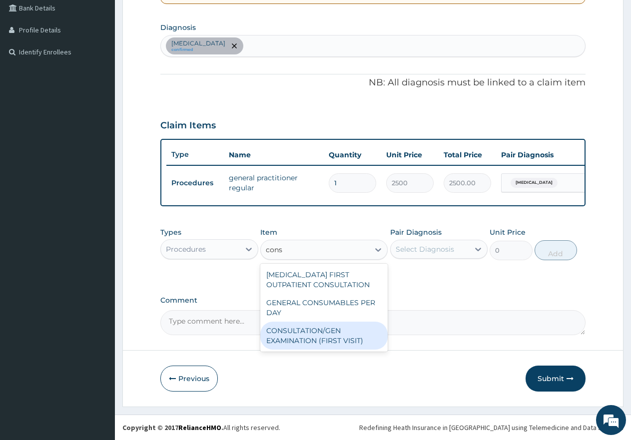
drag, startPoint x: 288, startPoint y: 332, endPoint x: 355, endPoint y: 302, distance: 73.6
click at [289, 332] on div "CONSULTATION/GEN EXAMINATION (FIRST VISIT)" at bounding box center [323, 336] width 127 height 28
type input "5000"
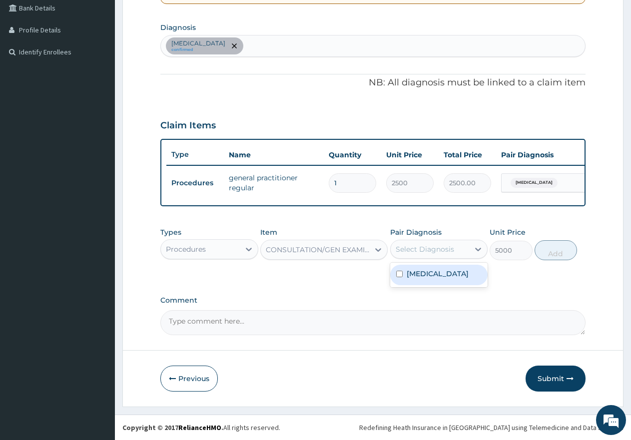
click at [452, 248] on div "Select Diagnosis" at bounding box center [425, 249] width 58 height 10
click at [399, 271] on input "checkbox" at bounding box center [399, 274] width 6 height 6
checkbox input "true"
click at [558, 253] on button "Add" at bounding box center [556, 250] width 42 height 20
type input "0"
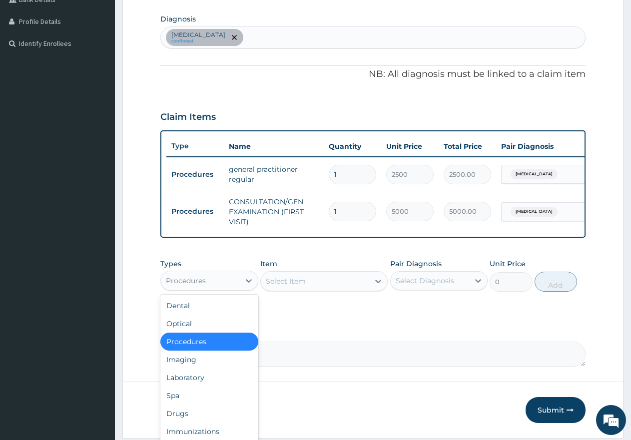
click at [217, 287] on div "Procedures" at bounding box center [200, 281] width 79 height 16
click at [179, 387] on div "Laboratory" at bounding box center [209, 378] width 98 height 18
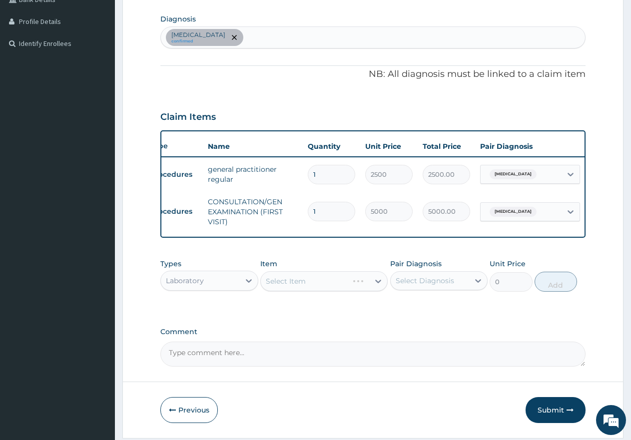
scroll to position [0, 76]
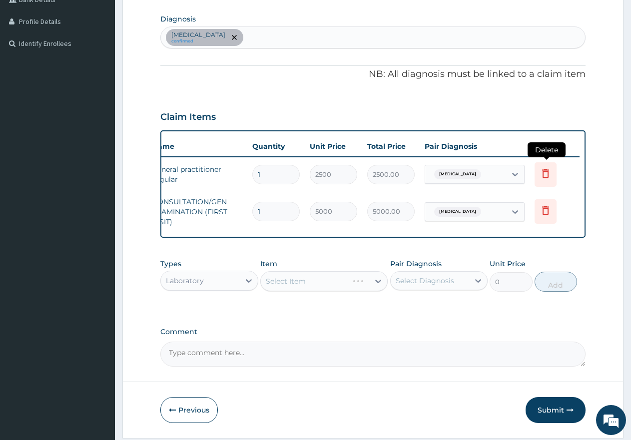
click at [544, 173] on icon at bounding box center [545, 173] width 7 height 9
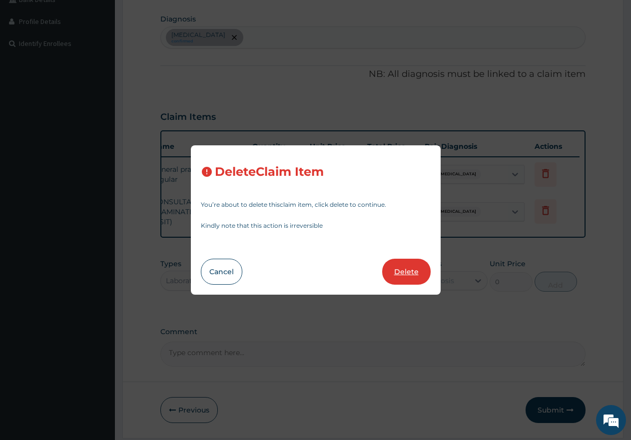
click at [404, 270] on button "Delete" at bounding box center [406, 272] width 48 height 26
type input "5000"
type input "5000.00"
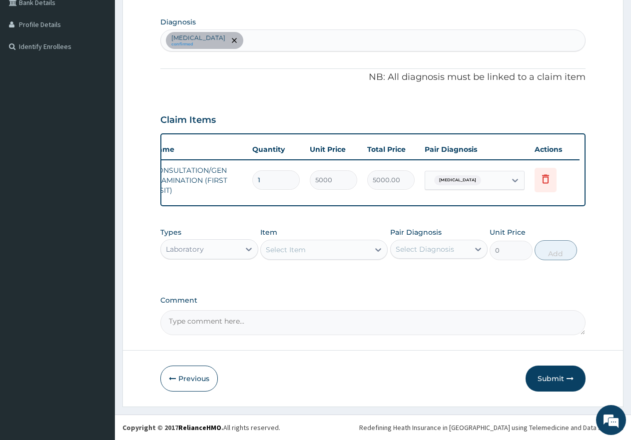
click at [301, 253] on div "Select Item" at bounding box center [286, 250] width 40 height 10
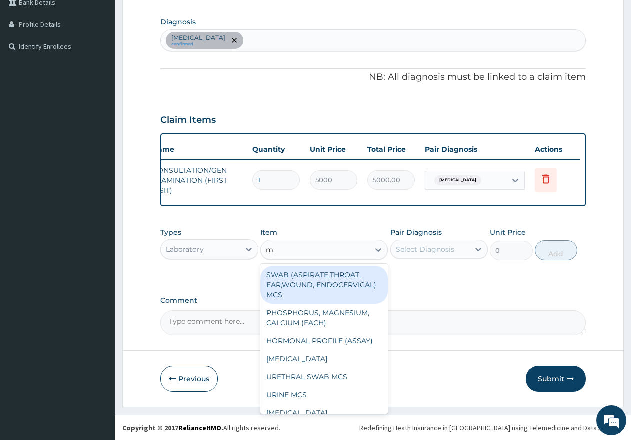
type input "mp"
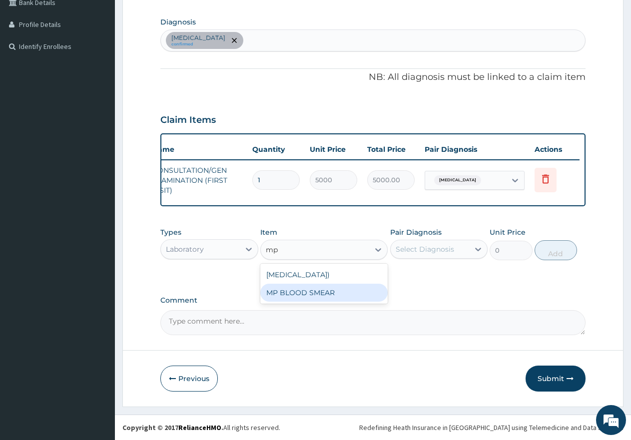
drag, startPoint x: 280, startPoint y: 310, endPoint x: 330, endPoint y: 311, distance: 49.5
click at [282, 302] on div "MP BLOOD SMEAR" at bounding box center [323, 293] width 127 height 18
type input "2500"
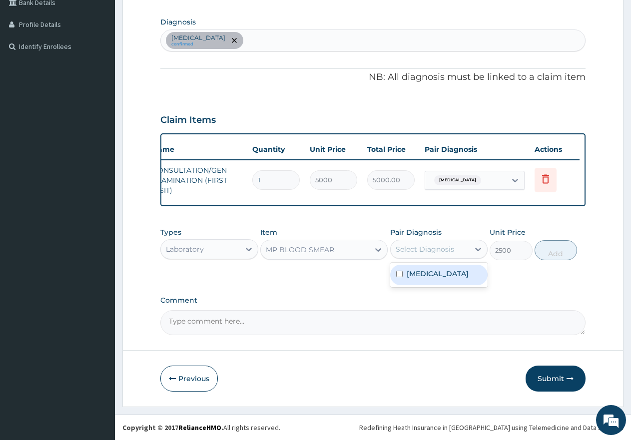
click at [422, 254] on div "Select Diagnosis" at bounding box center [425, 249] width 58 height 10
click at [400, 277] on input "checkbox" at bounding box center [399, 274] width 6 height 6
checkbox input "true"
click at [554, 258] on button "Add" at bounding box center [556, 250] width 42 height 20
type input "0"
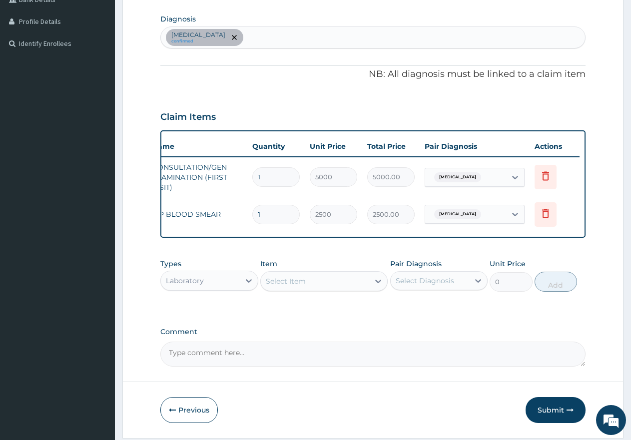
click at [292, 285] on div "Select Item" at bounding box center [286, 281] width 40 height 10
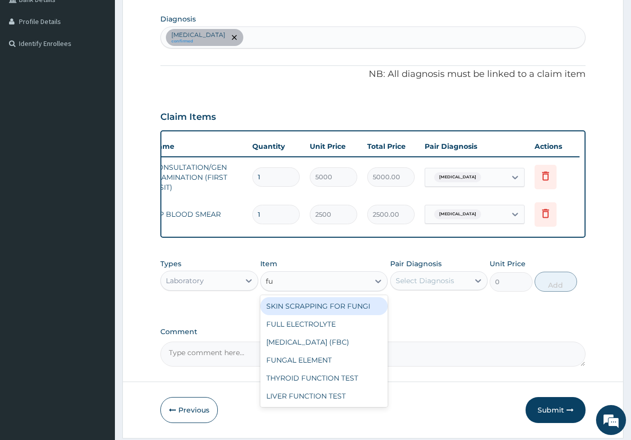
type input "ful"
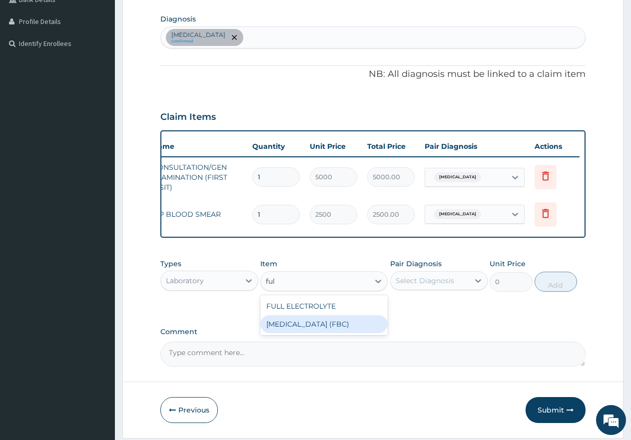
drag, startPoint x: 295, startPoint y: 331, endPoint x: 359, endPoint y: 318, distance: 65.4
click at [300, 330] on div "FULL BLOOD COUNT (FBC)" at bounding box center [323, 324] width 127 height 18
type input "7000"
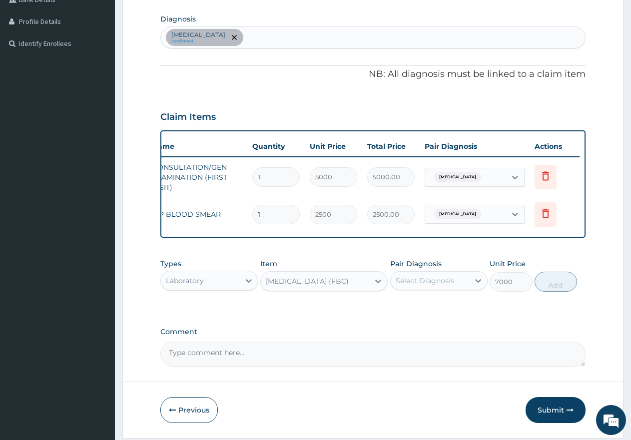
click at [423, 286] on div "Select Diagnosis" at bounding box center [425, 281] width 58 height 10
click at [232, 29] on div "Malaria confirmed" at bounding box center [373, 37] width 424 height 21
type input "sepsi"
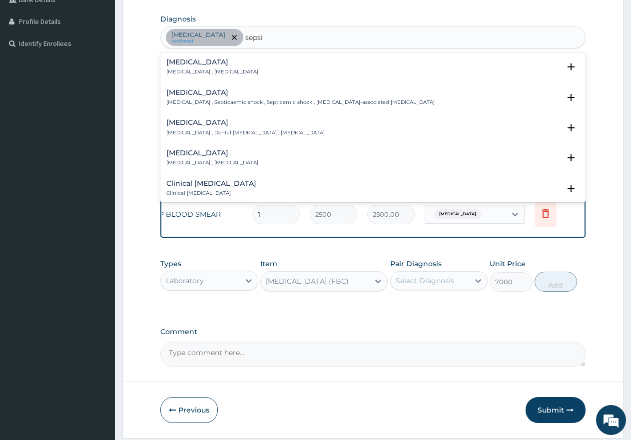
click at [186, 66] on div "Sepsis Systemic infection , Sepsis" at bounding box center [212, 66] width 92 height 17
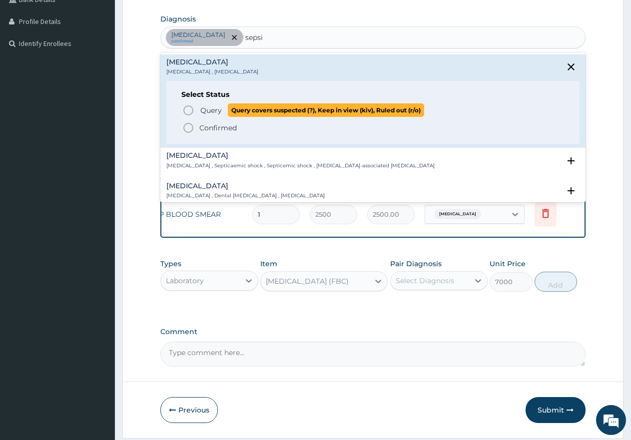
click at [189, 109] on icon "status option query" at bounding box center [188, 110] width 12 height 12
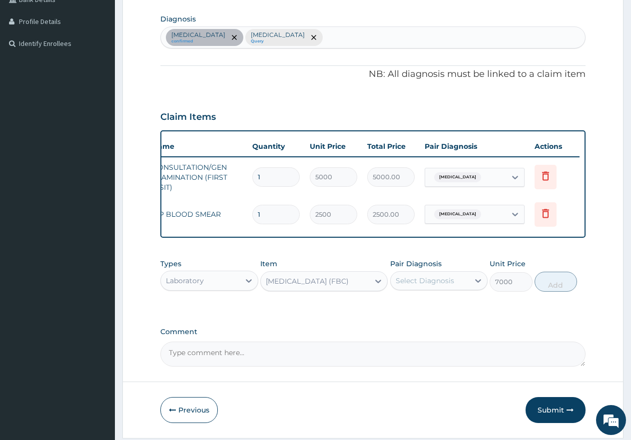
click at [408, 286] on div "Select Diagnosis" at bounding box center [425, 281] width 58 height 10
drag, startPoint x: 395, startPoint y: 338, endPoint x: 411, endPoint y: 334, distance: 16.6
click at [396, 337] on div "[MEDICAL_DATA]" at bounding box center [439, 327] width 98 height 20
checkbox input "true"
click at [550, 292] on button "Add" at bounding box center [556, 282] width 42 height 20
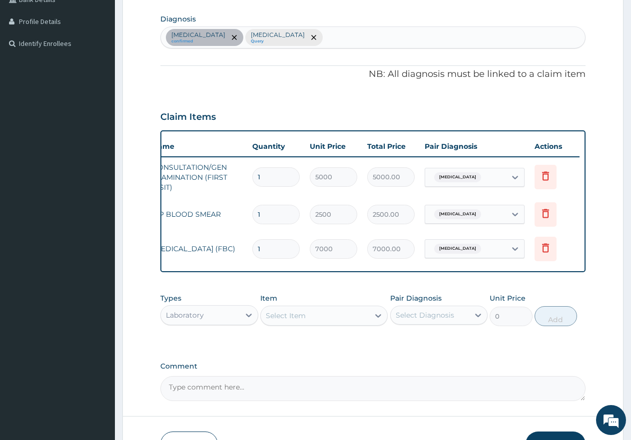
click at [201, 320] on div "Laboratory" at bounding box center [185, 315] width 38 height 10
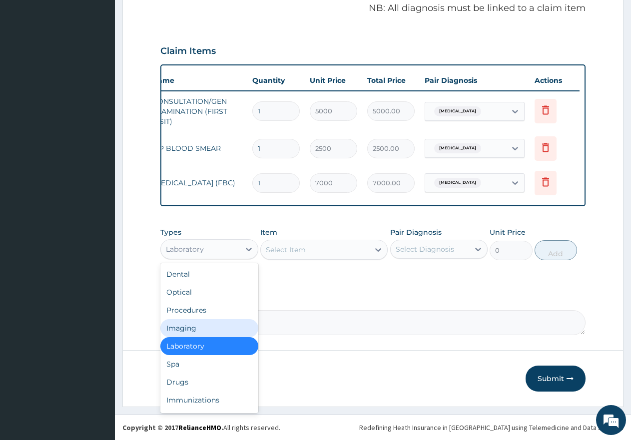
scroll to position [316, 0]
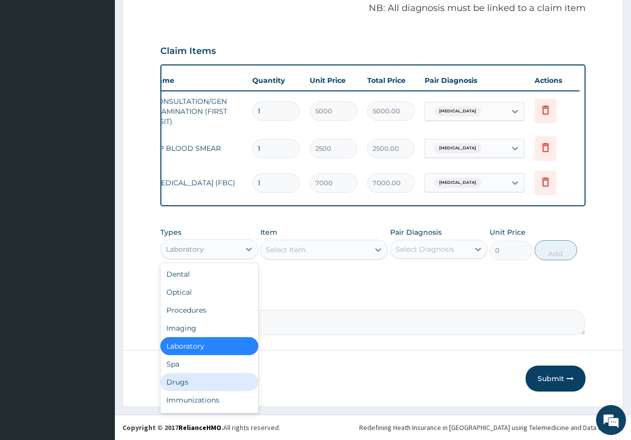
click at [190, 382] on div "Drugs" at bounding box center [209, 382] width 98 height 18
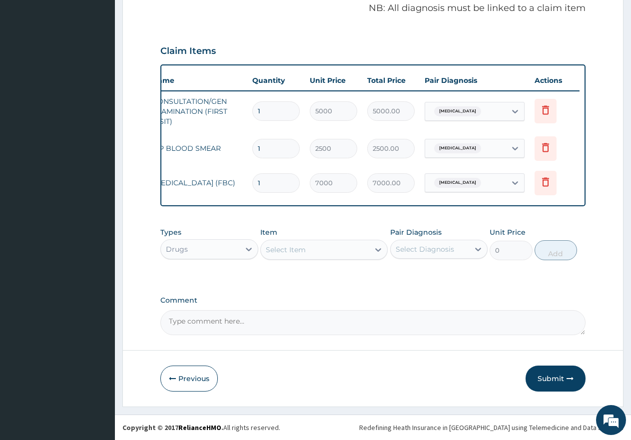
click at [287, 248] on div "Select Item" at bounding box center [286, 250] width 40 height 10
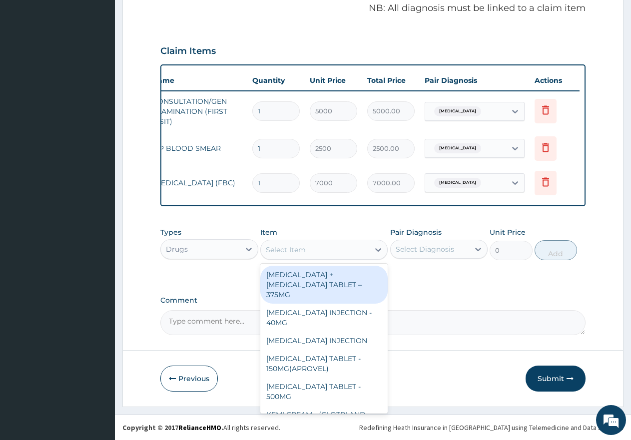
drag, startPoint x: 284, startPoint y: 283, endPoint x: 303, endPoint y: 281, distance: 19.6
click at [284, 283] on div "[MEDICAL_DATA] + [MEDICAL_DATA] TABLET – 375MG" at bounding box center [323, 285] width 127 height 38
type input "850"
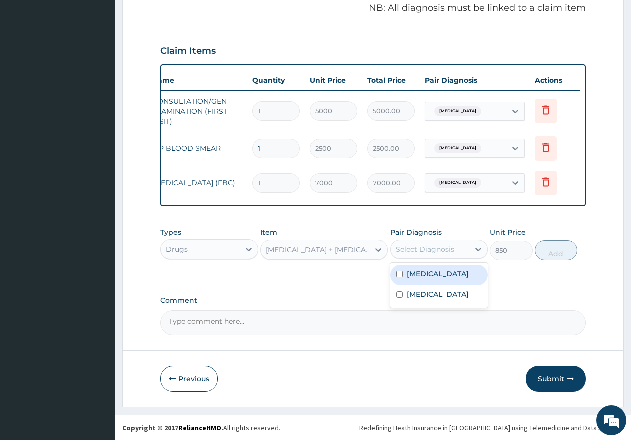
click at [408, 247] on div "Select Diagnosis" at bounding box center [425, 249] width 58 height 10
click at [401, 296] on input "checkbox" at bounding box center [399, 294] width 6 height 6
checkbox input "true"
click at [568, 255] on button "Add" at bounding box center [556, 250] width 42 height 20
type input "0"
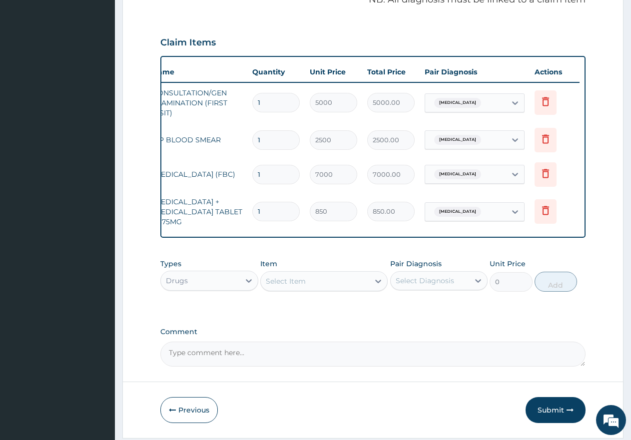
type input "14"
type input "11900.00"
type input "14"
click at [299, 286] on div "Select Item" at bounding box center [286, 281] width 40 height 10
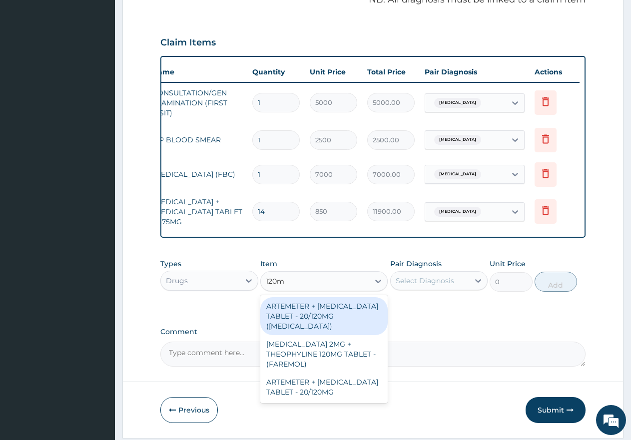
type input "120mg"
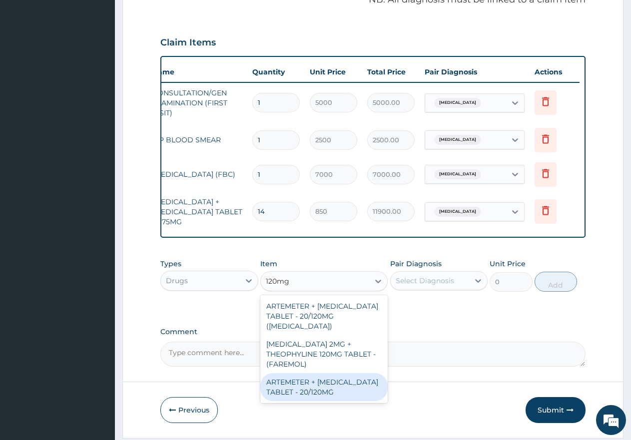
click at [299, 382] on div "ARTEMETER + [MEDICAL_DATA] TABLET - 20/120MG" at bounding box center [323, 387] width 127 height 28
type input "350"
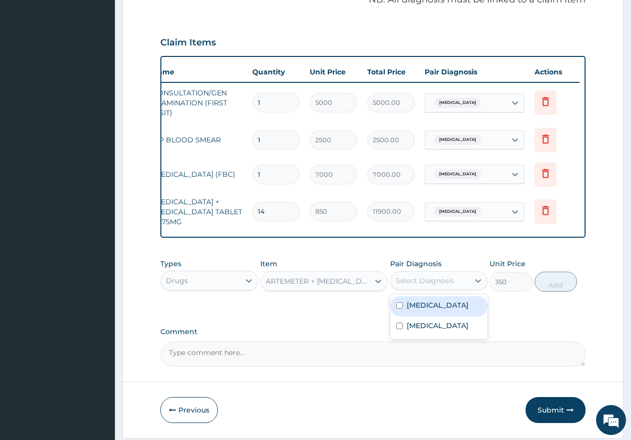
drag, startPoint x: 412, startPoint y: 283, endPoint x: 418, endPoint y: 288, distance: 7.8
click at [413, 283] on div "Select Diagnosis" at bounding box center [430, 281] width 79 height 16
click at [399, 309] on input "checkbox" at bounding box center [399, 305] width 6 height 6
checkbox input "true"
click at [551, 292] on button "Add" at bounding box center [556, 282] width 42 height 20
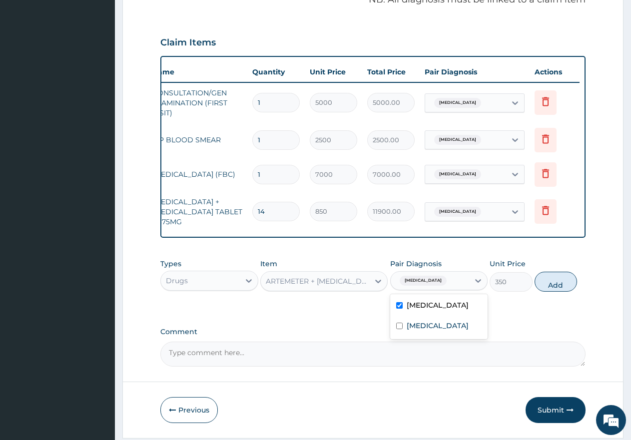
type input "0"
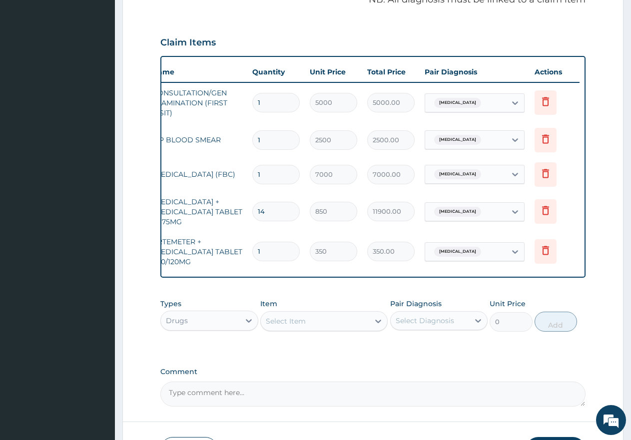
type input "12"
type input "4200.00"
type input "12"
click at [322, 319] on div "Select Item" at bounding box center [323, 321] width 127 height 20
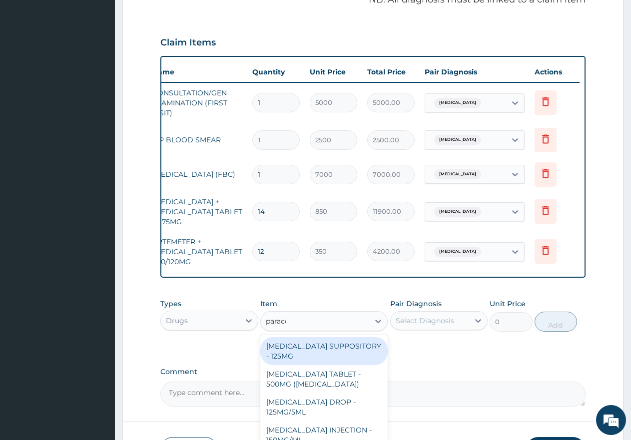
type input "paracet"
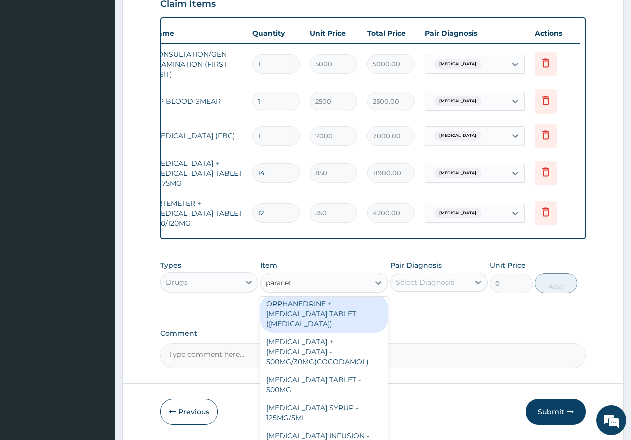
scroll to position [366, 0]
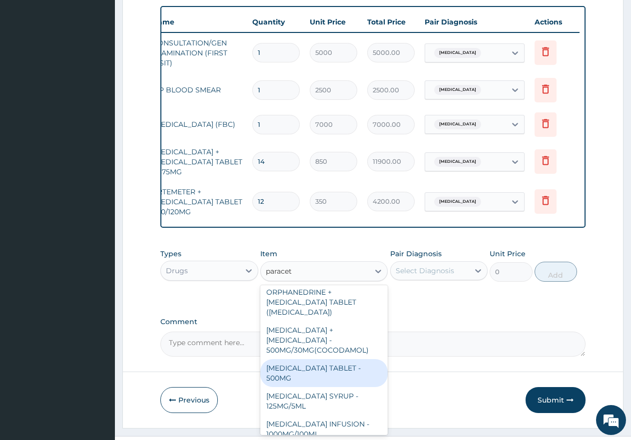
click at [329, 366] on div "[MEDICAL_DATA] TABLET - 500MG" at bounding box center [323, 373] width 127 height 28
type input "60"
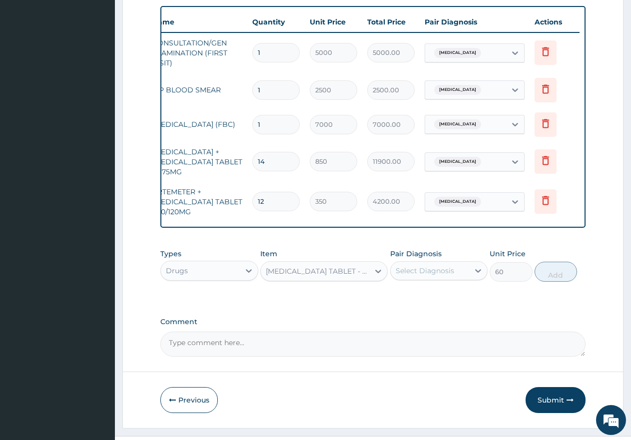
click at [415, 274] on div "Select Diagnosis" at bounding box center [425, 271] width 58 height 10
click at [399, 299] on input "checkbox" at bounding box center [399, 295] width 6 height 6
checkbox input "true"
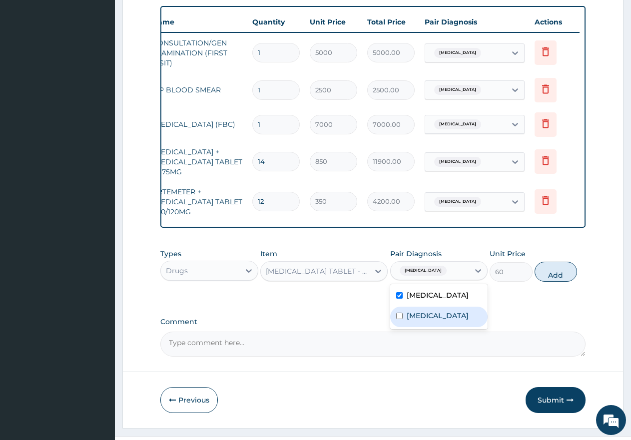
drag, startPoint x: 396, startPoint y: 324, endPoint x: 417, endPoint y: 323, distance: 20.5
click at [398, 319] on input "checkbox" at bounding box center [399, 316] width 6 height 6
checkbox input "true"
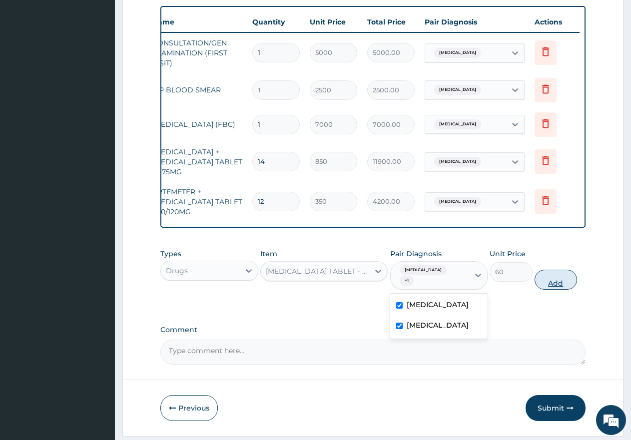
click at [562, 284] on button "Add" at bounding box center [556, 280] width 42 height 20
type input "0"
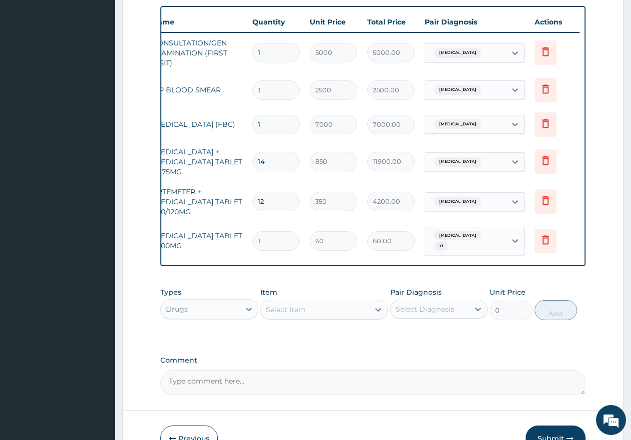
type input "0.00"
type input "9"
type input "540.00"
type input "9"
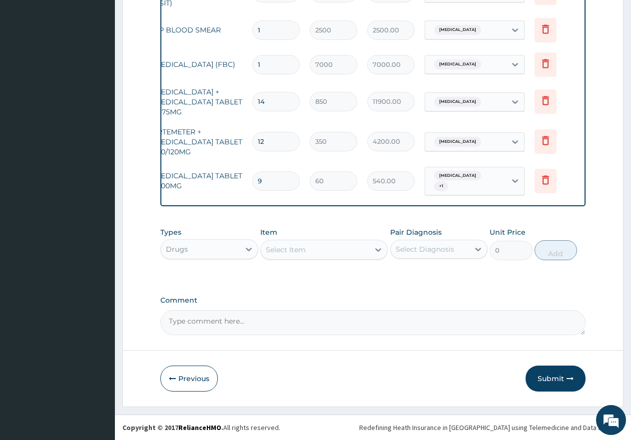
scroll to position [430, 0]
click at [551, 381] on button "Submit" at bounding box center [556, 379] width 60 height 26
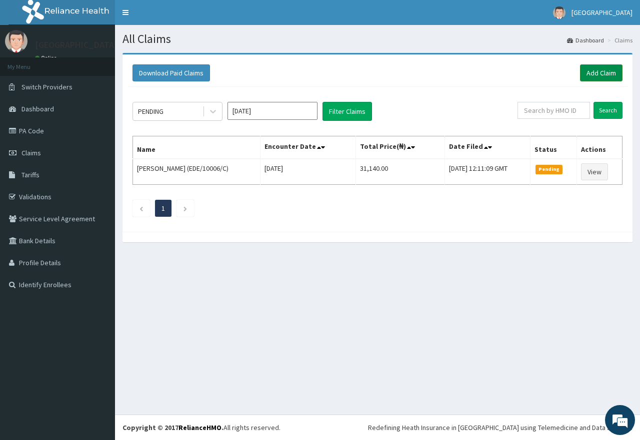
click at [605, 71] on link "Add Claim" at bounding box center [601, 72] width 42 height 17
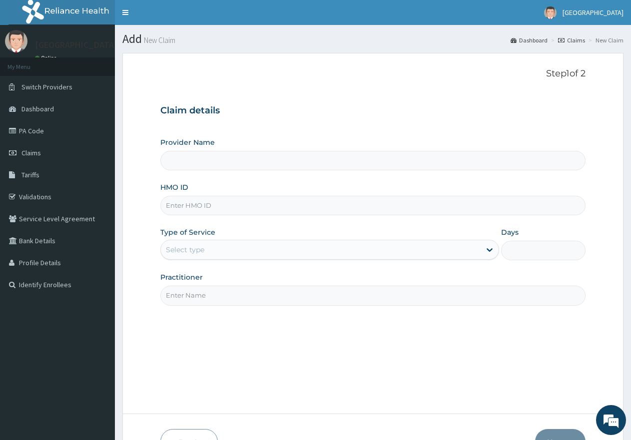
type input "[GEOGRAPHIC_DATA]"
paste input "MNI/10091/E"
type input "MNI/10091/E"
click at [227, 249] on div "Select type" at bounding box center [320, 250] width 319 height 16
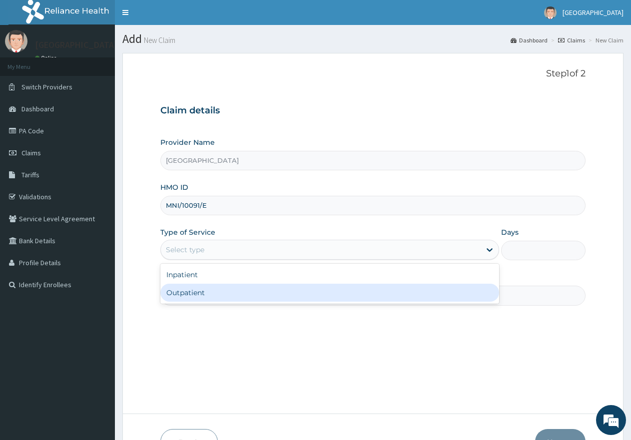
click at [203, 295] on div "Outpatient" at bounding box center [329, 293] width 338 height 18
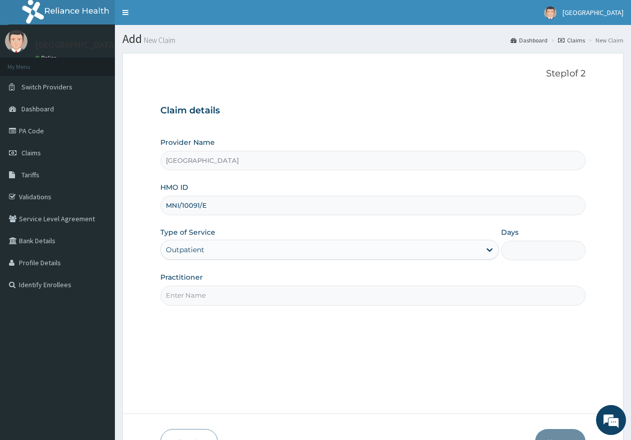
type input "1"
click at [206, 294] on input "Practitioner" at bounding box center [372, 295] width 425 height 19
type input "gp"
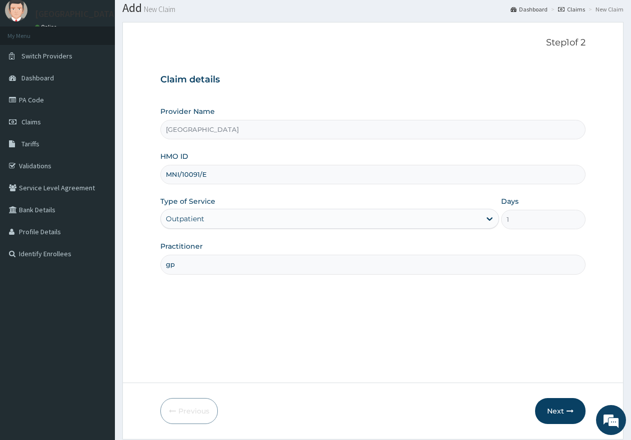
scroll to position [63, 0]
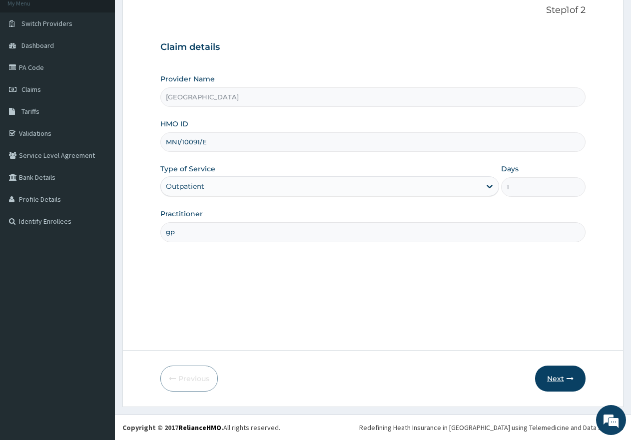
click at [562, 378] on button "Next" at bounding box center [560, 379] width 50 height 26
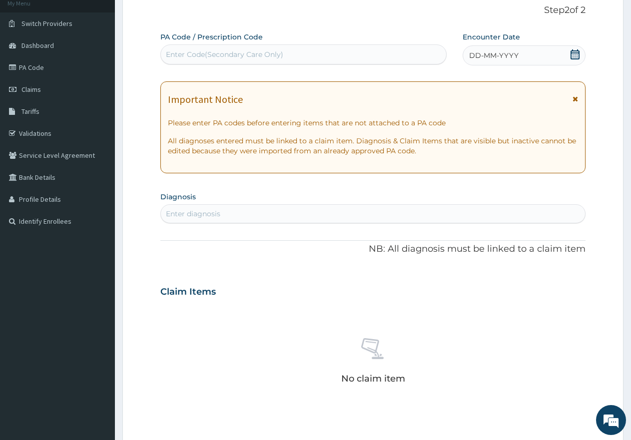
click at [252, 50] on div "Enter Code(Secondary Care Only)" at bounding box center [224, 54] width 117 height 10
paste input "PA/E35D47"
type input "PA/E35D47"
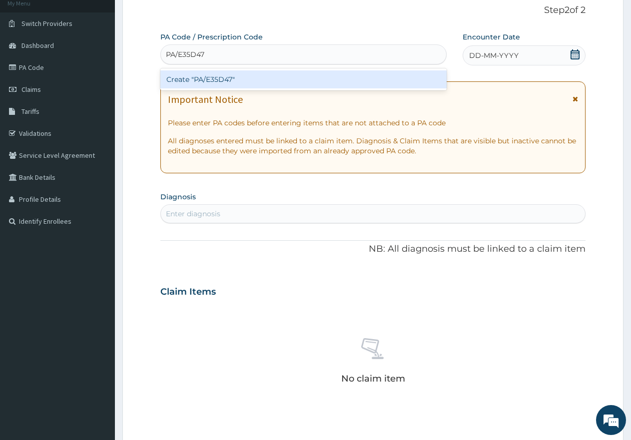
click at [212, 78] on div "Create "PA/E35D47"" at bounding box center [303, 79] width 286 height 18
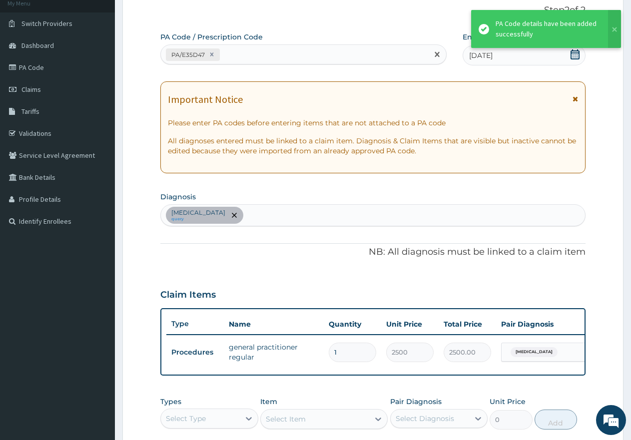
click at [262, 46] on div "PA/E35D47" at bounding box center [294, 54] width 267 height 16
paste input "PA/47B77D"
type input "PA/47B77D"
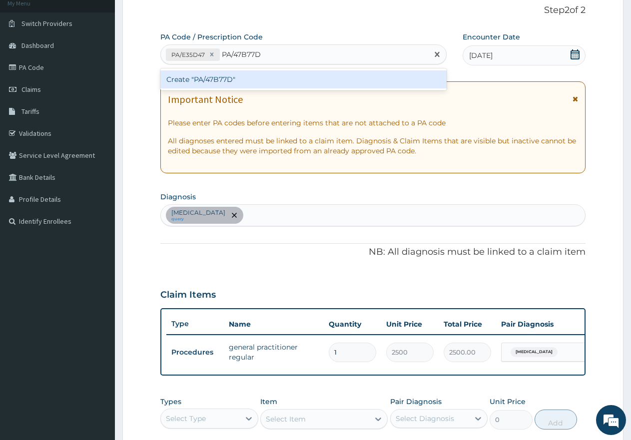
click at [238, 78] on div "Create "PA/47B77D"" at bounding box center [303, 79] width 286 height 18
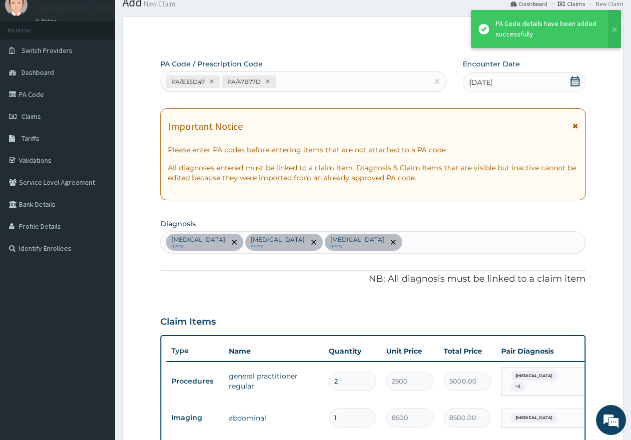
scroll to position [33, 0]
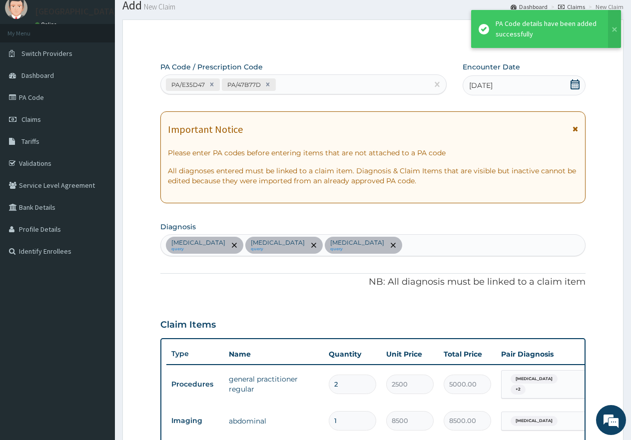
click at [298, 80] on div "PA/E35D47 PA/47B77D" at bounding box center [294, 84] width 267 height 16
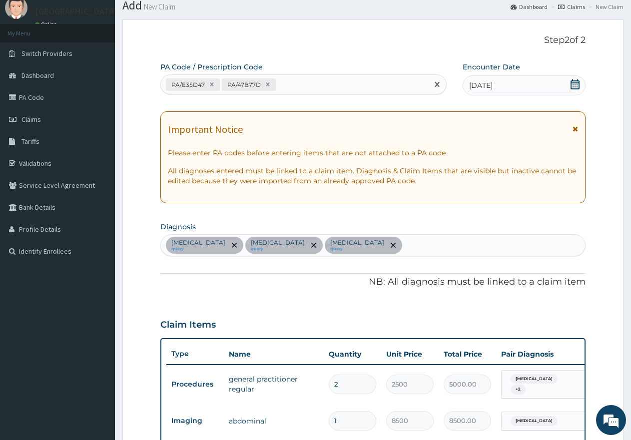
paste input "PA/5CDAB8"
type input "PA/5CDAB8"
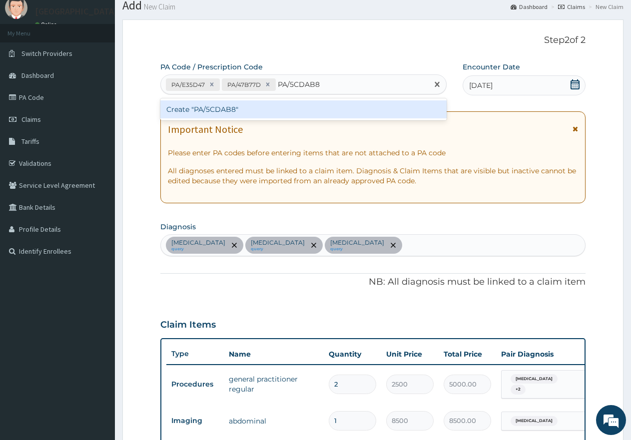
click at [294, 112] on div "Create "PA/5CDAB8"" at bounding box center [303, 109] width 286 height 18
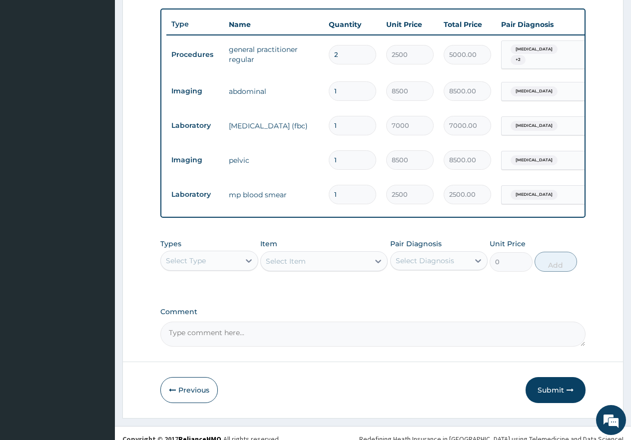
scroll to position [388, 0]
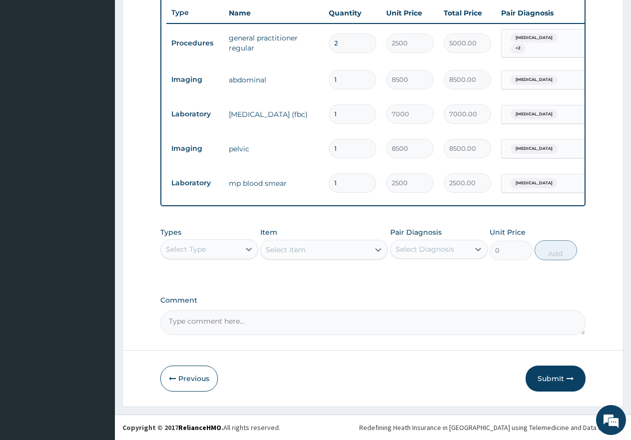
click at [208, 326] on textarea "Comment" at bounding box center [372, 322] width 425 height 25
paste textarea "Acute Abdomen ? Cause R/O Subacute Appendicitis / MAL /?Sepsis"
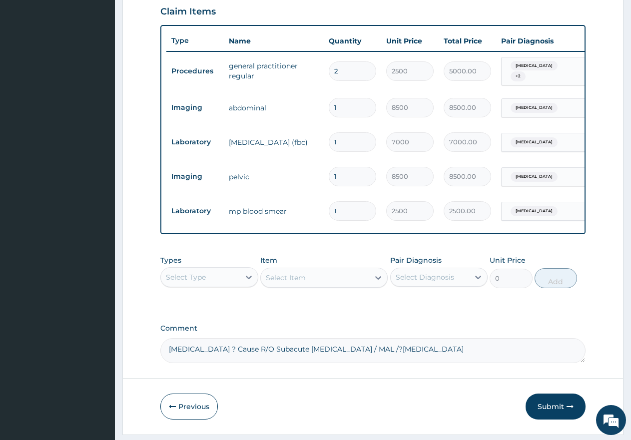
scroll to position [338, 0]
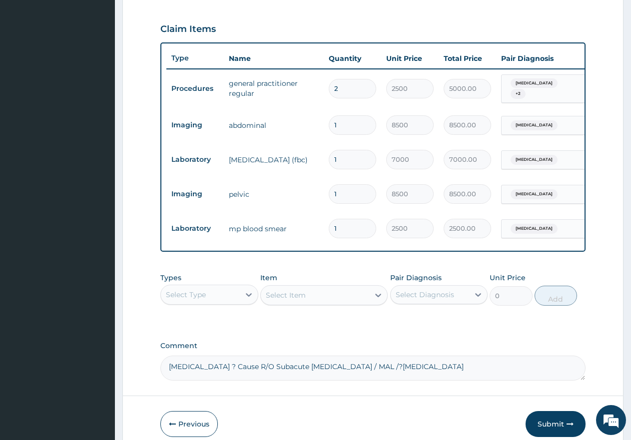
type textarea "Acute Abdomen ? Cause R/O Subacute Appendicitis / MAL /?Sepsis"
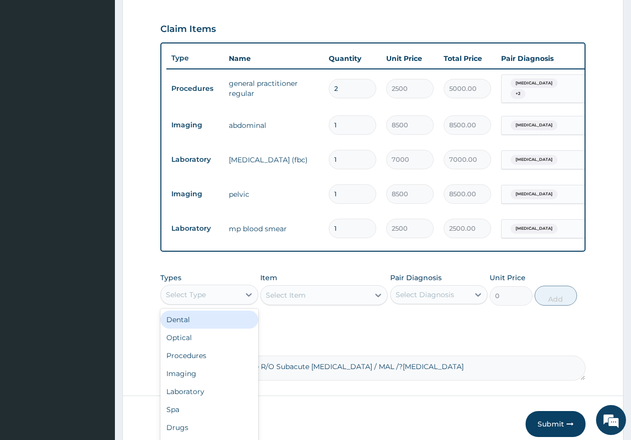
click at [210, 299] on div "Select Type" at bounding box center [200, 295] width 79 height 16
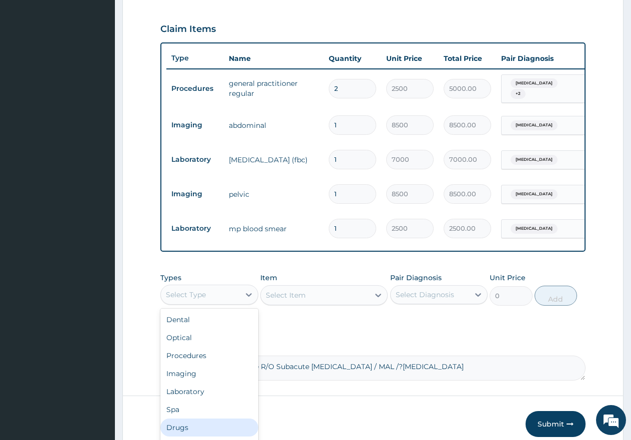
click at [180, 429] on div "Drugs" at bounding box center [209, 428] width 98 height 18
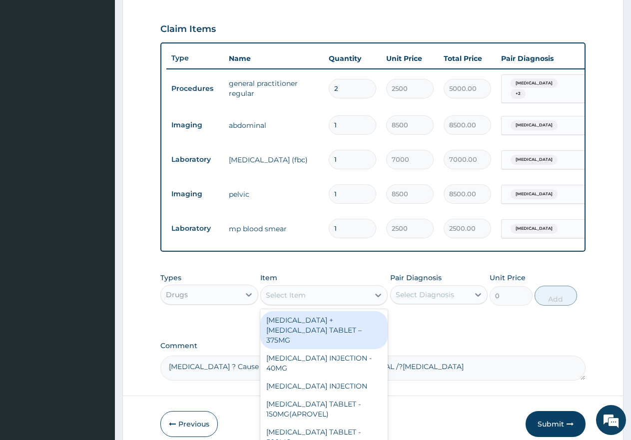
drag, startPoint x: 306, startPoint y: 296, endPoint x: 296, endPoint y: 307, distance: 14.9
click at [306, 297] on div "Select Item" at bounding box center [315, 295] width 108 height 16
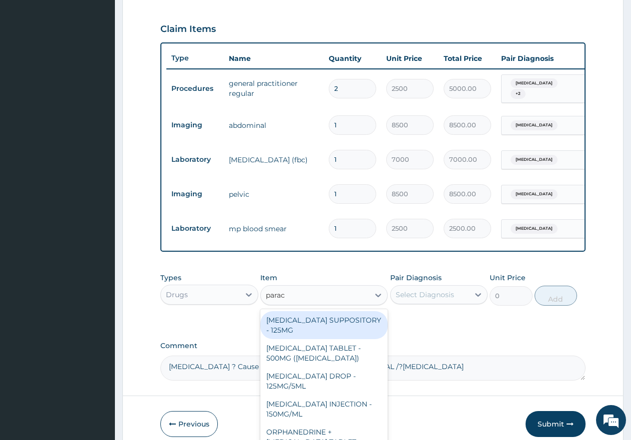
type input "parace"
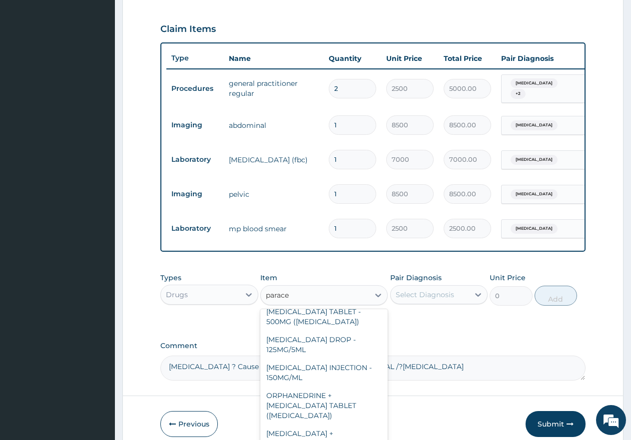
scroll to position [50, 0]
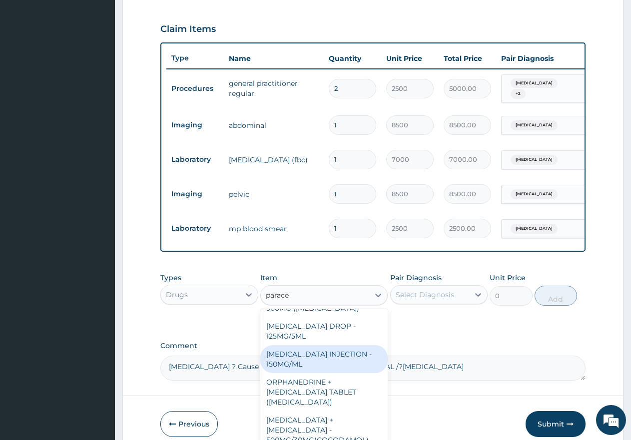
click at [321, 360] on div "PARACETAMOL INJECTION - 150MG/ML" at bounding box center [323, 359] width 127 height 28
type input "1000"
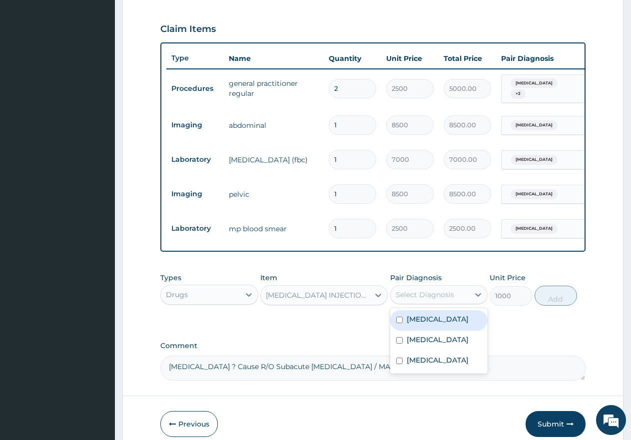
click at [413, 298] on div "Select Diagnosis" at bounding box center [425, 295] width 58 height 10
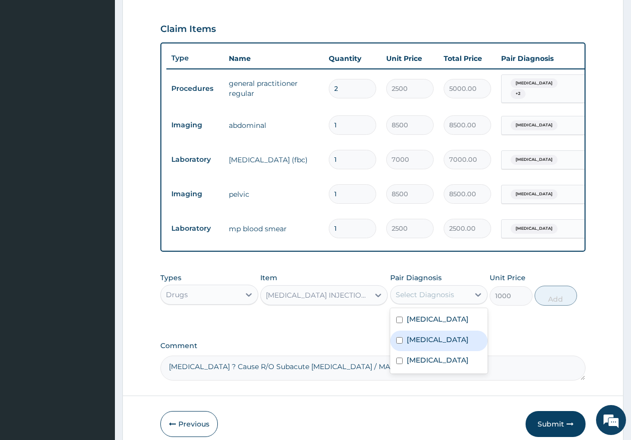
click at [395, 345] on div "Acute abdominal pain" at bounding box center [439, 341] width 98 height 20
checkbox input "true"
click at [560, 301] on button "Add" at bounding box center [556, 296] width 42 height 20
type input "0"
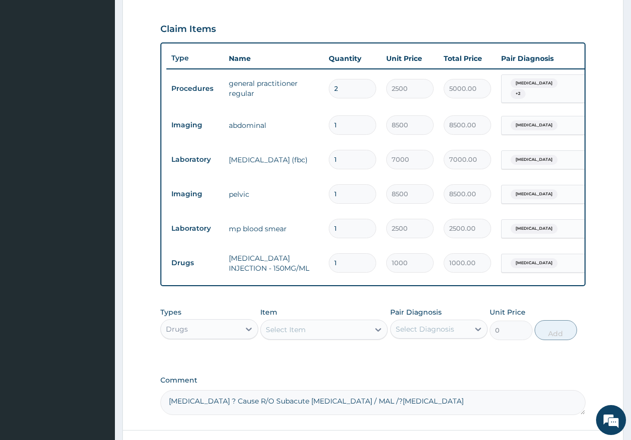
click at [272, 334] on div "Select Item" at bounding box center [286, 330] width 40 height 10
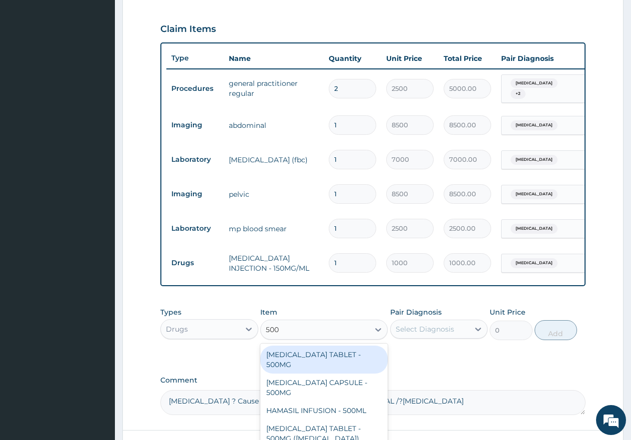
type input "500m"
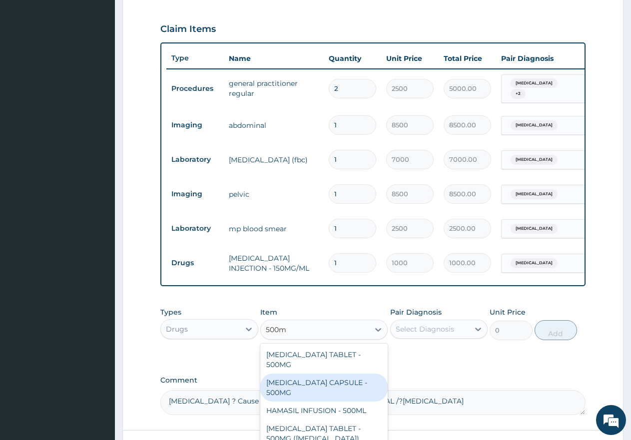
click at [301, 386] on div "AMOXICILLIN CAPSULE - 500MG" at bounding box center [323, 388] width 127 height 28
type input "200"
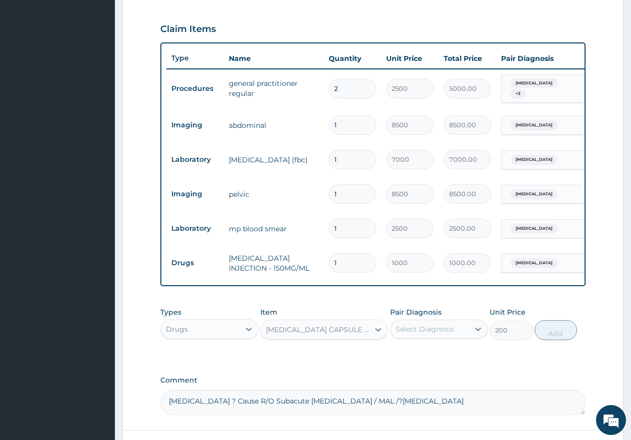
click at [428, 330] on div "Select Diagnosis" at bounding box center [425, 329] width 58 height 10
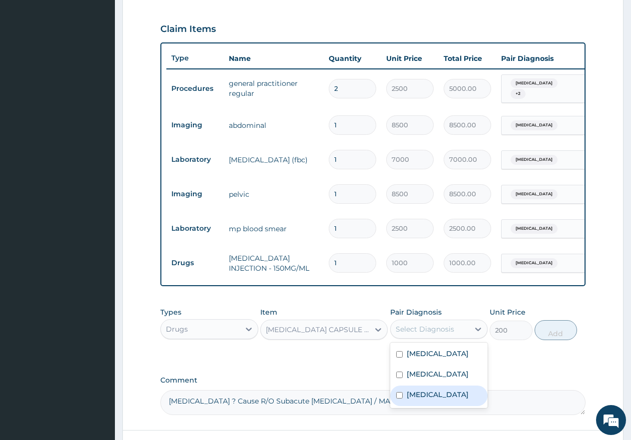
drag, startPoint x: 401, startPoint y: 407, endPoint x: 424, endPoint y: 401, distance: 24.4
click at [401, 399] on input "checkbox" at bounding box center [399, 395] width 6 height 6
checkbox input "true"
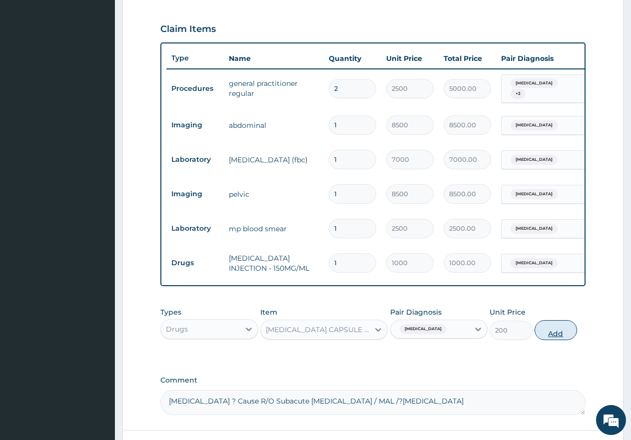
click at [561, 334] on button "Add" at bounding box center [556, 330] width 42 height 20
type input "0"
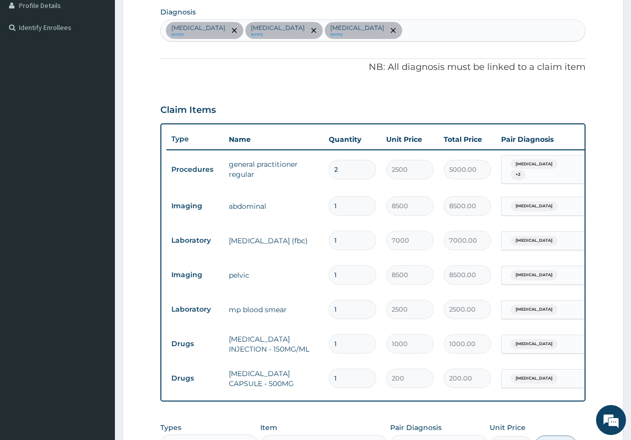
scroll to position [157, 0]
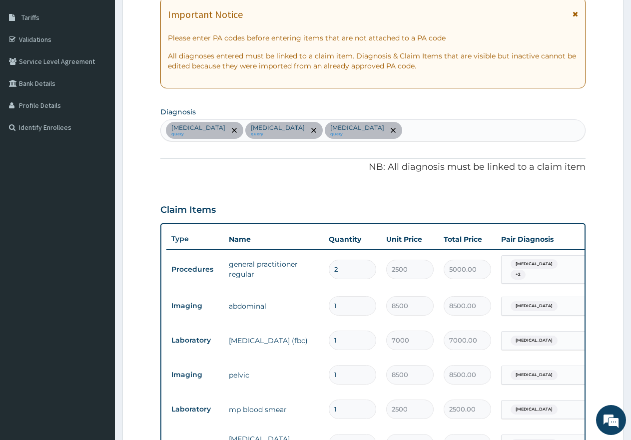
click at [391, 130] on div "Malaria query Acute abdominal pain query Sepsis query" at bounding box center [373, 130] width 424 height 21
type input "upper respi"
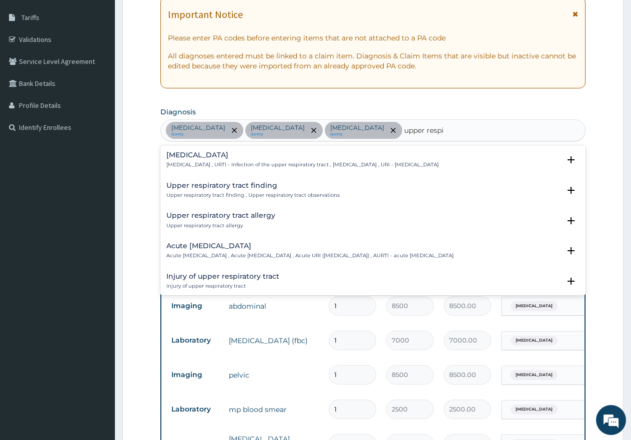
click at [213, 151] on h4 "Upper respiratory infection" at bounding box center [302, 154] width 272 height 7
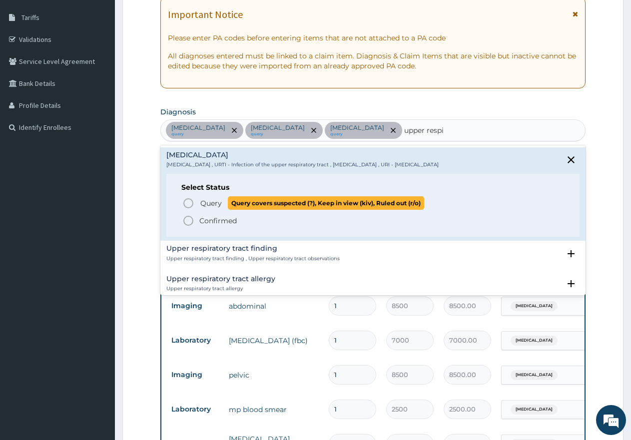
drag, startPoint x: 189, startPoint y: 199, endPoint x: 236, endPoint y: 206, distance: 47.4
click at [190, 199] on icon "status option query" at bounding box center [188, 203] width 12 height 12
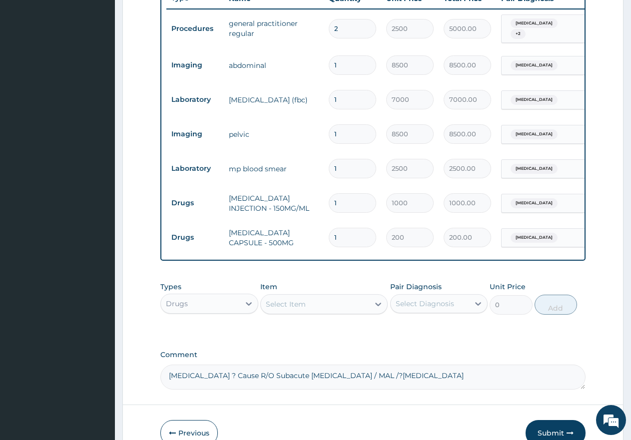
scroll to position [407, 0]
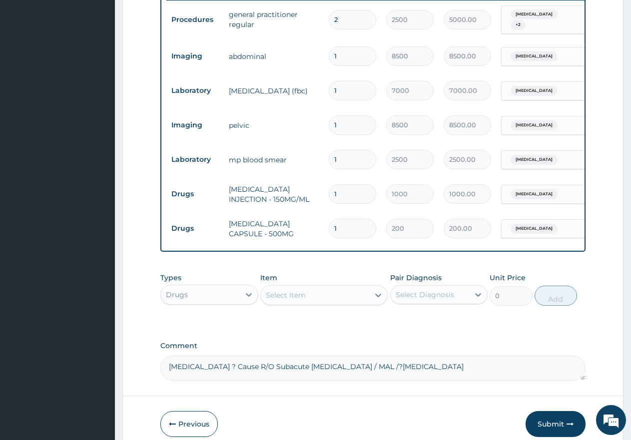
click at [334, 294] on div "Select Item" at bounding box center [315, 295] width 108 height 16
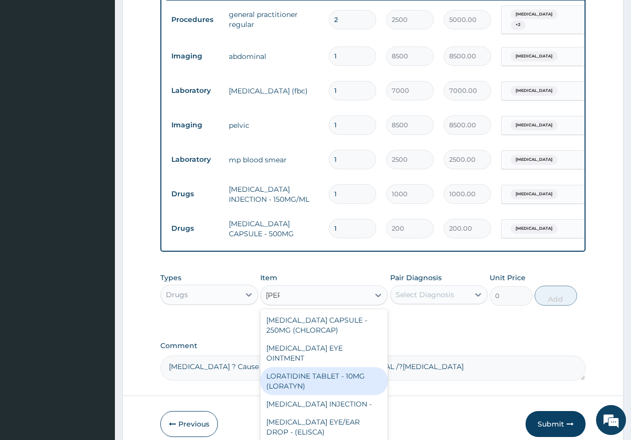
type input "lorat"
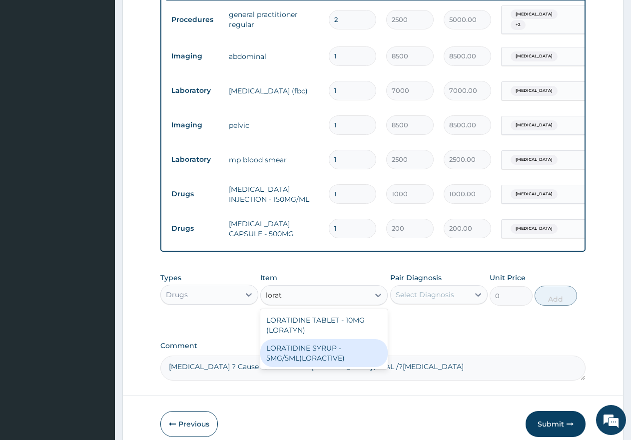
click at [312, 359] on div "LORATIDINE SYRUP - 5MG/5ML(LORACTIVE)" at bounding box center [323, 353] width 127 height 28
type input "2200"
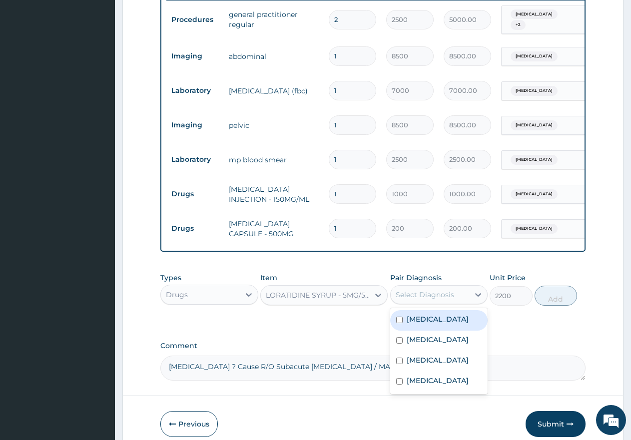
click at [423, 298] on div "Select Diagnosis" at bounding box center [425, 295] width 58 height 10
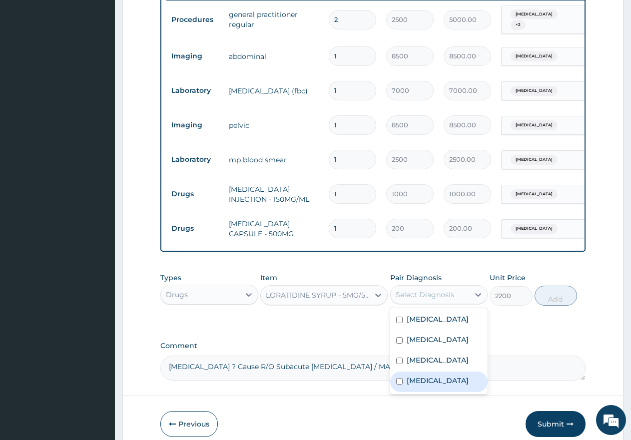
drag, startPoint x: 396, startPoint y: 400, endPoint x: 446, endPoint y: 374, distance: 55.7
click at [397, 385] on input "checkbox" at bounding box center [399, 381] width 6 height 6
checkbox input "true"
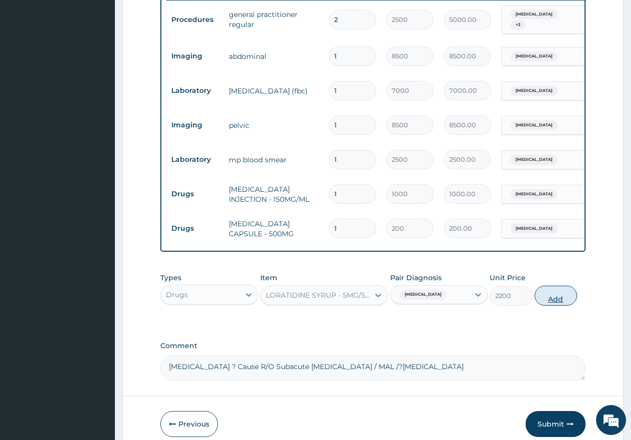
click at [556, 305] on button "Add" at bounding box center [556, 296] width 42 height 20
type input "0"
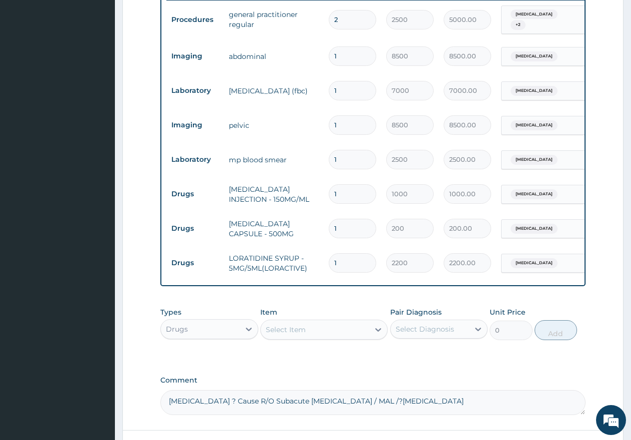
click at [297, 333] on div "Select Item" at bounding box center [286, 330] width 40 height 10
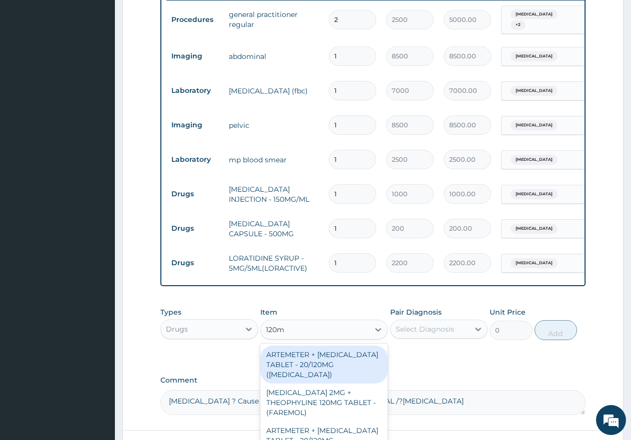
type input "120mg"
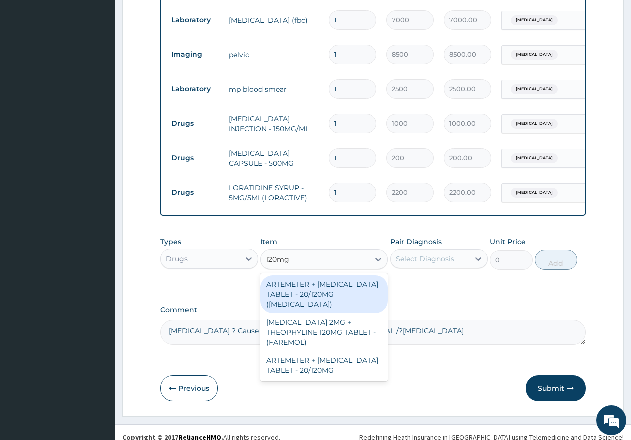
scroll to position [492, 0]
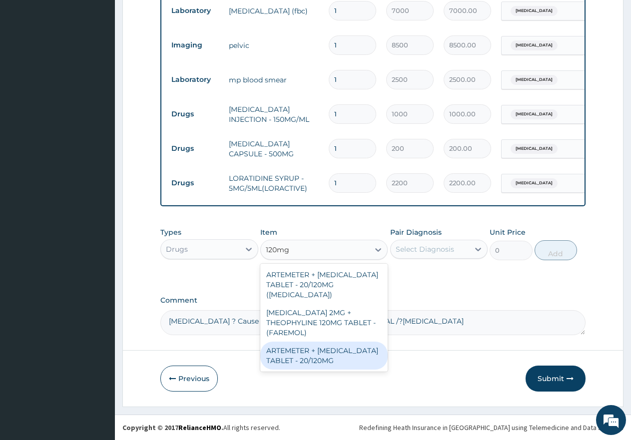
click at [314, 346] on div "ARTEMETER + LUMEFANTRINE TABLET - 20/120MG" at bounding box center [323, 356] width 127 height 28
type input "350"
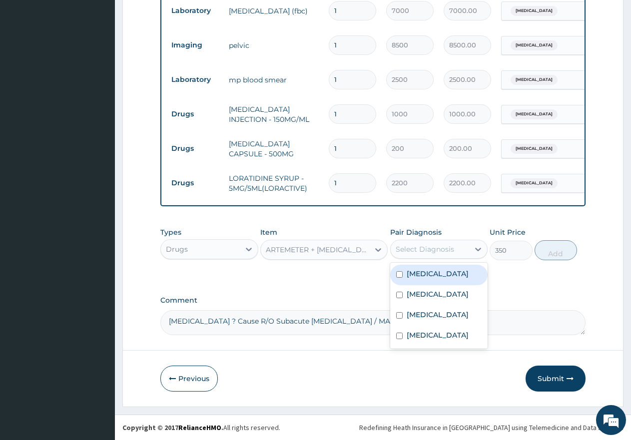
drag, startPoint x: 413, startPoint y: 245, endPoint x: 412, endPoint y: 254, distance: 9.6
click at [413, 245] on div "Select Diagnosis" at bounding box center [425, 249] width 58 height 10
drag, startPoint x: 398, startPoint y: 273, endPoint x: 450, endPoint y: 279, distance: 52.3
click at [398, 274] on input "checkbox" at bounding box center [399, 274] width 6 height 6
checkbox input "true"
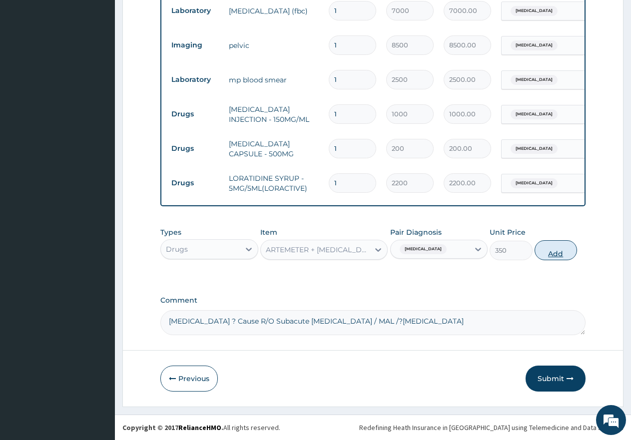
click at [553, 247] on button "Add" at bounding box center [556, 250] width 42 height 20
type input "0"
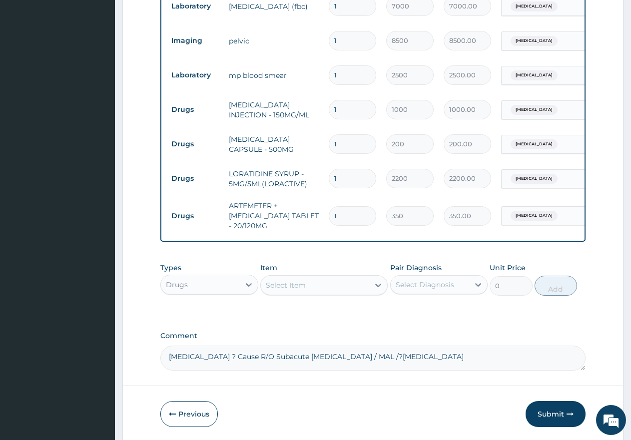
type input "12"
type input "4200.00"
type input "12"
click at [310, 287] on div "Select Item" at bounding box center [315, 285] width 108 height 16
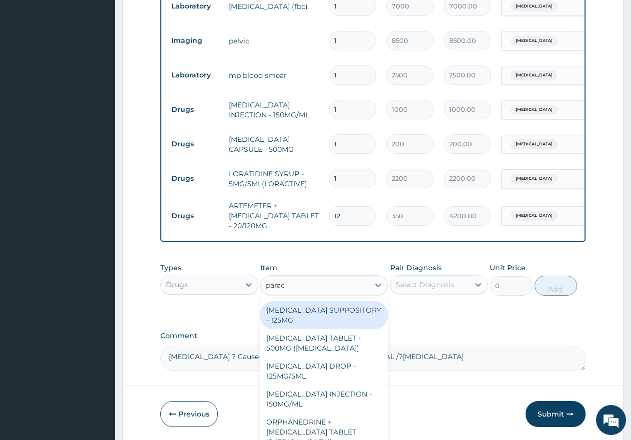
type input "parace"
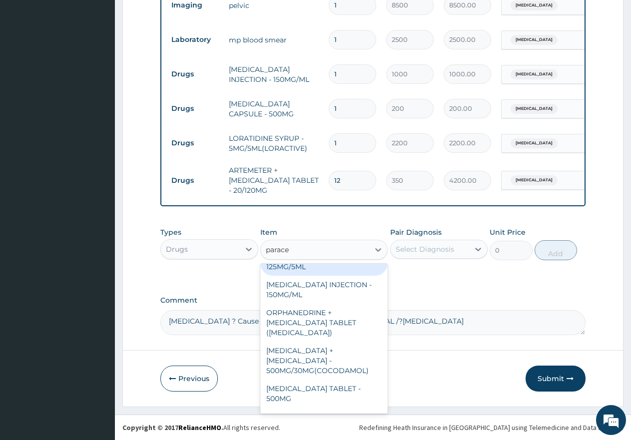
scroll to position [116, 0]
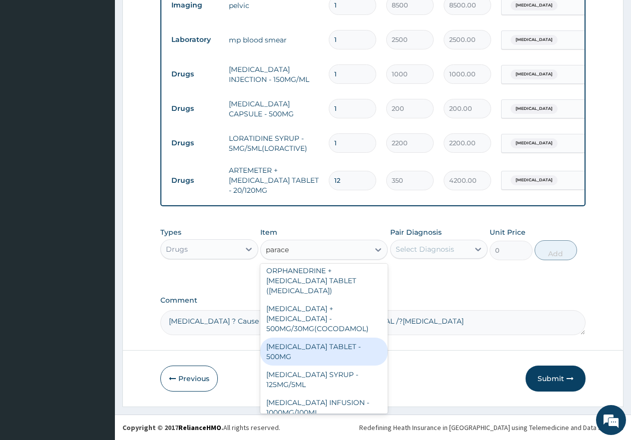
click at [321, 338] on div "PARACETAMOL TABLET - 500MG" at bounding box center [323, 352] width 127 height 28
type input "60"
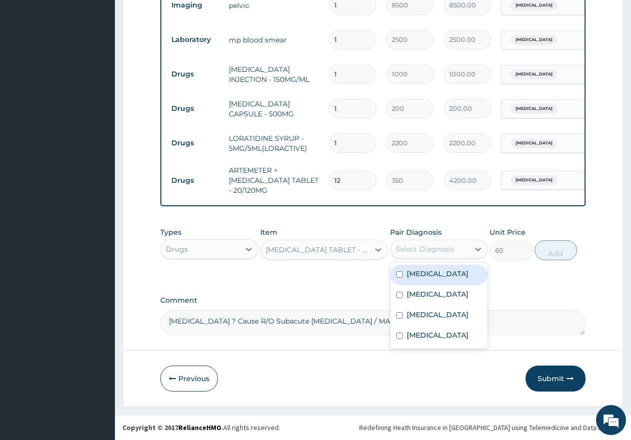
click at [446, 244] on div "Select Diagnosis" at bounding box center [425, 249] width 58 height 10
click at [404, 269] on div "Malaria" at bounding box center [439, 275] width 98 height 20
checkbox input "true"
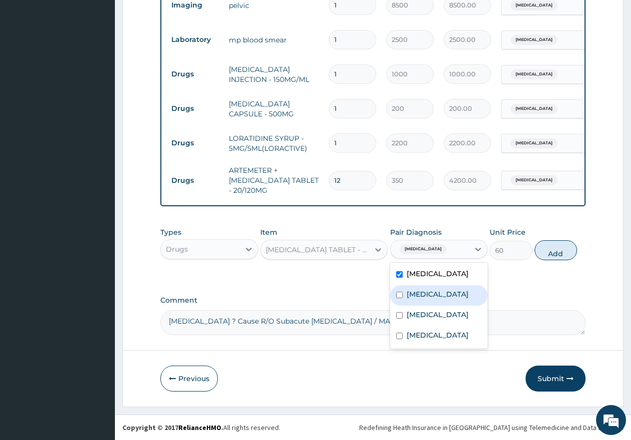
drag, startPoint x: 404, startPoint y: 295, endPoint x: 402, endPoint y: 301, distance: 6.5
click at [404, 295] on div "Acute abdominal pain" at bounding box center [439, 295] width 98 height 20
checkbox input "true"
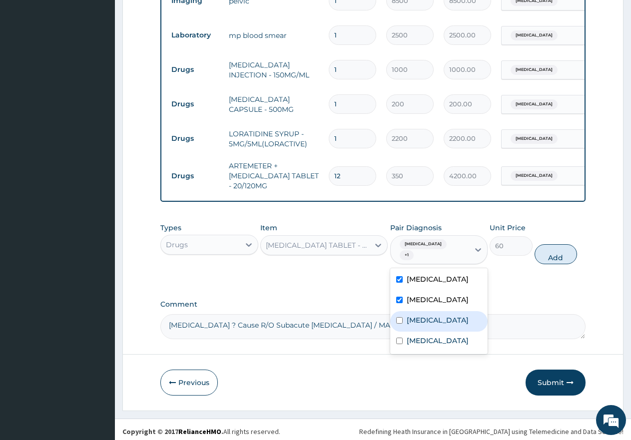
drag, startPoint x: 398, startPoint y: 321, endPoint x: 394, endPoint y: 335, distance: 14.6
click at [398, 321] on div "Sepsis" at bounding box center [439, 321] width 98 height 20
checkbox input "true"
drag, startPoint x: 394, startPoint y: 345, endPoint x: 403, endPoint y: 346, distance: 8.6
click at [396, 345] on div "Upper respiratory infection" at bounding box center [439, 342] width 98 height 20
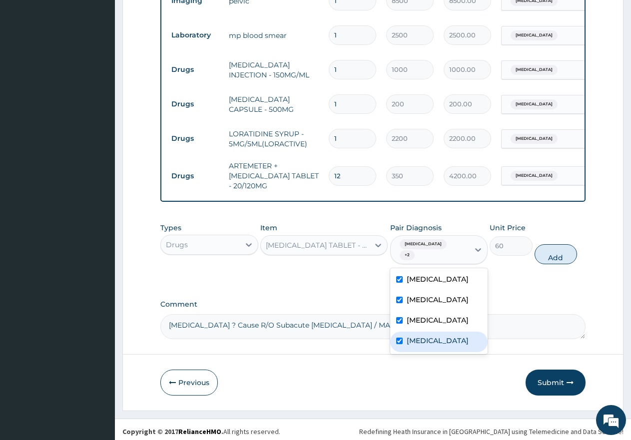
checkbox input "true"
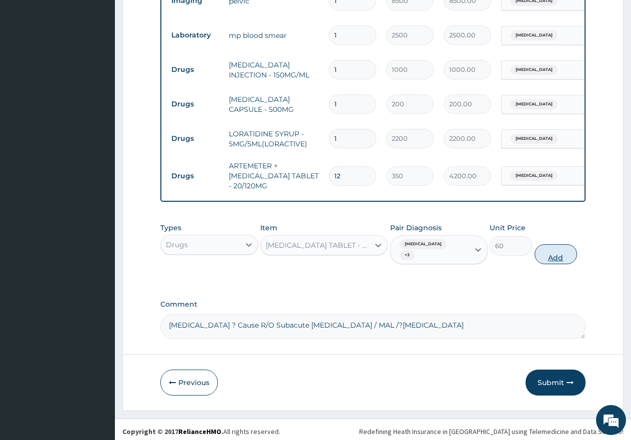
click at [555, 253] on button "Add" at bounding box center [556, 254] width 42 height 20
type input "0"
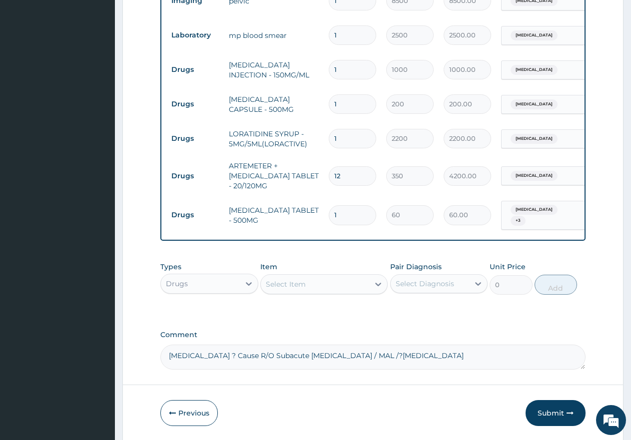
type input "0.00"
type input "9"
type input "540.00"
type input "9"
click at [304, 282] on div "Select Item" at bounding box center [286, 284] width 40 height 10
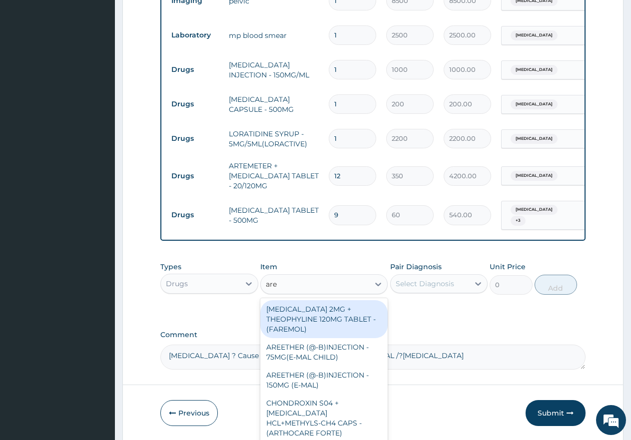
type input "aree"
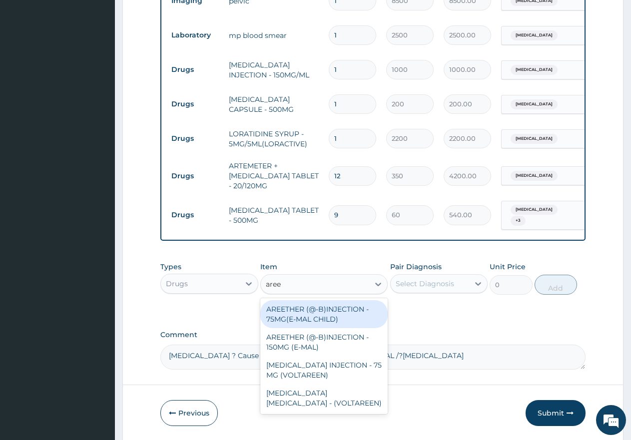
click at [291, 312] on div "AREETHER (@-B)INJECTION - 75MG(E-MAL CHILD)" at bounding box center [323, 314] width 127 height 28
type input "2150"
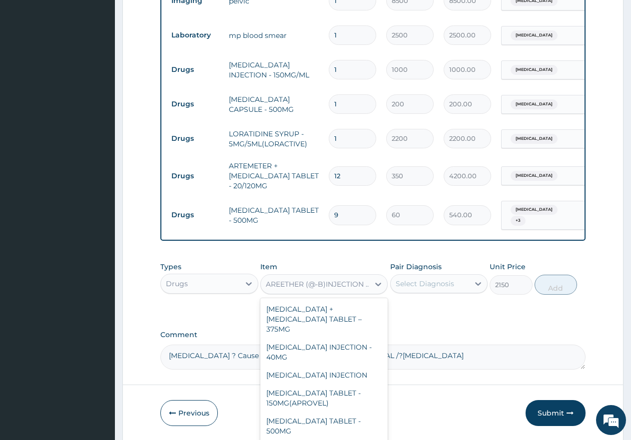
click at [330, 281] on div "AREETHER (@-B)INJECTION - 75MG(E-MAL CHILD)" at bounding box center [318, 284] width 104 height 10
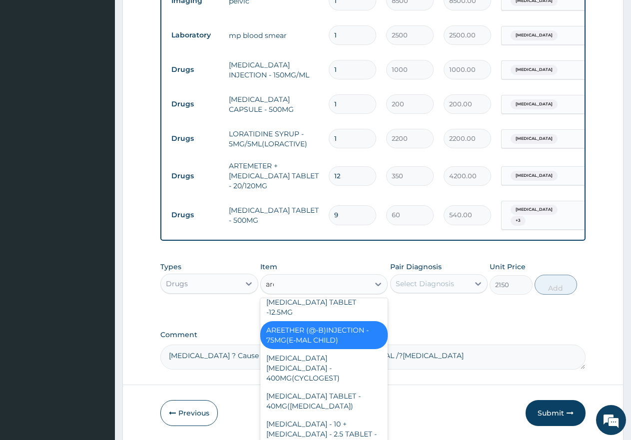
scroll to position [27, 0]
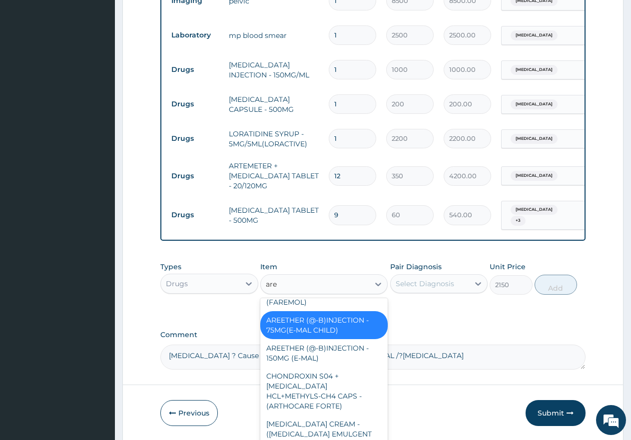
type input "aree"
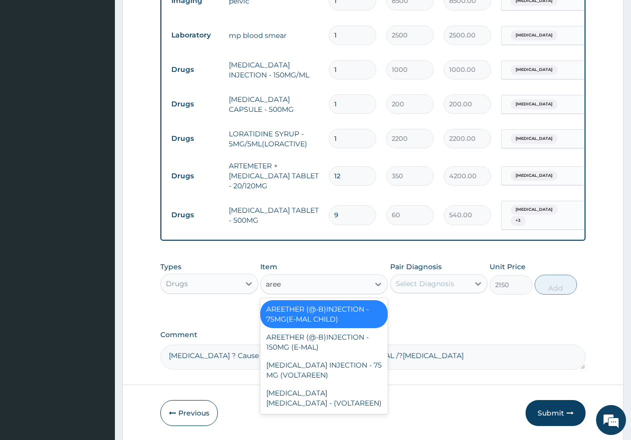
scroll to position [0, 0]
click at [309, 339] on div "AREETHER (@-B)INJECTION - 150MG (E-MAL)" at bounding box center [323, 342] width 127 height 28
type input "3000"
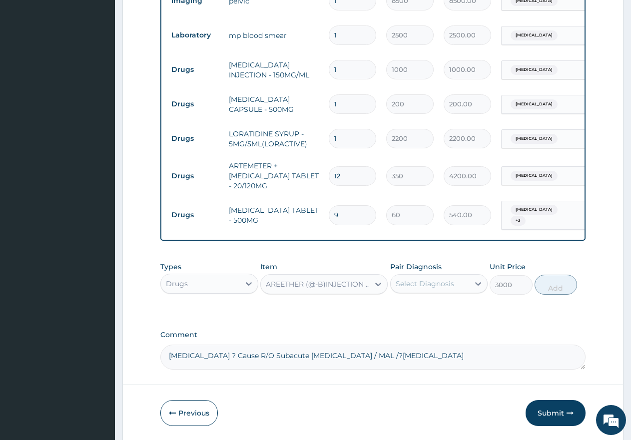
click at [354, 283] on div "AREETHER (@-B)INJECTION - 150MG (E-MAL)" at bounding box center [318, 284] width 104 height 10
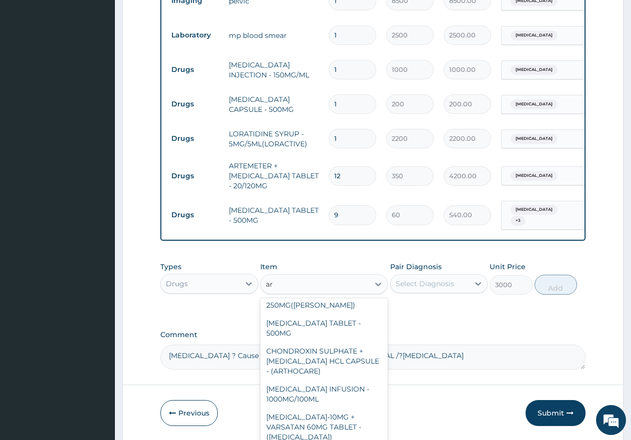
scroll to position [967, 0]
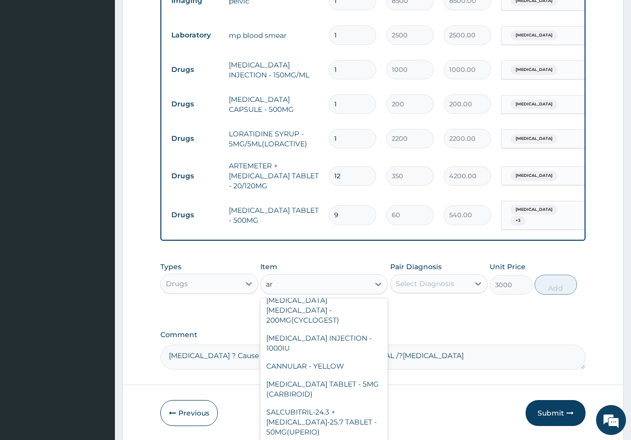
type input "are"
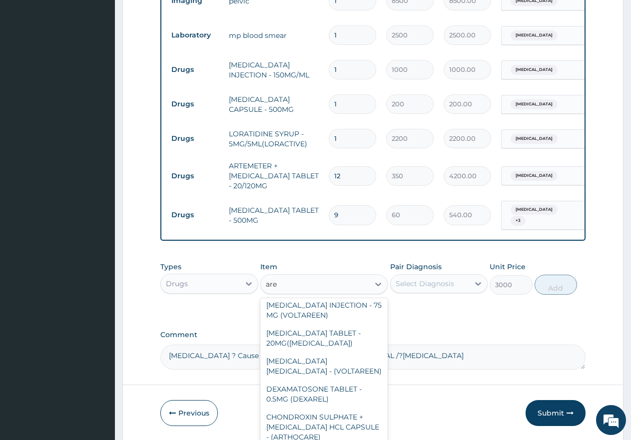
scroll to position [0, 0]
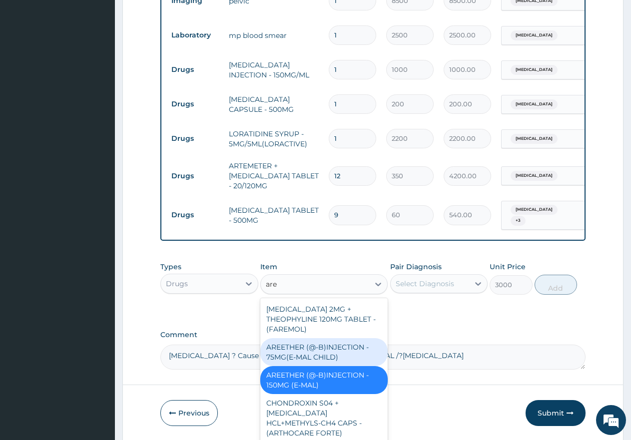
drag, startPoint x: 331, startPoint y: 349, endPoint x: 363, endPoint y: 327, distance: 38.1
click at [337, 344] on div "AREETHER (@-B)INJECTION - 75MG(E-MAL CHILD)" at bounding box center [323, 352] width 127 height 28
type input "2150"
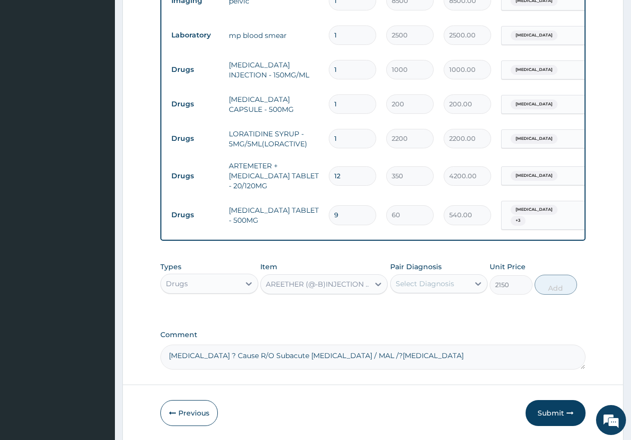
click at [421, 279] on div "Select Diagnosis" at bounding box center [425, 284] width 58 height 10
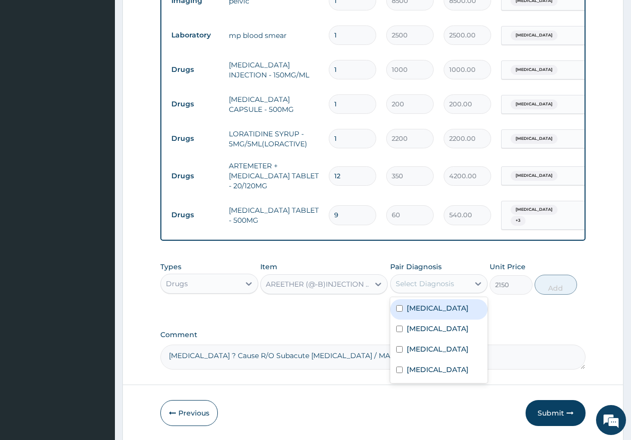
drag, startPoint x: 399, startPoint y: 307, endPoint x: 511, endPoint y: 317, distance: 112.4
click at [401, 307] on input "checkbox" at bounding box center [399, 308] width 6 height 6
checkbox input "true"
click at [548, 287] on button "Add" at bounding box center [556, 285] width 42 height 20
type input "0"
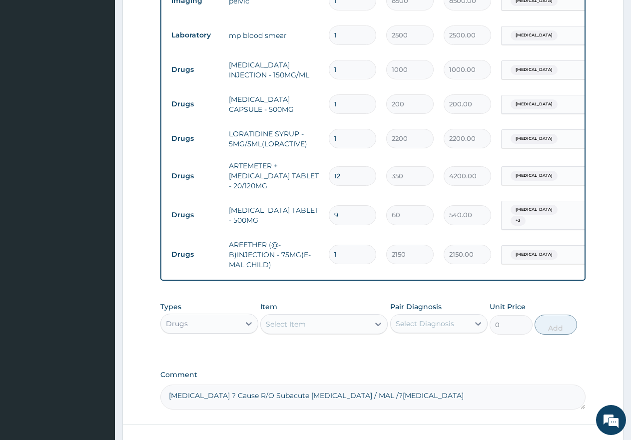
type input "0.00"
type input "3"
type input "6450.00"
type input "3"
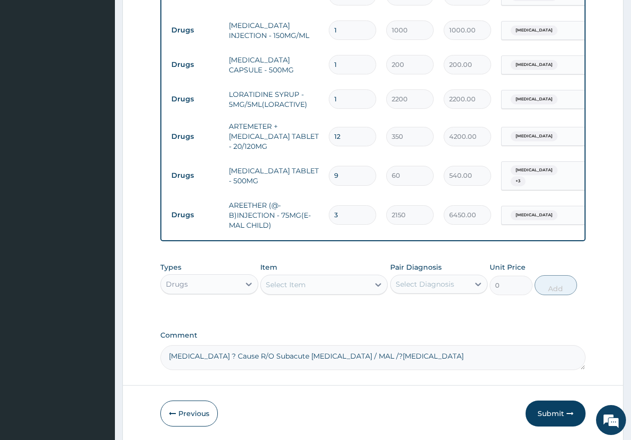
scroll to position [582, 0]
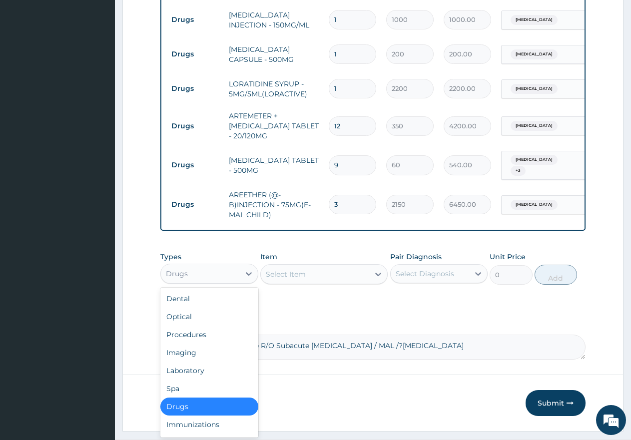
click at [203, 267] on div "Drugs" at bounding box center [200, 274] width 79 height 16
click at [191, 334] on div "Procedures" at bounding box center [209, 335] width 98 height 18
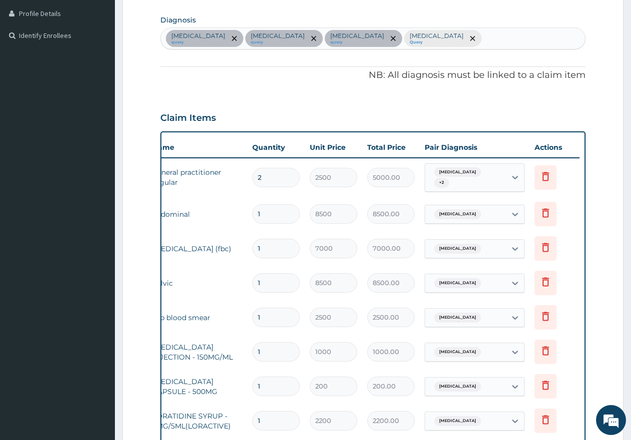
scroll to position [232, 0]
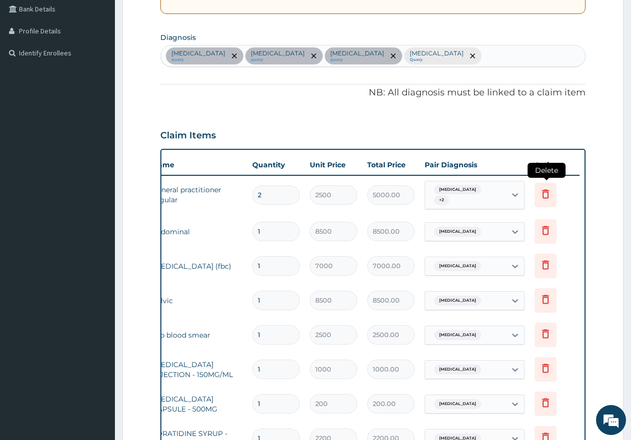
click at [543, 191] on icon at bounding box center [545, 193] width 7 height 9
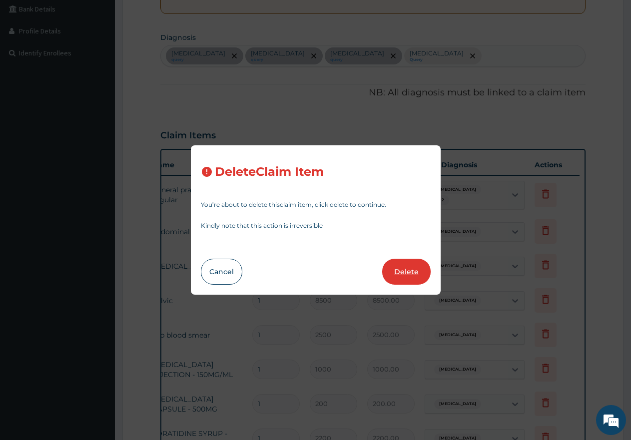
click at [398, 272] on button "Delete" at bounding box center [406, 272] width 48 height 26
type input "1"
type input "8500"
type input "8500.00"
type input "7000"
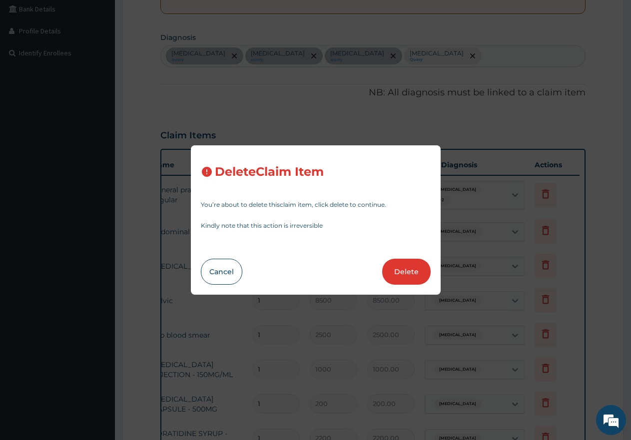
type input "7000.00"
type input "8500"
type input "8500.00"
type input "2500"
type input "2500.00"
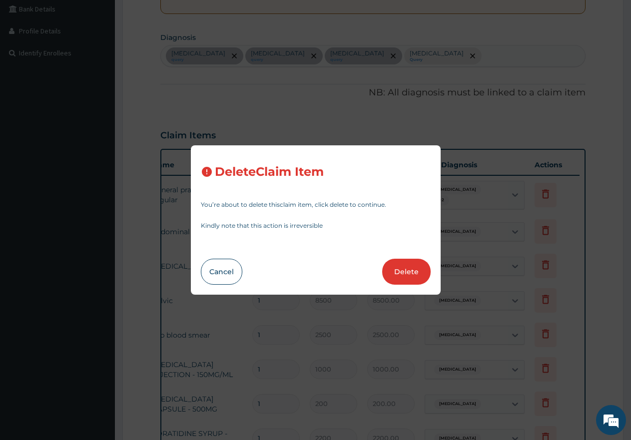
type input "1000"
type input "1000.00"
type input "200"
type input "200.00"
type input "2200"
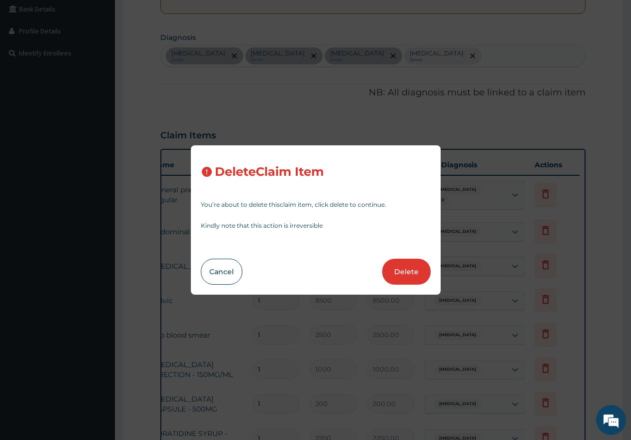
type input "2200.00"
type input "12"
type input "350"
type input "4200.00"
type input "9"
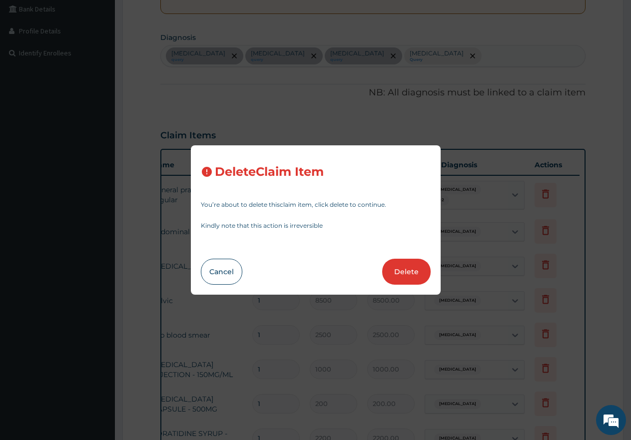
type input "60"
type input "540.00"
type input "3"
type input "2150"
type input "6450.00"
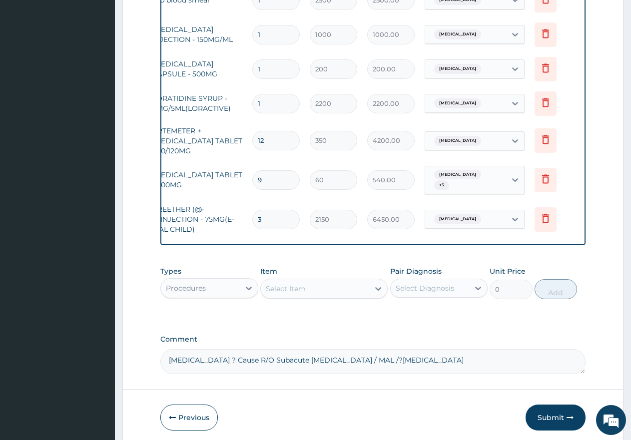
scroll to position [572, 0]
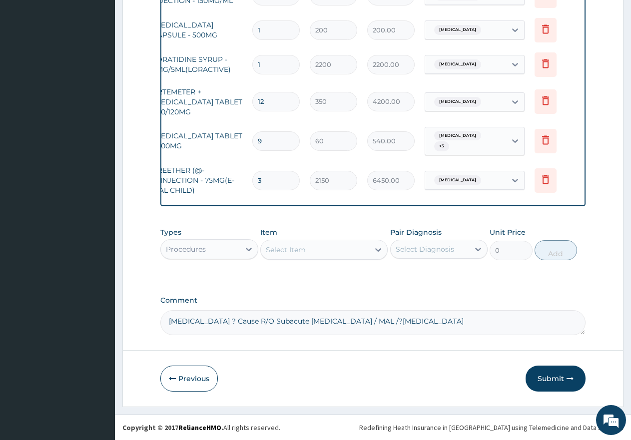
click at [307, 245] on div "Select Item" at bounding box center [315, 250] width 108 height 16
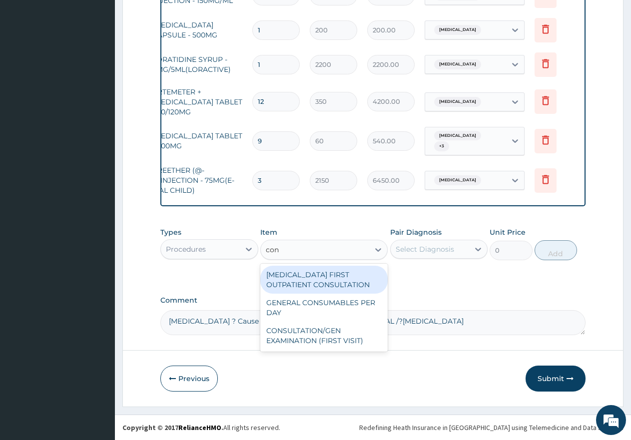
type input "cons"
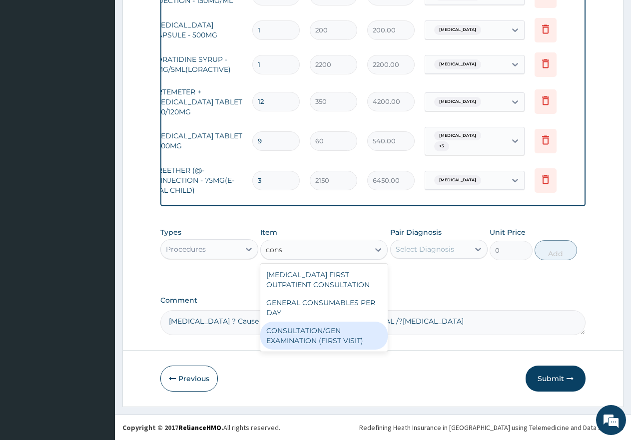
drag, startPoint x: 286, startPoint y: 337, endPoint x: 315, endPoint y: 321, distance: 32.9
click at [289, 336] on div "CONSULTATION/GEN EXAMINATION (FIRST VISIT)" at bounding box center [323, 336] width 127 height 28
type input "5000"
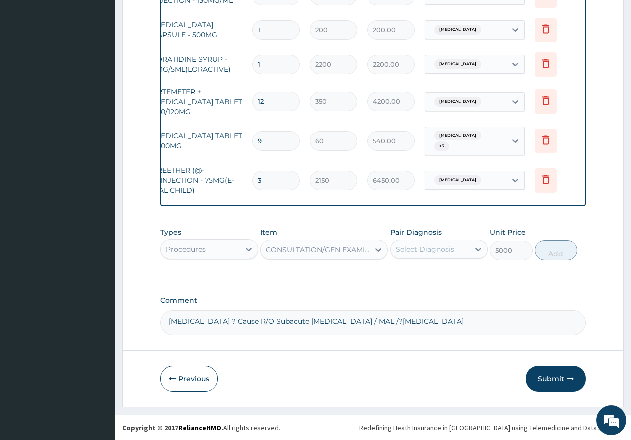
click at [437, 252] on div "Select Diagnosis" at bounding box center [425, 249] width 58 height 10
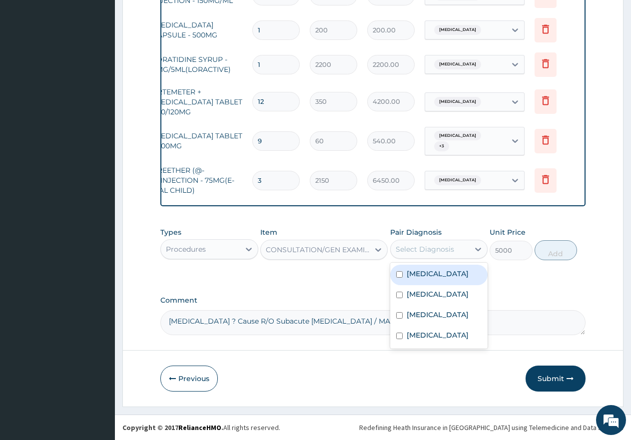
click at [401, 273] on input "checkbox" at bounding box center [399, 274] width 6 height 6
checkbox input "true"
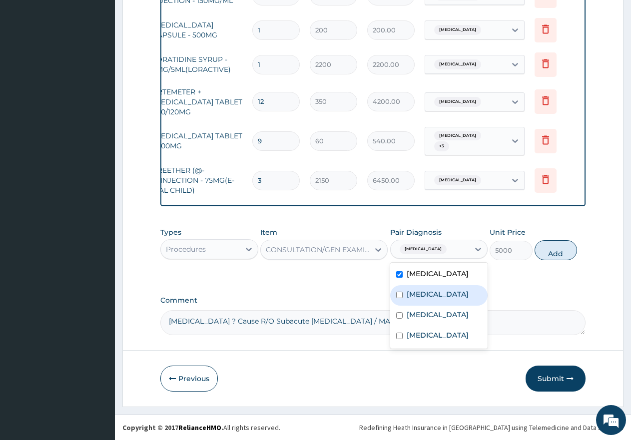
click at [405, 299] on div "Acute abdominal pain" at bounding box center [439, 295] width 98 height 20
checkbox input "true"
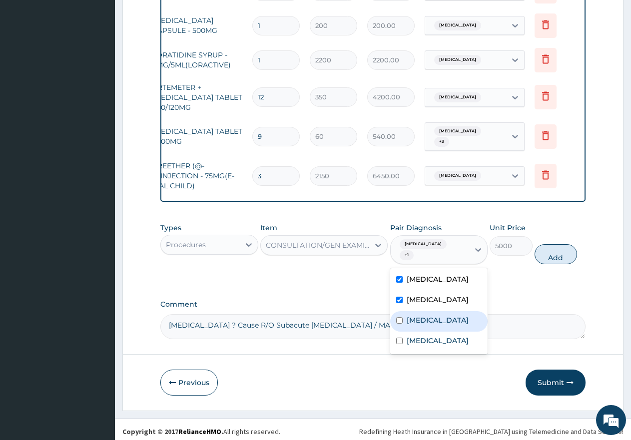
click at [403, 322] on div "Sepsis" at bounding box center [439, 321] width 98 height 20
checkbox input "true"
click at [403, 344] on div "Upper respiratory infection" at bounding box center [439, 342] width 98 height 20
checkbox input "true"
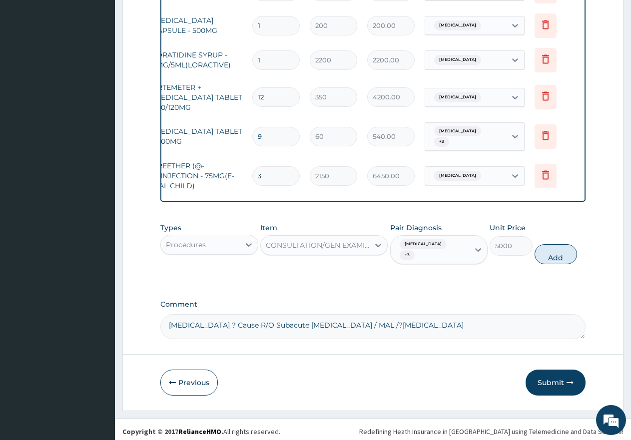
click at [549, 253] on button "Add" at bounding box center [556, 254] width 42 height 20
type input "0"
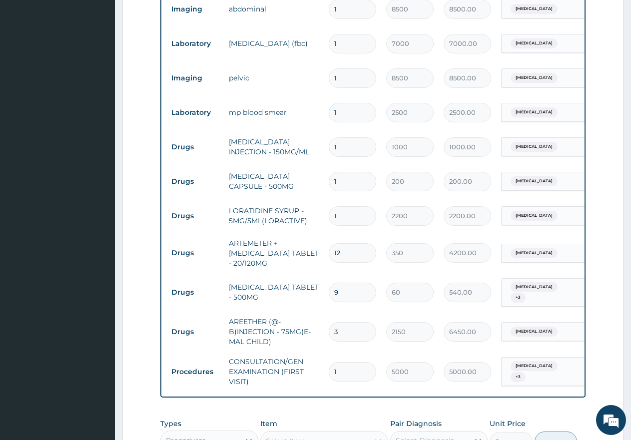
scroll to position [422, 0]
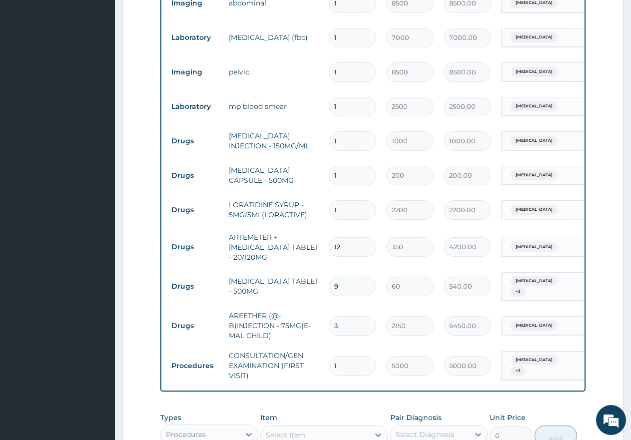
click at [355, 177] on input "1" at bounding box center [352, 175] width 47 height 19
type input "10"
type input "2000.00"
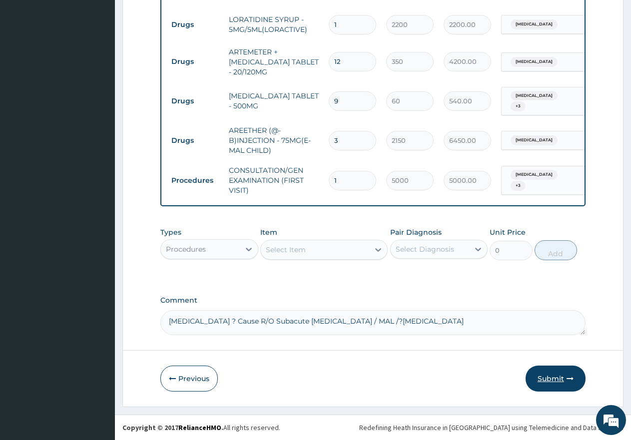
type input "10"
click at [554, 383] on button "Submit" at bounding box center [556, 379] width 60 height 26
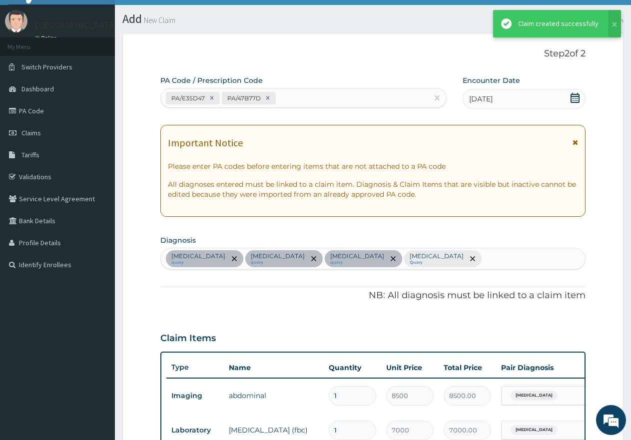
scroll to position [603, 0]
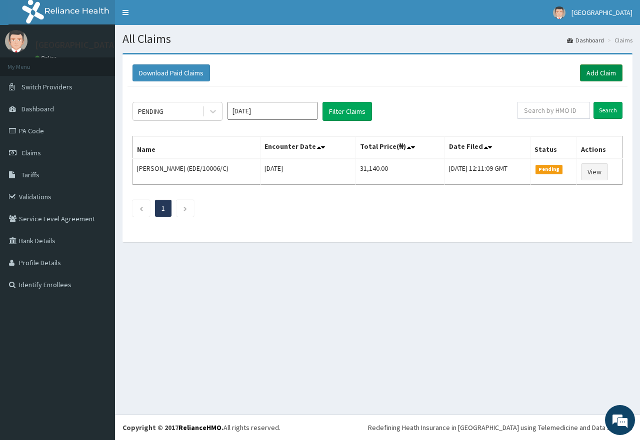
click at [594, 71] on link "Add Claim" at bounding box center [601, 72] width 42 height 17
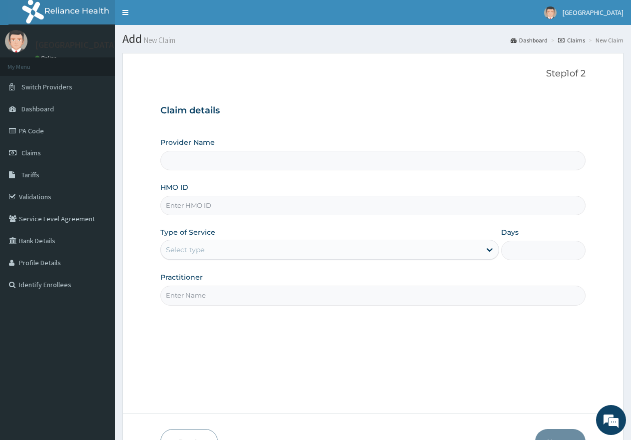
type input "First Rivers Hospital"
paste input "MNI/10091/B"
type input "MNI/10091/B"
click at [207, 253] on div "Select type" at bounding box center [320, 250] width 319 height 16
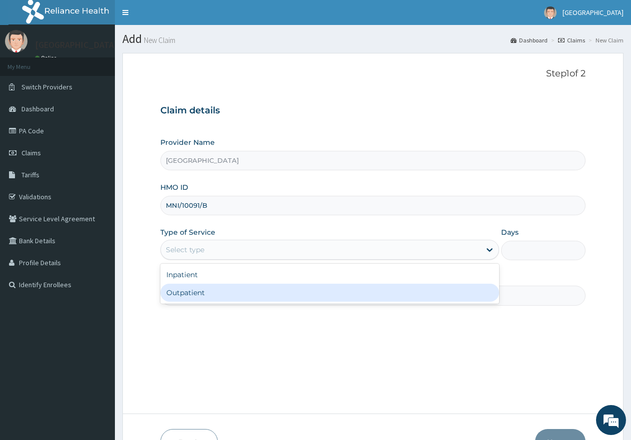
click at [201, 292] on div "Outpatient" at bounding box center [329, 293] width 338 height 18
type input "1"
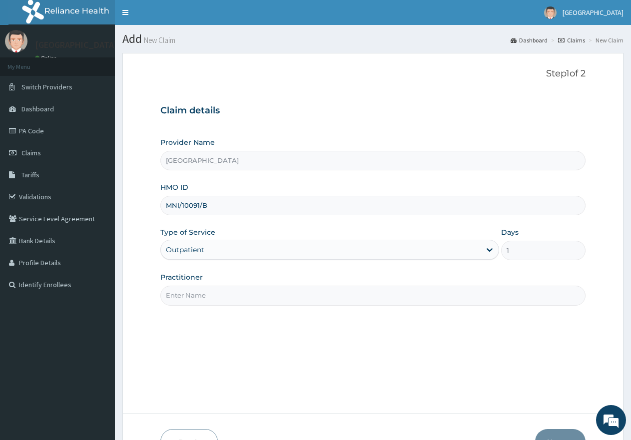
click at [201, 292] on input "Practitioner" at bounding box center [372, 295] width 425 height 19
type input "gp"
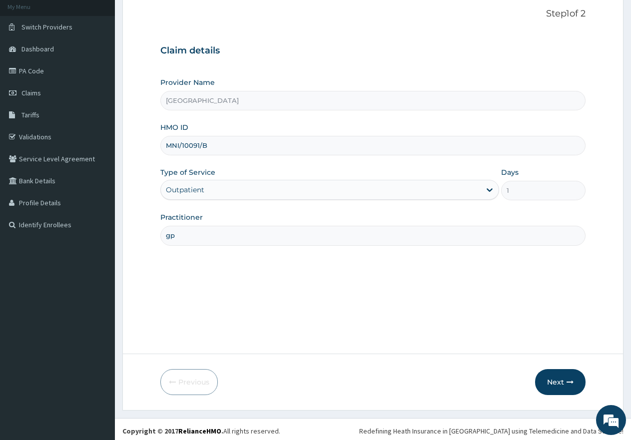
scroll to position [63, 0]
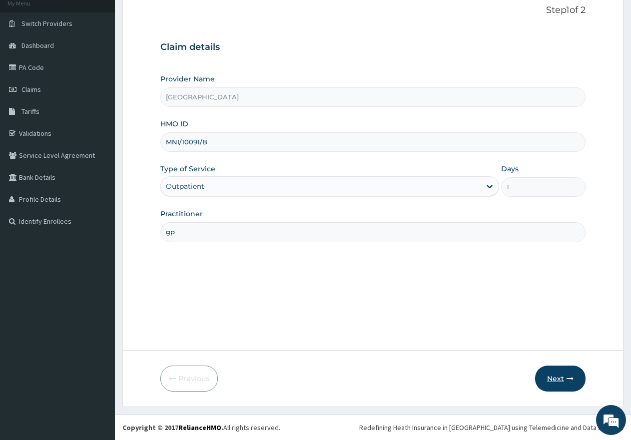
click at [557, 380] on button "Next" at bounding box center [560, 379] width 50 height 26
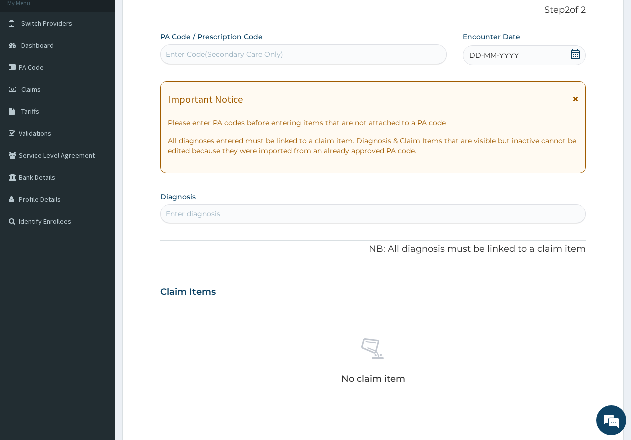
scroll to position [0, 0]
click at [297, 48] on div "Enter Code(Secondary Care Only)" at bounding box center [303, 54] width 285 height 16
paste input "PA/94A16F"
type input "PA/94A16F"
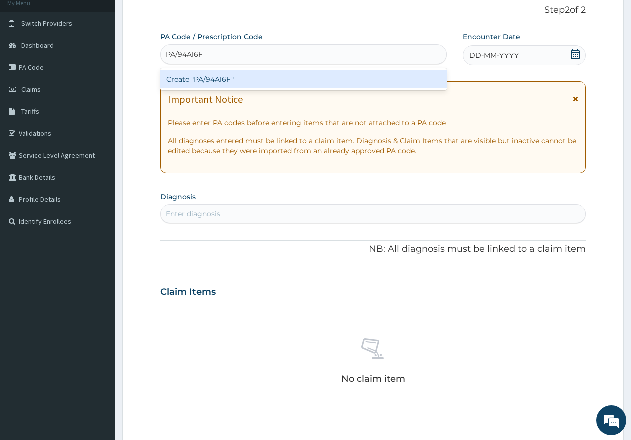
click at [250, 83] on div "Create "PA/94A16F"" at bounding box center [303, 79] width 286 height 18
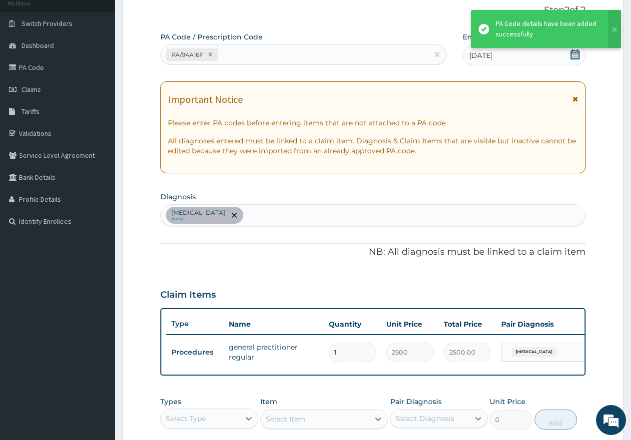
click at [259, 50] on div "PA/94A16F" at bounding box center [294, 54] width 267 height 16
paste input "PA/3E9F18"
type input "PA/3E9F18"
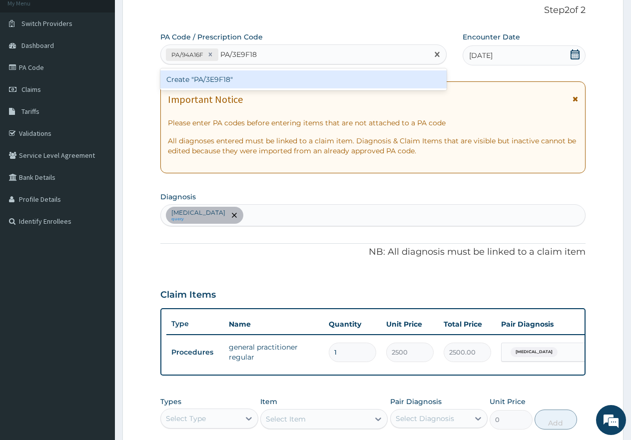
click at [229, 83] on div "Create "PA/3E9F18"" at bounding box center [303, 79] width 286 height 18
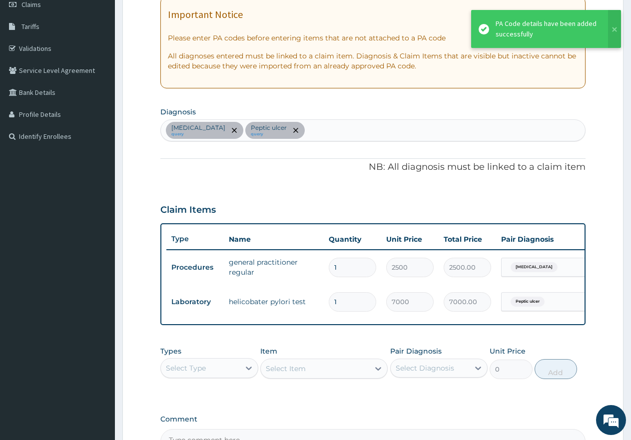
scroll to position [163, 0]
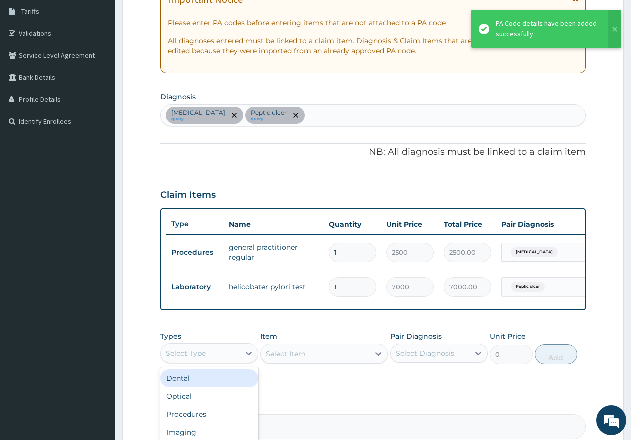
click at [216, 361] on div "Select Type" at bounding box center [200, 353] width 79 height 16
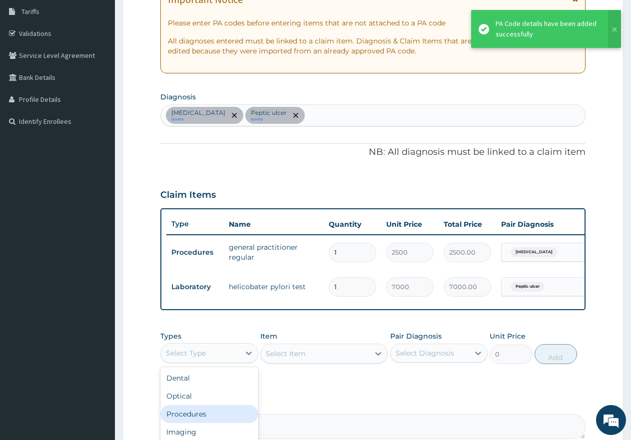
click at [199, 423] on div "Procedures" at bounding box center [209, 414] width 98 height 18
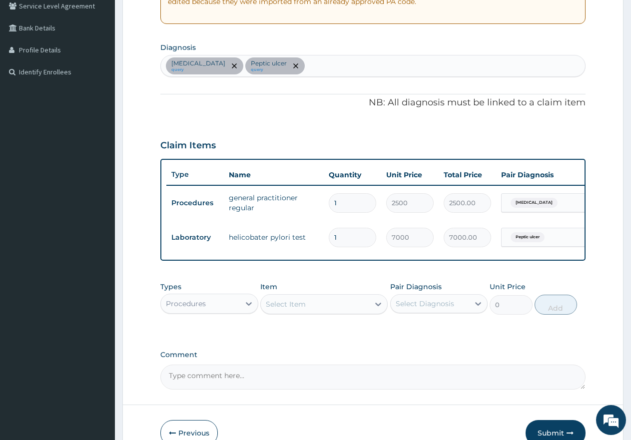
scroll to position [213, 0]
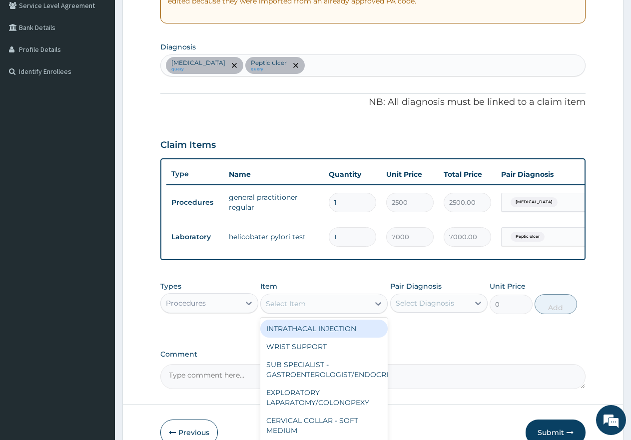
click at [313, 311] on div "Select Item" at bounding box center [315, 304] width 108 height 16
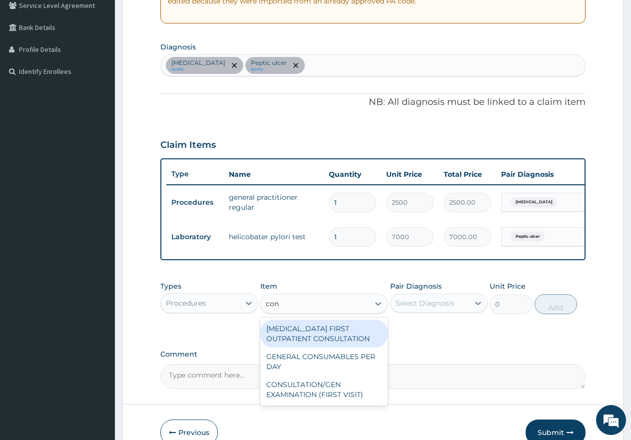
type input "cons"
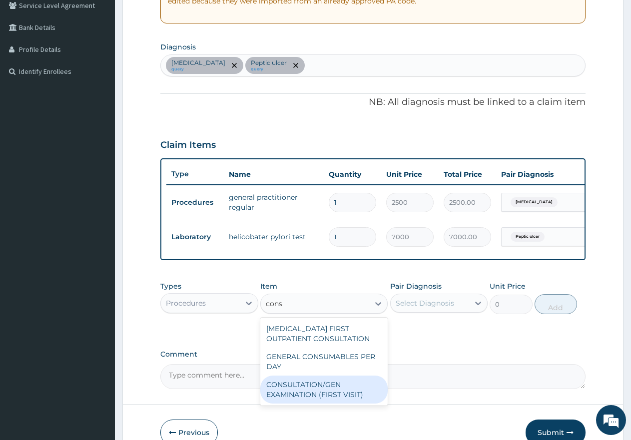
click at [304, 404] on div "CONSULTATION/GEN EXAMINATION (FIRST VISIT)" at bounding box center [323, 390] width 127 height 28
type input "5000"
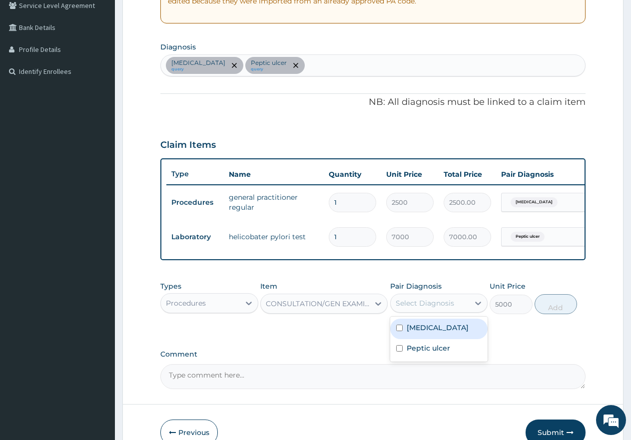
click at [420, 308] on div "Select Diagnosis" at bounding box center [425, 303] width 58 height 10
drag, startPoint x: 399, startPoint y: 362, endPoint x: 398, endPoint y: 324, distance: 37.5
click at [399, 360] on div "Peptic ulcer" at bounding box center [439, 349] width 98 height 20
checkbox input "true"
click at [399, 319] on div "Types Procedures Item CONSULTATION/GEN EXAMINATION (FIRST VISIT) Pair Diagnosis…" at bounding box center [372, 297] width 425 height 43
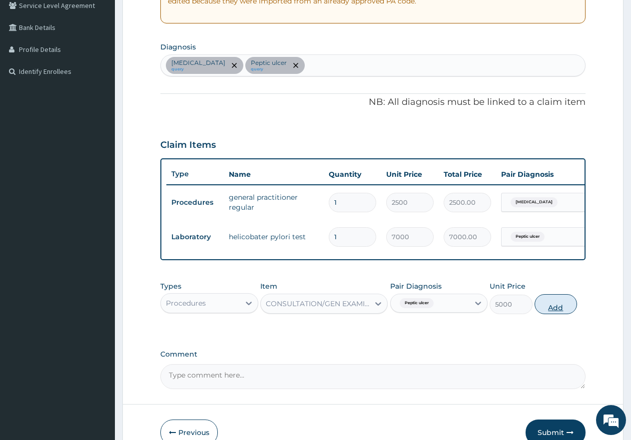
click at [562, 314] on button "Add" at bounding box center [556, 304] width 42 height 20
type input "0"
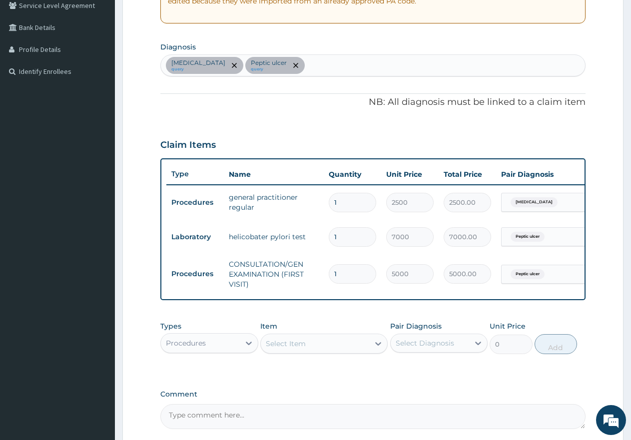
drag, startPoint x: 381, startPoint y: 299, endPoint x: 494, endPoint y: 307, distance: 112.8
click at [494, 300] on div "Type Name Quantity Unit Price Total Price Pair Diagnosis Actions Procedures gen…" at bounding box center [372, 229] width 425 height 142
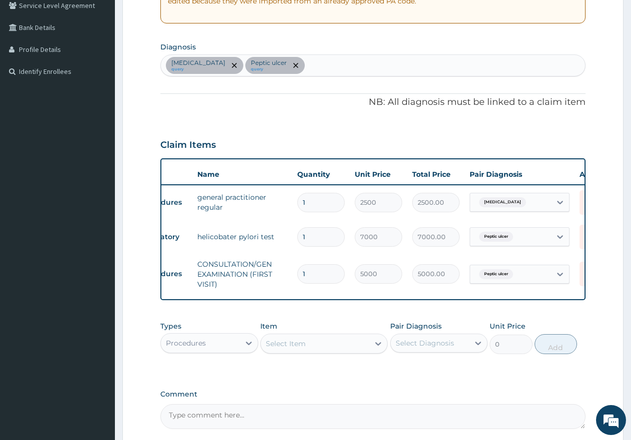
scroll to position [0, 76]
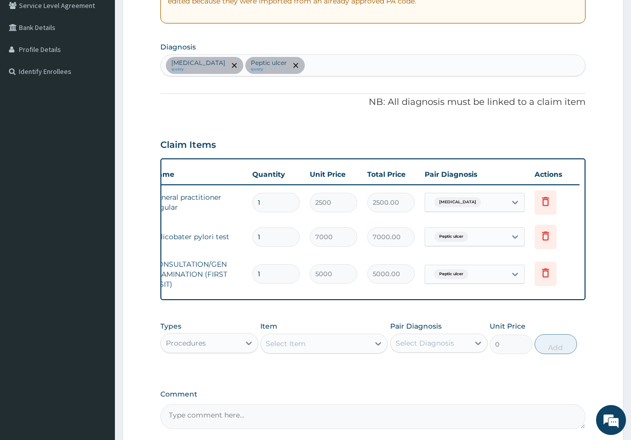
click at [530, 240] on td "Delete" at bounding box center [555, 237] width 50 height 34
click at [546, 198] on icon at bounding box center [545, 201] width 7 height 9
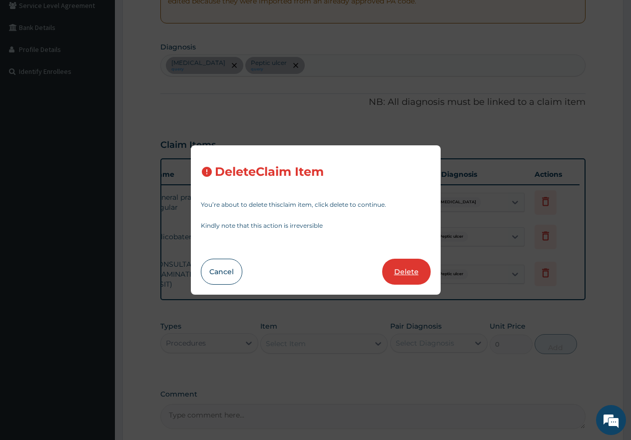
click at [398, 276] on button "Delete" at bounding box center [406, 272] width 48 height 26
type input "7000"
type input "7000.00"
type input "5000"
type input "5000.00"
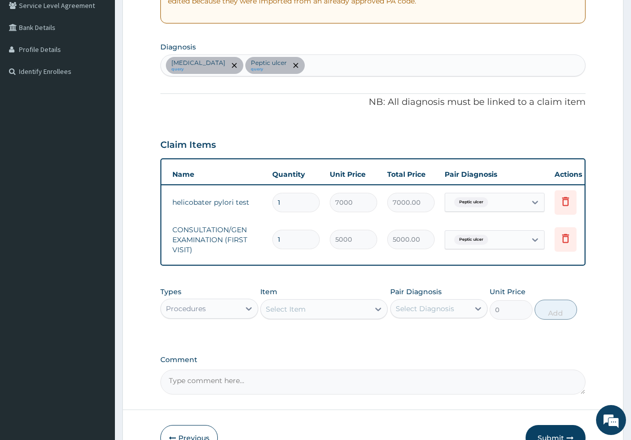
scroll to position [0, 0]
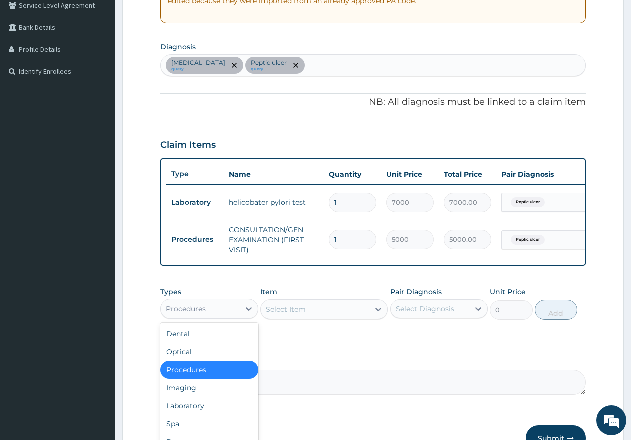
click at [213, 316] on div "Procedures" at bounding box center [200, 309] width 79 height 16
click at [192, 415] on div "Laboratory" at bounding box center [209, 406] width 98 height 18
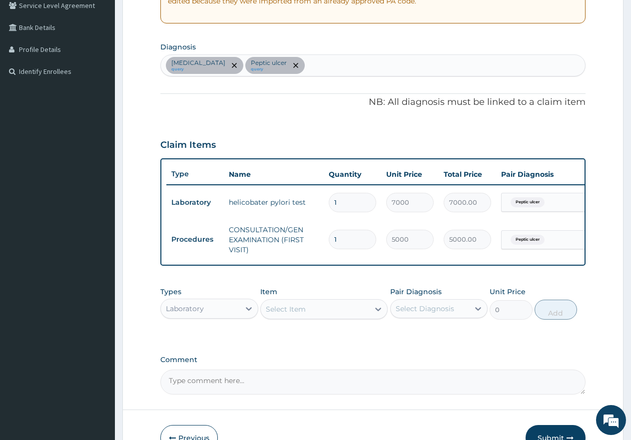
click at [307, 68] on div "Malaria query Peptic ulcer query" at bounding box center [373, 65] width 424 height 21
type input "sepsi"
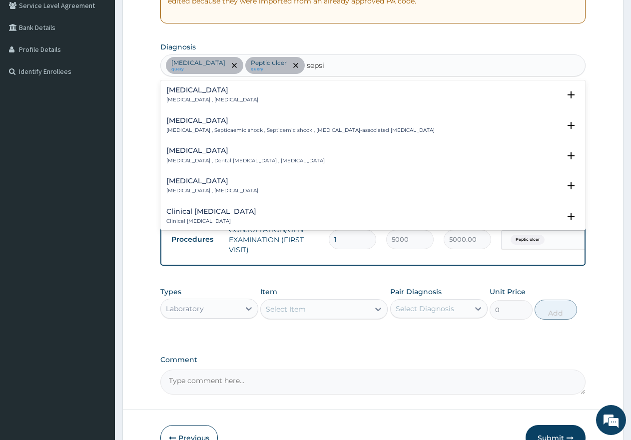
click at [177, 92] on h4 "Sepsis" at bounding box center [212, 89] width 92 height 7
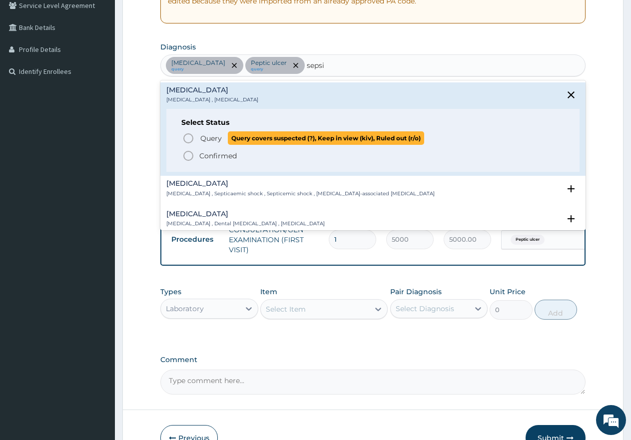
drag, startPoint x: 183, startPoint y: 138, endPoint x: 223, endPoint y: 137, distance: 40.5
click at [183, 138] on icon "status option query" at bounding box center [188, 138] width 12 height 12
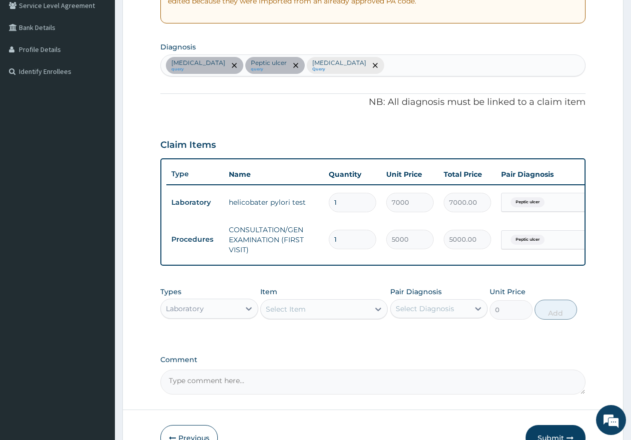
scroll to position [281, 0]
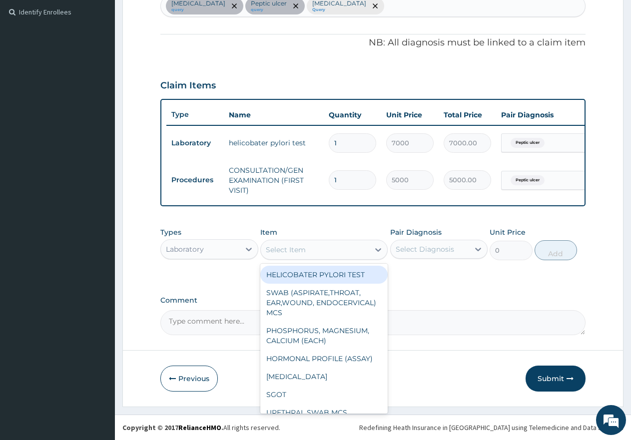
click at [292, 247] on div "Select Item" at bounding box center [286, 250] width 40 height 10
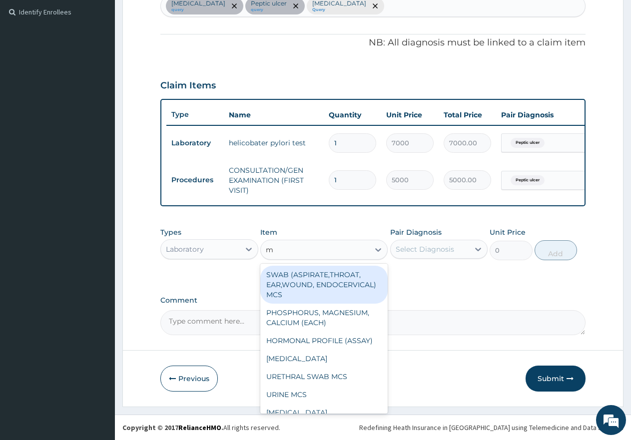
type input "mp"
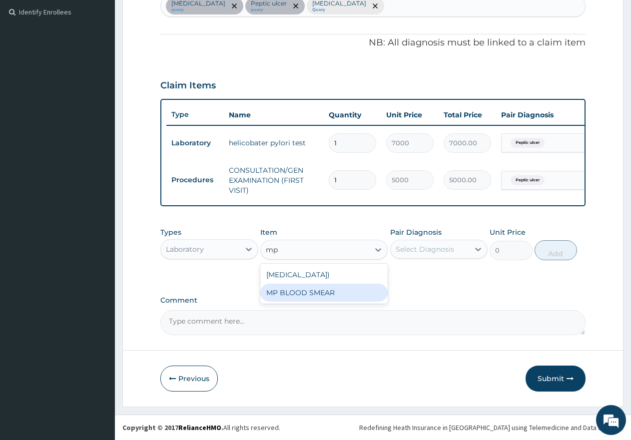
drag, startPoint x: 292, startPoint y: 309, endPoint x: 301, endPoint y: 305, distance: 9.8
click at [293, 302] on div "MP BLOOD SMEAR" at bounding box center [323, 293] width 127 height 18
type input "2500"
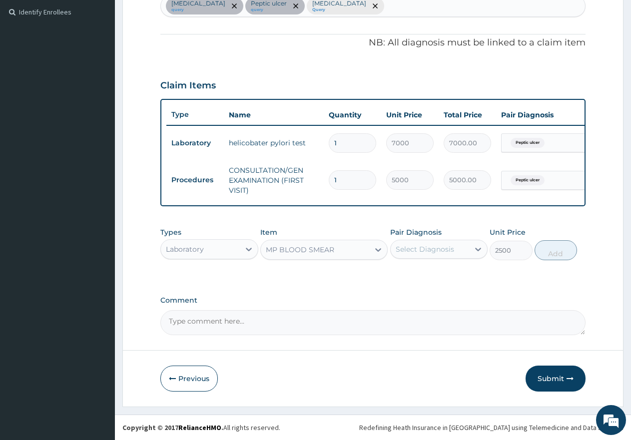
click at [426, 243] on div "Select Diagnosis" at bounding box center [430, 249] width 79 height 16
click at [396, 274] on input "checkbox" at bounding box center [399, 274] width 6 height 6
checkbox input "true"
click at [547, 253] on button "Add" at bounding box center [556, 250] width 42 height 20
type input "0"
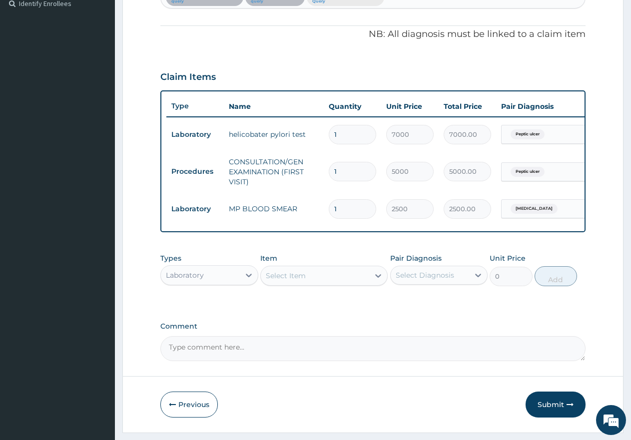
click at [338, 283] on div "Select Item" at bounding box center [315, 276] width 108 height 16
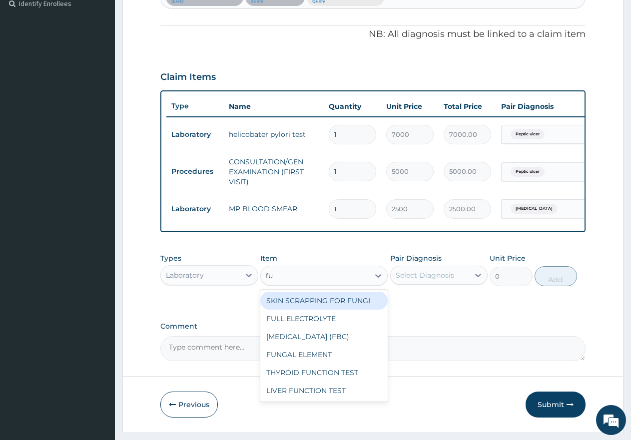
type input "ful"
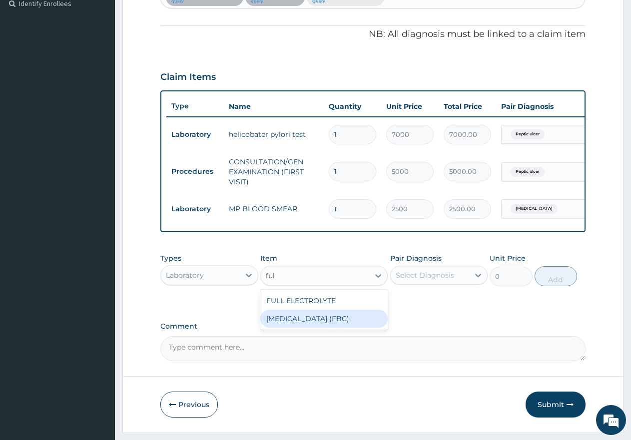
click at [302, 327] on div "FULL BLOOD COUNT (FBC)" at bounding box center [323, 319] width 127 height 18
type input "7000"
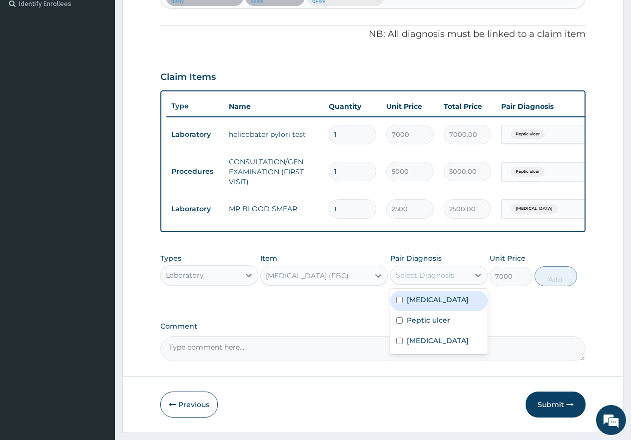
click at [416, 280] on div "Select Diagnosis" at bounding box center [425, 275] width 58 height 10
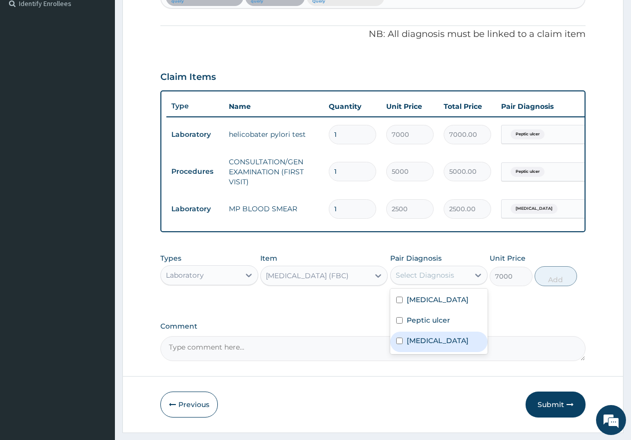
click at [397, 344] on input "checkbox" at bounding box center [399, 341] width 6 height 6
checkbox input "true"
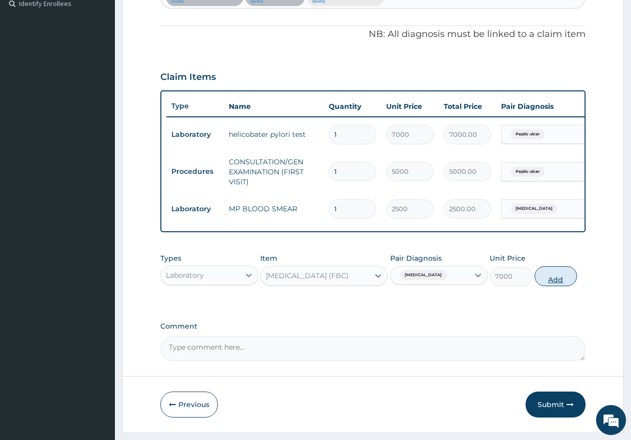
click at [562, 286] on button "Add" at bounding box center [556, 276] width 42 height 20
type input "0"
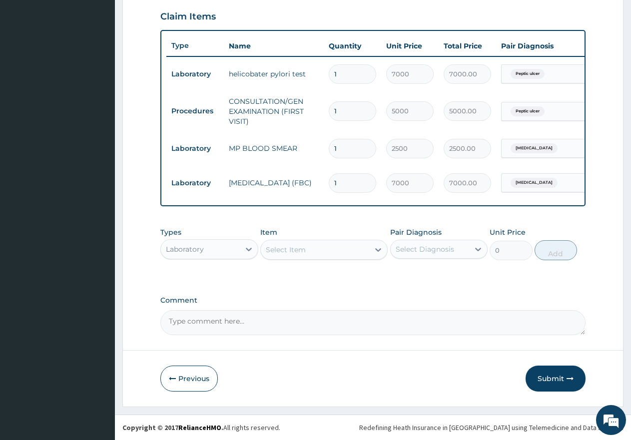
scroll to position [350, 0]
click at [212, 241] on div "Laboratory" at bounding box center [200, 249] width 79 height 16
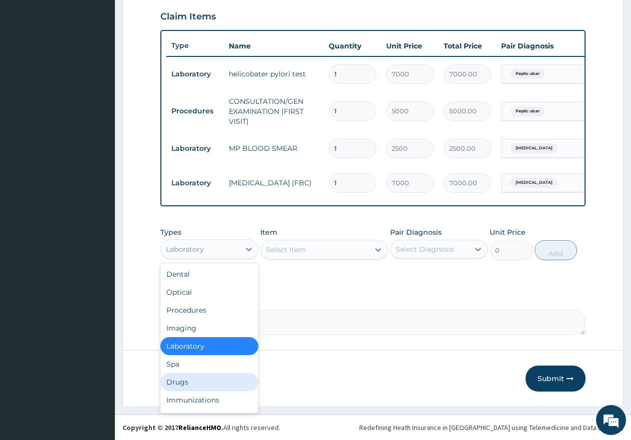
drag, startPoint x: 190, startPoint y: 381, endPoint x: 196, endPoint y: 370, distance: 13.0
click at [191, 380] on div "Drugs" at bounding box center [209, 382] width 98 height 18
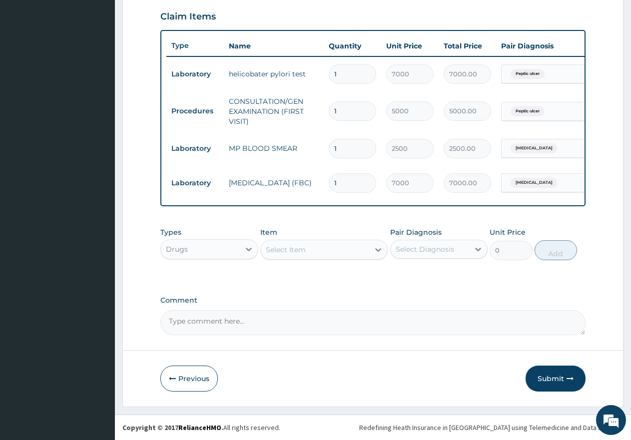
click at [333, 250] on div "Select Item" at bounding box center [315, 250] width 108 height 16
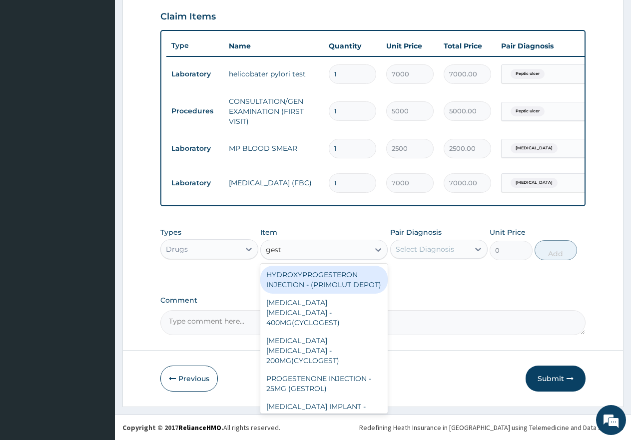
type input "gesti"
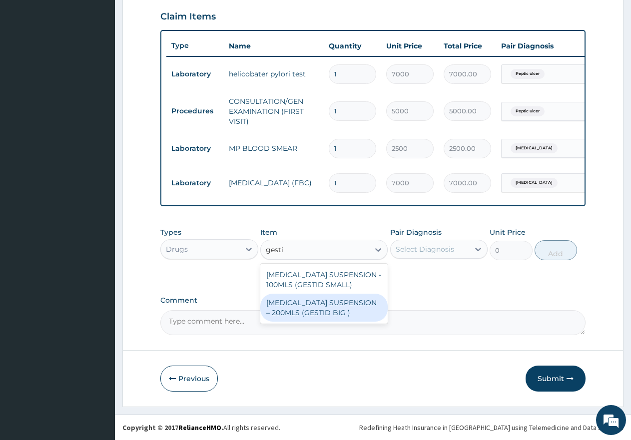
drag, startPoint x: 315, startPoint y: 310, endPoint x: 327, endPoint y: 298, distance: 17.3
click at [315, 309] on div "ANTACID SUSPENSION – 200MLS (GESTID BIG )" at bounding box center [323, 308] width 127 height 28
type input "3000"
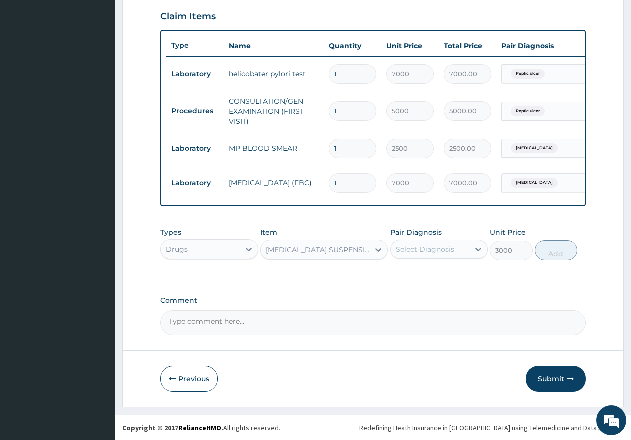
click at [427, 246] on div "Select Diagnosis" at bounding box center [425, 249] width 58 height 10
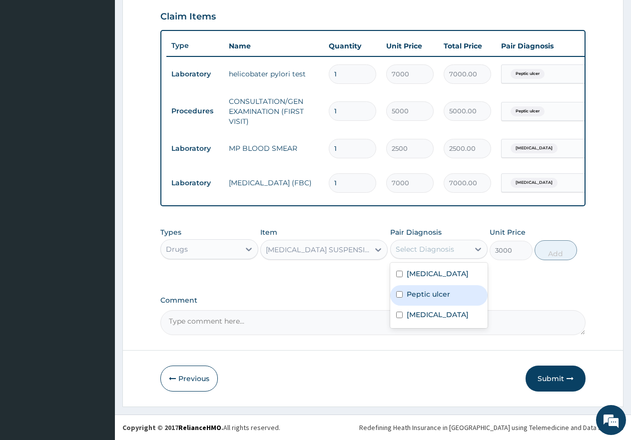
drag, startPoint x: 395, startPoint y: 297, endPoint x: 442, endPoint y: 288, distance: 47.9
click at [397, 297] on div "Peptic ulcer" at bounding box center [439, 295] width 98 height 20
checkbox input "true"
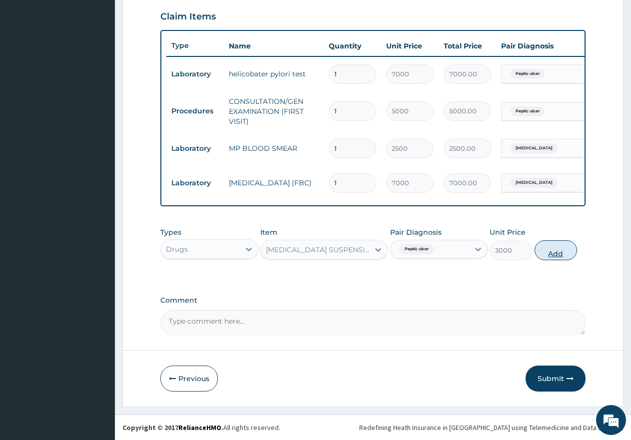
click at [558, 250] on button "Add" at bounding box center [556, 250] width 42 height 20
type input "0"
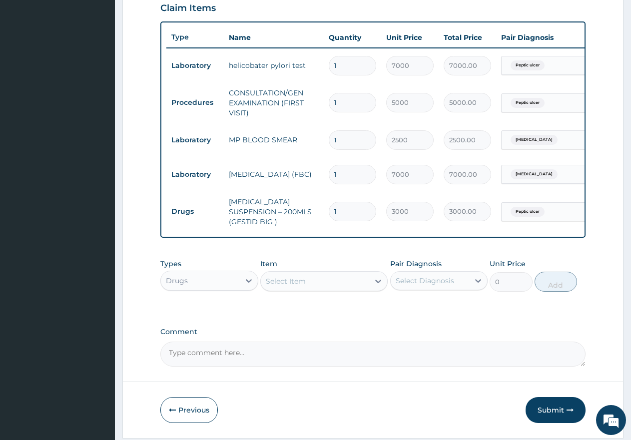
click at [349, 282] on div "Select Item" at bounding box center [315, 281] width 108 height 16
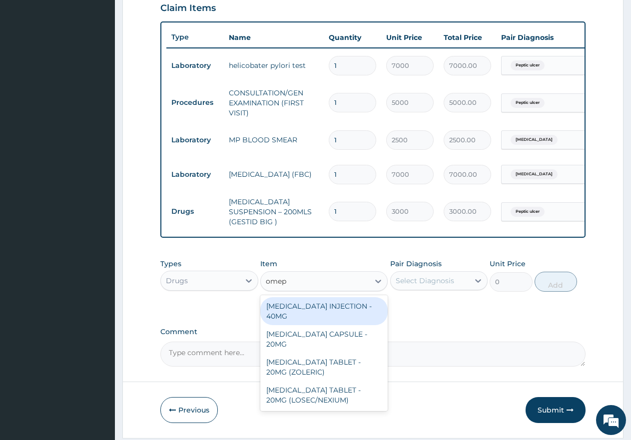
type input "omepr"
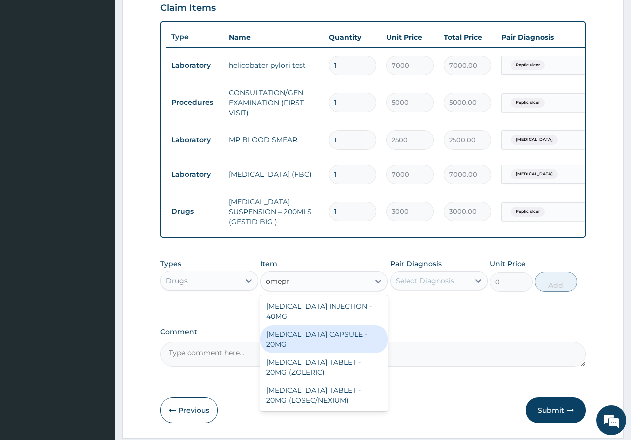
click at [327, 334] on div "OMEPRAZOLE CAPSULE - 20MG" at bounding box center [323, 339] width 127 height 28
type input "250"
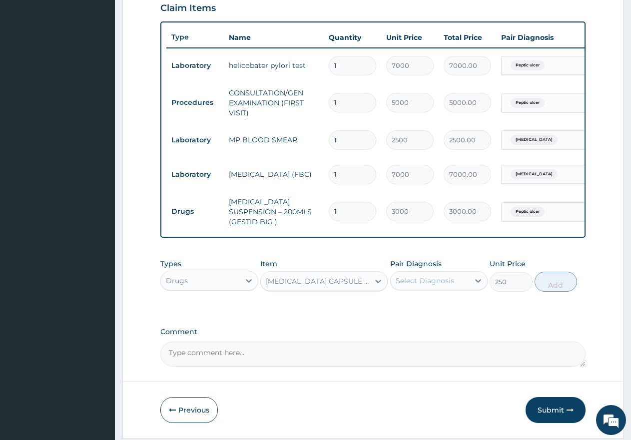
click at [415, 284] on div "Select Diagnosis" at bounding box center [425, 281] width 58 height 10
drag, startPoint x: 397, startPoint y: 329, endPoint x: 476, endPoint y: 327, distance: 78.5
click at [399, 329] on input "checkbox" at bounding box center [399, 326] width 6 height 6
checkbox input "true"
click at [551, 288] on button "Add" at bounding box center [556, 282] width 42 height 20
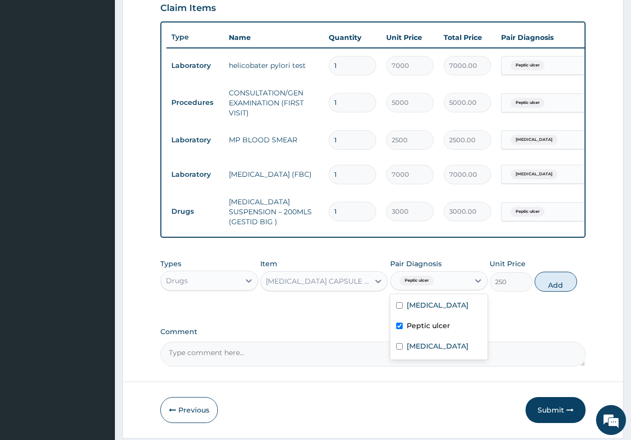
type input "0"
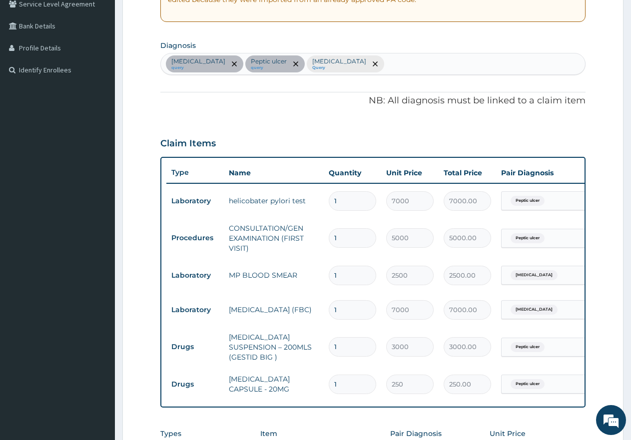
scroll to position [200, 0]
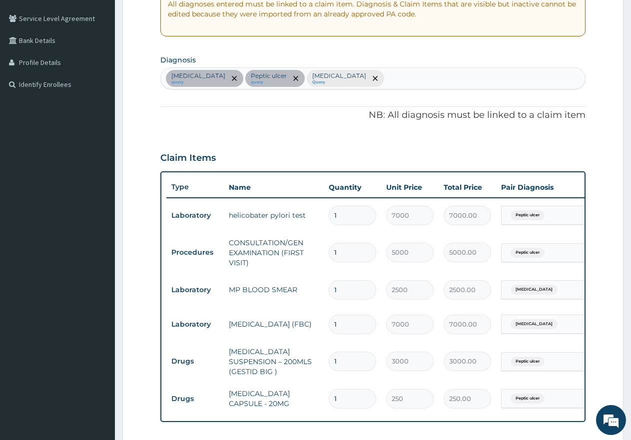
click at [356, 70] on div "Malaria query Peptic ulcer query Sepsis Query" at bounding box center [373, 78] width 424 height 21
type input "upper respir"
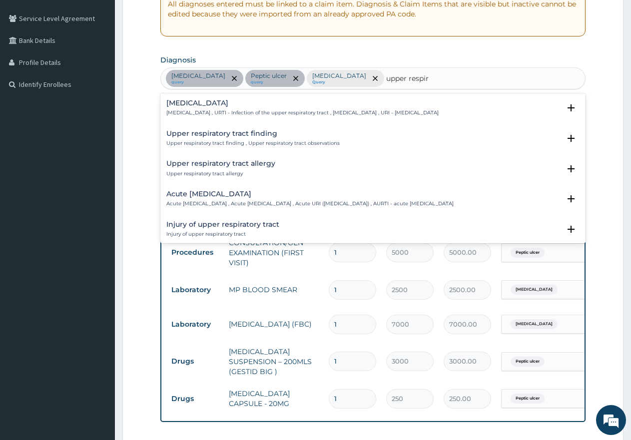
click at [234, 106] on h4 "Upper respiratory infection" at bounding box center [302, 102] width 272 height 7
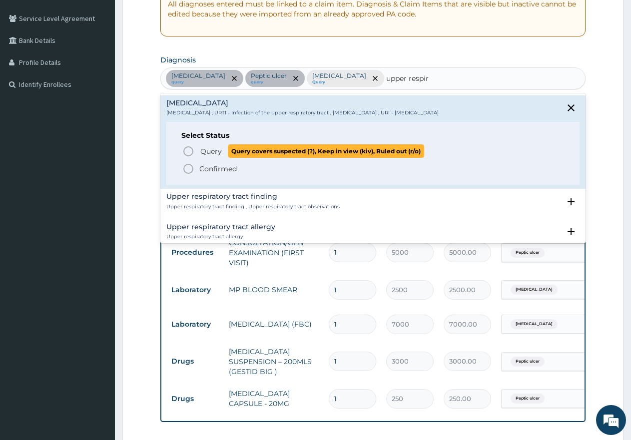
click at [186, 151] on icon "status option query" at bounding box center [188, 151] width 12 height 12
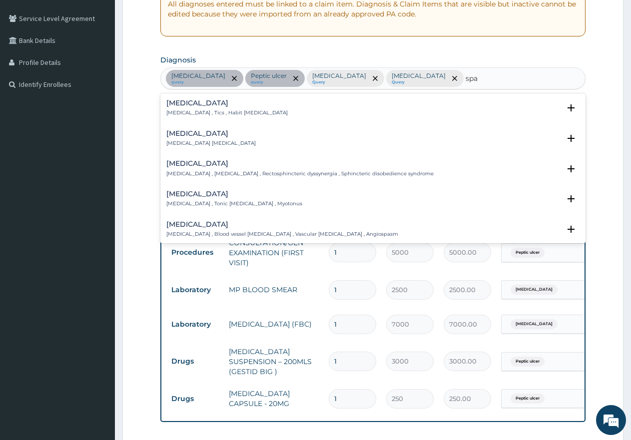
type input "spas"
click at [191, 137] on h4 "Spasm" at bounding box center [210, 133] width 89 height 7
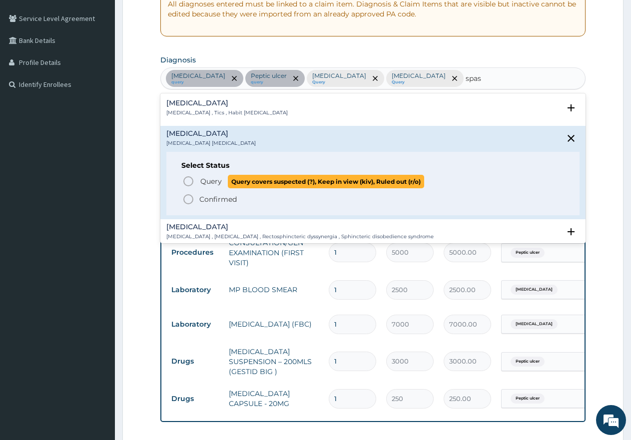
click at [188, 182] on icon "status option query" at bounding box center [188, 181] width 12 height 12
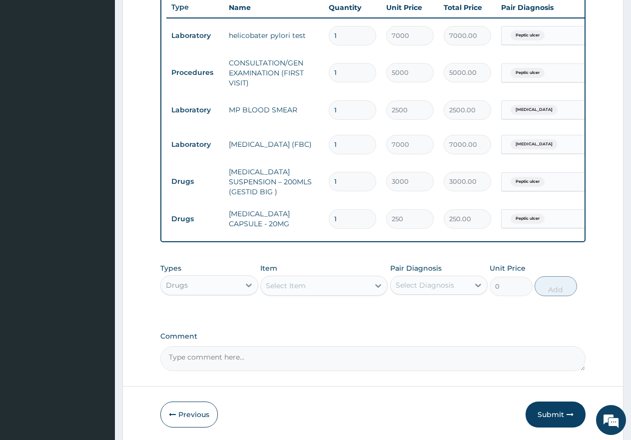
scroll to position [419, 0]
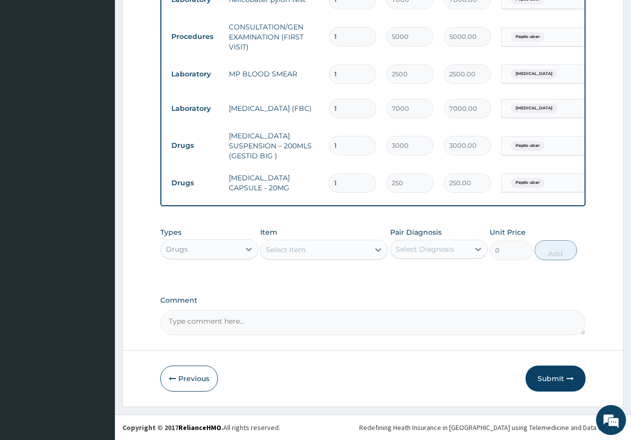
click at [326, 248] on div "Select Item" at bounding box center [315, 250] width 108 height 16
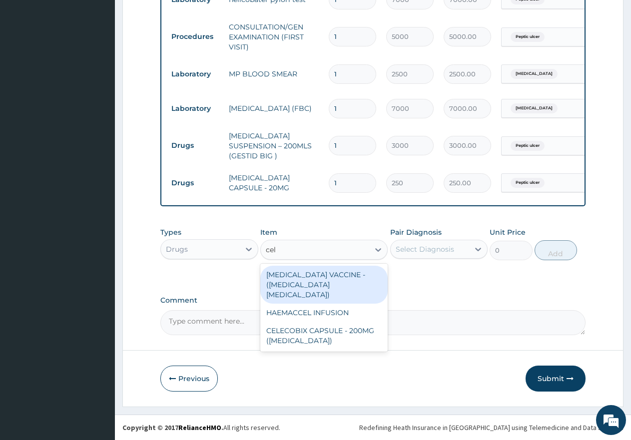
type input "cele"
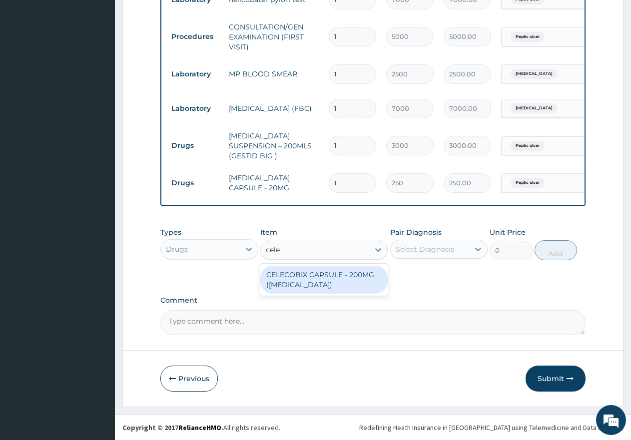
drag, startPoint x: 316, startPoint y: 277, endPoint x: 370, endPoint y: 262, distance: 55.6
click at [317, 277] on div "CELECOBIX CAPSULE - 200MG (CELEBREX)" at bounding box center [323, 280] width 127 height 28
type input "400"
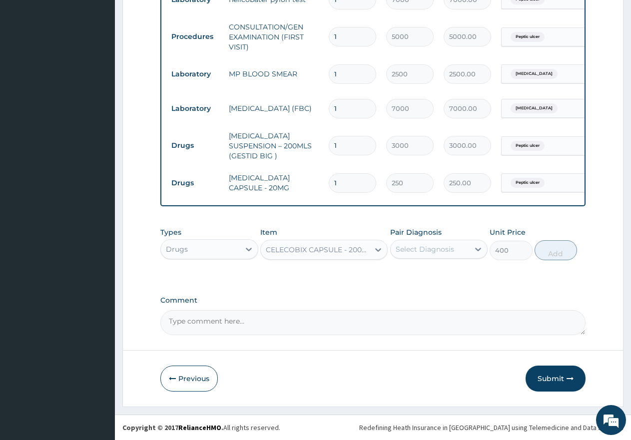
click at [436, 249] on div "Select Diagnosis" at bounding box center [425, 249] width 58 height 10
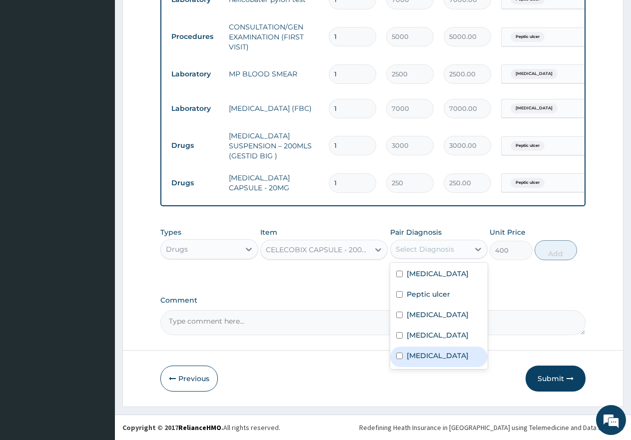
drag, startPoint x: 396, startPoint y: 364, endPoint x: 416, endPoint y: 360, distance: 20.5
click at [397, 359] on input "checkbox" at bounding box center [399, 356] width 6 height 6
checkbox input "true"
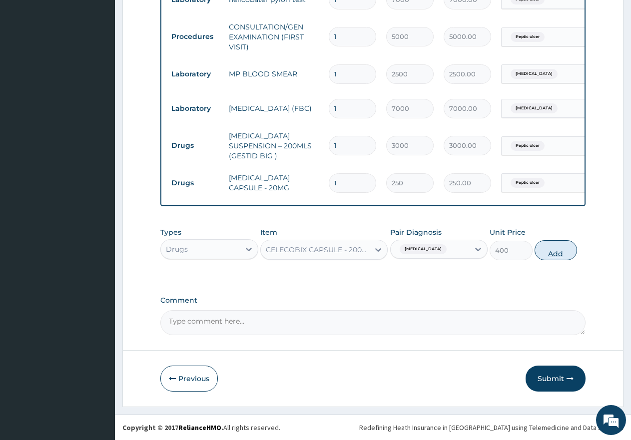
click at [554, 257] on button "Add" at bounding box center [556, 250] width 42 height 20
type input "0"
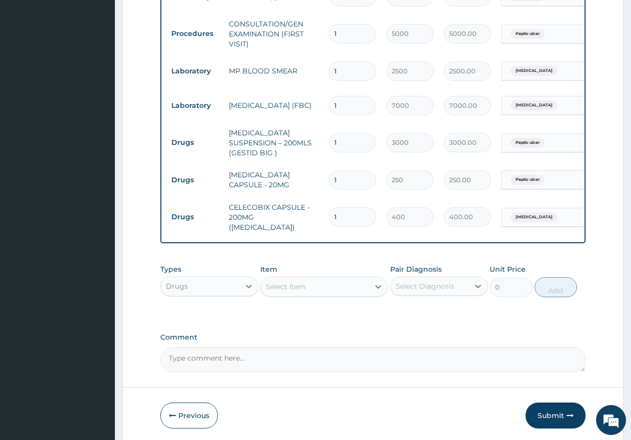
type input "14"
type input "5600.00"
type input "14"
click at [359, 170] on input "1" at bounding box center [352, 179] width 47 height 19
type input "11"
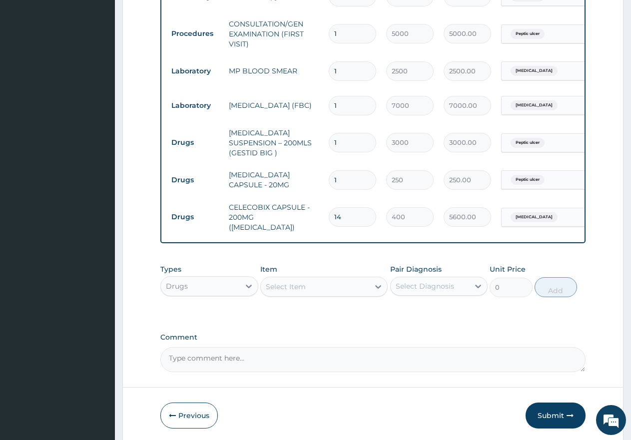
type input "2750.00"
type input "1"
type input "250.00"
type input "14"
type input "3500.00"
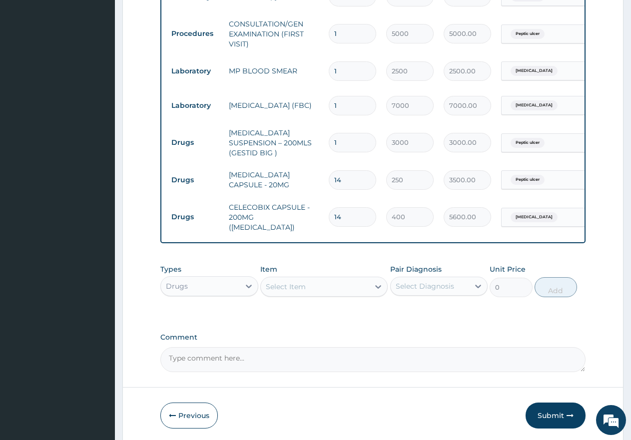
type input "14"
click at [287, 279] on div "Select Item" at bounding box center [315, 287] width 108 height 16
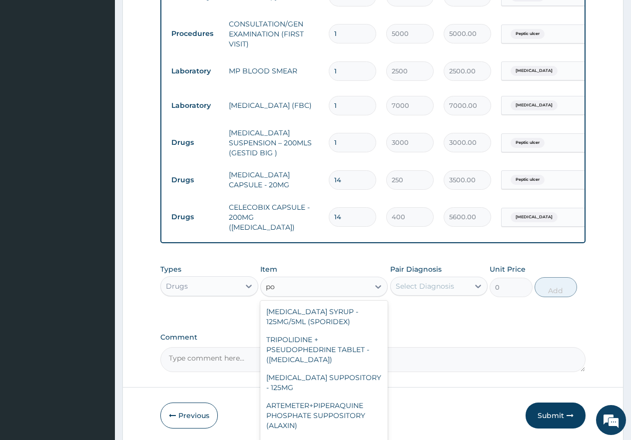
type input "p"
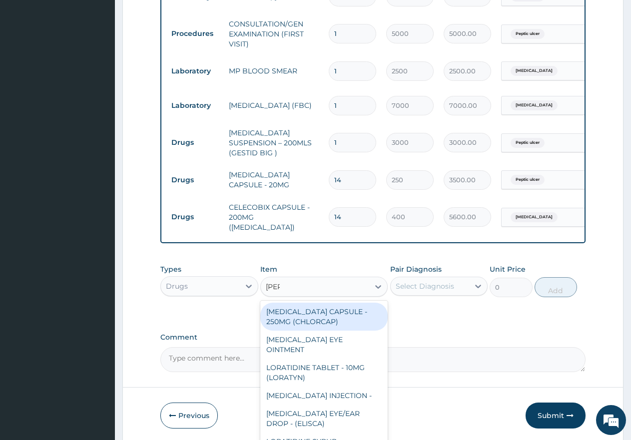
type input "lorat"
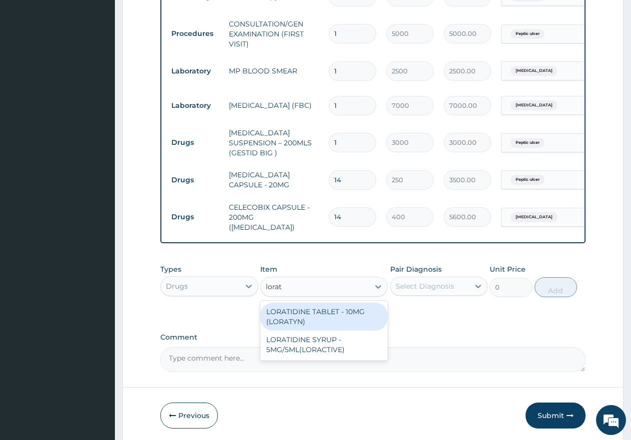
click at [323, 313] on div "LORATIDINE TABLET - 10MG (LORATYN)" at bounding box center [323, 317] width 127 height 28
type input "175"
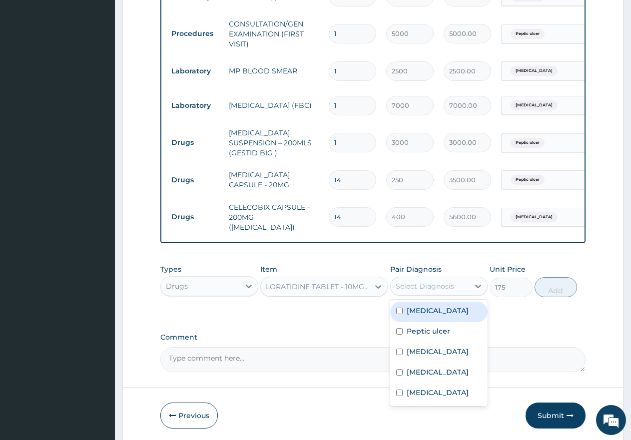
click at [417, 284] on div "Select Diagnosis" at bounding box center [425, 286] width 58 height 10
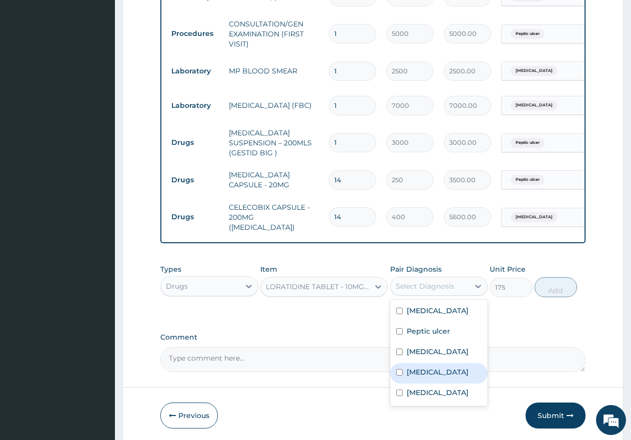
click at [398, 376] on input "checkbox" at bounding box center [399, 372] width 6 height 6
checkbox input "true"
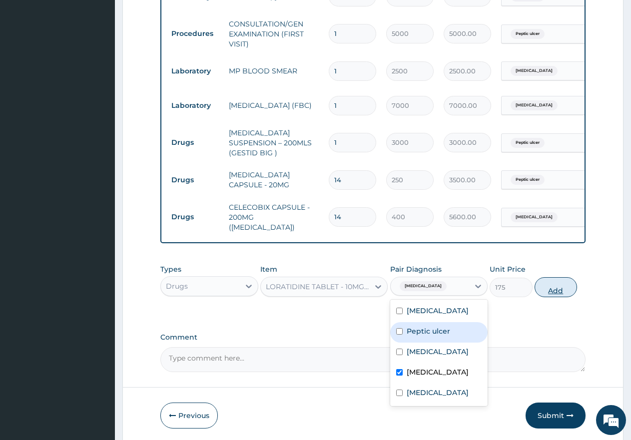
click at [560, 291] on button "Add" at bounding box center [556, 287] width 42 height 20
type input "0"
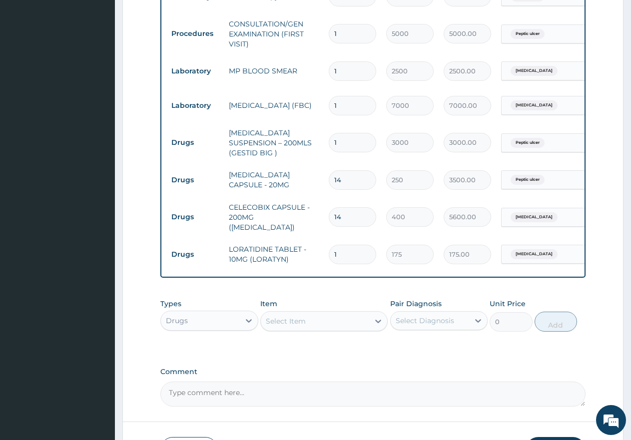
type input "0.00"
type input "5"
type input "875.00"
type input "5"
click at [317, 318] on div "Select Item" at bounding box center [315, 321] width 108 height 16
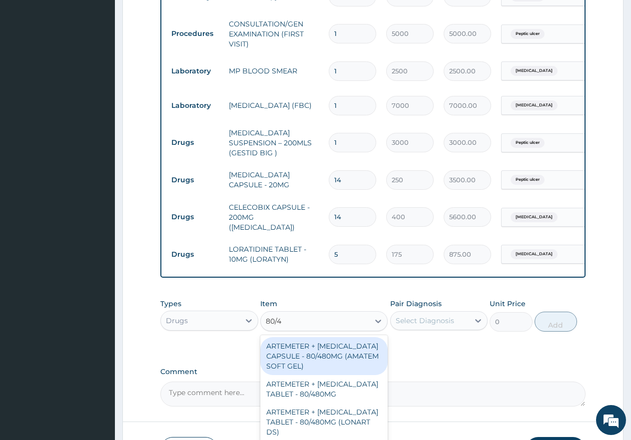
type input "80/48"
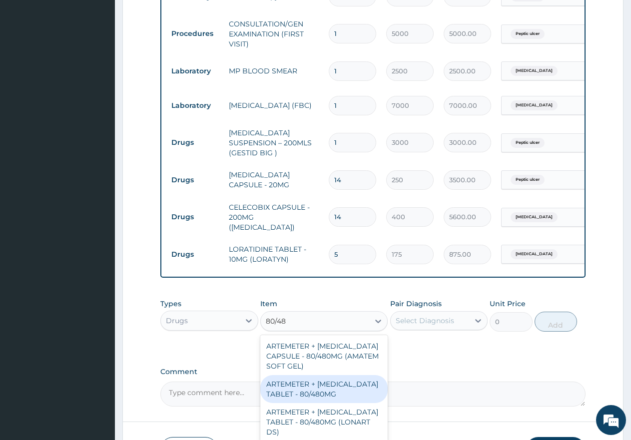
click at [282, 388] on div "ARTEMETER + LUMEFANTRINE TABLET - 80/480MG" at bounding box center [323, 389] width 127 height 28
type input "650"
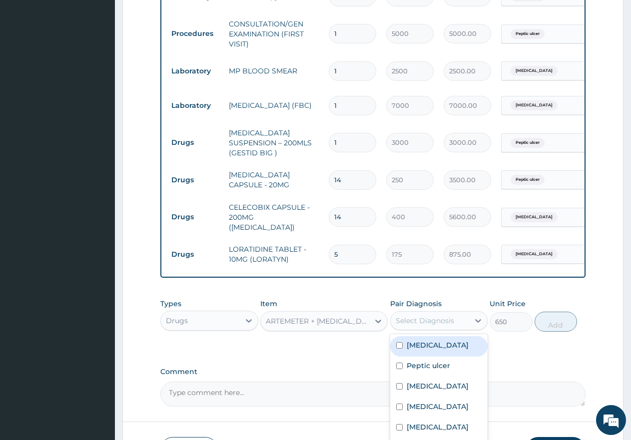
click at [412, 318] on div "Select Diagnosis" at bounding box center [425, 321] width 58 height 10
click at [399, 342] on input "checkbox" at bounding box center [399, 345] width 6 height 6
checkbox input "true"
click at [548, 323] on button "Add" at bounding box center [556, 322] width 42 height 20
type input "0"
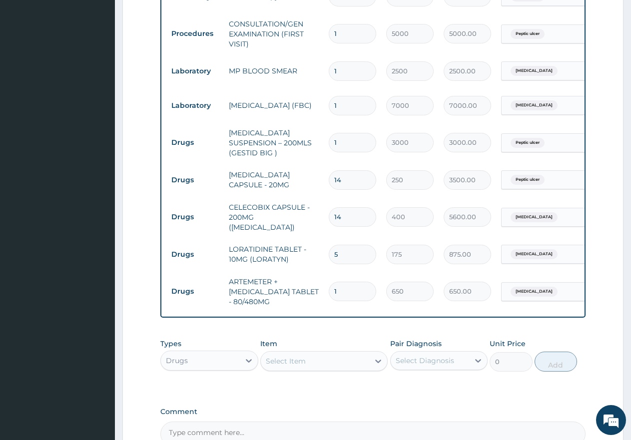
type input "0.00"
type input "6"
type input "3900.00"
type input "6"
click at [291, 357] on div "Select Item" at bounding box center [286, 361] width 40 height 10
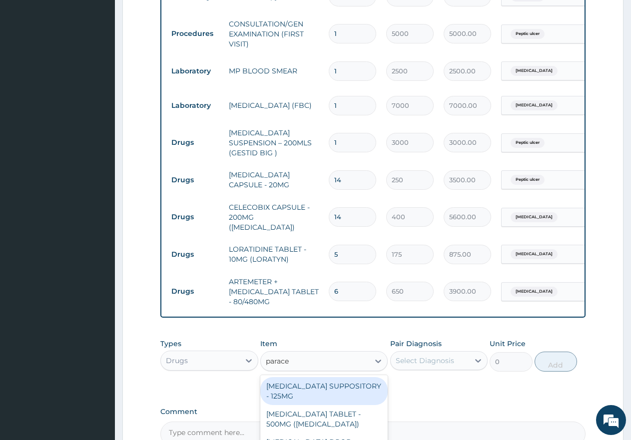
type input "paracet"
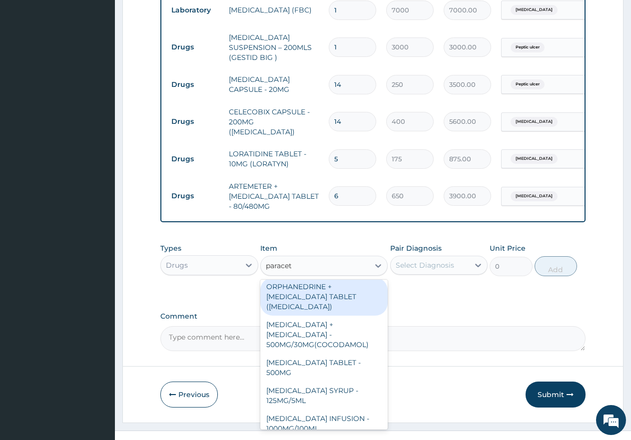
scroll to position [519, 0]
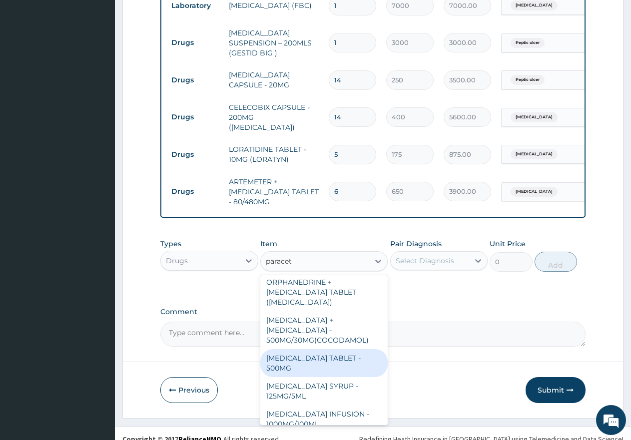
drag, startPoint x: 292, startPoint y: 349, endPoint x: 301, endPoint y: 352, distance: 10.0
click at [291, 349] on div "PARACETAMOL TABLET - 500MG" at bounding box center [323, 363] width 127 height 28
type input "60"
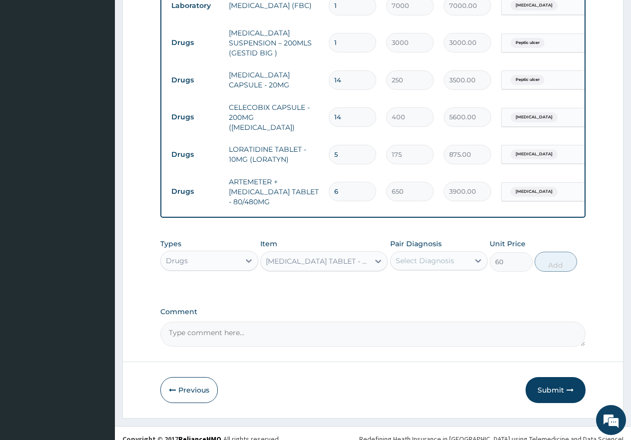
click at [426, 261] on div "Select Diagnosis" at bounding box center [425, 261] width 58 height 10
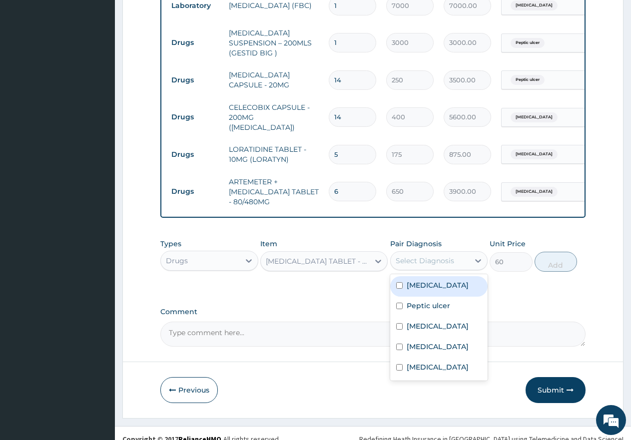
click at [395, 282] on div "Malaria" at bounding box center [439, 286] width 98 height 20
checkbox input "true"
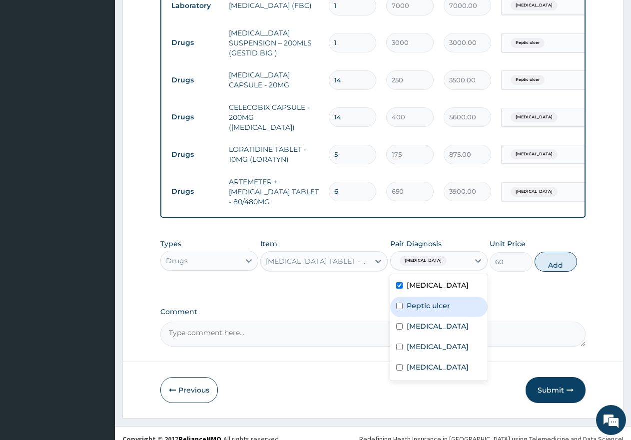
click at [400, 303] on input "checkbox" at bounding box center [399, 306] width 6 height 6
checkbox input "true"
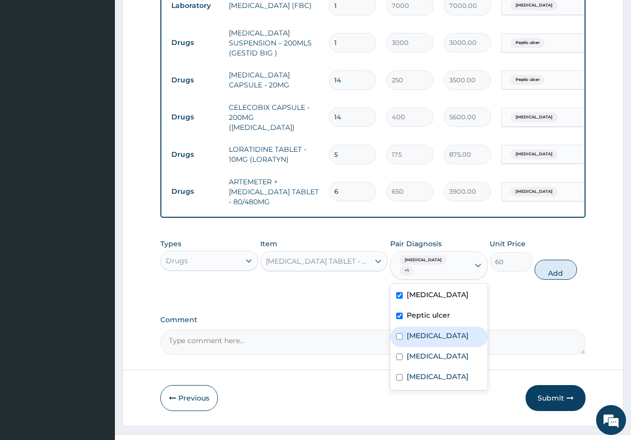
drag, startPoint x: 398, startPoint y: 319, endPoint x: 390, endPoint y: 346, distance: 27.7
click at [398, 327] on div "Sepsis" at bounding box center [439, 337] width 98 height 20
checkbox input "true"
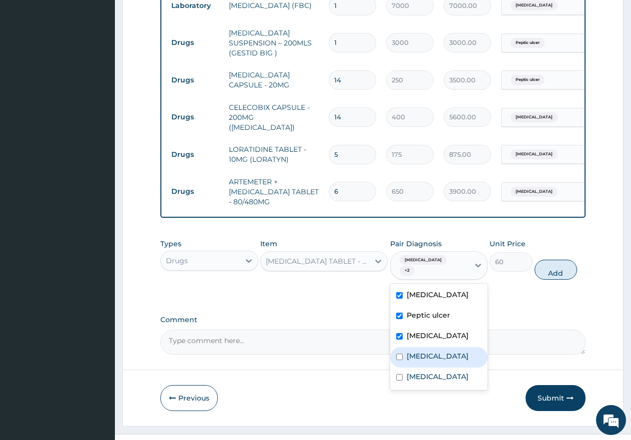
drag, startPoint x: 400, startPoint y: 348, endPoint x: 398, endPoint y: 376, distance: 28.1
click at [400, 354] on input "checkbox" at bounding box center [399, 357] width 6 height 6
checkbox input "true"
drag, startPoint x: 399, startPoint y: 376, endPoint x: 410, endPoint y: 371, distance: 11.9
click at [399, 376] on input "checkbox" at bounding box center [399, 377] width 6 height 6
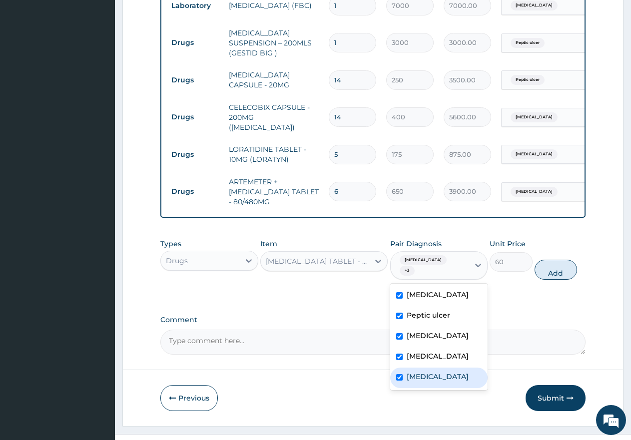
checkbox input "true"
click at [553, 260] on button "Add" at bounding box center [556, 270] width 42 height 20
type input "0"
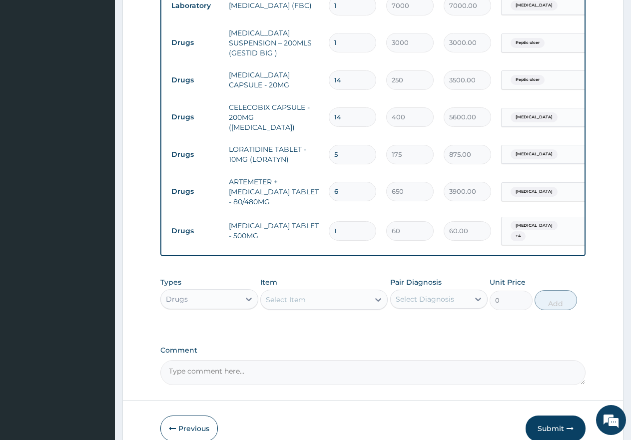
type input "18"
type input "1080.00"
type input "18"
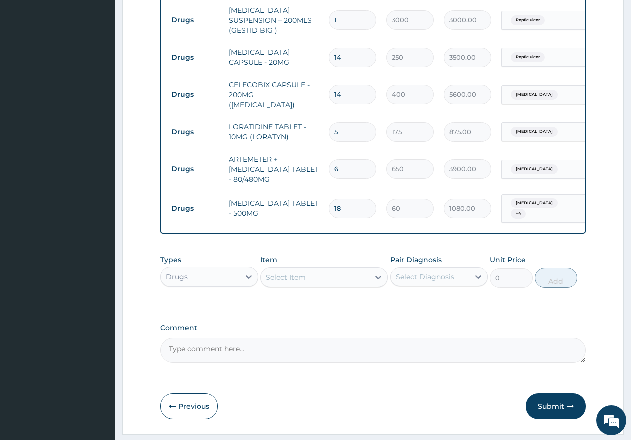
scroll to position [563, 0]
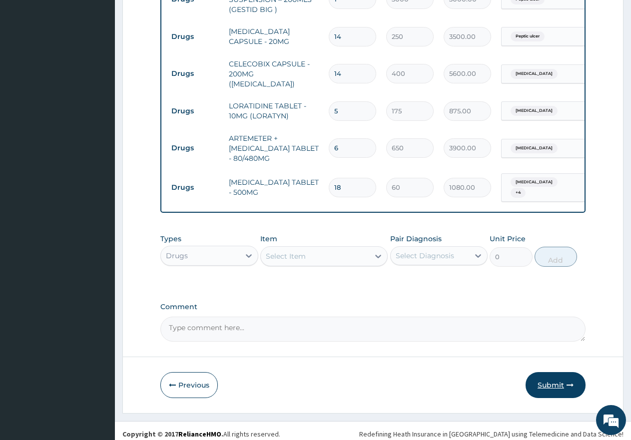
click at [550, 380] on button "Submit" at bounding box center [556, 385] width 60 height 26
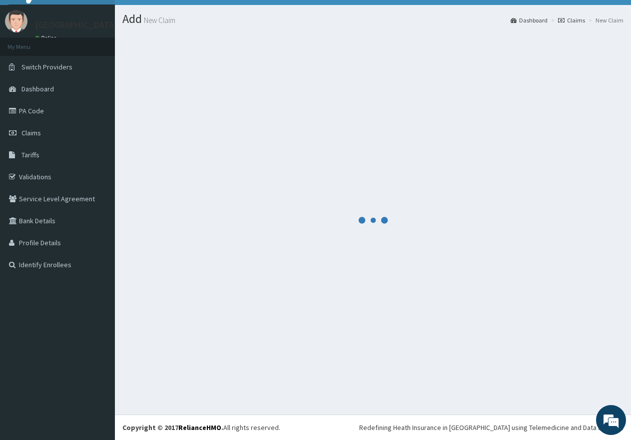
scroll to position [20, 0]
